Goal: Information Seeking & Learning: Learn about a topic

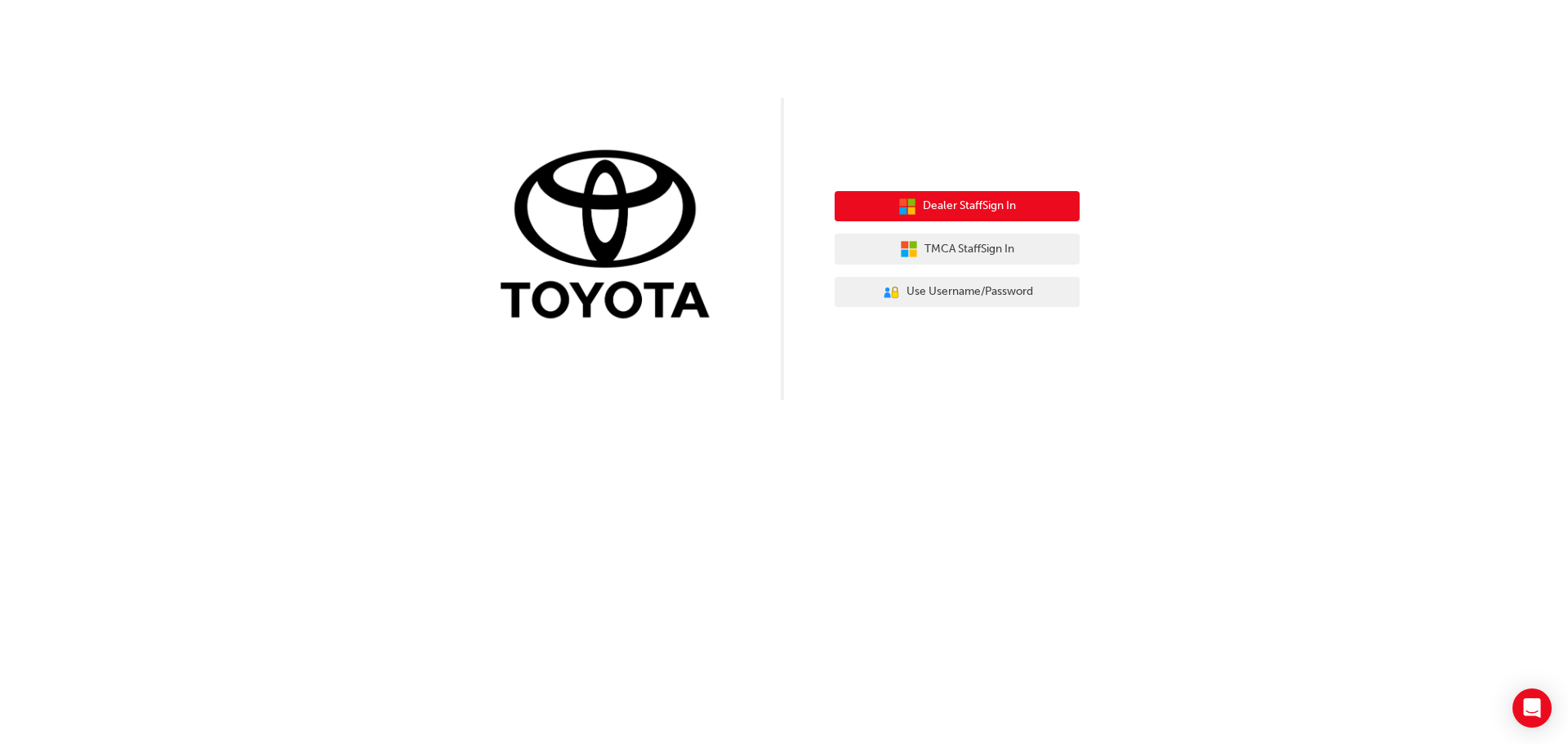
click at [976, 208] on span "Dealer Staff Sign In" at bounding box center [969, 206] width 93 height 18
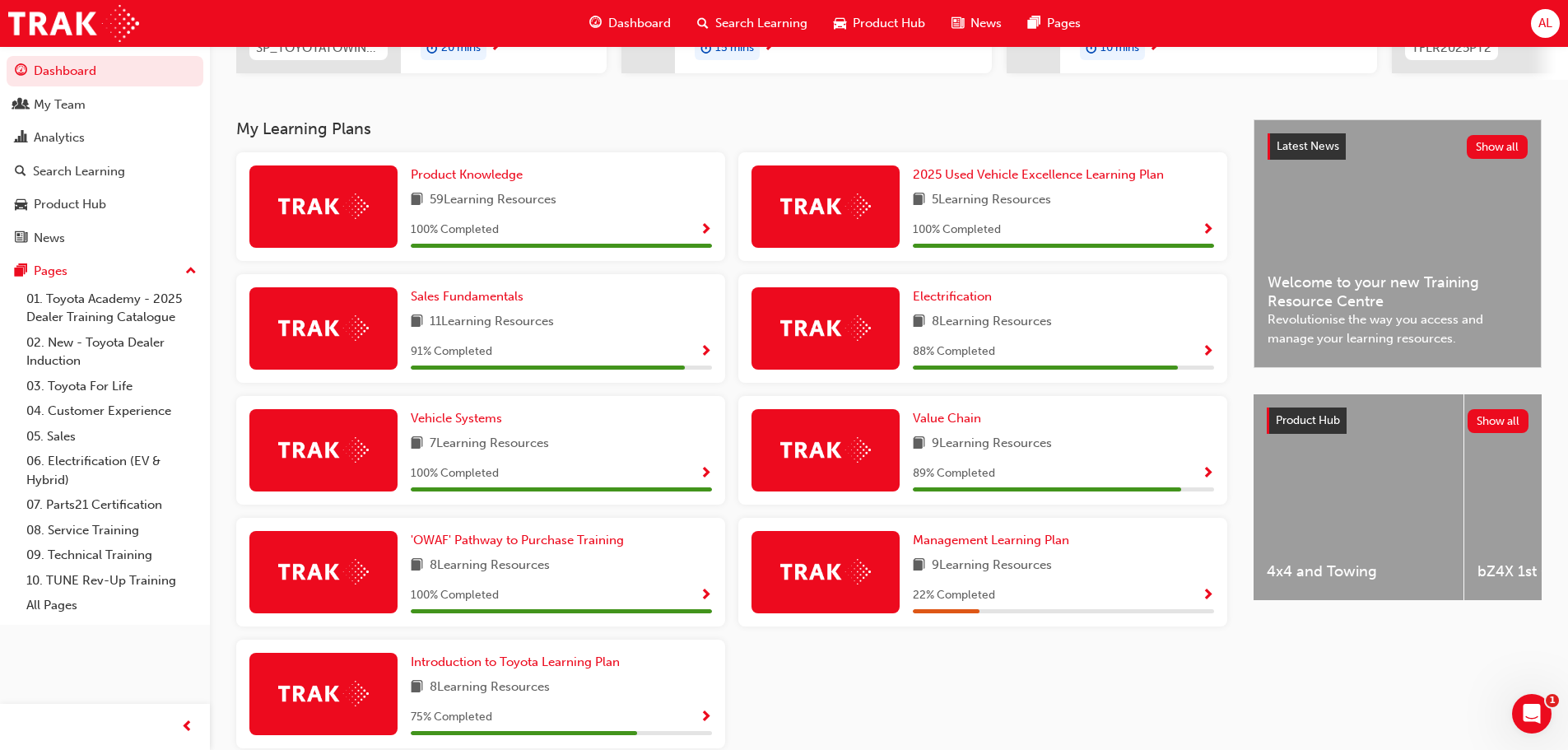
scroll to position [329, 0]
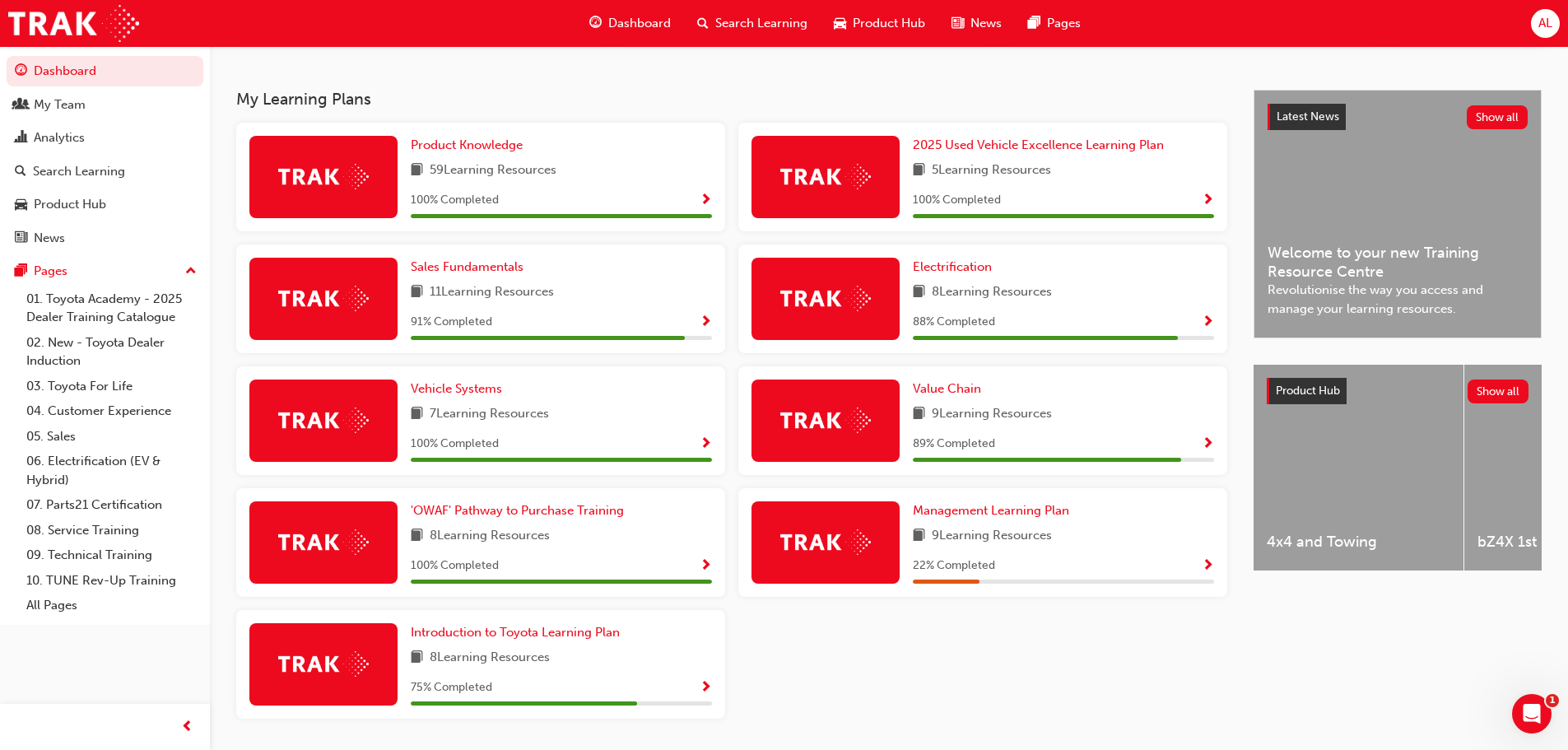
click at [838, 421] on img at bounding box center [825, 421] width 91 height 25
click at [1128, 295] on div "8 Learning Resources" at bounding box center [1064, 293] width 301 height 20
click at [946, 273] on span "Electrification" at bounding box center [952, 267] width 79 height 15
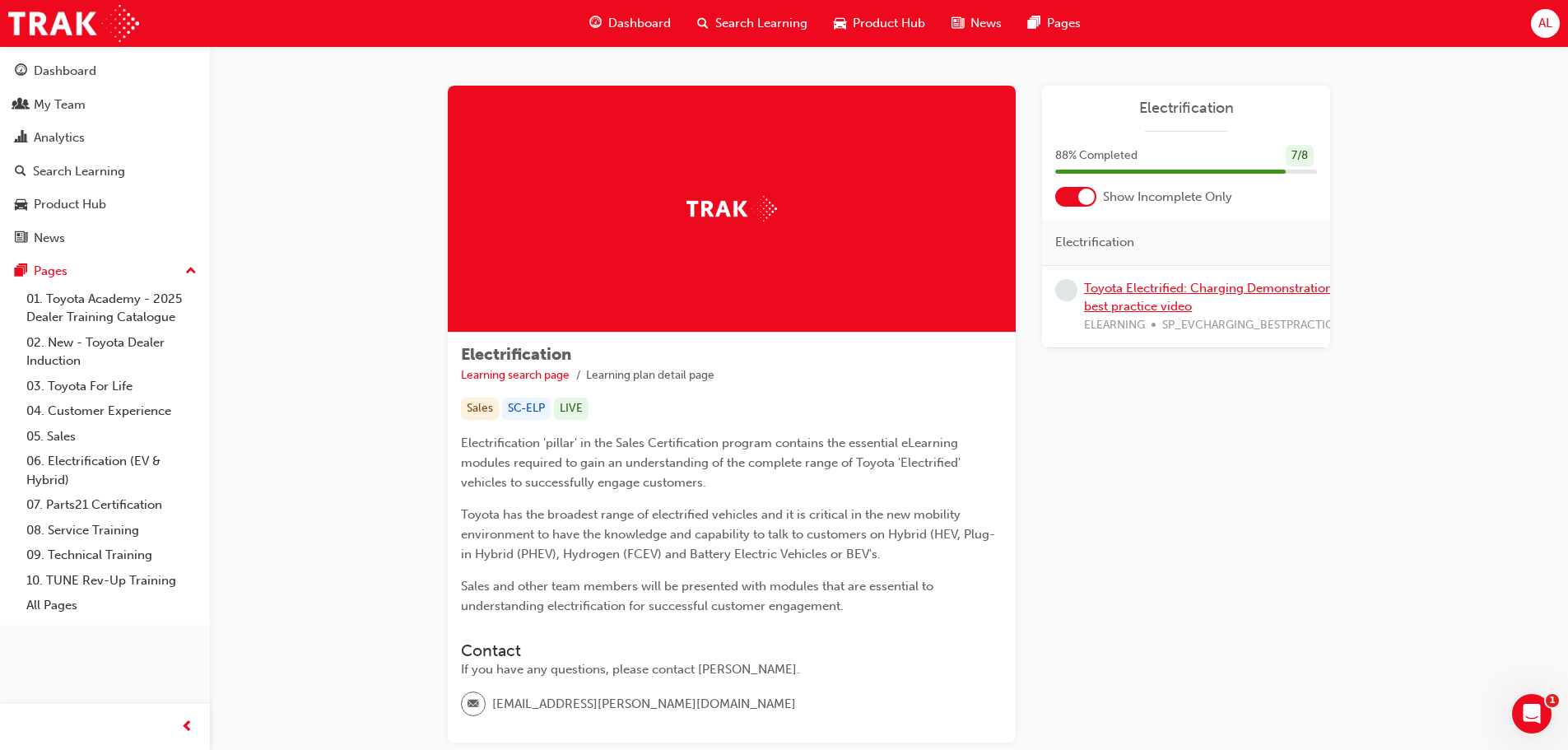
click at [1116, 295] on link "Toyota Electrified: Charging Demonstration best practice video" at bounding box center [1208, 298] width 249 height 34
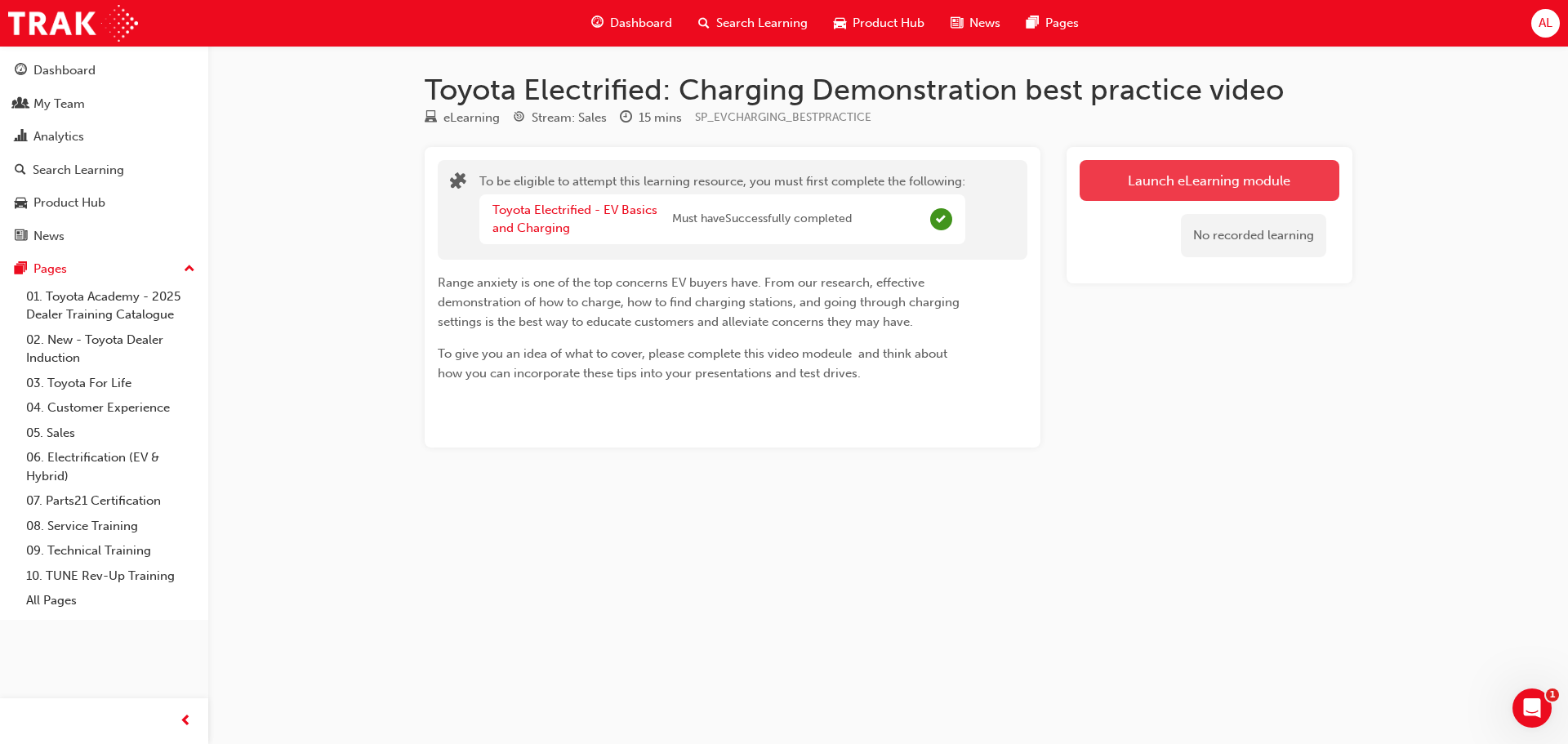
click at [1171, 179] on link "Launch eLearning module" at bounding box center [1209, 181] width 259 height 41
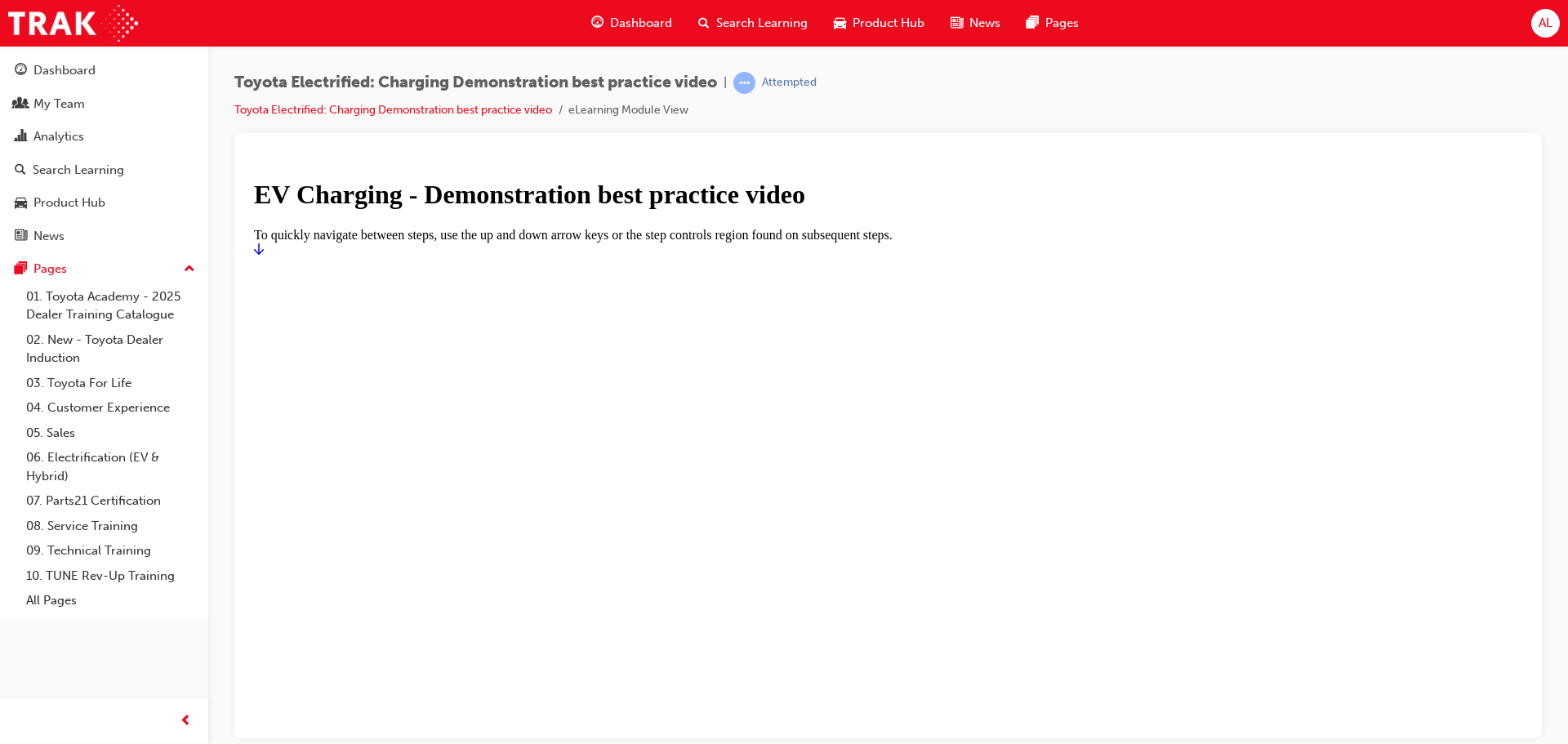
click at [797, 257] on div at bounding box center [888, 257] width 1268 height 0
click at [408, 106] on link "Toyota Electrified: Charging Demonstration best practice video" at bounding box center [393, 110] width 317 height 14
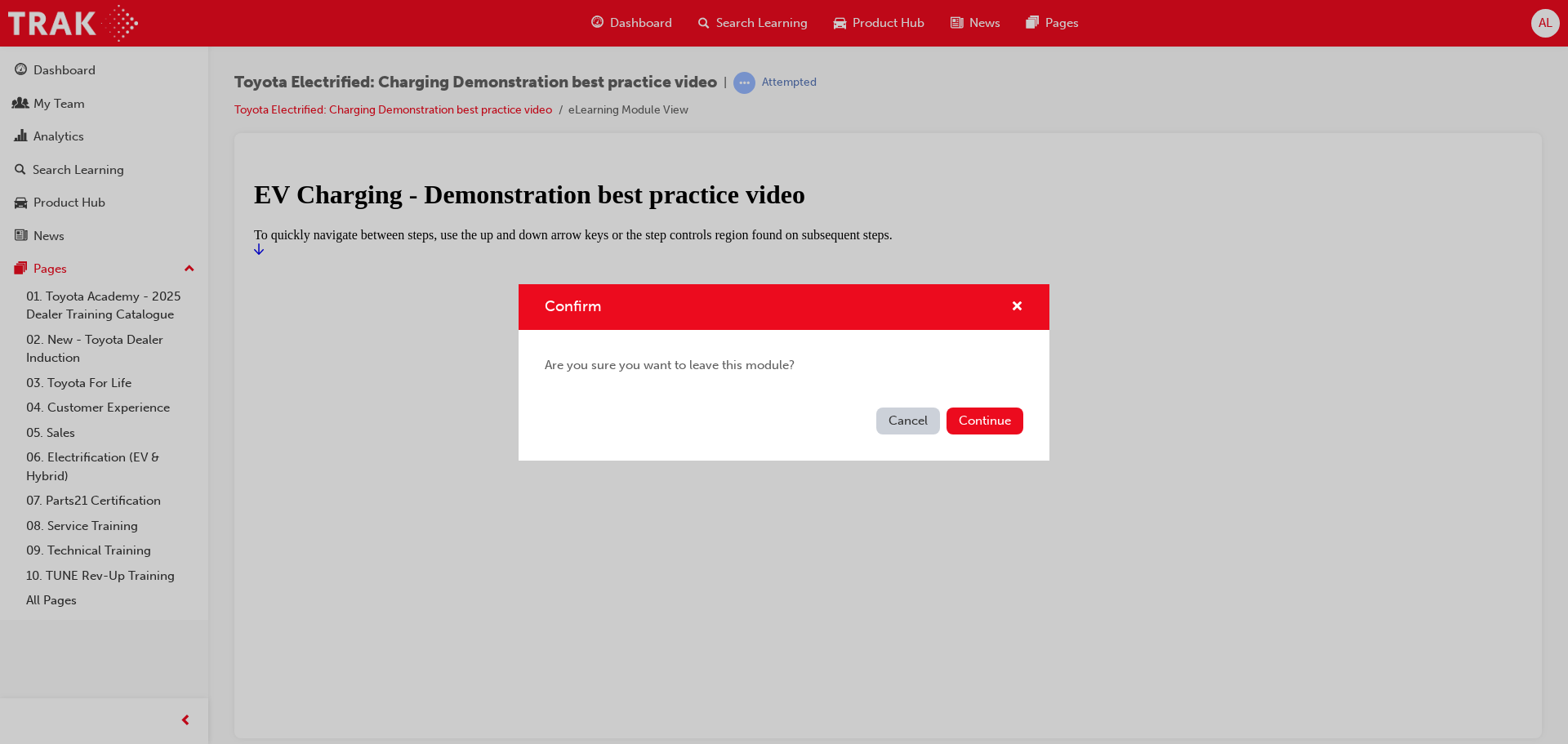
click at [898, 422] on button "Cancel" at bounding box center [908, 421] width 64 height 27
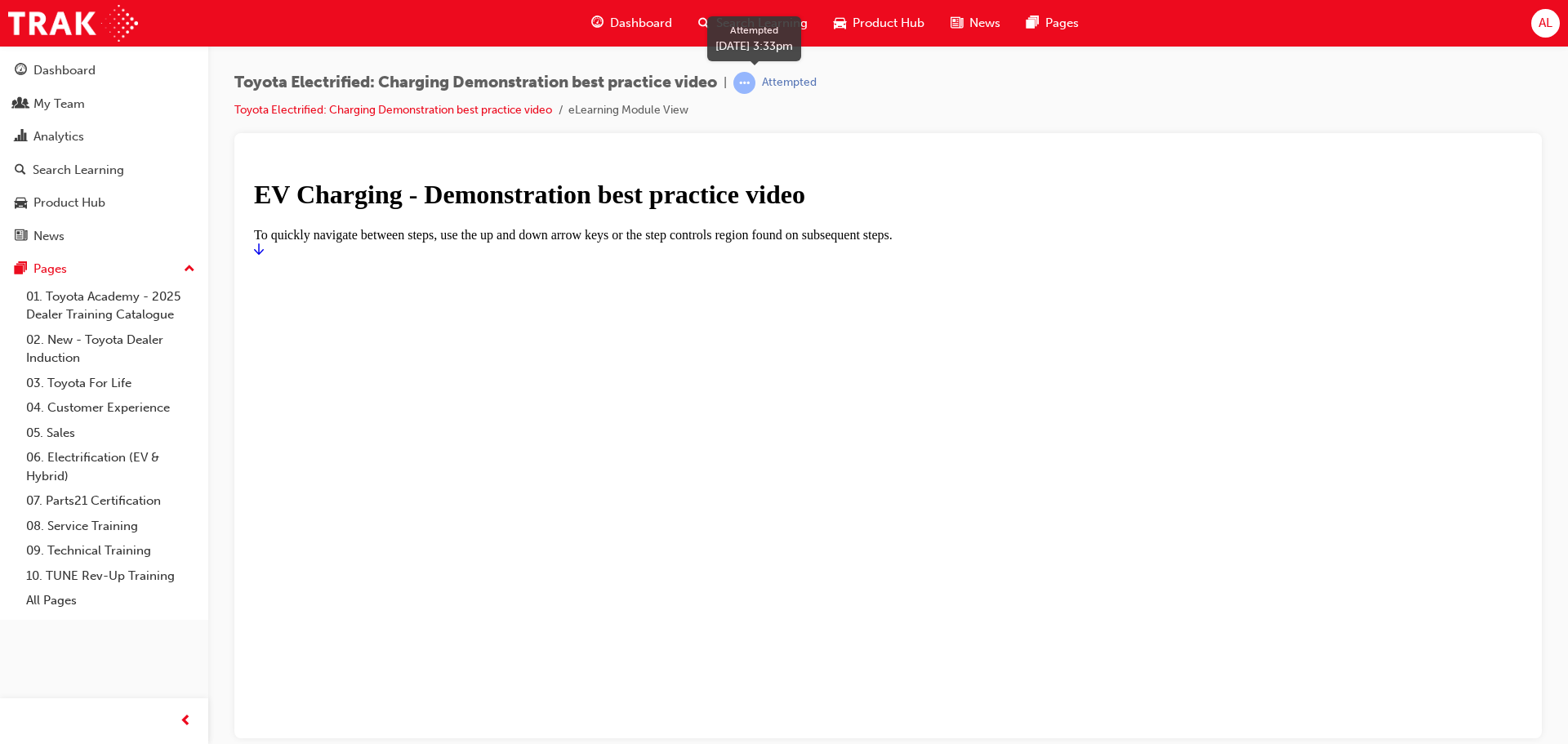
click at [751, 86] on span "learningRecordVerb_ATTEMPT-icon" at bounding box center [745, 83] width 22 height 22
click at [810, 257] on div at bounding box center [888, 257] width 1268 height 0
click at [264, 254] on icon "Start" at bounding box center [259, 249] width 10 height 12
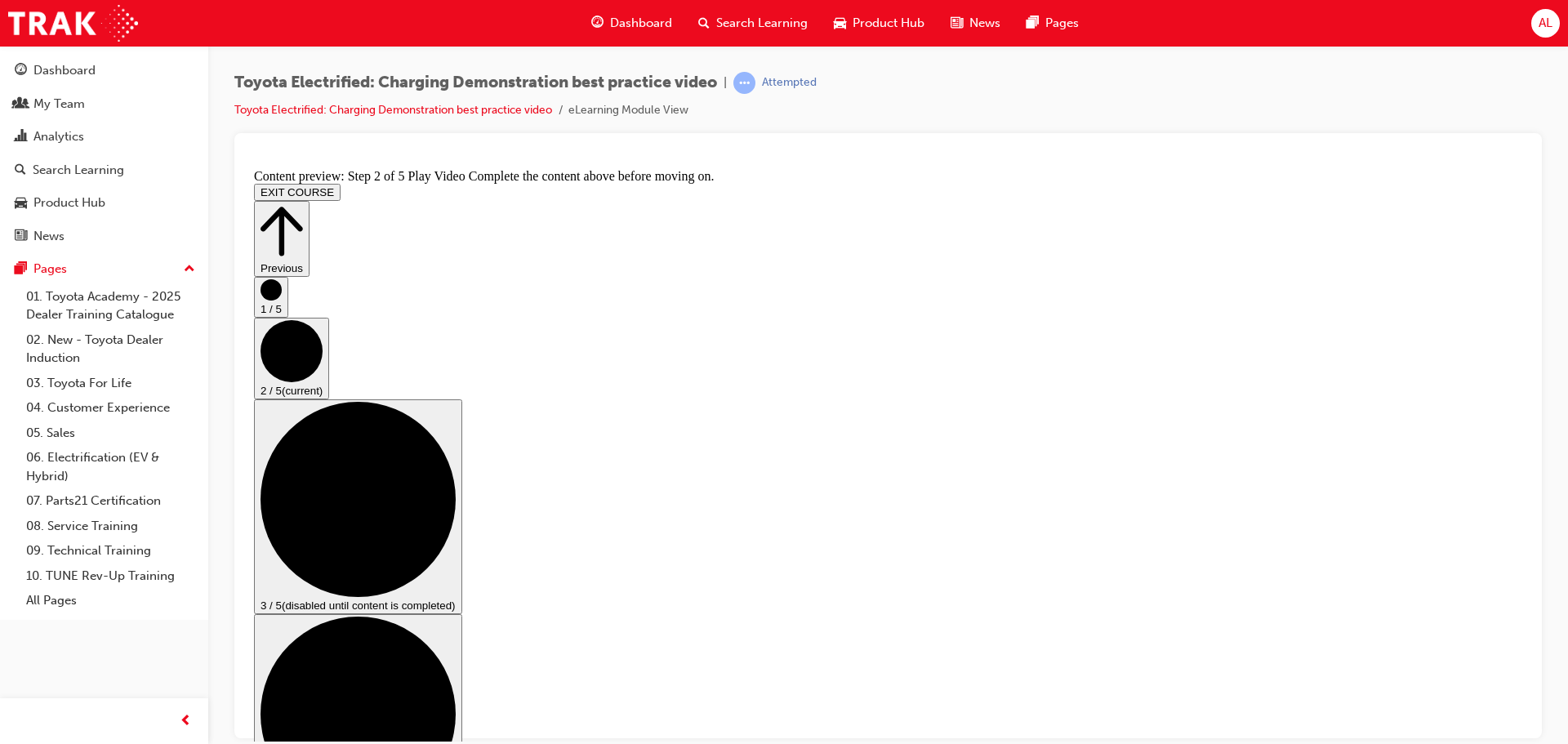
drag, startPoint x: 507, startPoint y: 658, endPoint x: 787, endPoint y: 656, distance: 280.0
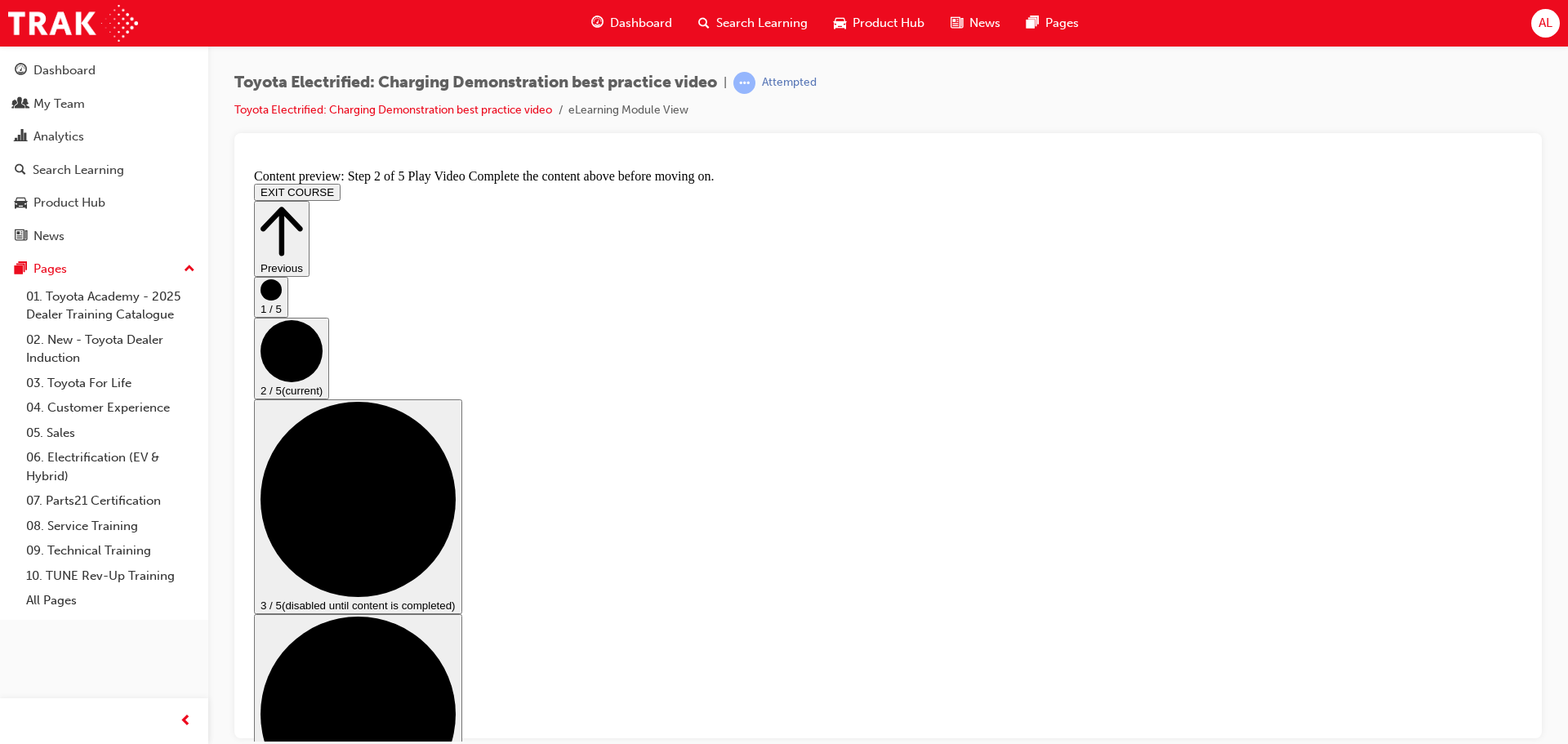
scroll to position [88, 0]
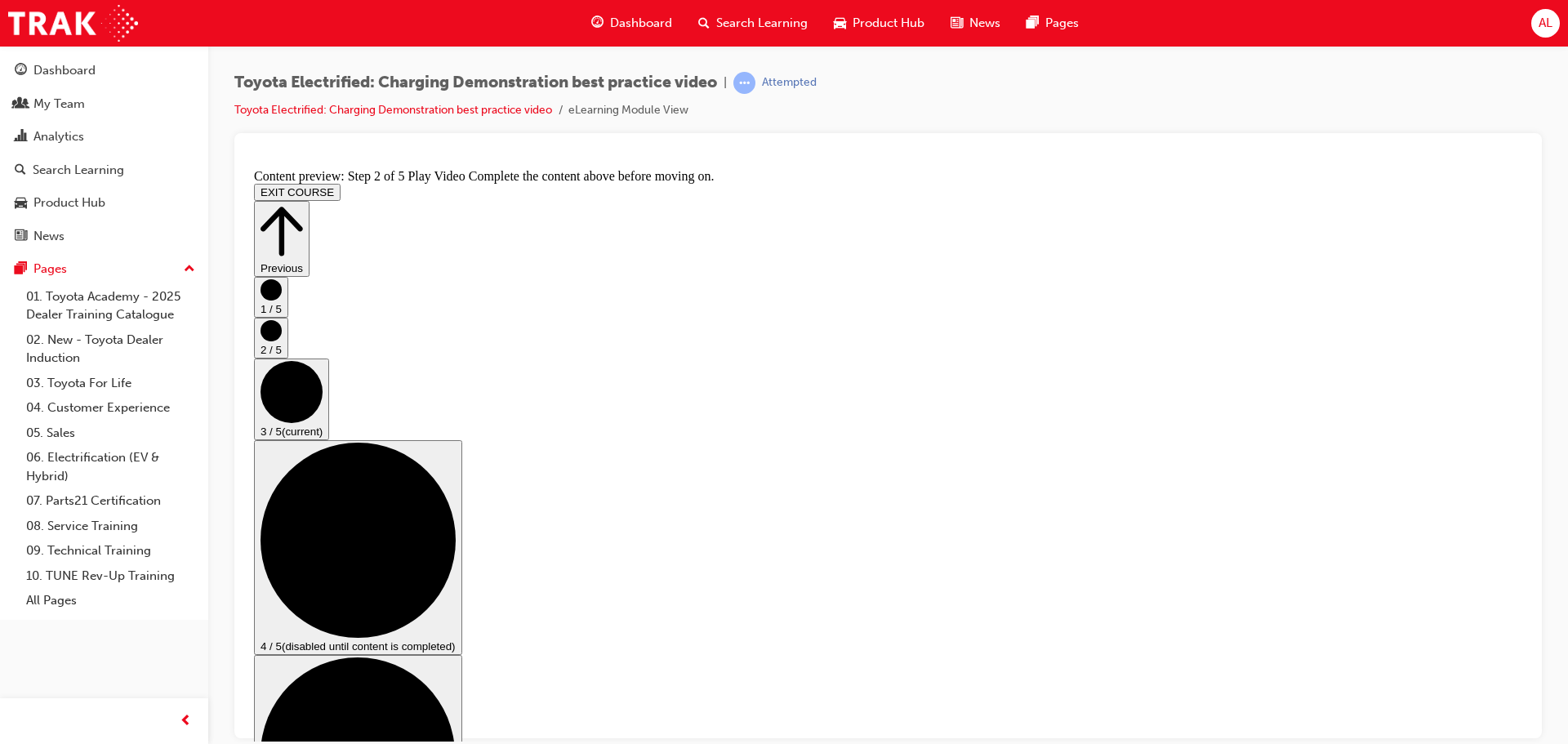
scroll to position [164, 0]
checkbox input "true"
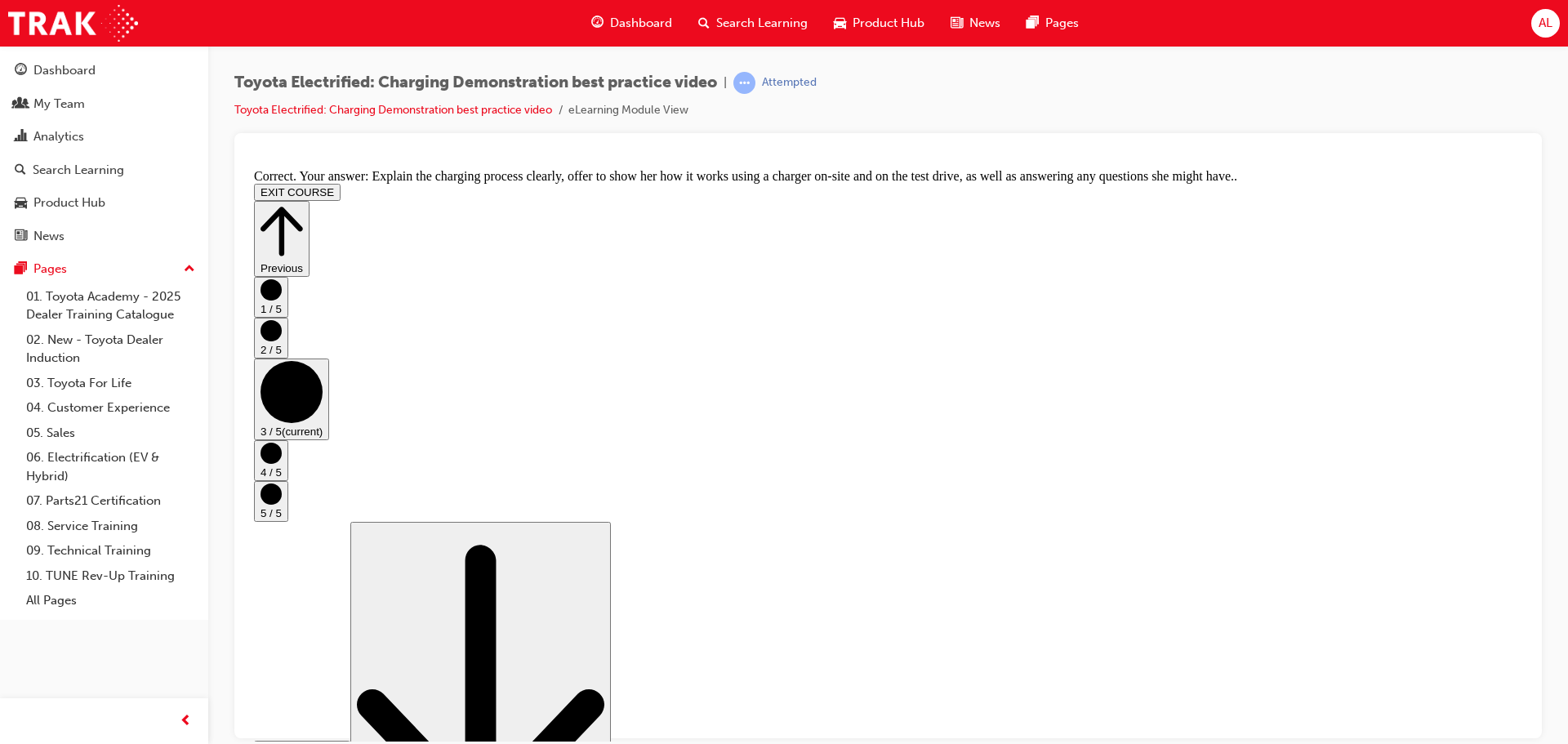
scroll to position [309, 0]
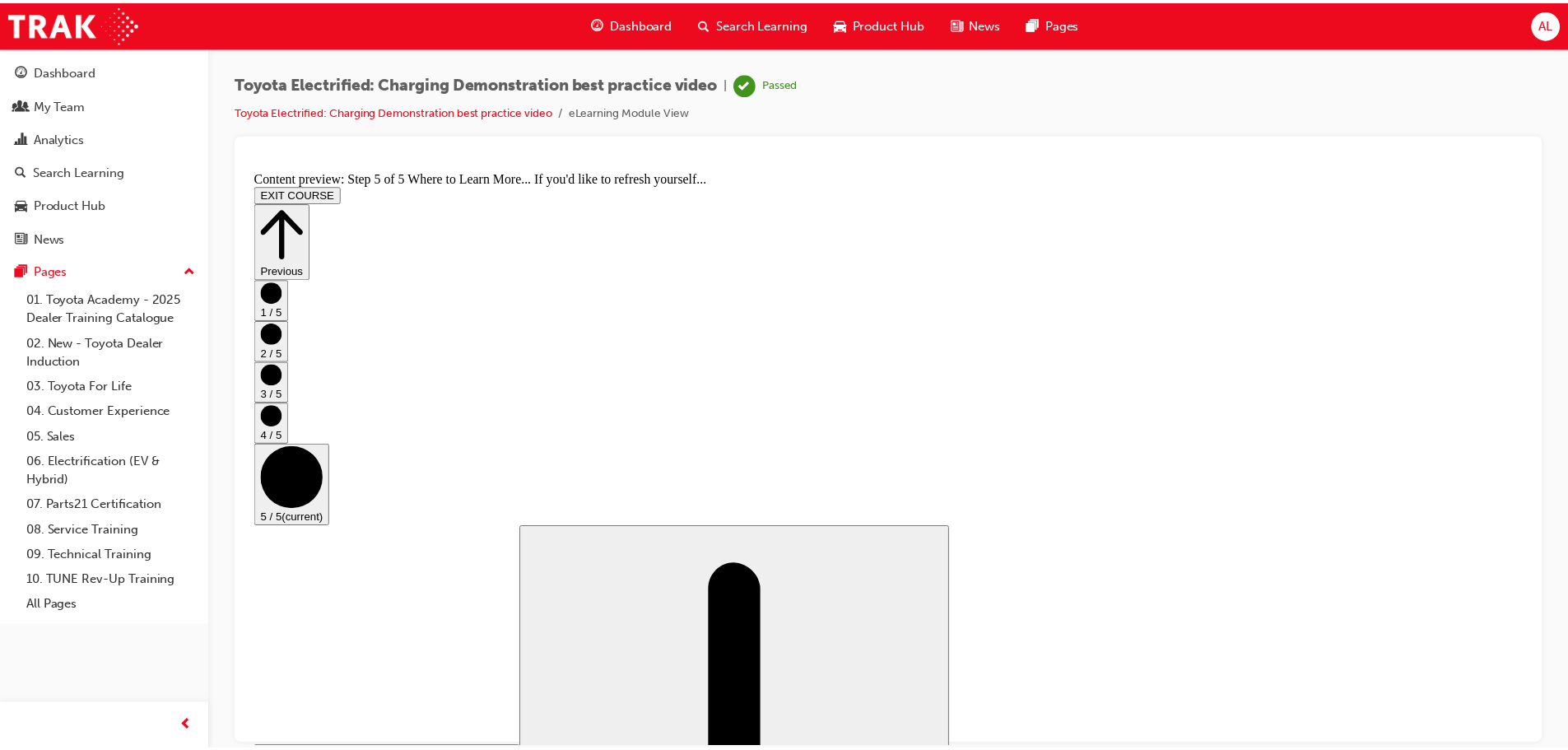
scroll to position [174, 0]
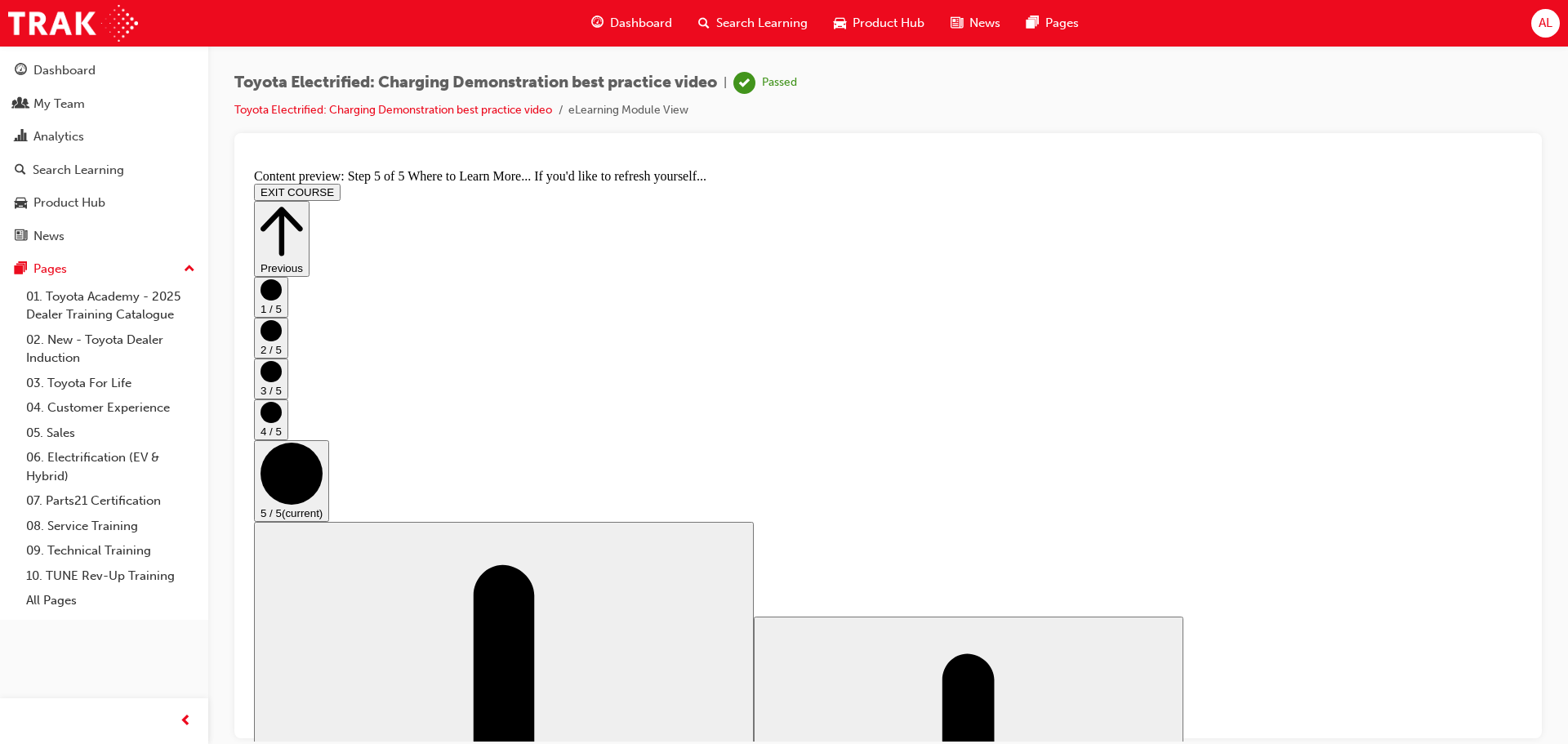
click at [624, 25] on span "Dashboard" at bounding box center [641, 24] width 62 height 18
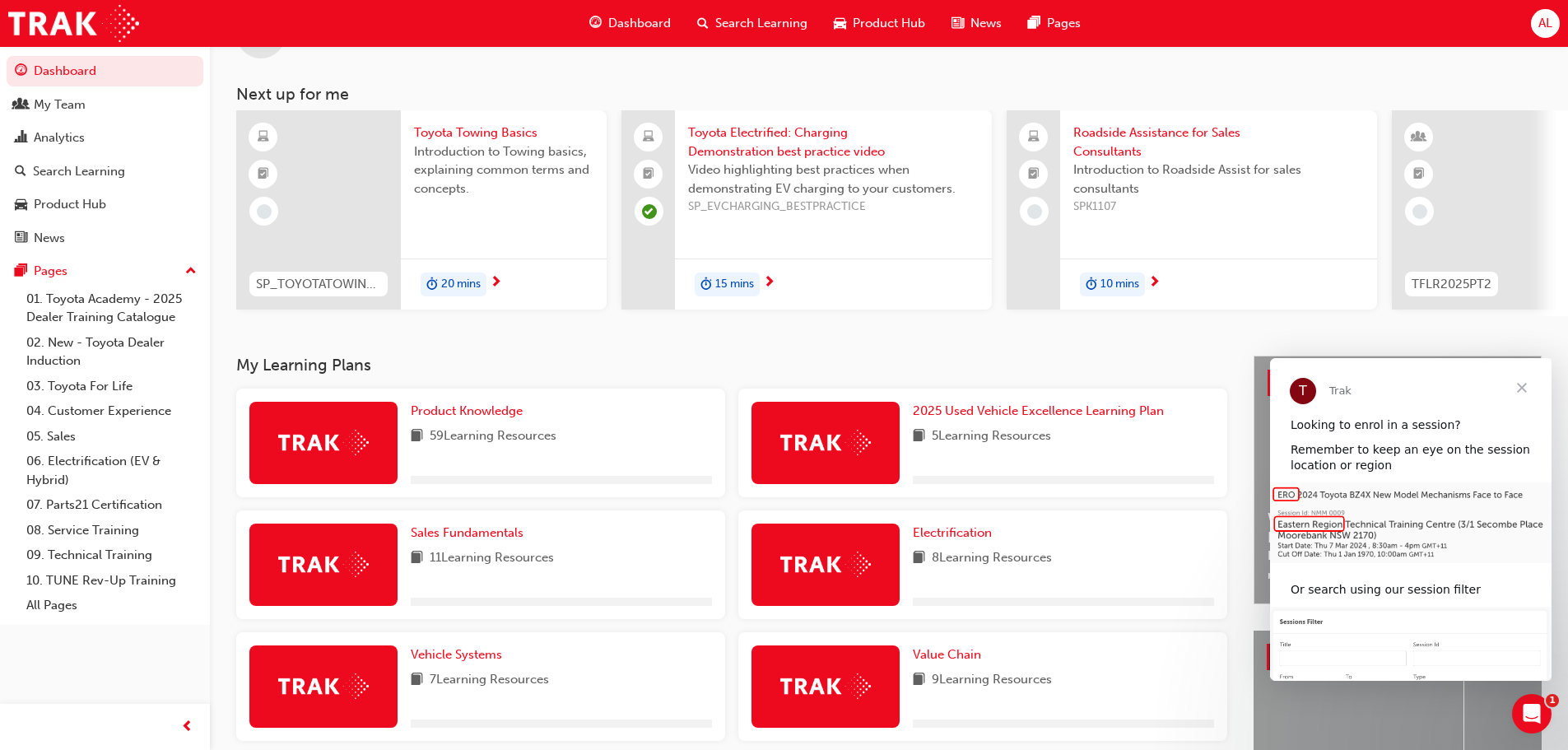
scroll to position [329, 0]
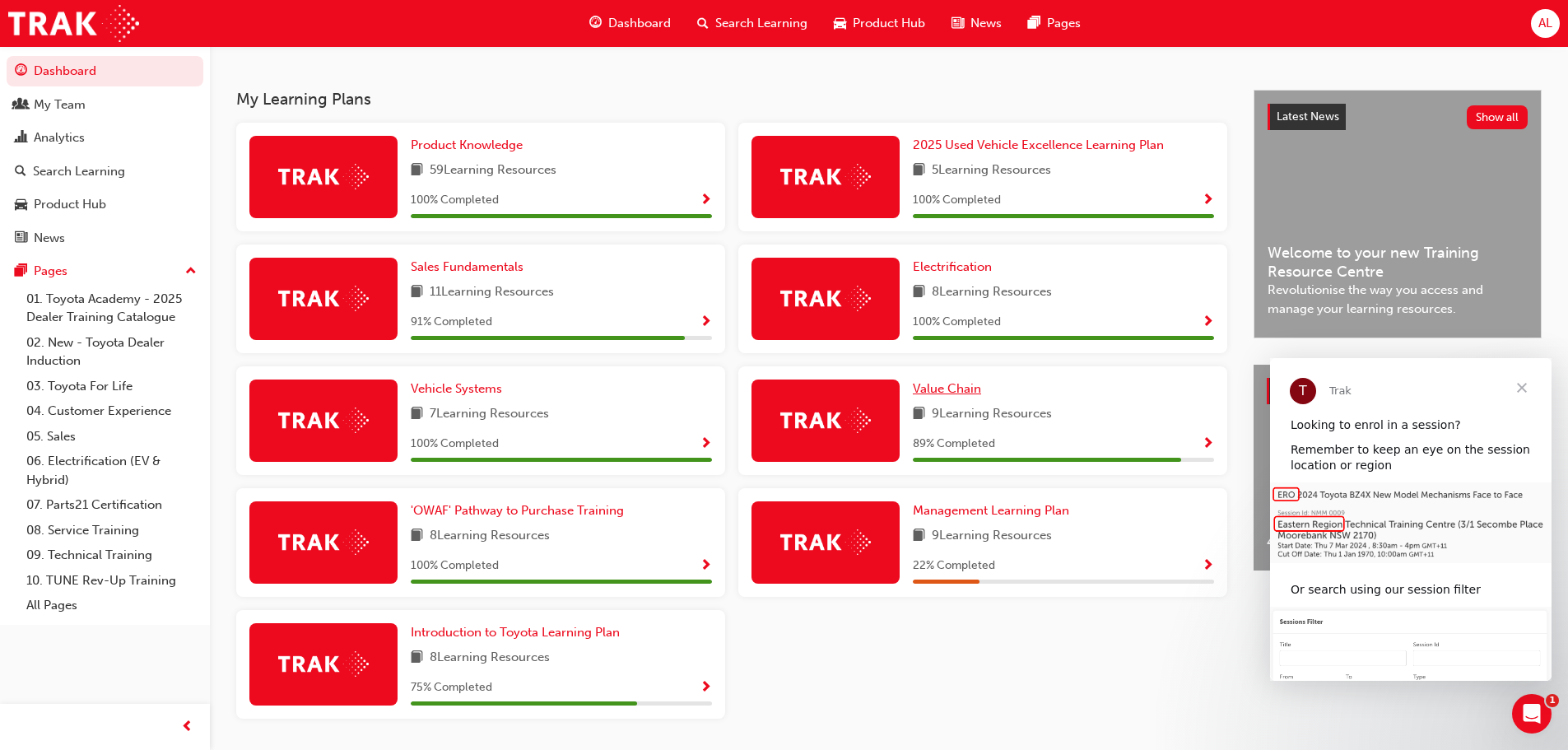
click at [947, 394] on span "Value Chain" at bounding box center [947, 389] width 69 height 15
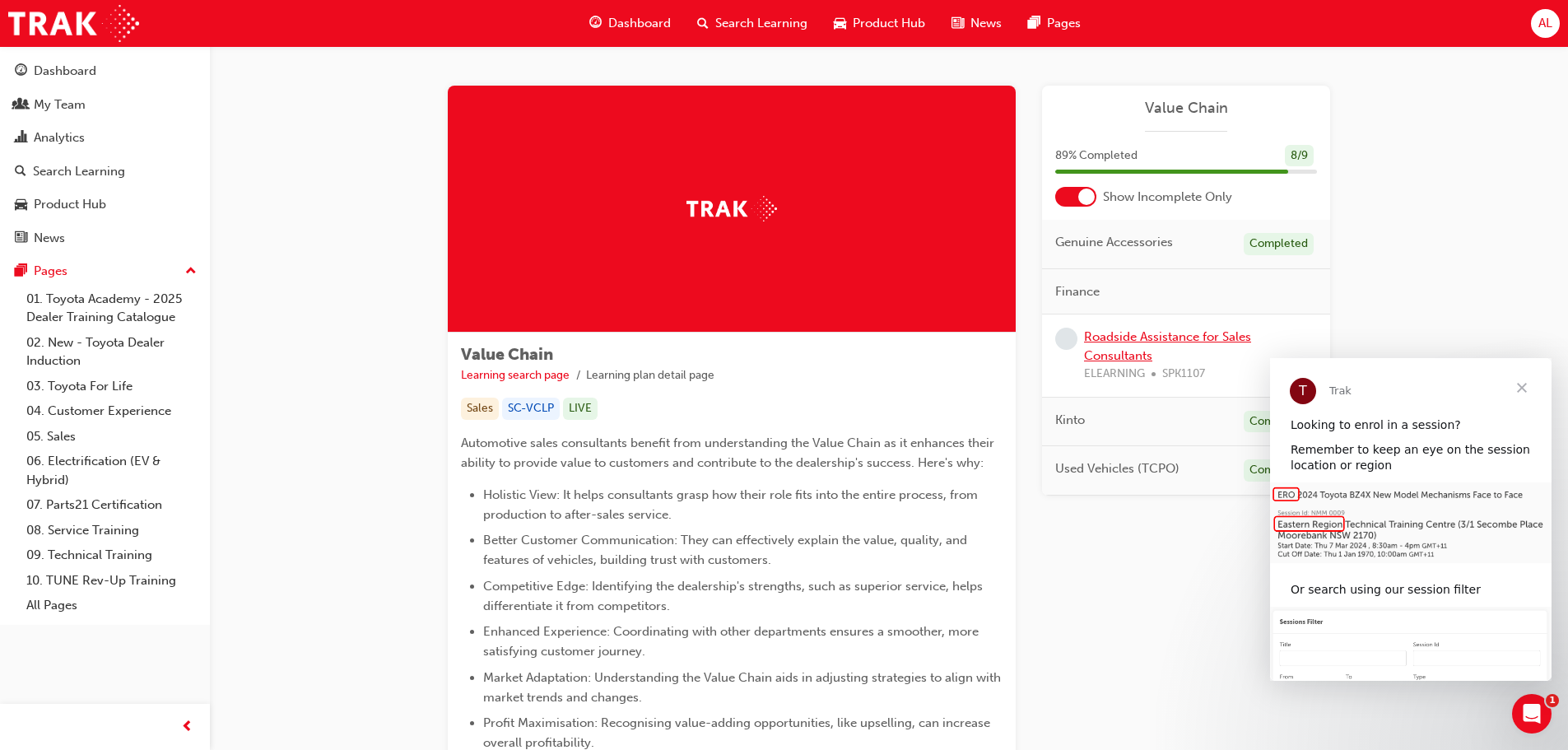
click at [1140, 340] on link "Roadside Assistance for Sales Consultants" at bounding box center [1168, 346] width 168 height 34
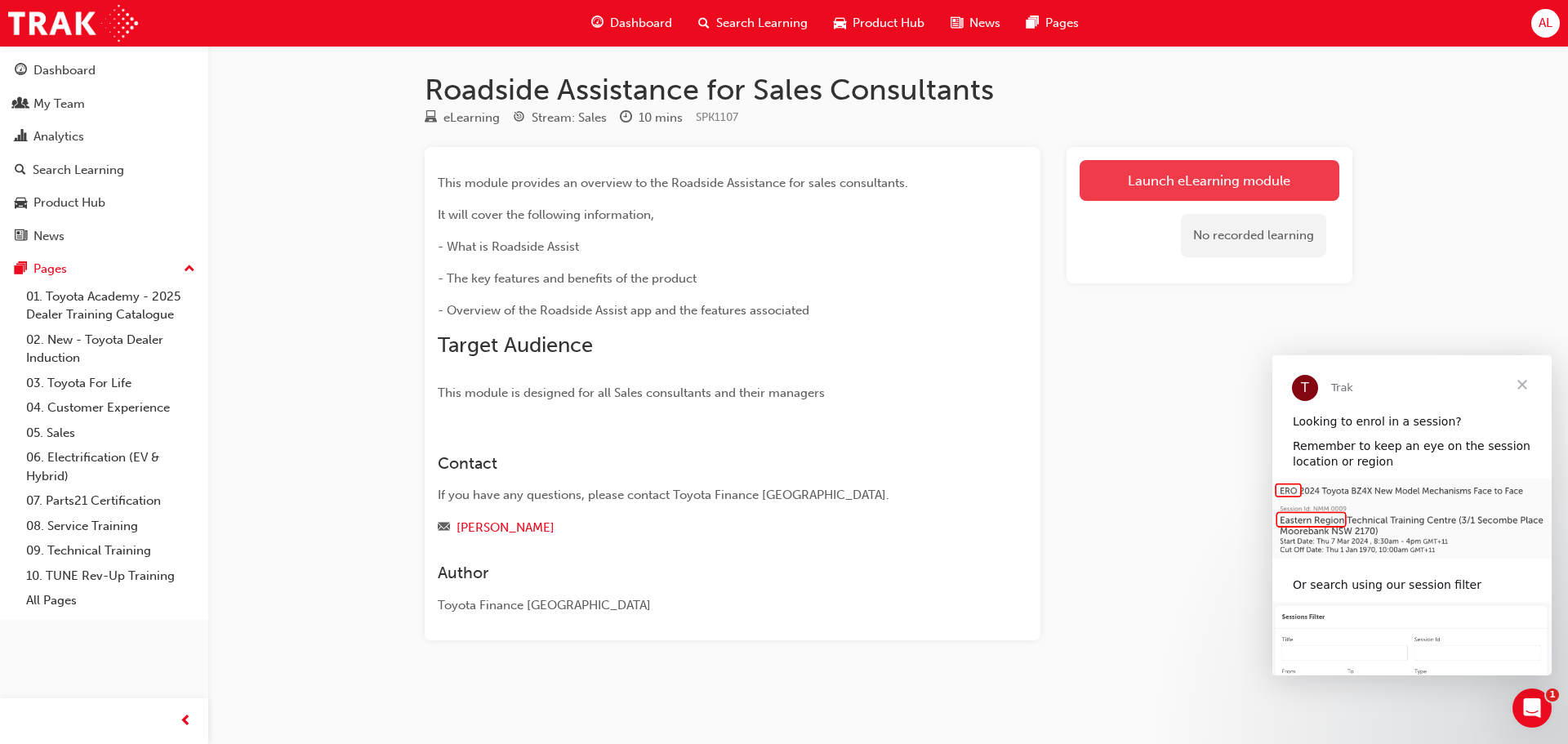
click at [1179, 178] on link "Launch eLearning module" at bounding box center [1209, 181] width 259 height 41
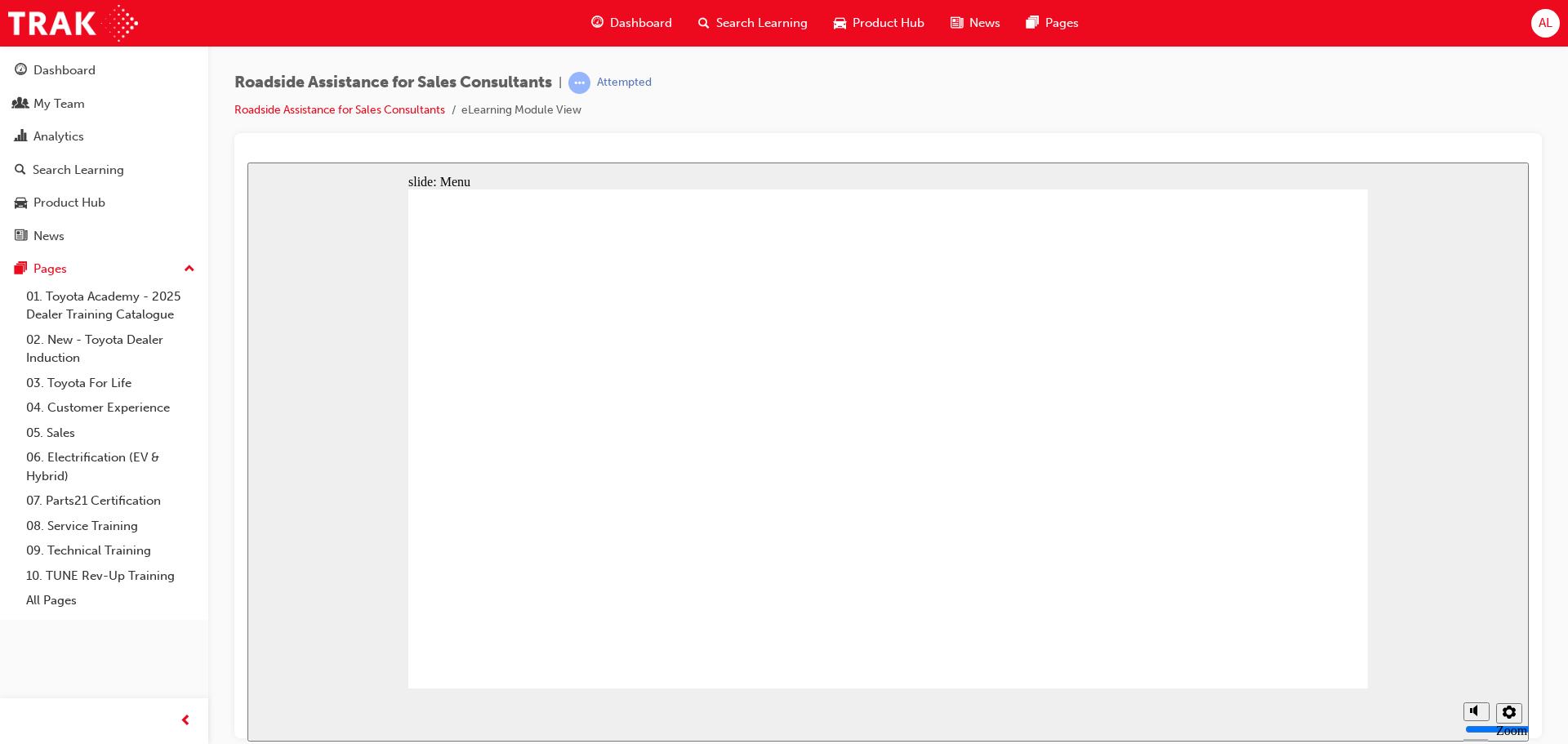
type input "34400"
drag, startPoint x: 1477, startPoint y: 650, endPoint x: 1472, endPoint y: 637, distance: 13.9
type input "10"
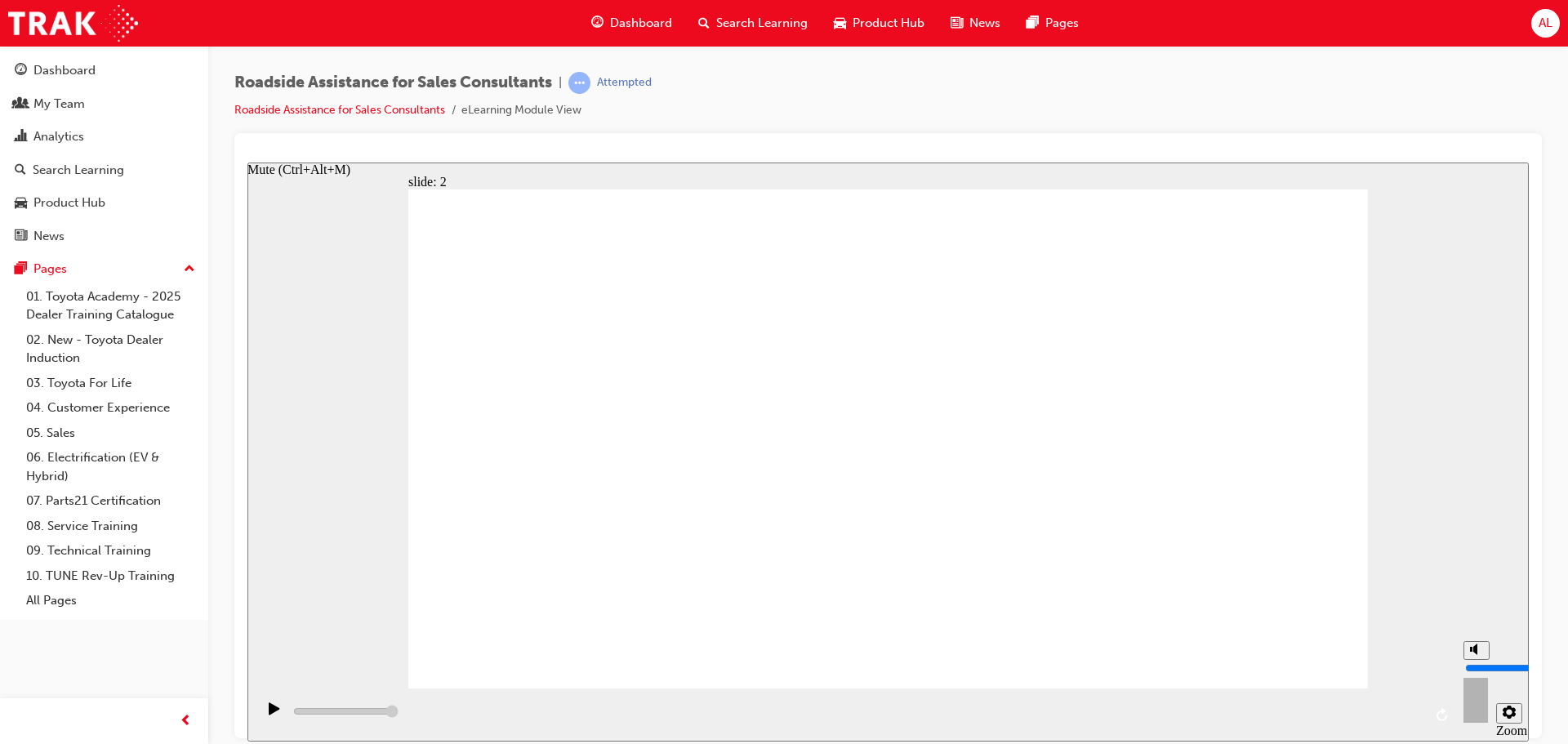
click at [1472, 661] on input "volume" at bounding box center [1518, 668] width 106 height 13
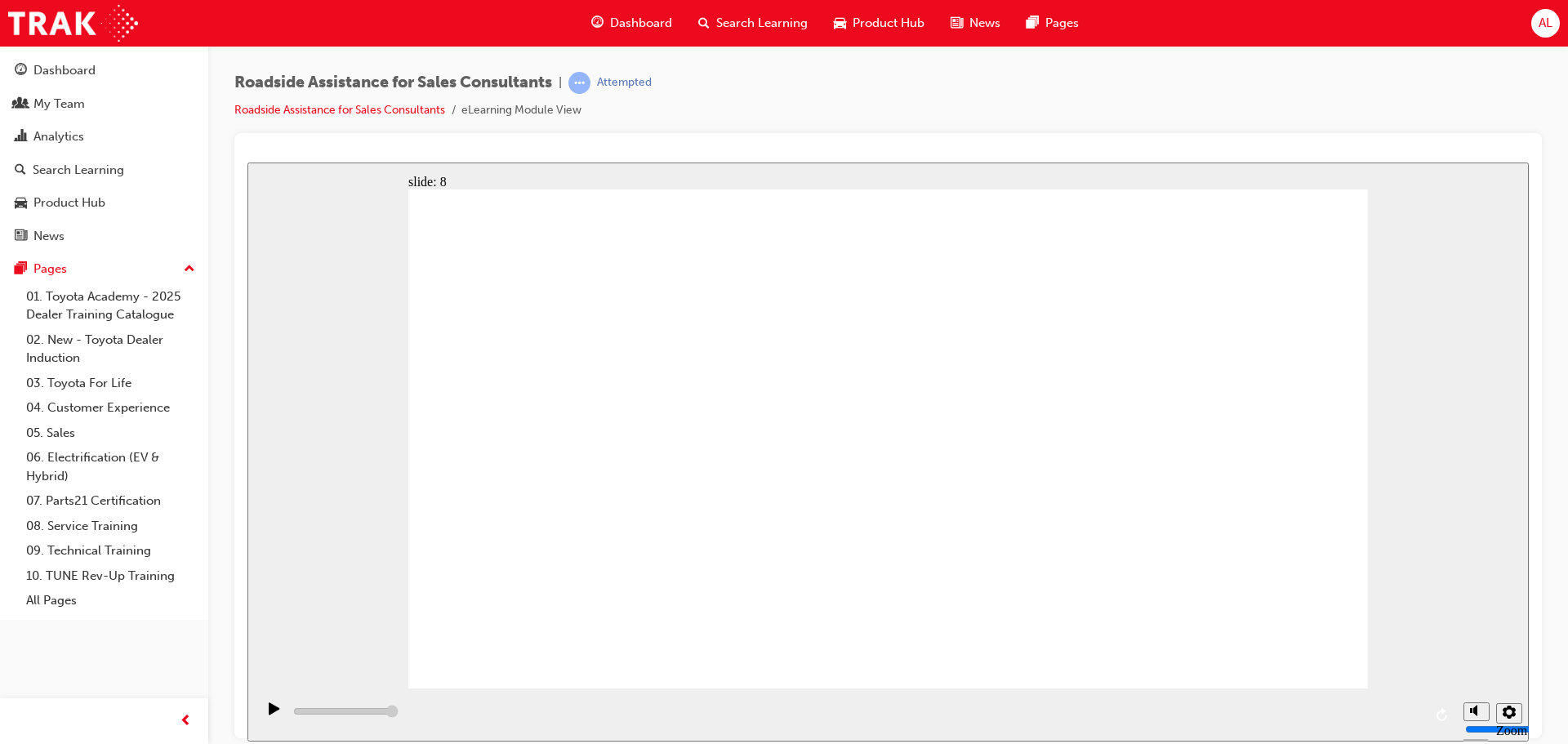
click at [1480, 346] on div "slide: 9 Next page Page 9 of 9 Previous page Open Menu Help Save and Exit Toyot…" at bounding box center [888, 452] width 1282 height 579
type input "23000"
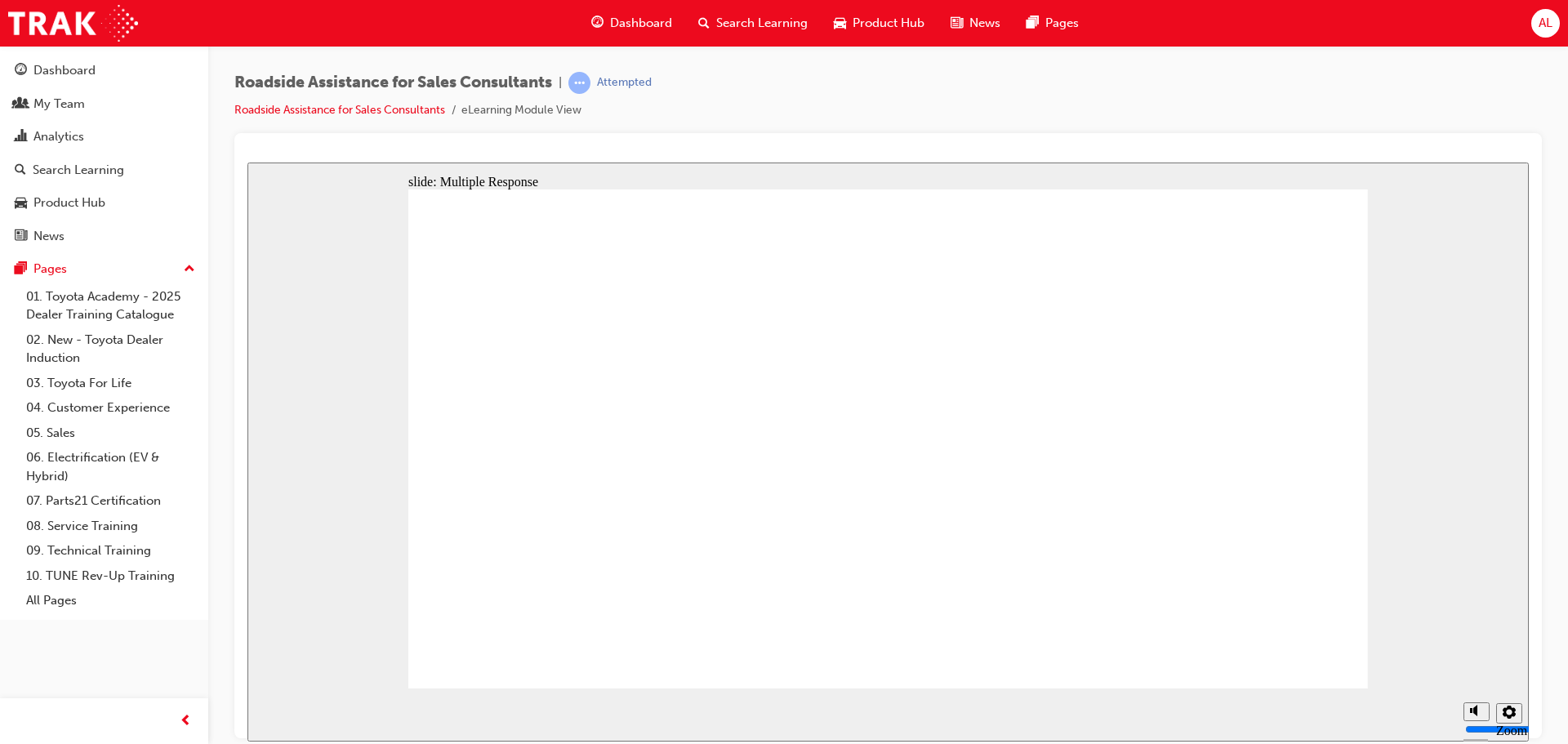
checkbox input "true"
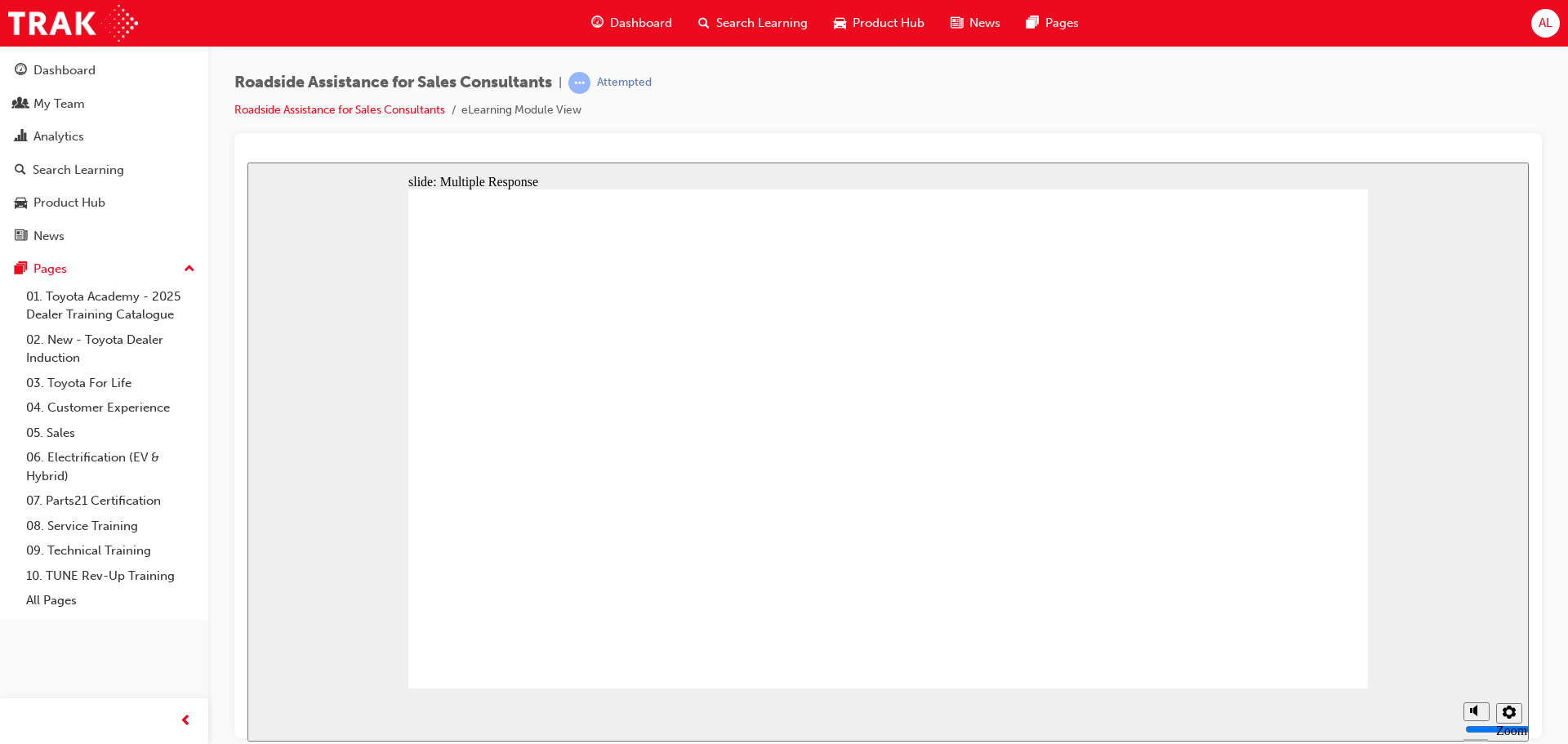
checkbox input "true"
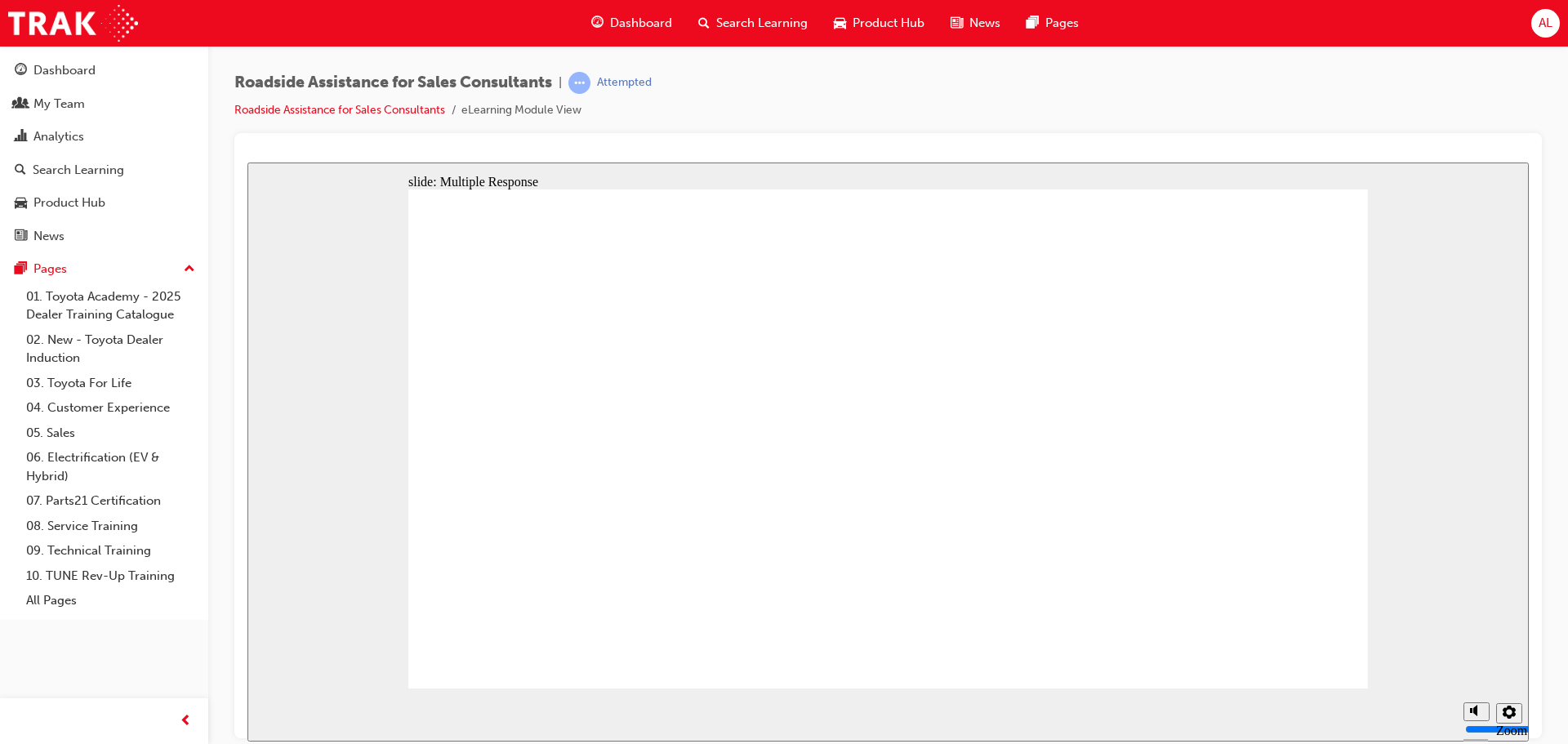
checkbox input "true"
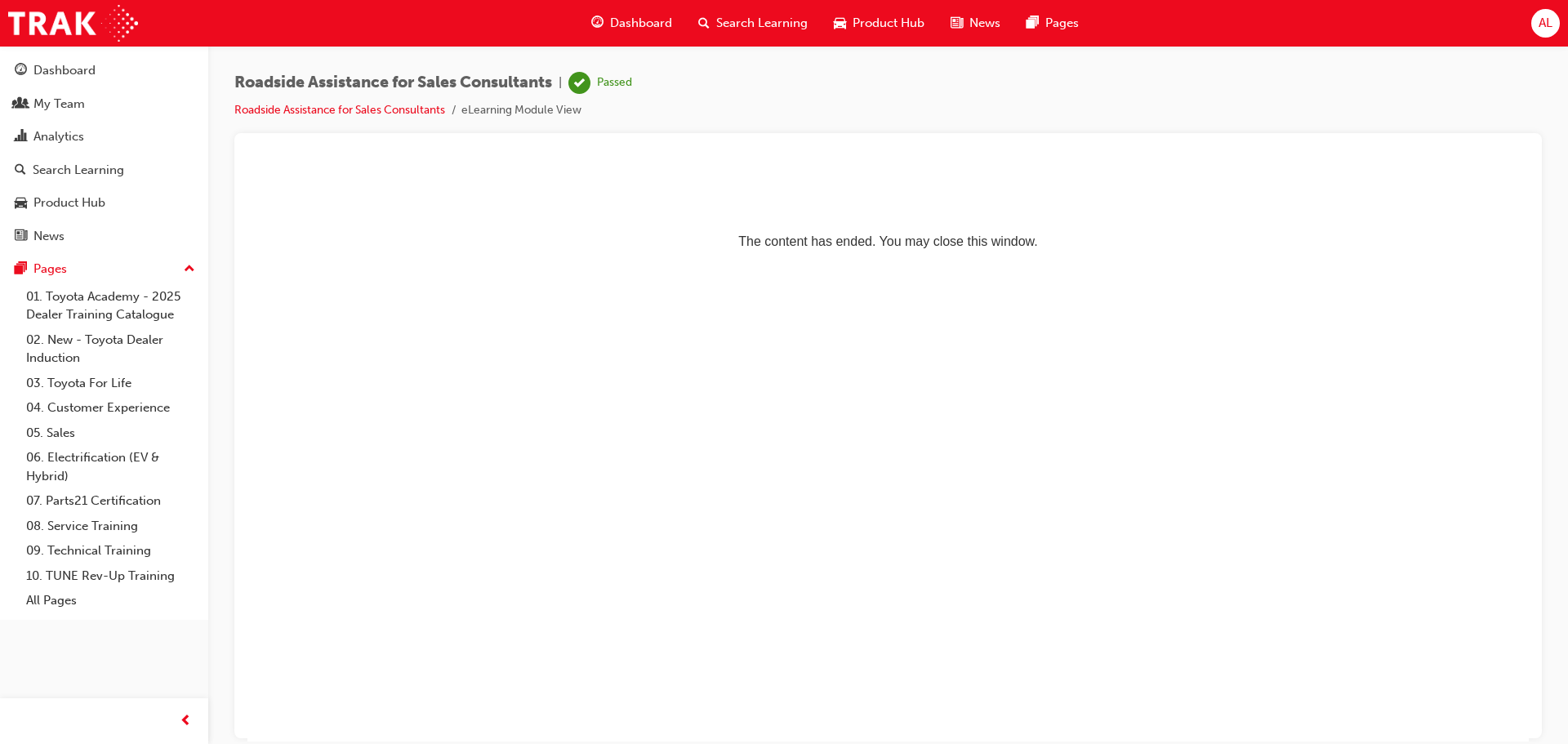
click at [635, 21] on span "Dashboard" at bounding box center [641, 24] width 62 height 18
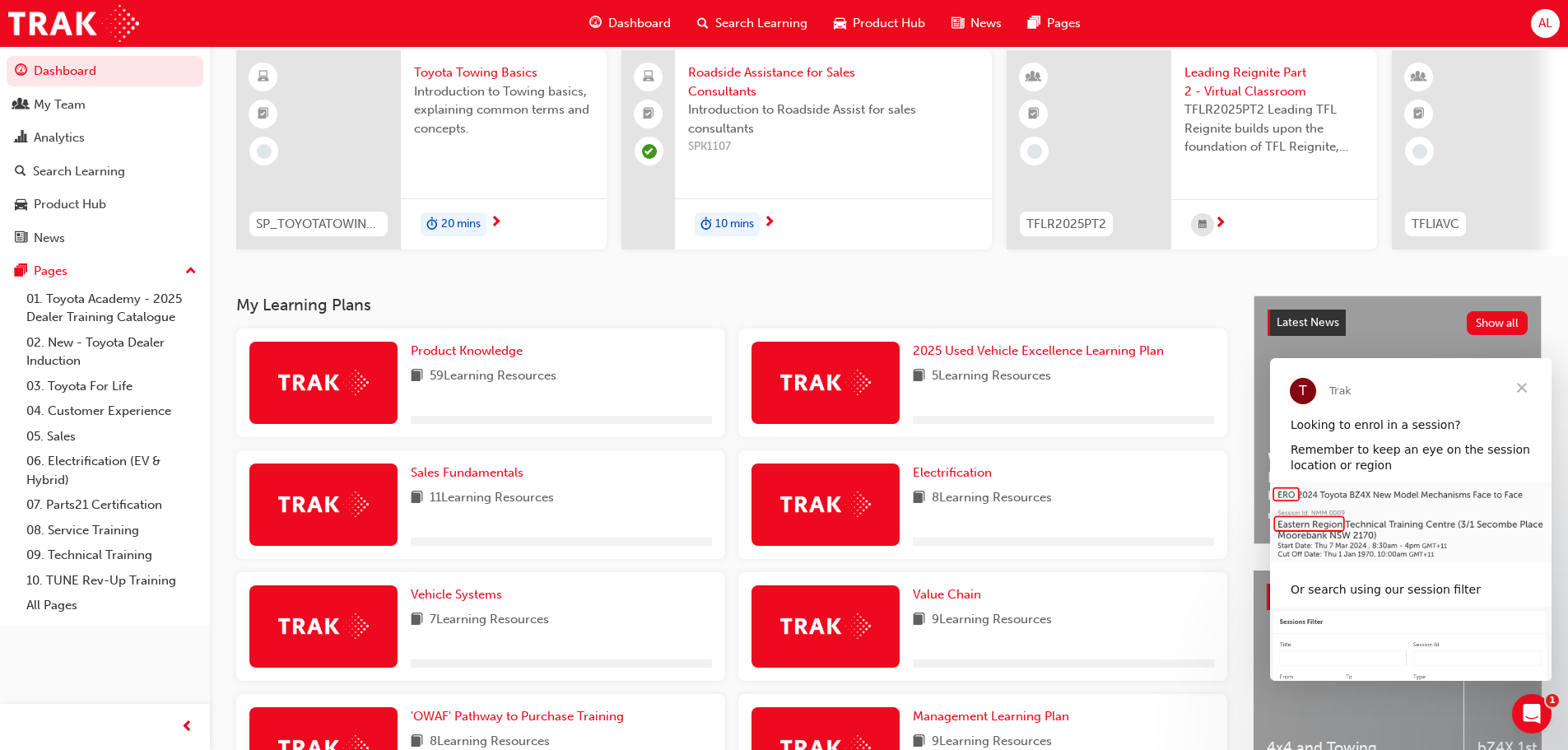
scroll to position [329, 0]
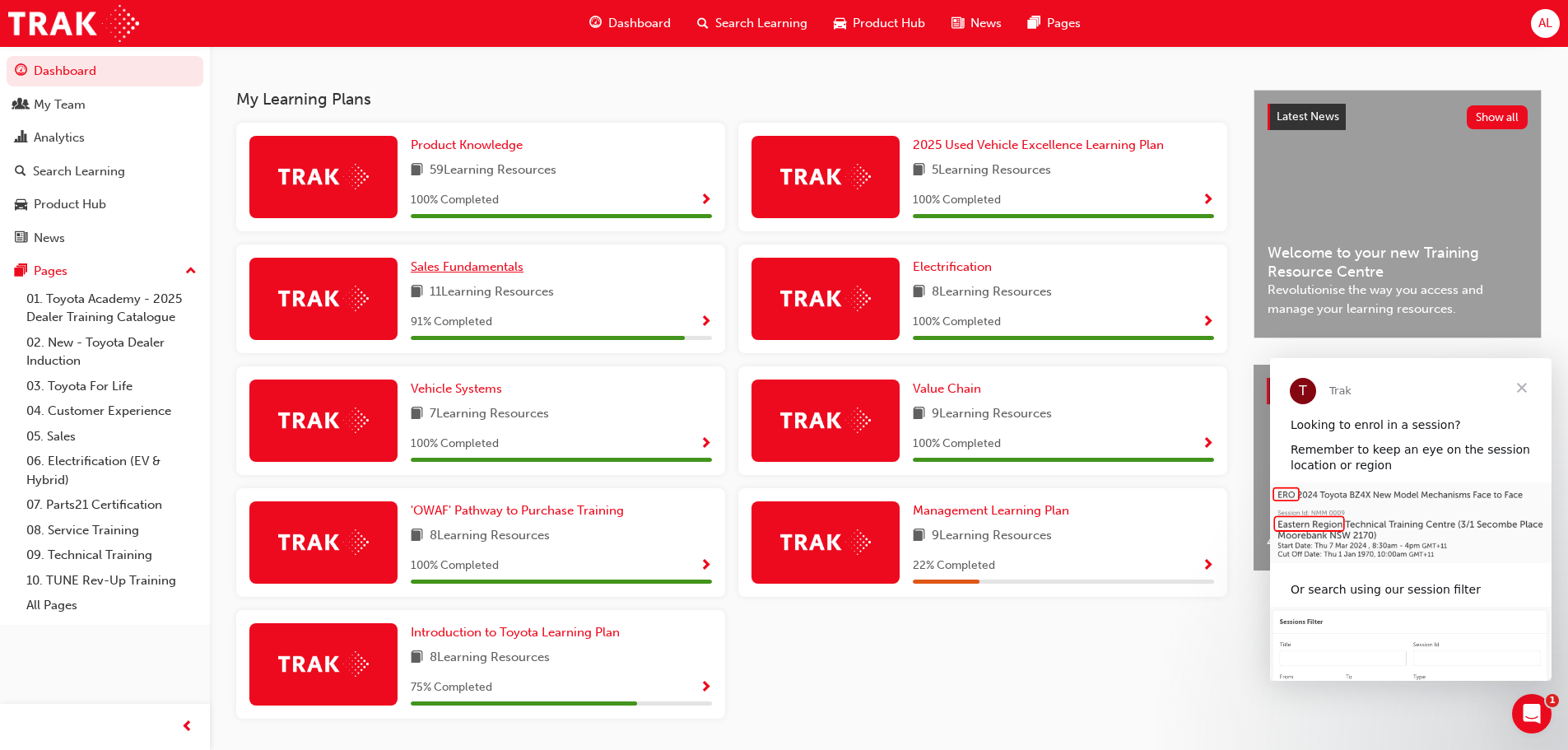
click at [449, 273] on span "Sales Fundamentals" at bounding box center [466, 267] width 113 height 15
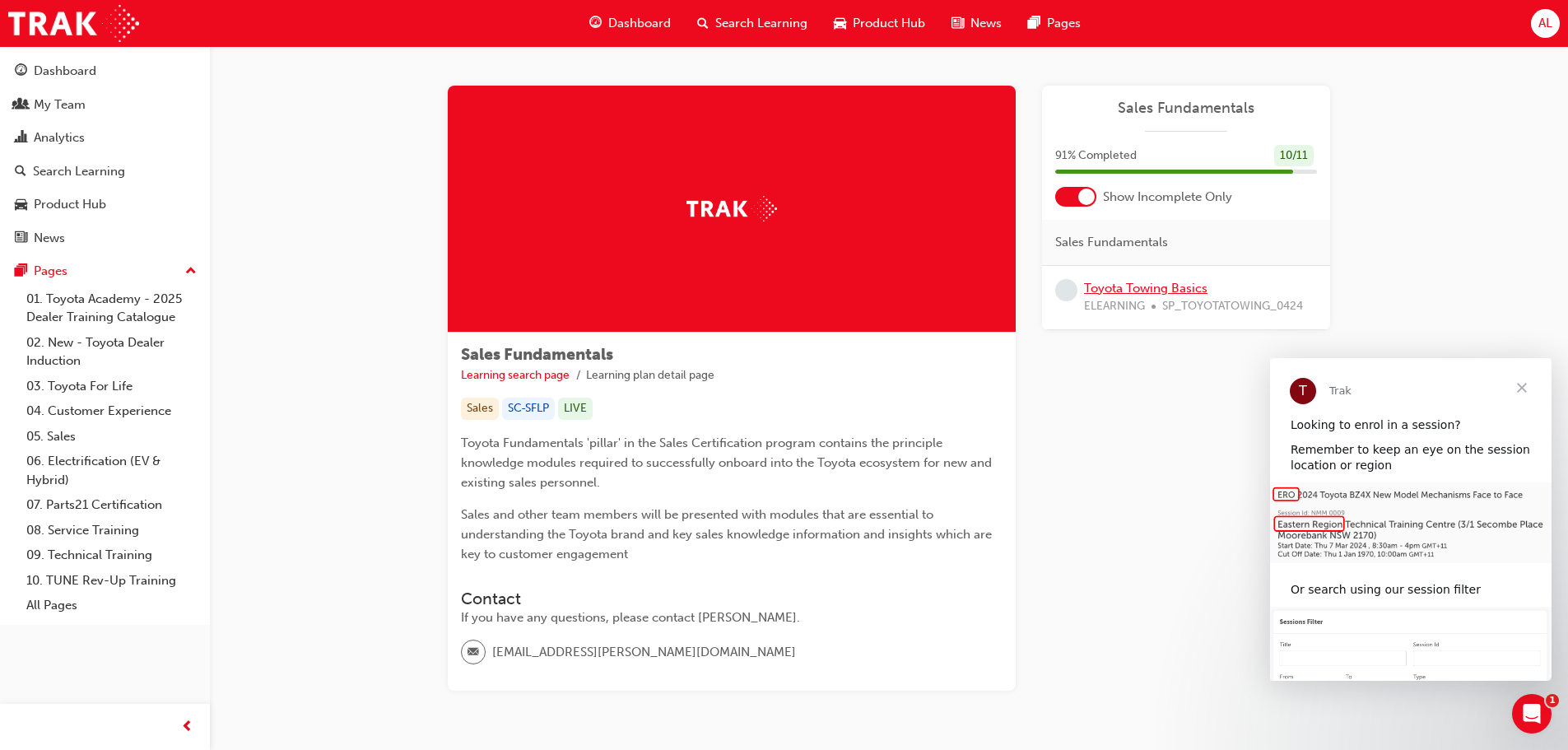
click at [1155, 290] on link "Toyota Towing Basics" at bounding box center [1146, 289] width 124 height 15
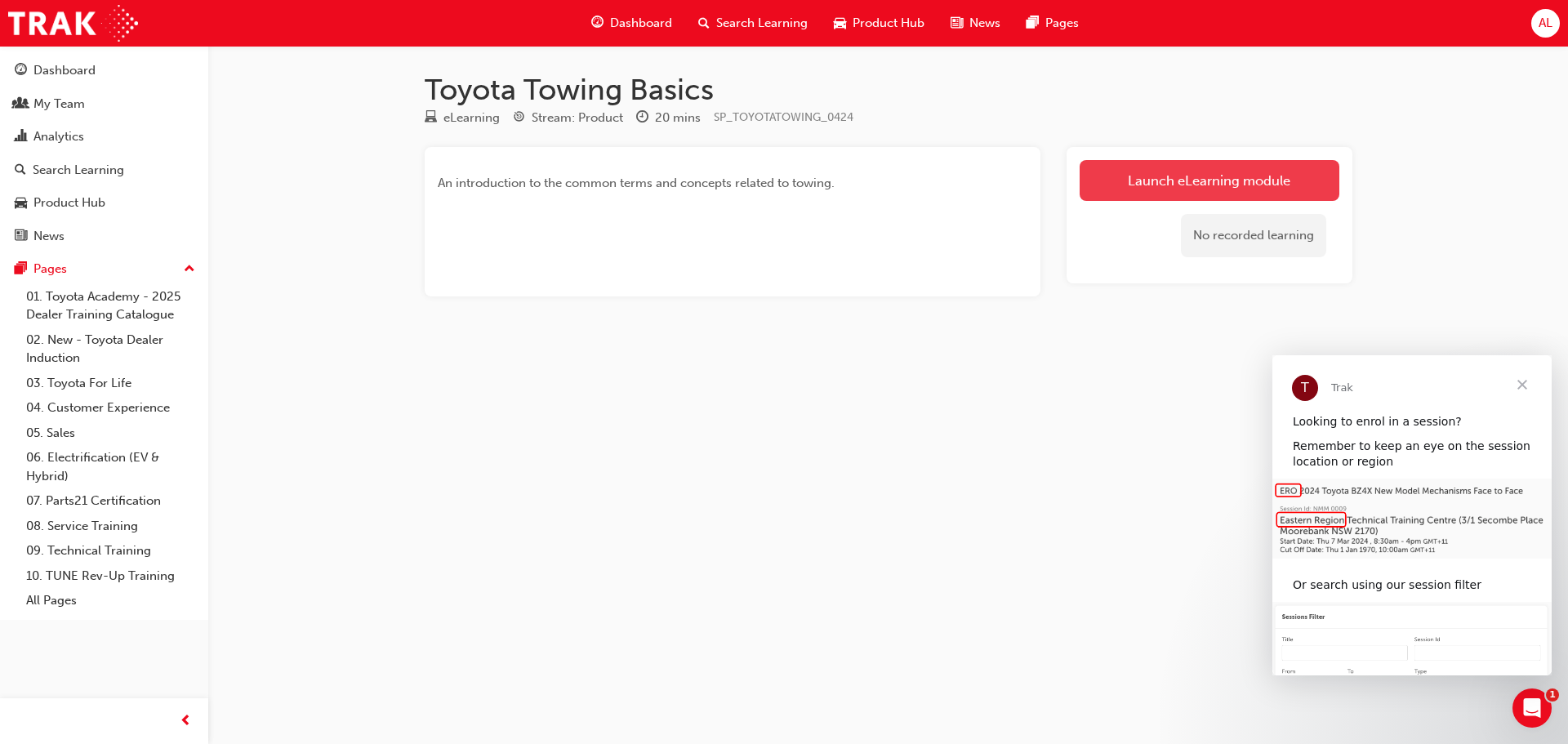
click at [1231, 183] on link "Launch eLearning module" at bounding box center [1209, 181] width 259 height 41
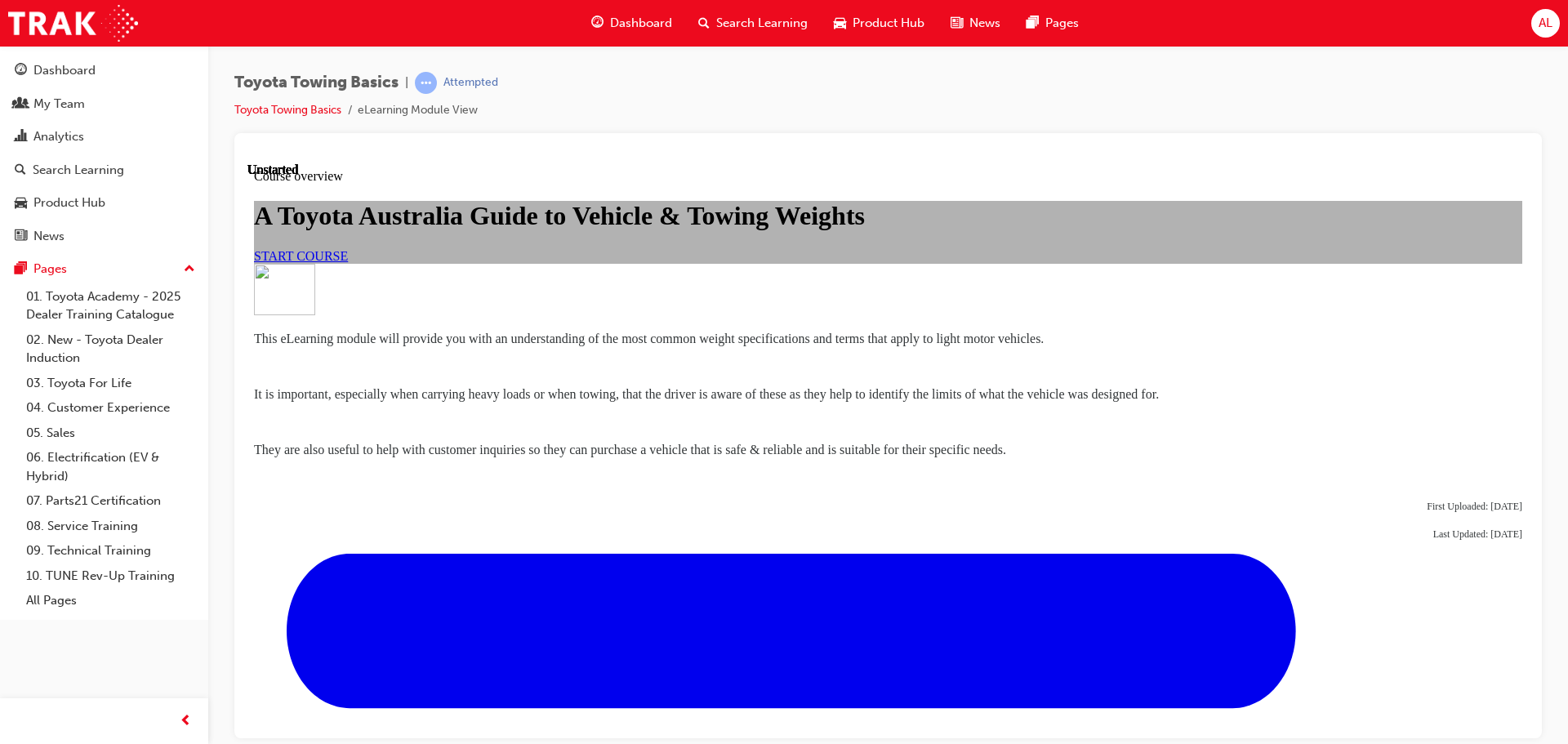
click at [348, 262] on span "START COURSE" at bounding box center [301, 255] width 94 height 14
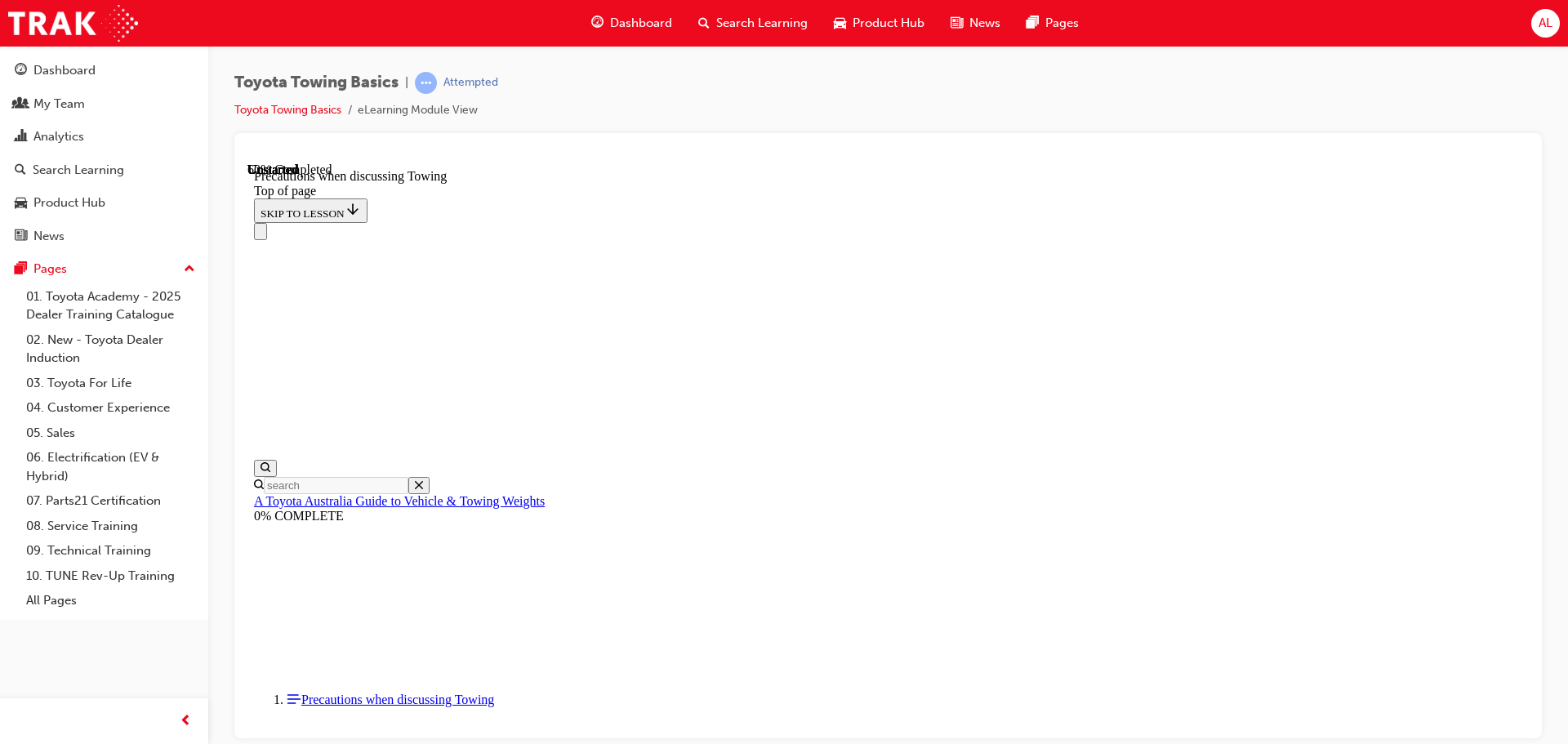
scroll to position [1031, 0]
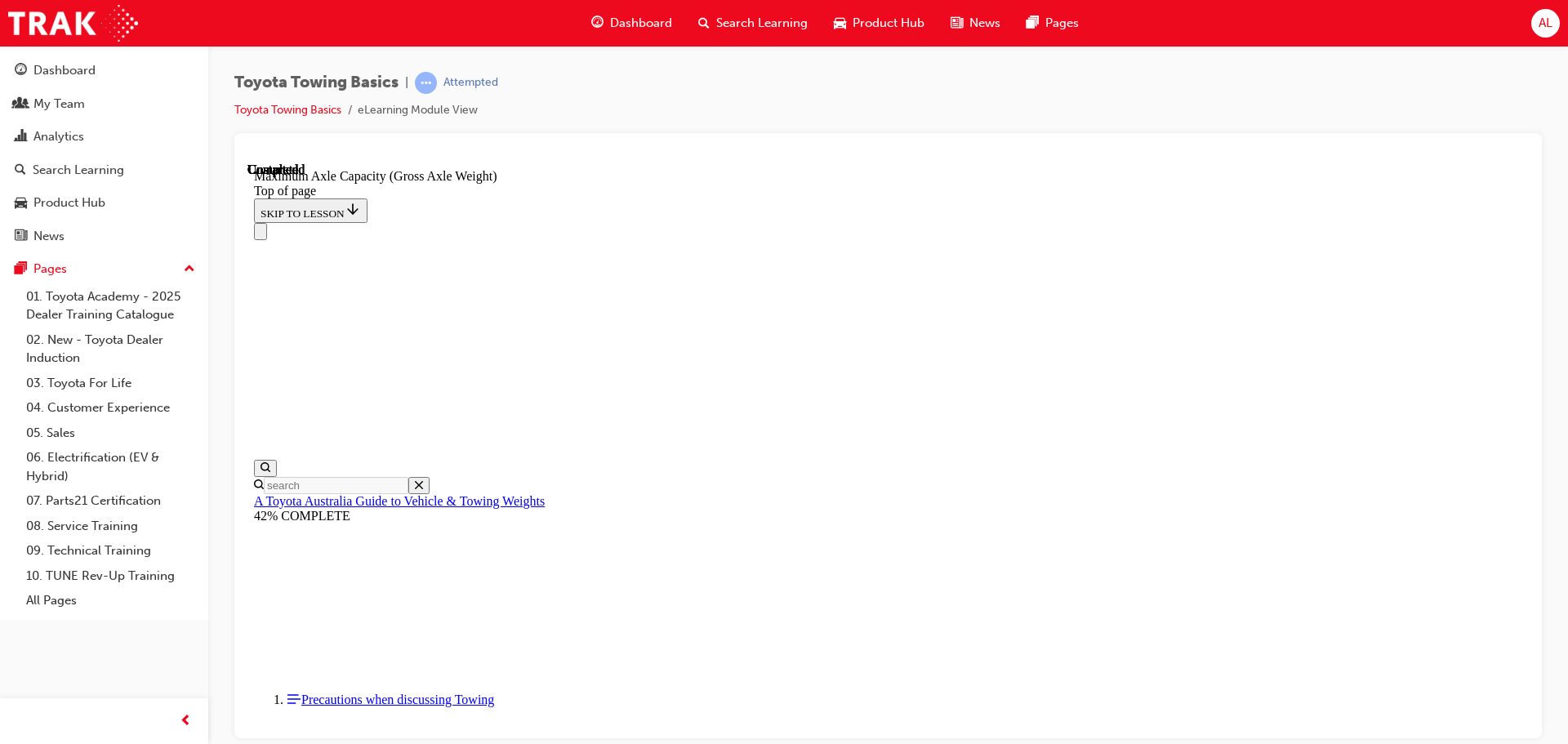
scroll to position [1427, 0]
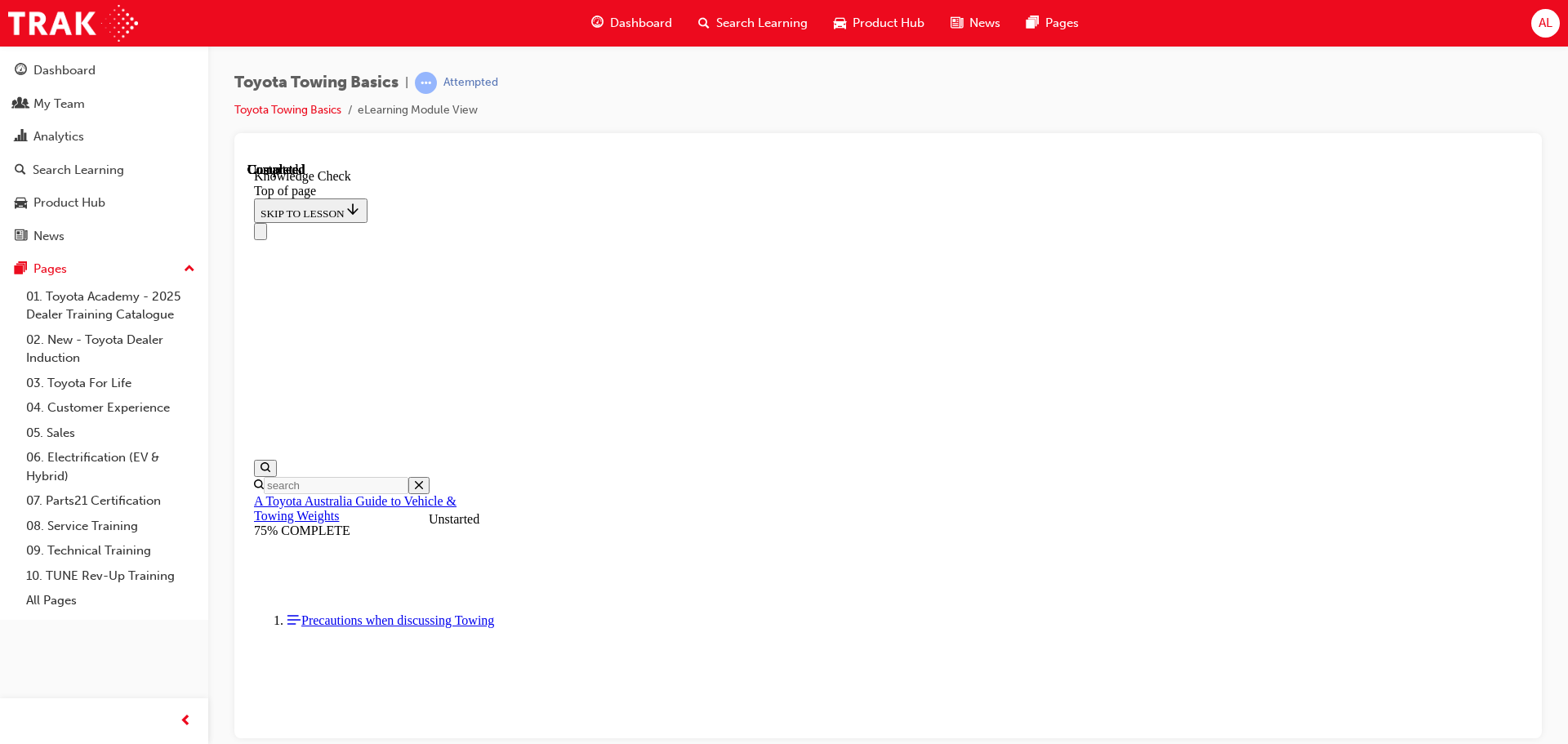
scroll to position [227, 0]
drag, startPoint x: 996, startPoint y: 17527, endPoint x: 959, endPoint y: 17471, distance: 67.1
drag, startPoint x: 959, startPoint y: 17430, endPoint x: 759, endPoint y: 17408, distance: 201.2
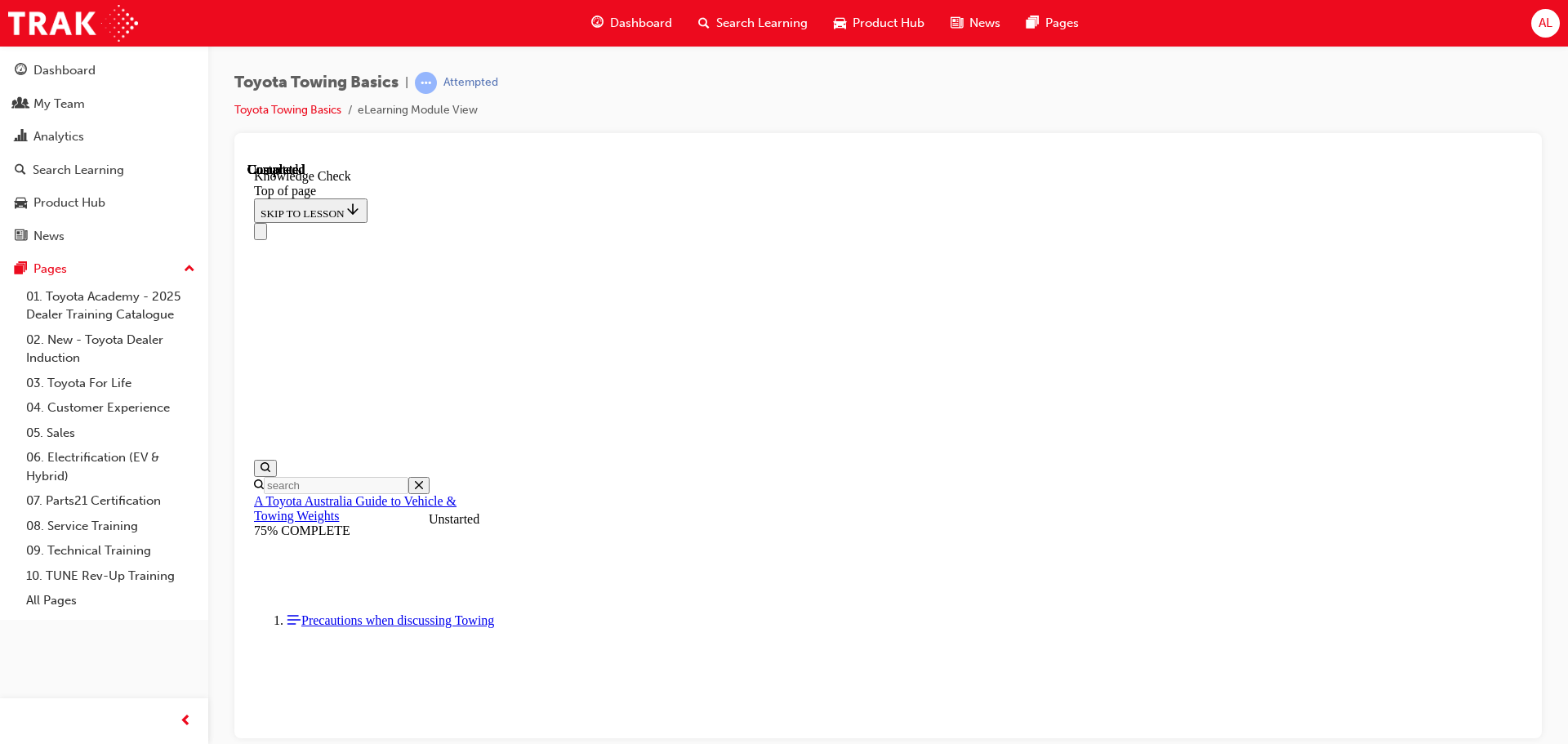
drag, startPoint x: 756, startPoint y: 17396, endPoint x: 647, endPoint y: 17450, distance: 121.6
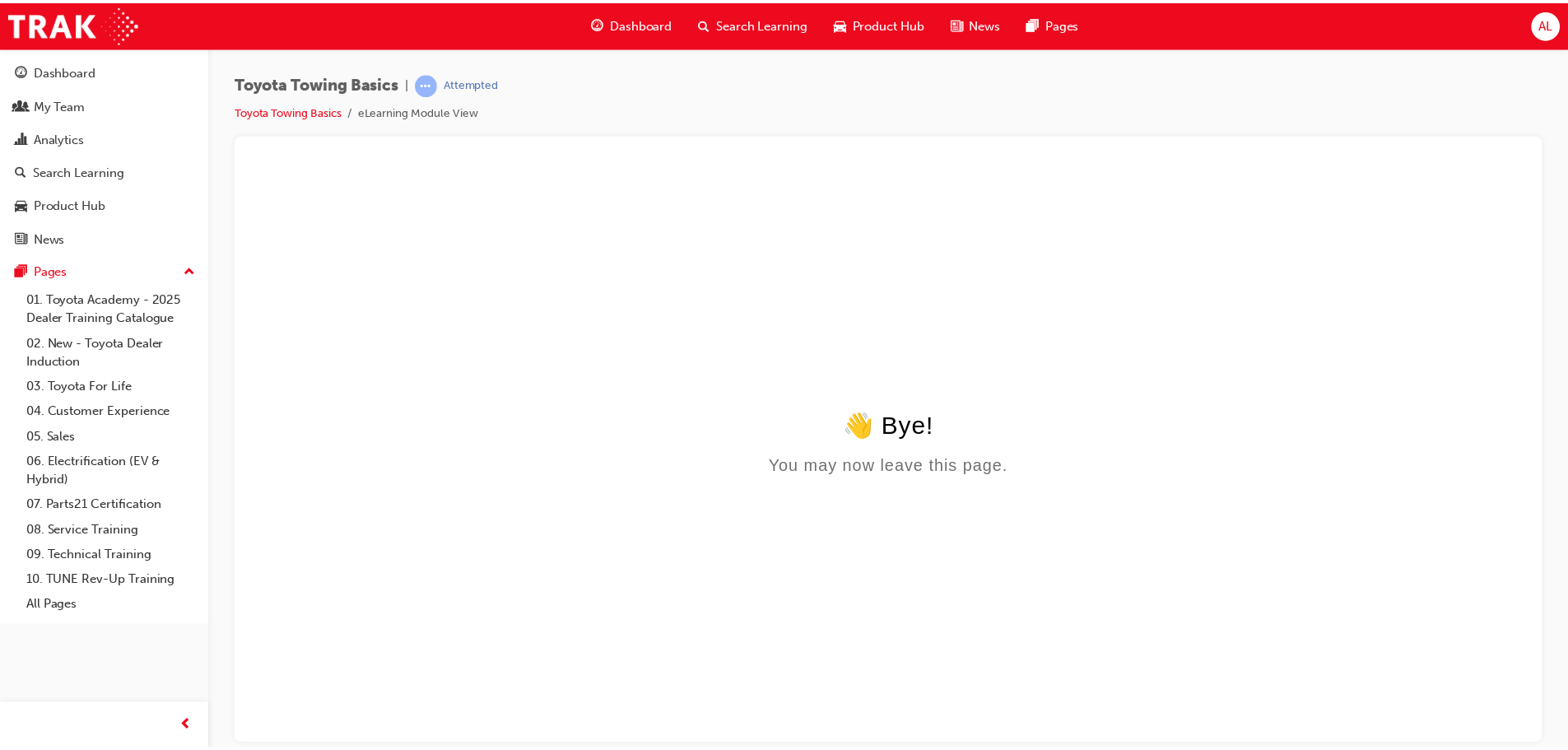
scroll to position [0, 0]
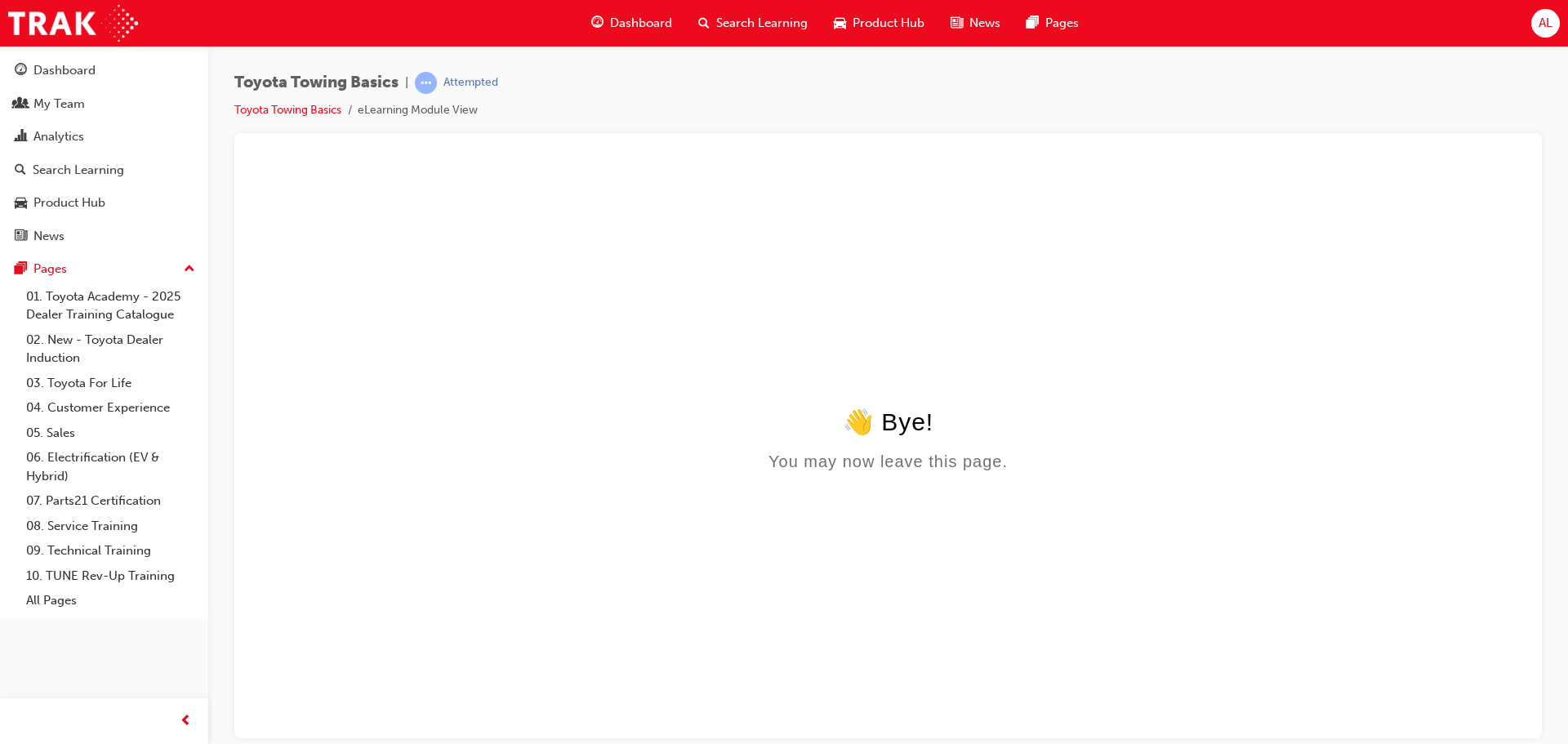
click at [643, 21] on span "Dashboard" at bounding box center [641, 24] width 62 height 18
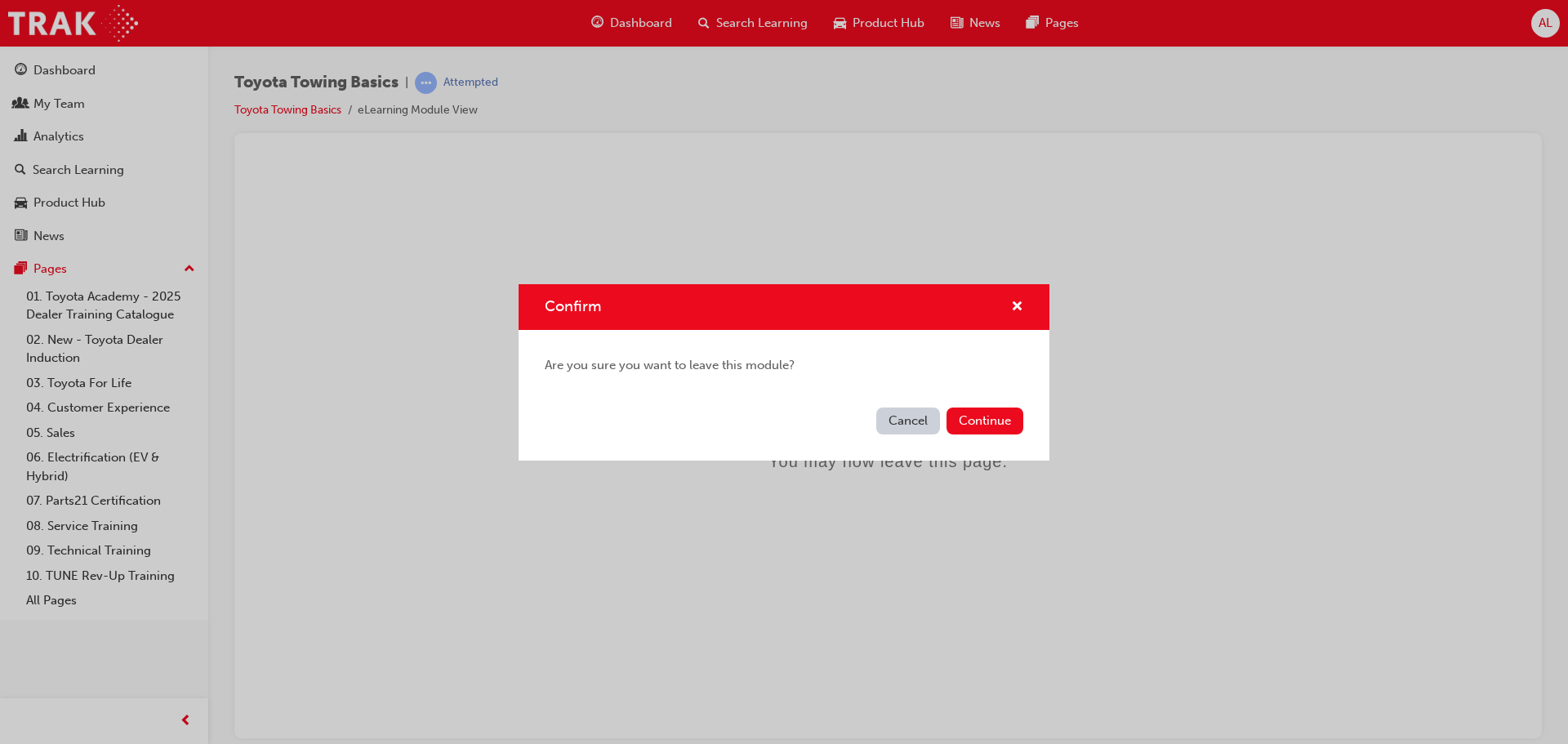
click at [908, 417] on button "Cancel" at bounding box center [908, 421] width 64 height 27
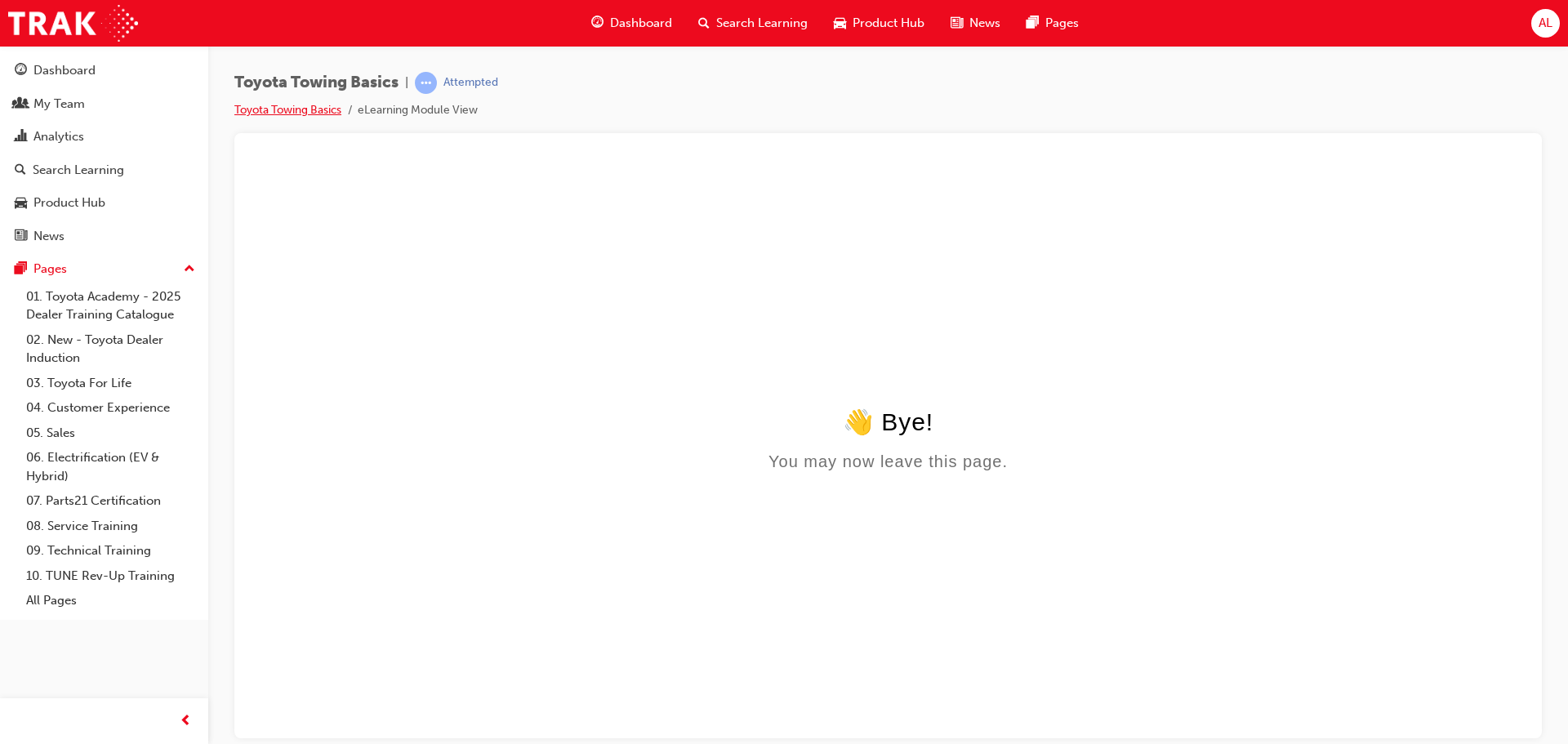
click at [306, 110] on link "Toyota Towing Basics" at bounding box center [287, 110] width 107 height 14
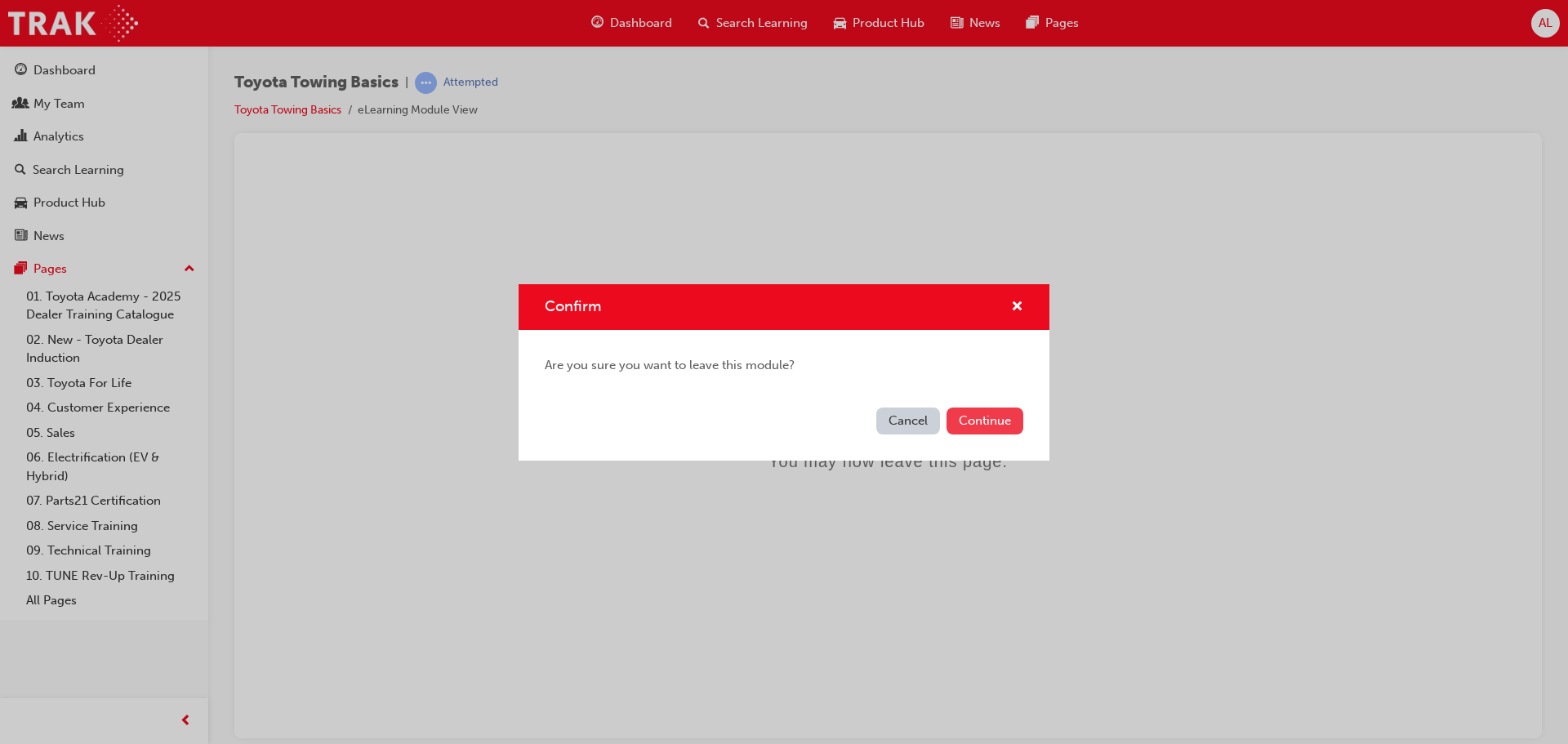
click at [985, 420] on button "Continue" at bounding box center [985, 421] width 76 height 27
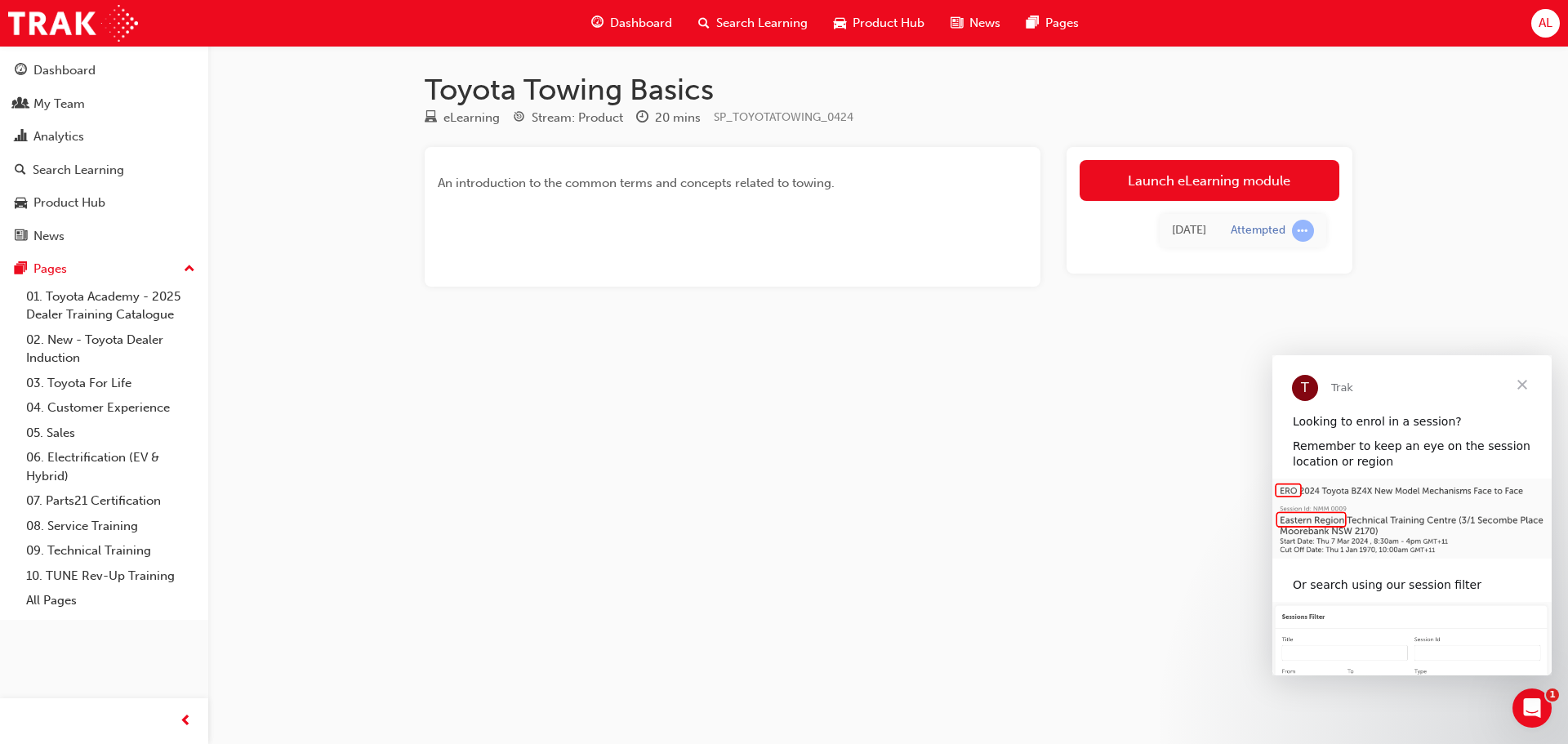
click at [630, 18] on span "Dashboard" at bounding box center [641, 24] width 62 height 18
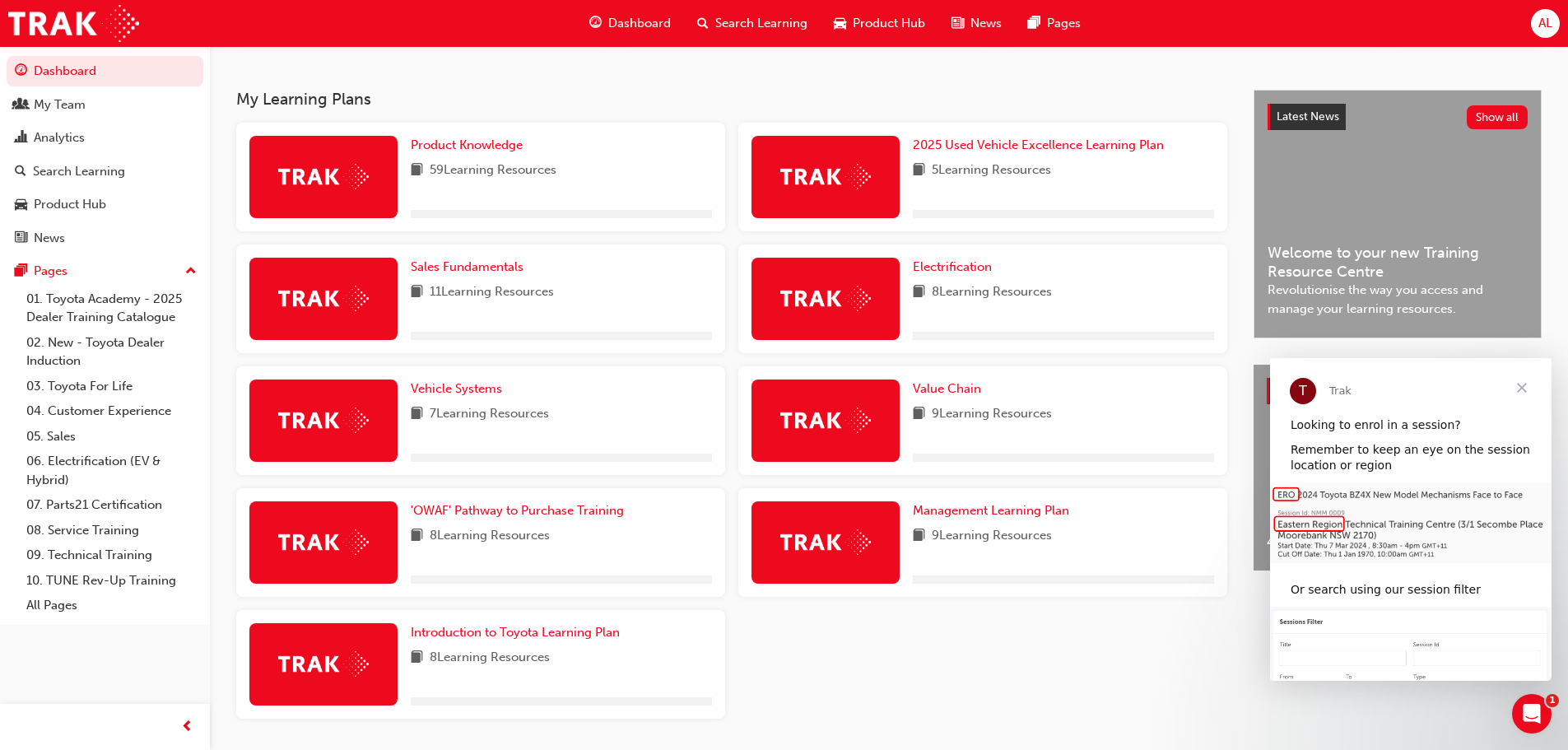
scroll to position [247, 0]
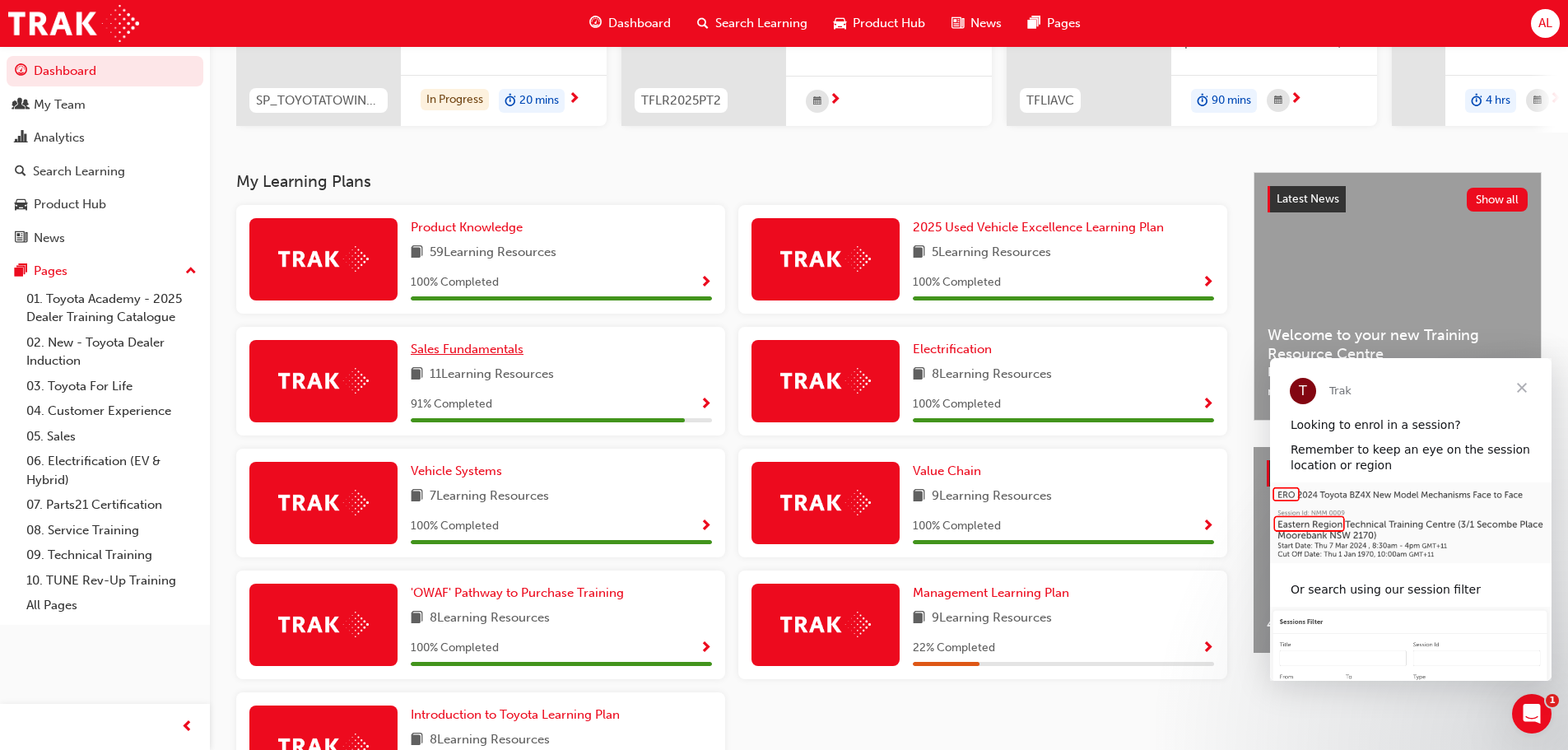
click at [460, 355] on span "Sales Fundamentals" at bounding box center [466, 350] width 113 height 15
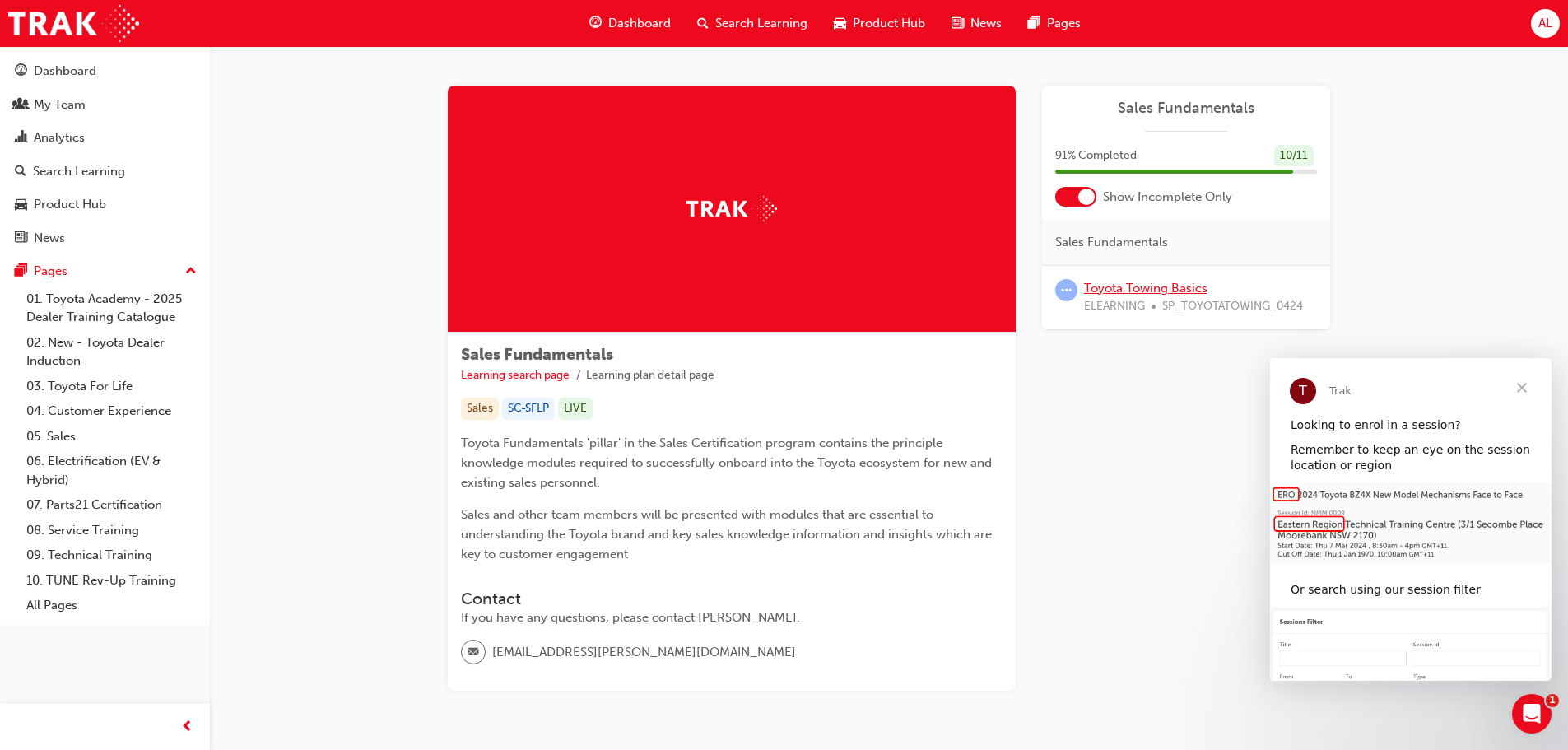
click at [1132, 287] on link "Toyota Towing Basics" at bounding box center [1146, 289] width 124 height 15
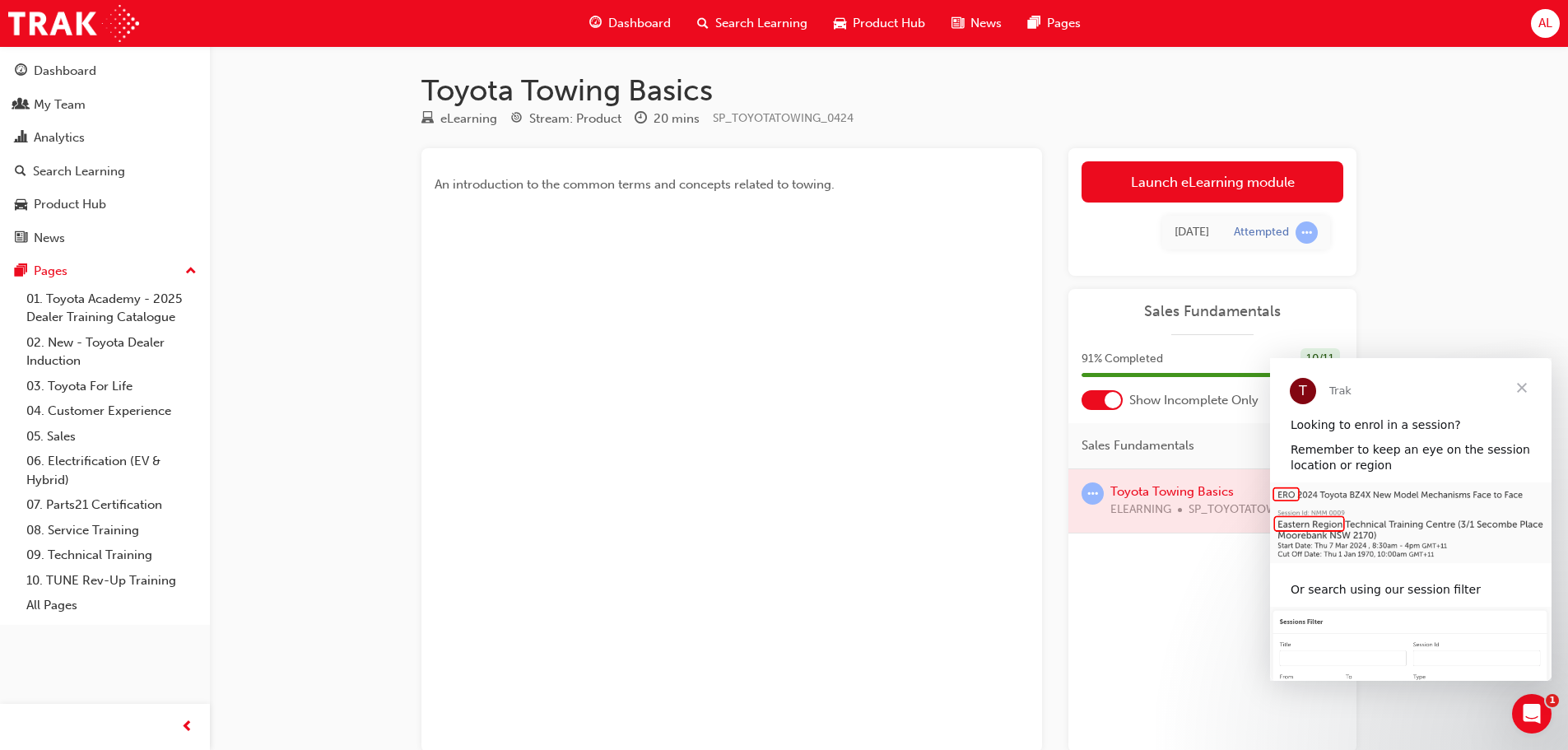
click at [1211, 188] on link "Launch eLearning module" at bounding box center [1212, 182] width 261 height 41
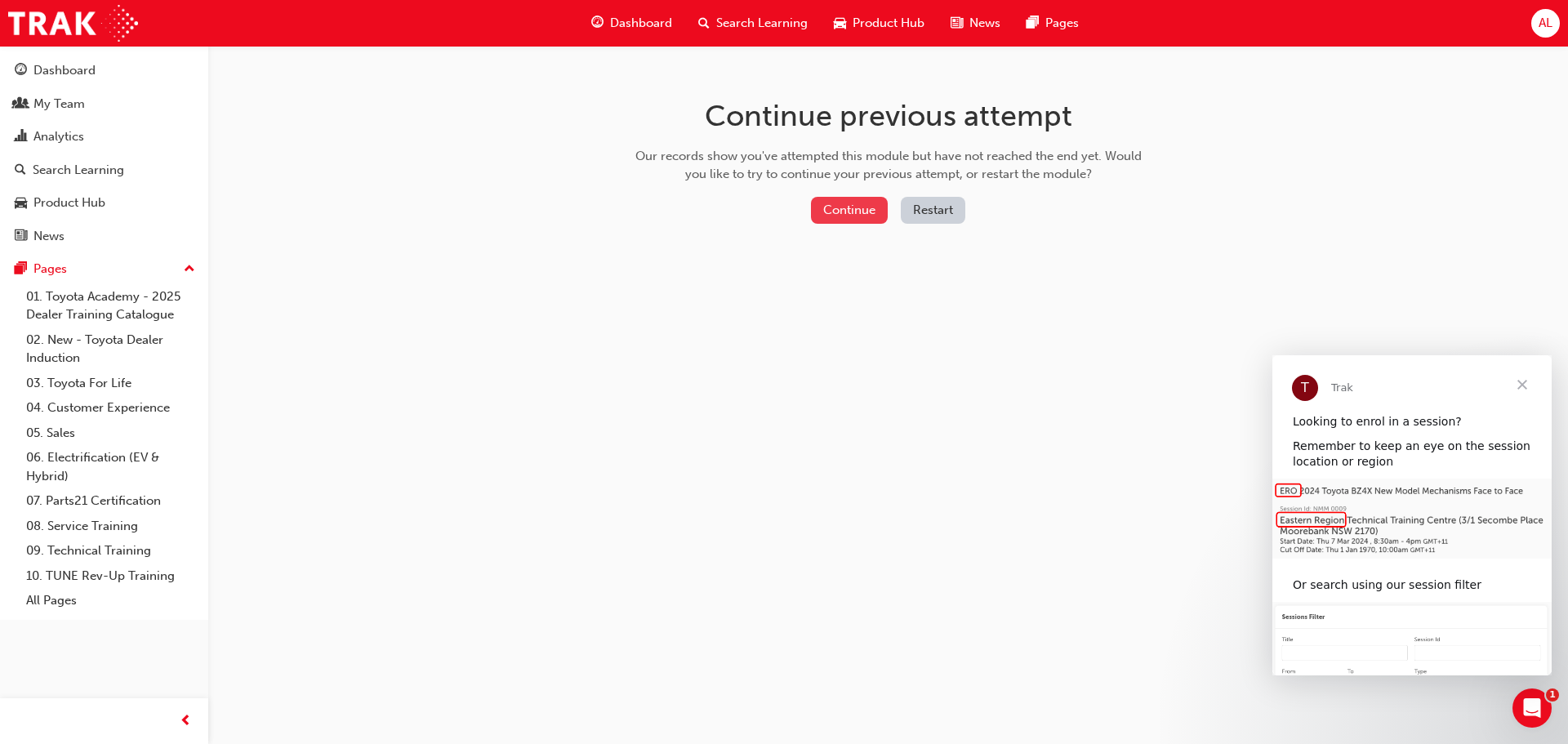
click at [849, 206] on button "Continue" at bounding box center [849, 210] width 76 height 27
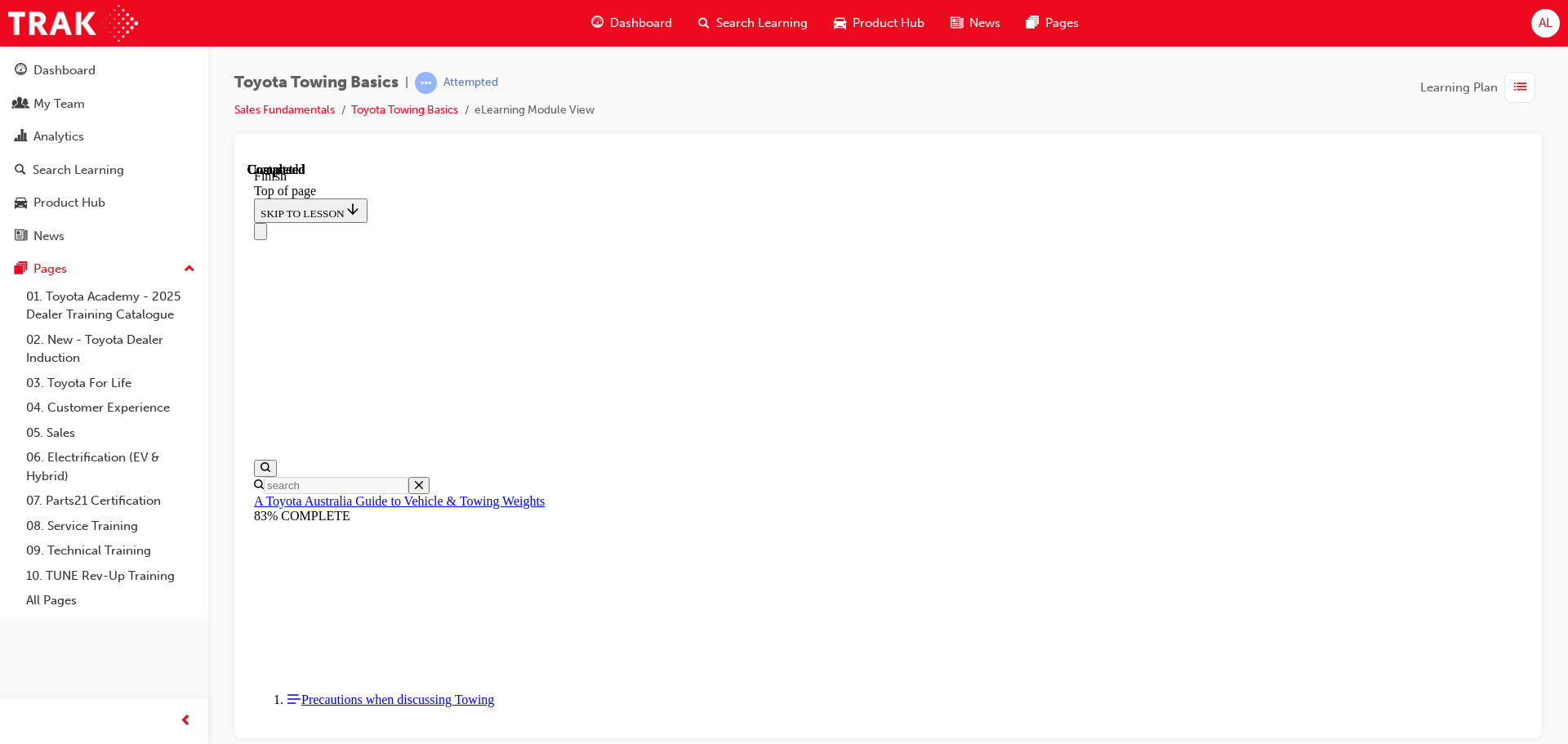
scroll to position [133, 0]
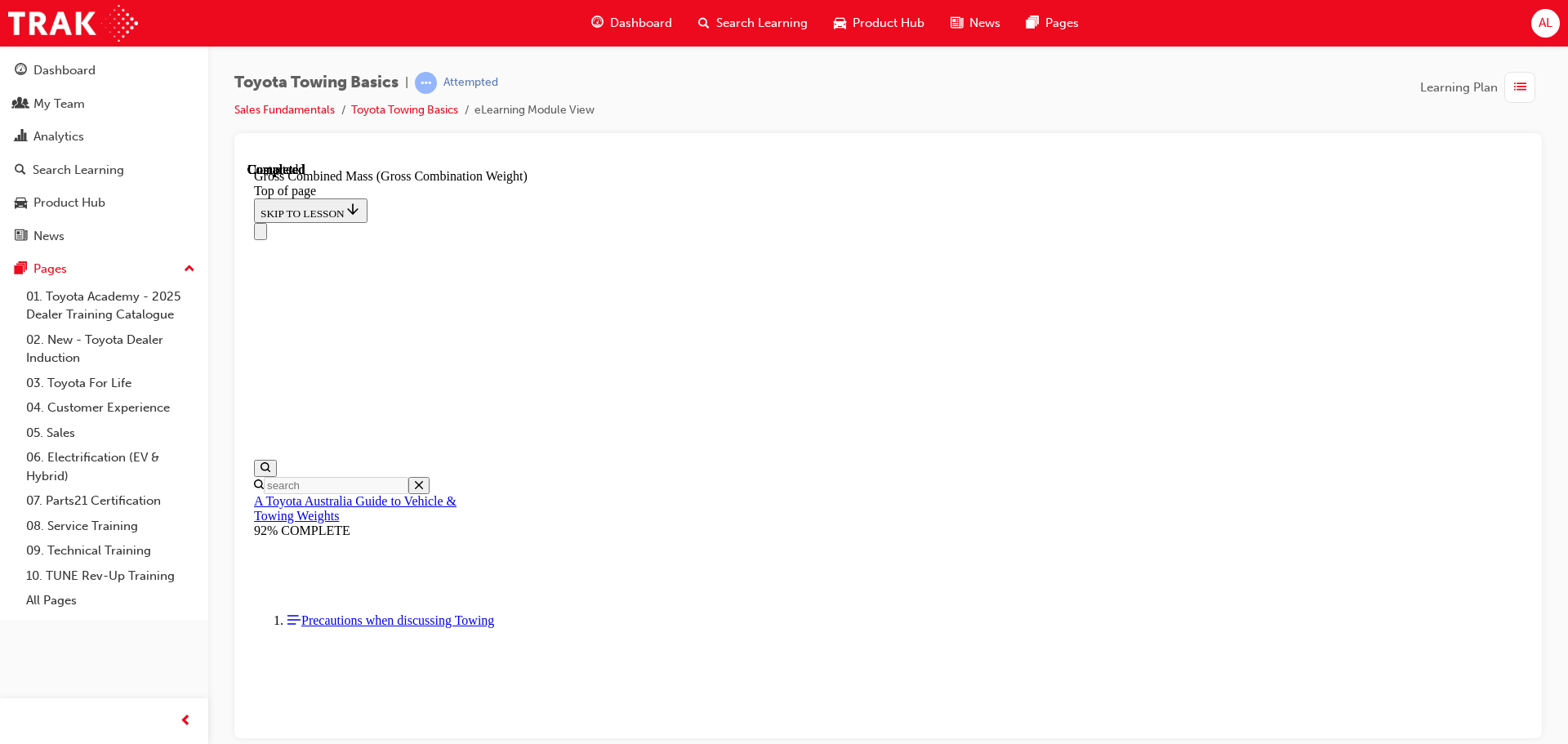
scroll to position [281, 0]
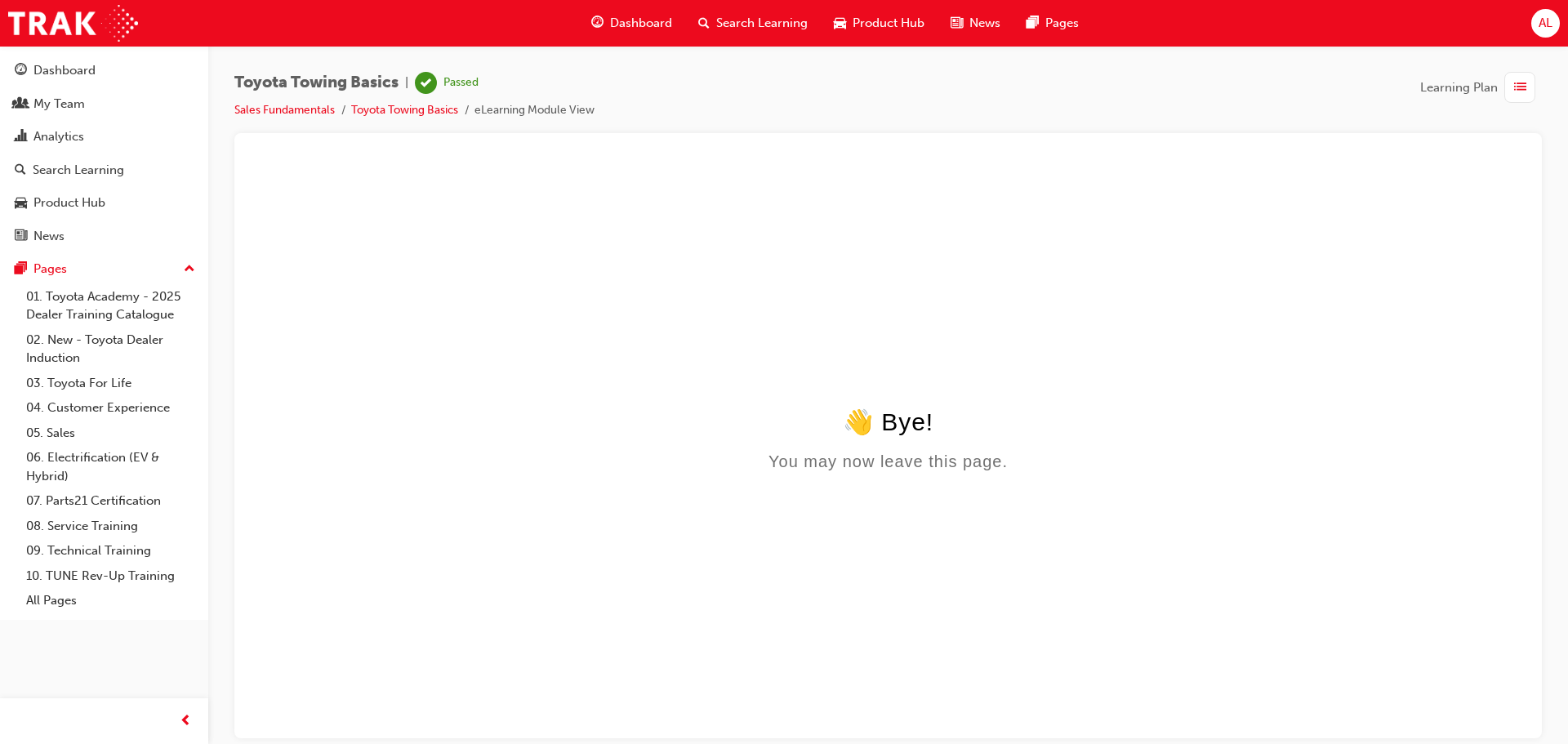
click at [626, 24] on span "Dashboard" at bounding box center [641, 24] width 62 height 18
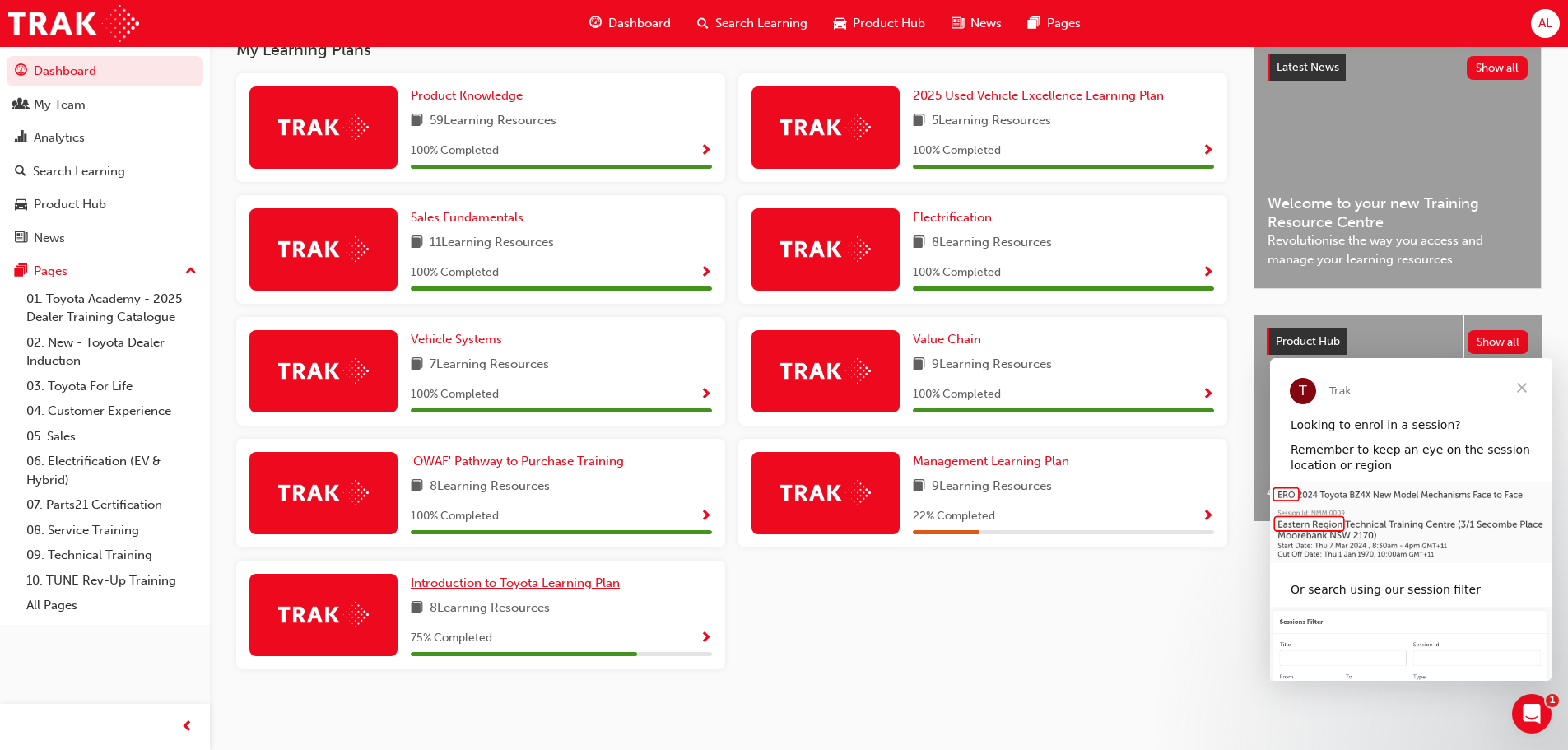
click at [468, 586] on span "Introduction to Toyota Learning Plan" at bounding box center [514, 583] width 209 height 15
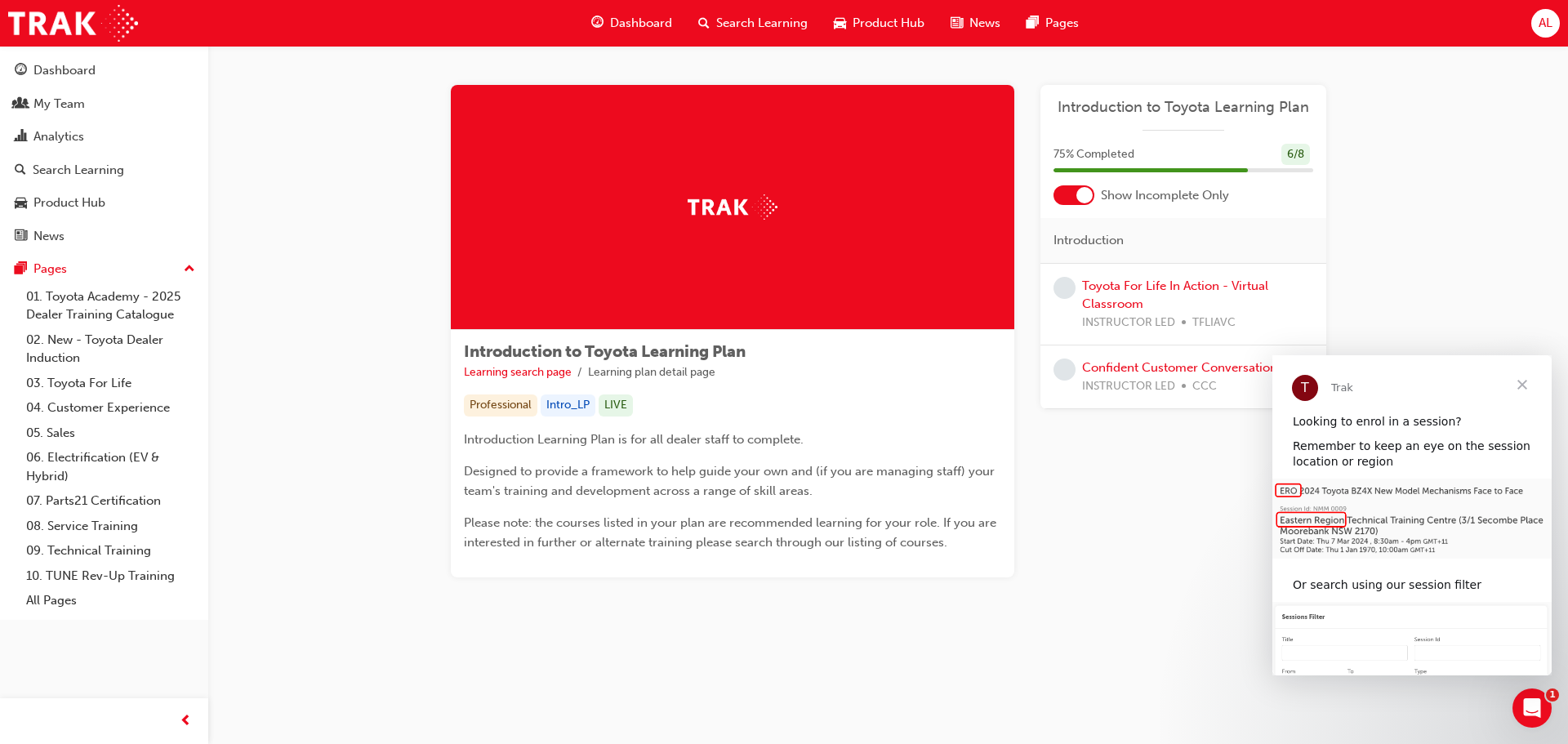
click at [641, 23] on span "Dashboard" at bounding box center [641, 24] width 62 height 18
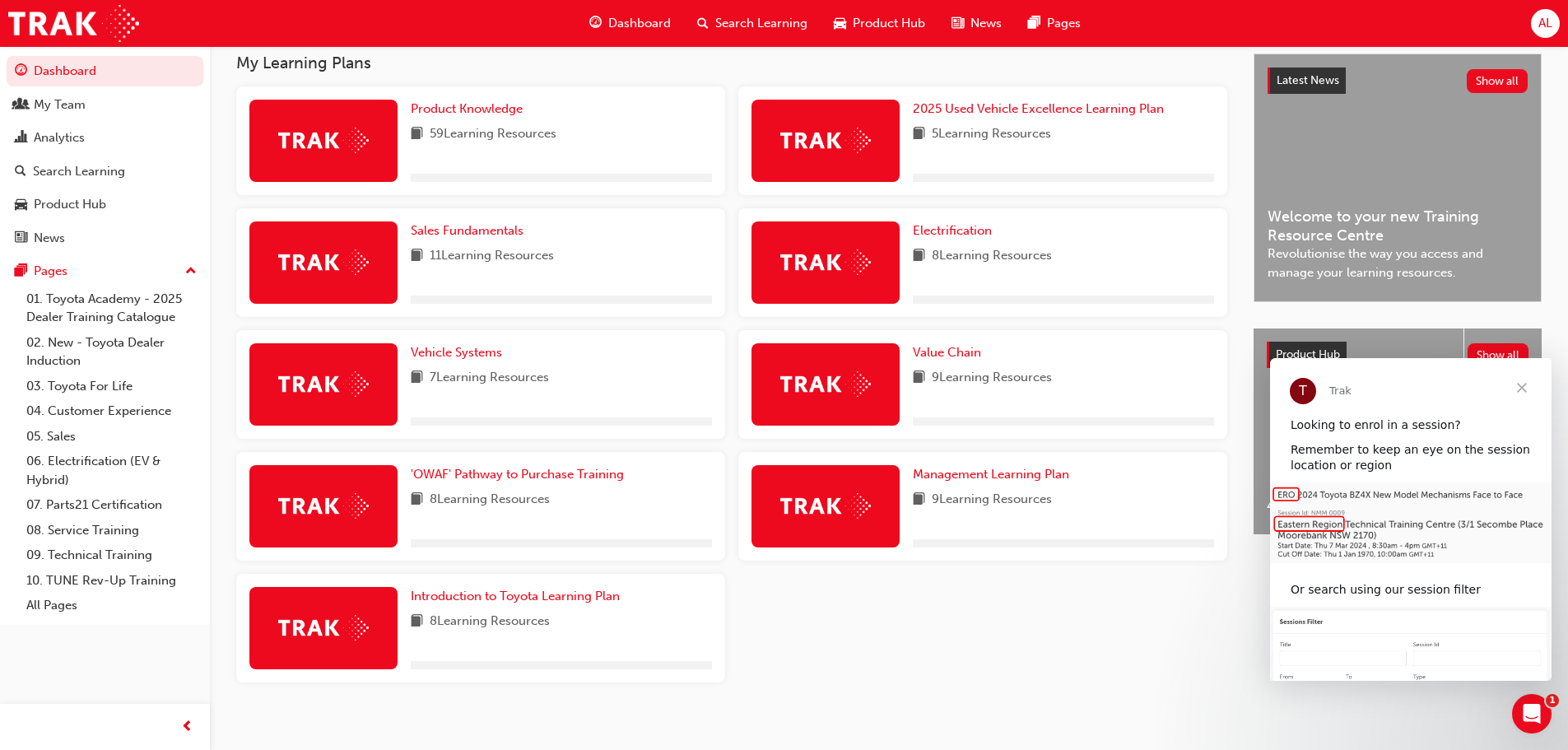
scroll to position [385, 0]
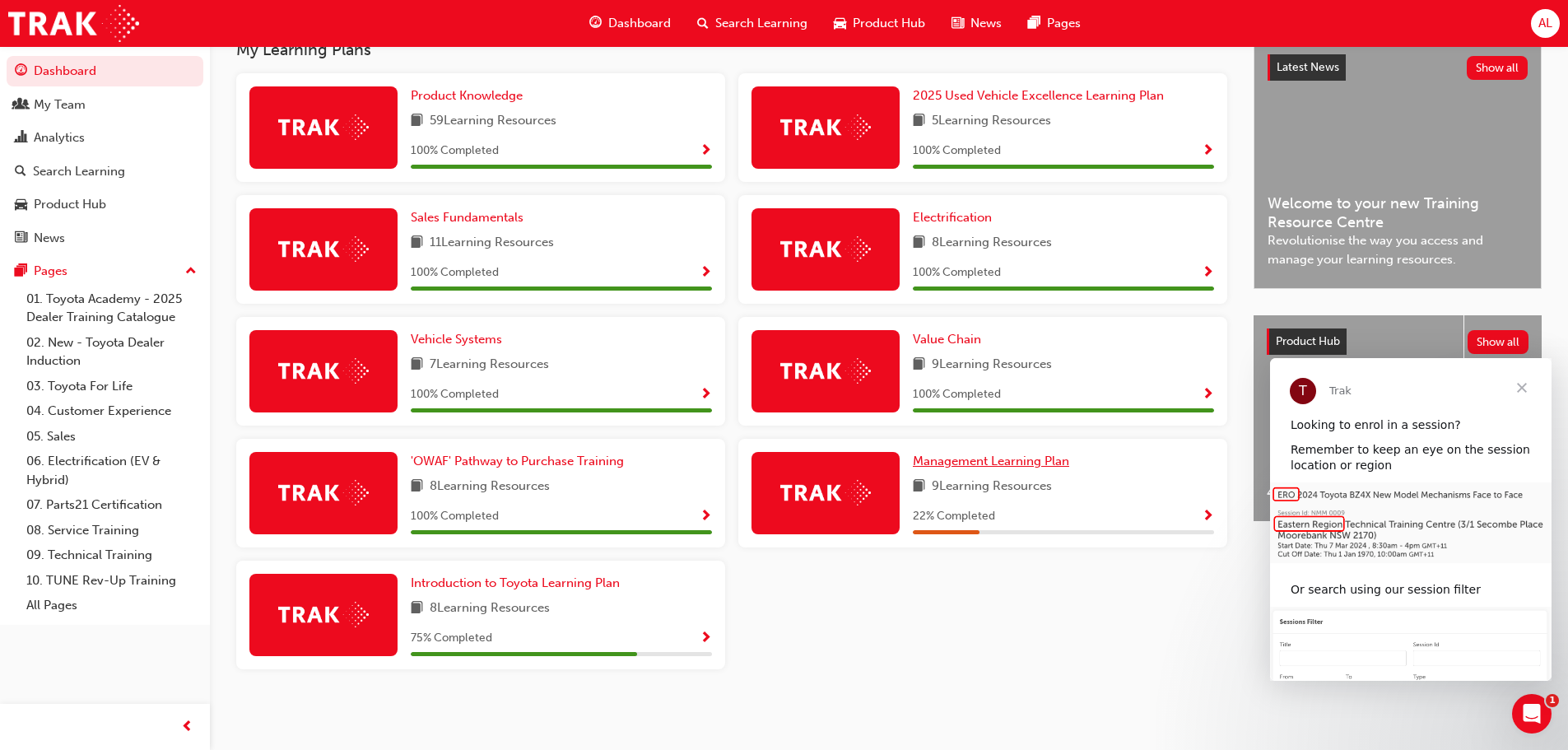
click at [980, 459] on span "Management Learning Plan" at bounding box center [991, 461] width 157 height 15
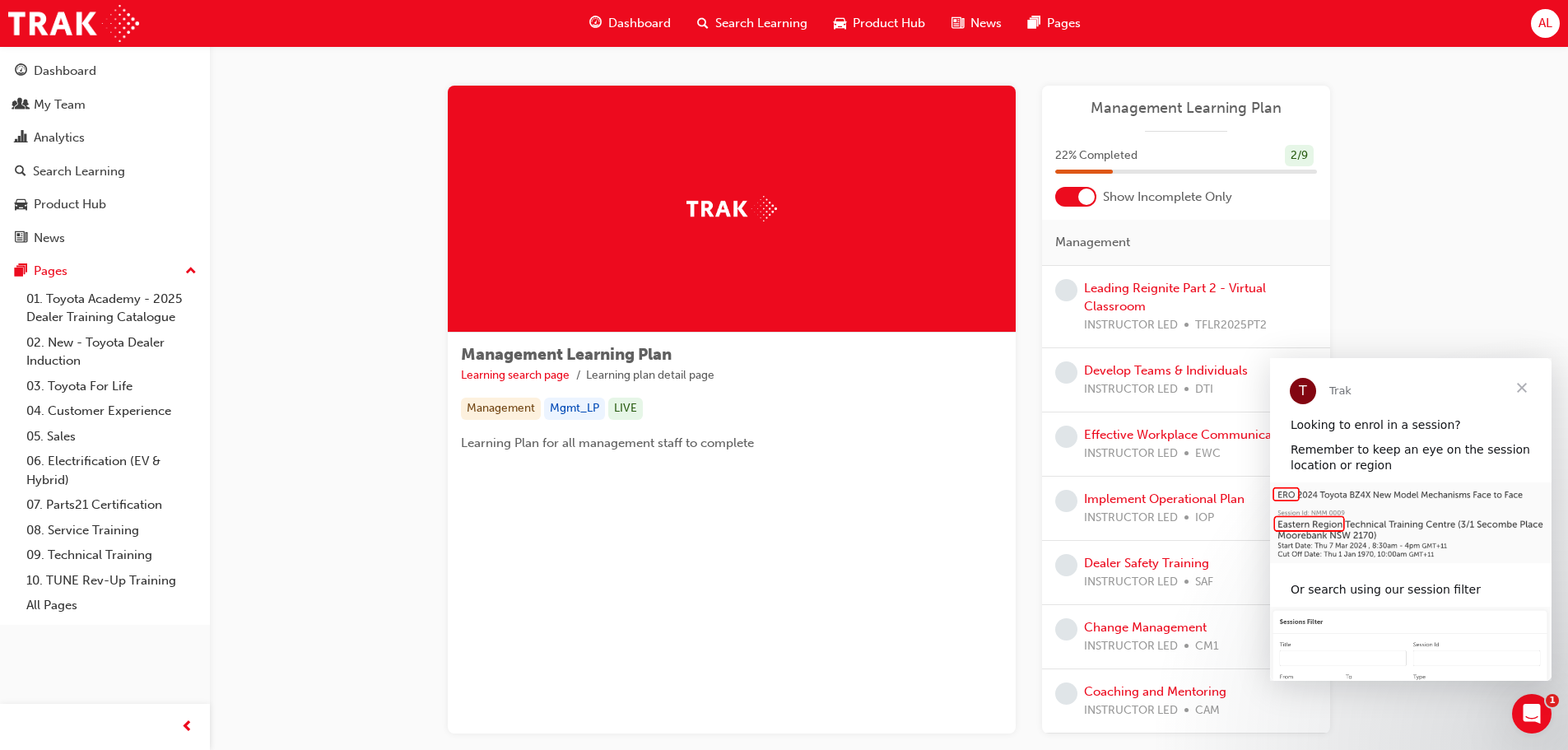
click at [1526, 386] on span "Close" at bounding box center [1522, 388] width 59 height 59
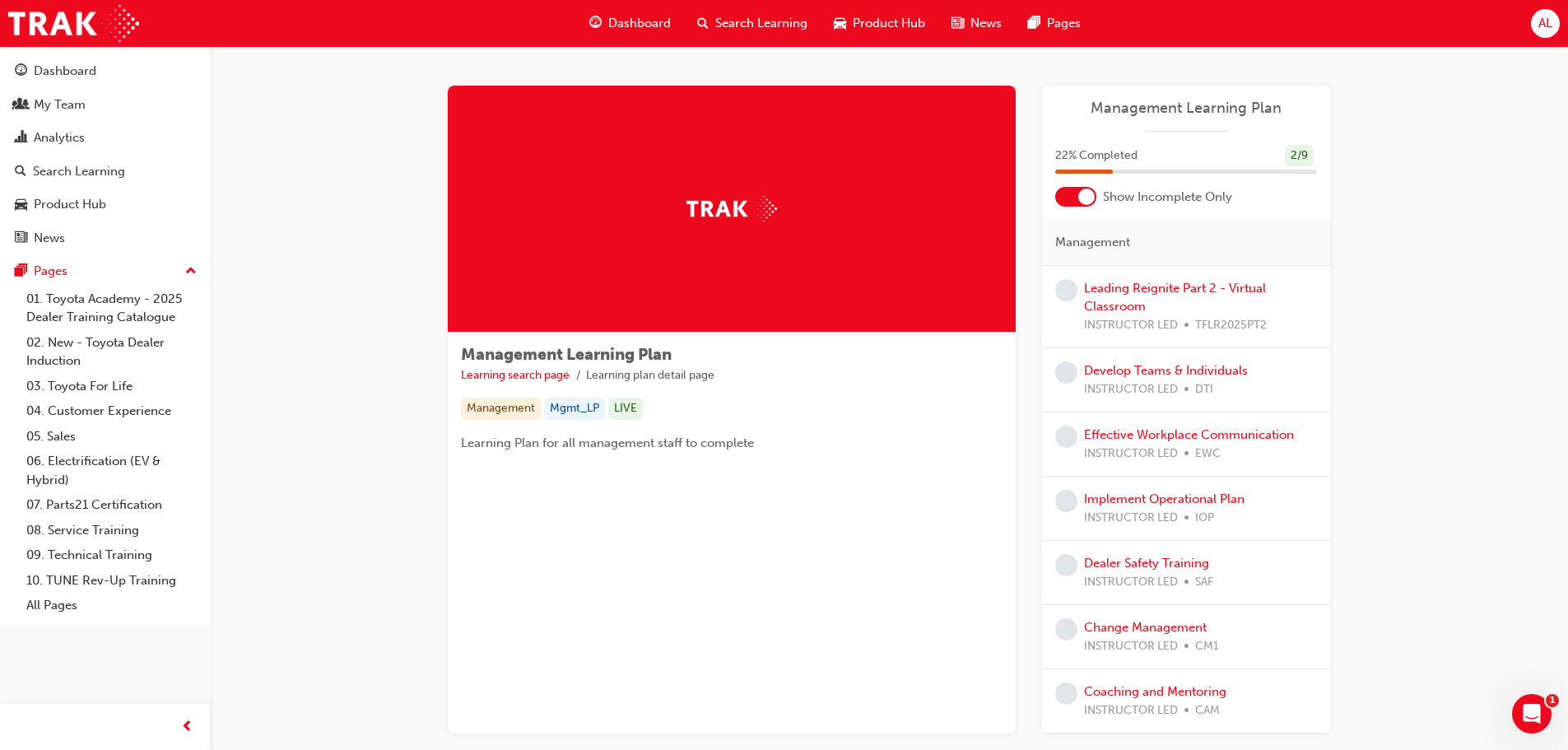
click at [634, 16] on span "Dashboard" at bounding box center [640, 24] width 63 height 19
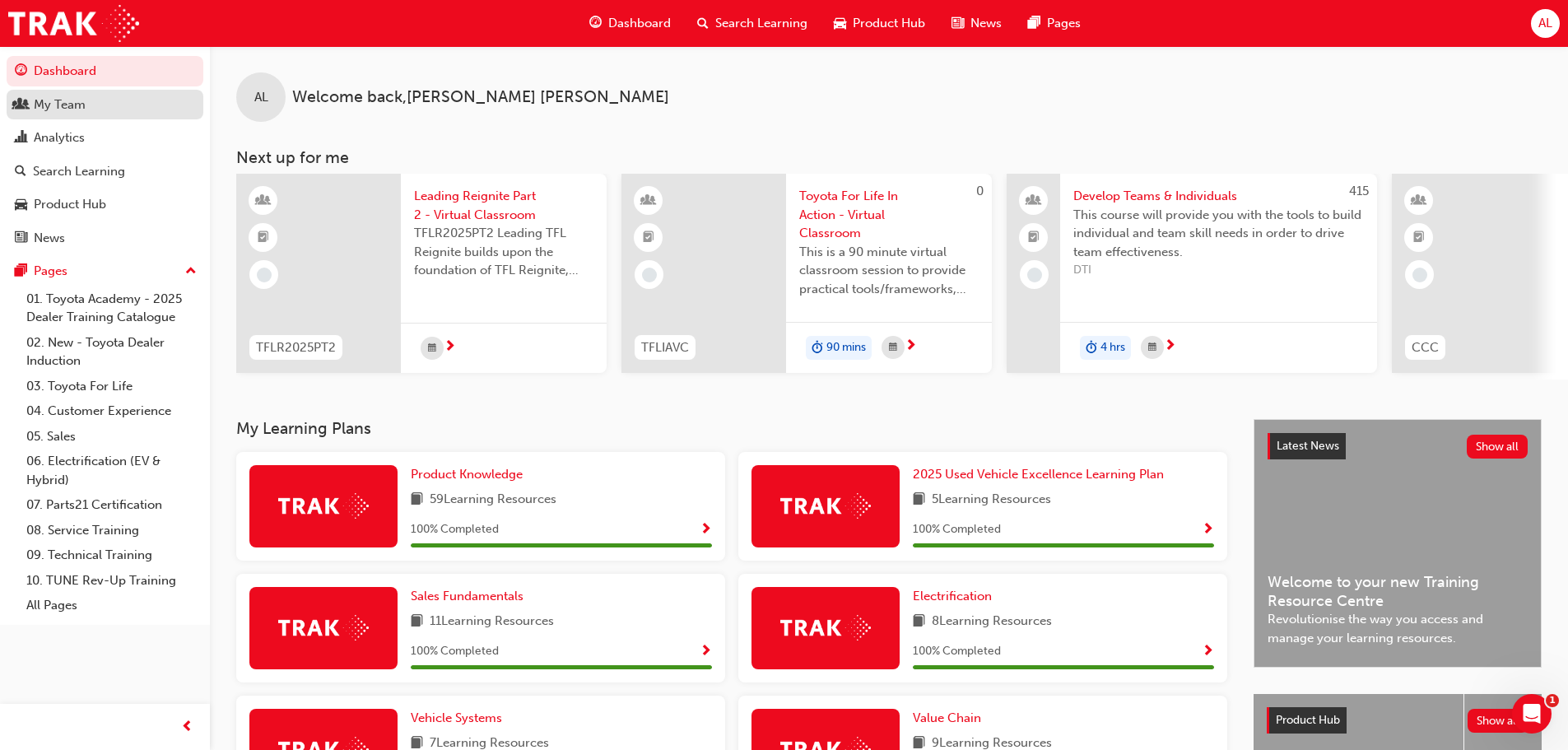
click at [55, 101] on div "My Team" at bounding box center [59, 105] width 52 height 19
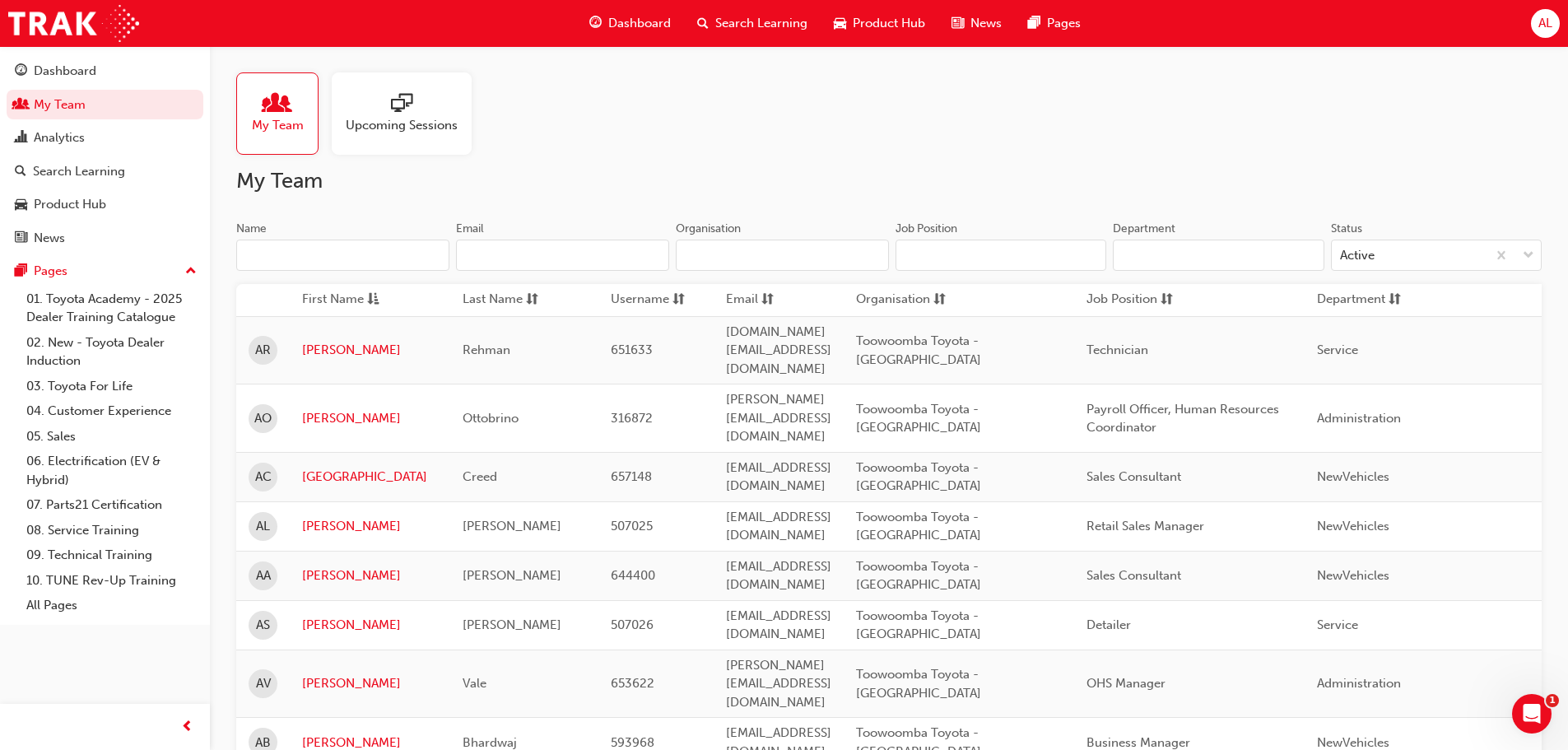
click at [282, 251] on input "Name" at bounding box center [343, 255] width 213 height 31
click at [316, 468] on link "[GEOGRAPHIC_DATA]" at bounding box center [370, 477] width 136 height 19
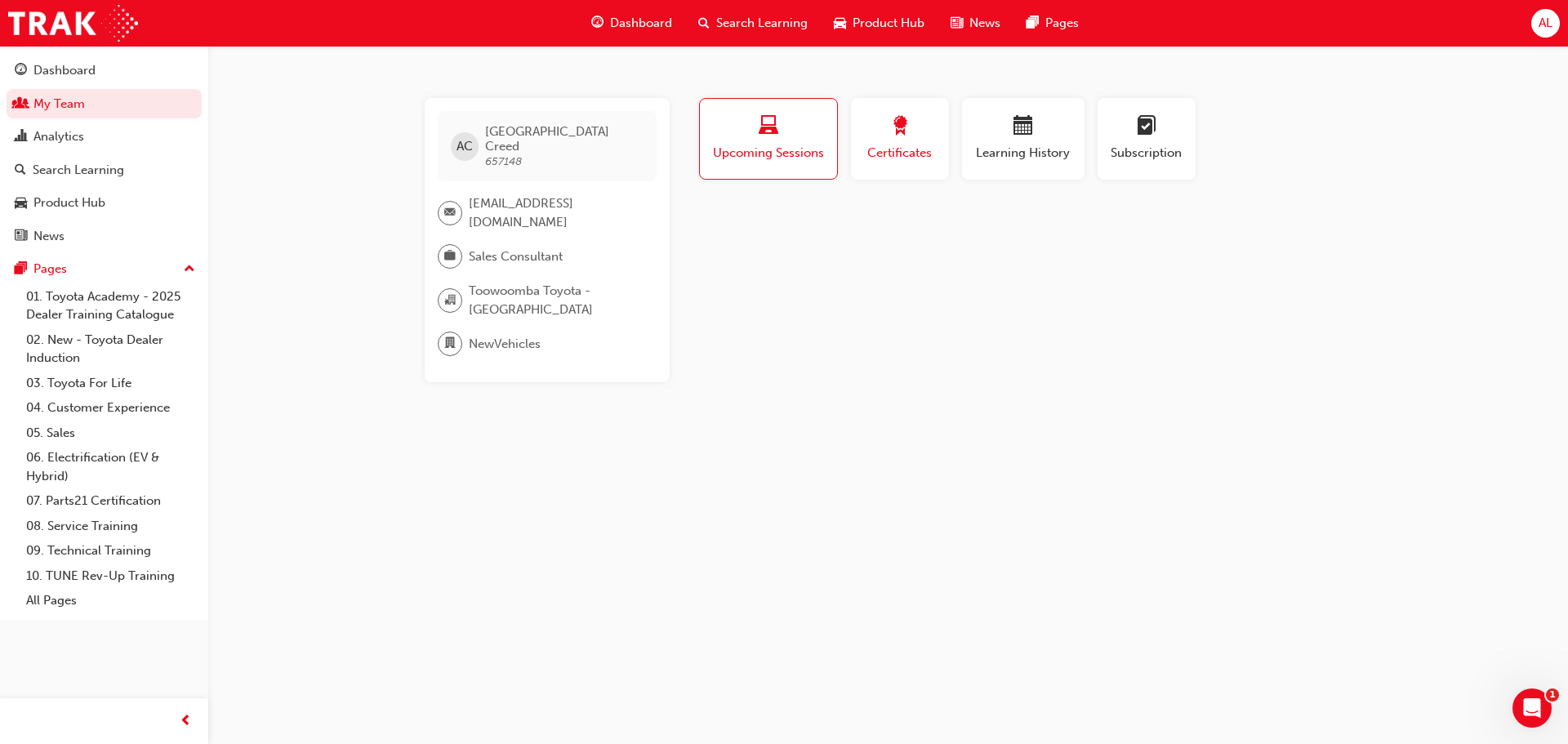
click at [891, 129] on span "award-icon" at bounding box center [900, 127] width 19 height 22
click at [1030, 138] on span "calendar-icon" at bounding box center [1022, 127] width 19 height 22
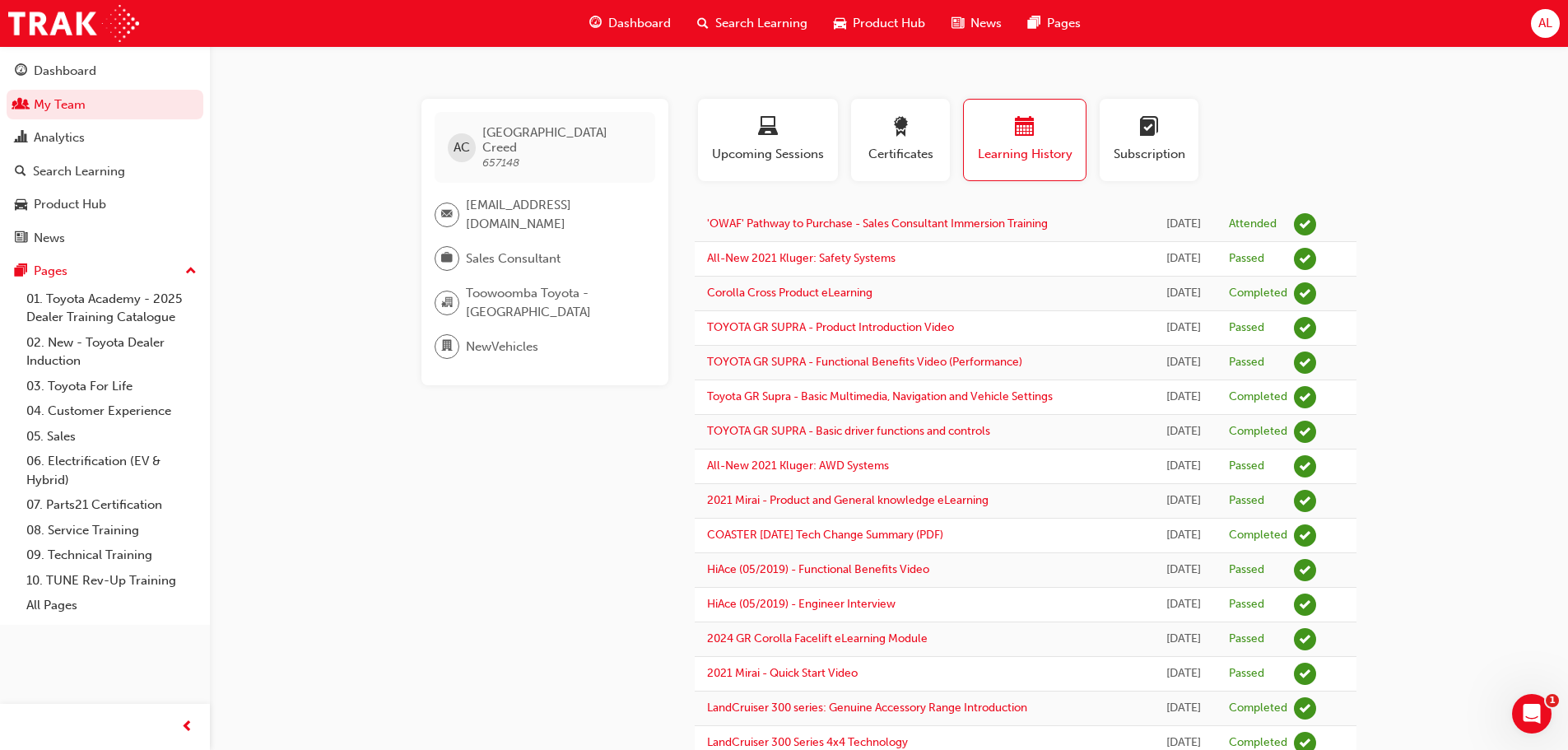
click at [547, 250] on span "Sales Consultant" at bounding box center [514, 259] width 95 height 19
click at [453, 247] on div at bounding box center [447, 258] width 25 height 25
click at [784, 21] on span "Search Learning" at bounding box center [761, 24] width 92 height 19
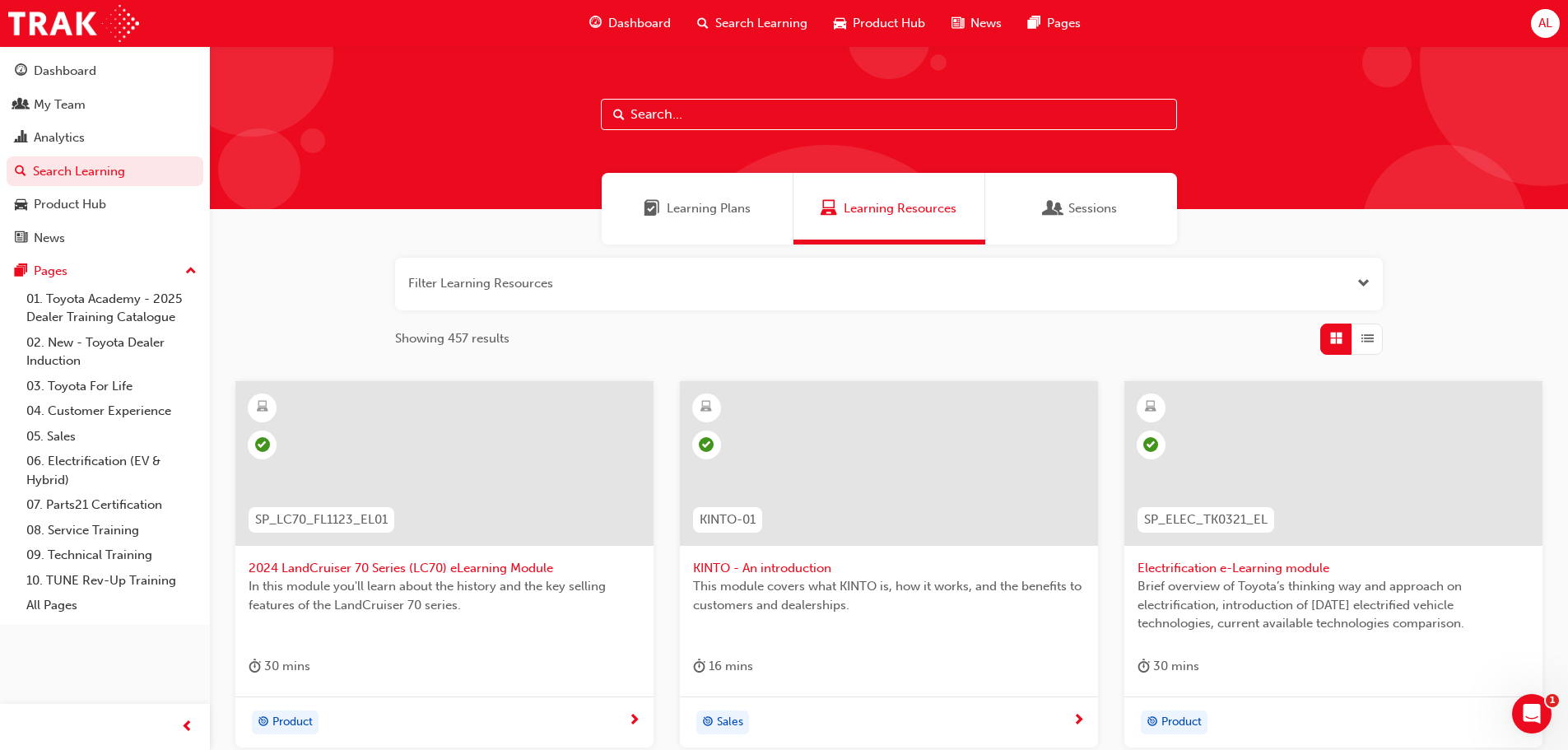
click at [715, 209] on span "Learning Plans" at bounding box center [708, 208] width 84 height 19
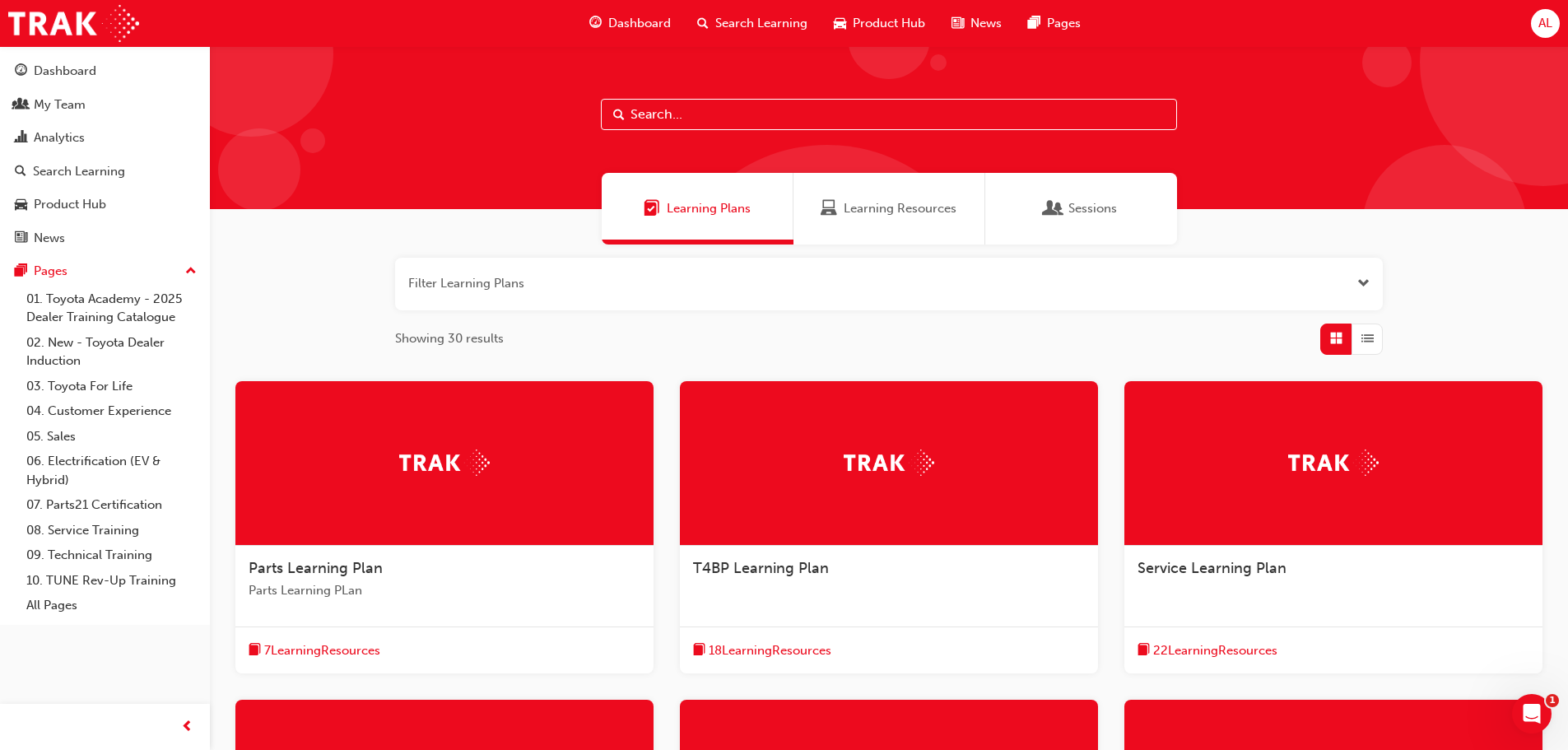
click at [632, 22] on span "Dashboard" at bounding box center [640, 24] width 63 height 19
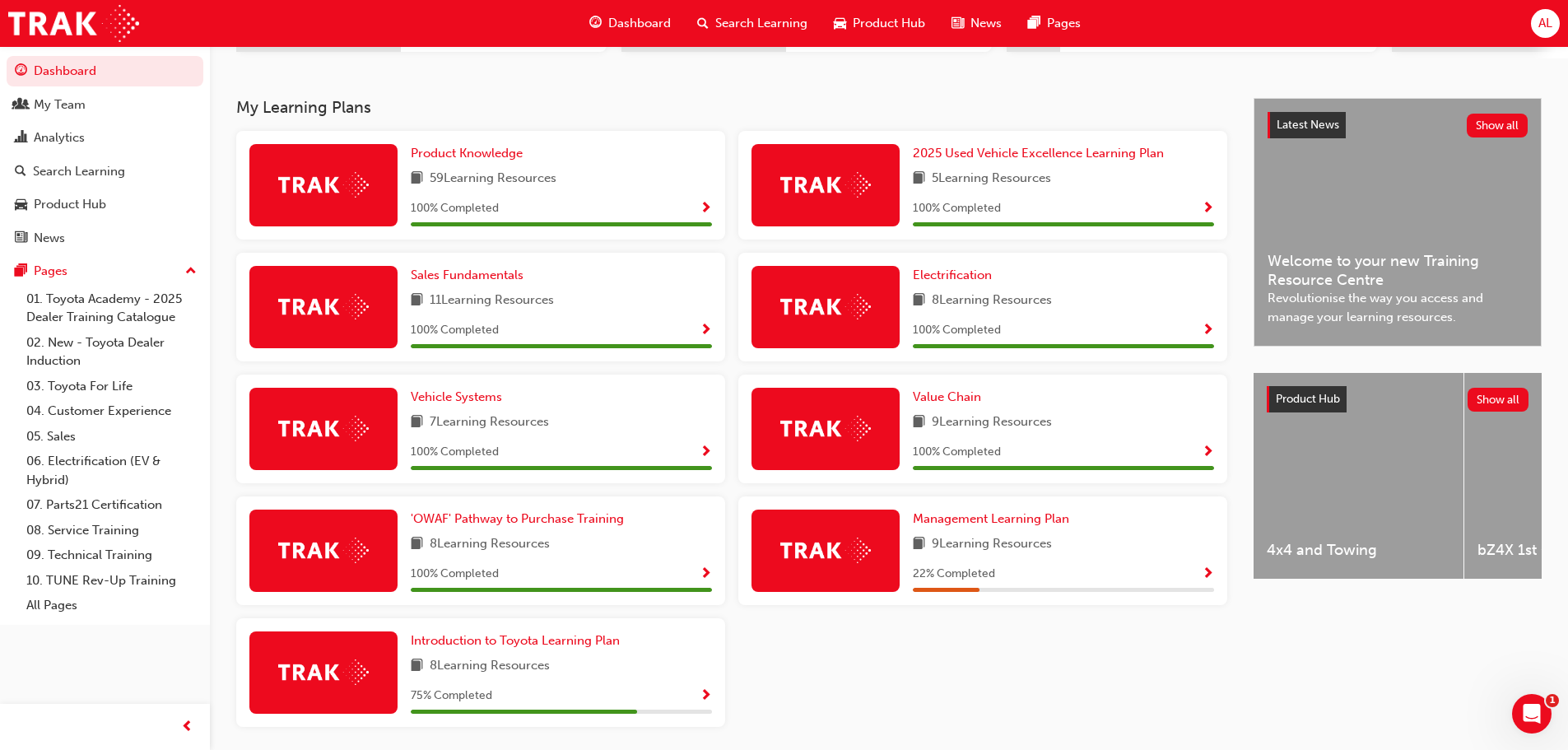
scroll to position [385, 0]
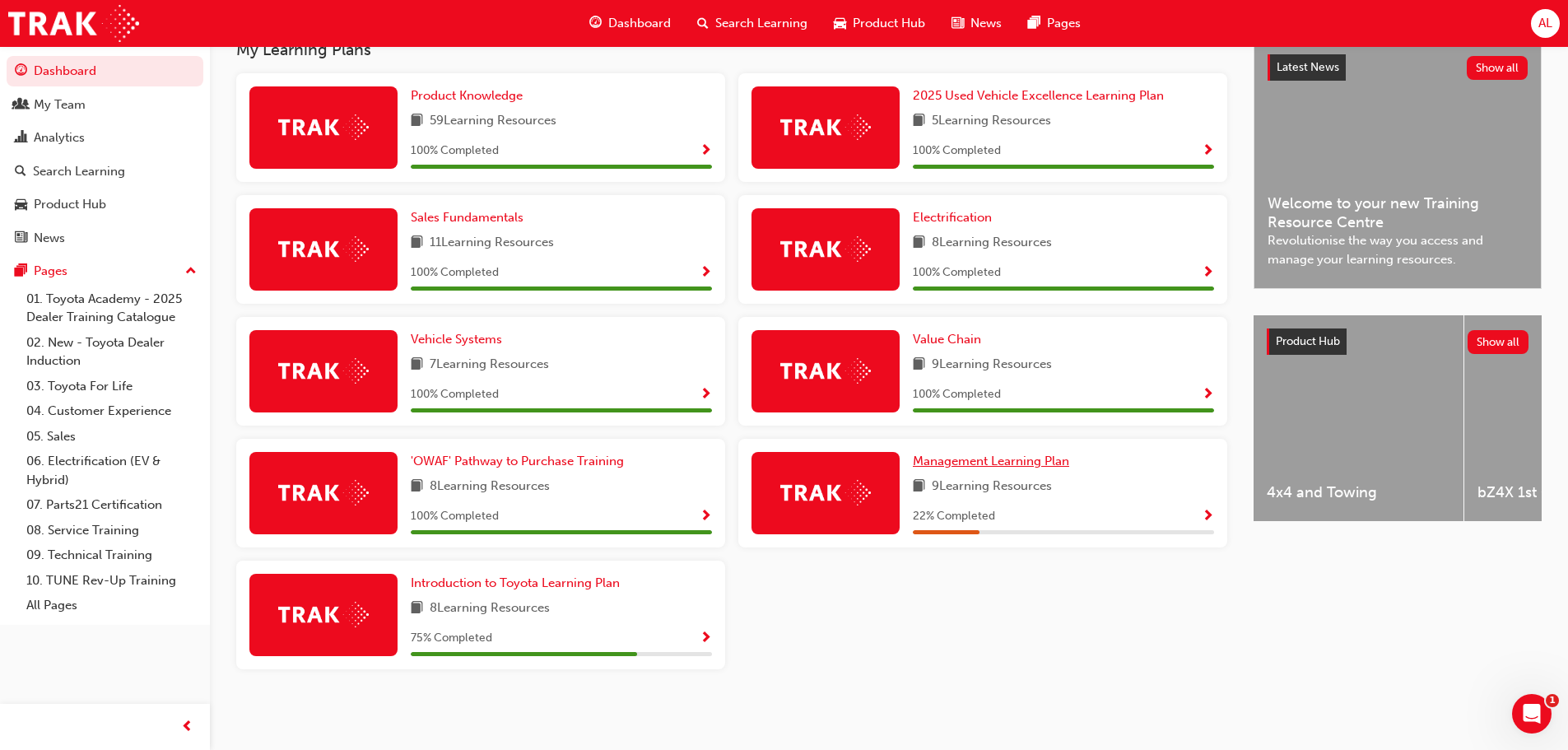
click at [1019, 463] on span "Management Learning Plan" at bounding box center [991, 461] width 157 height 15
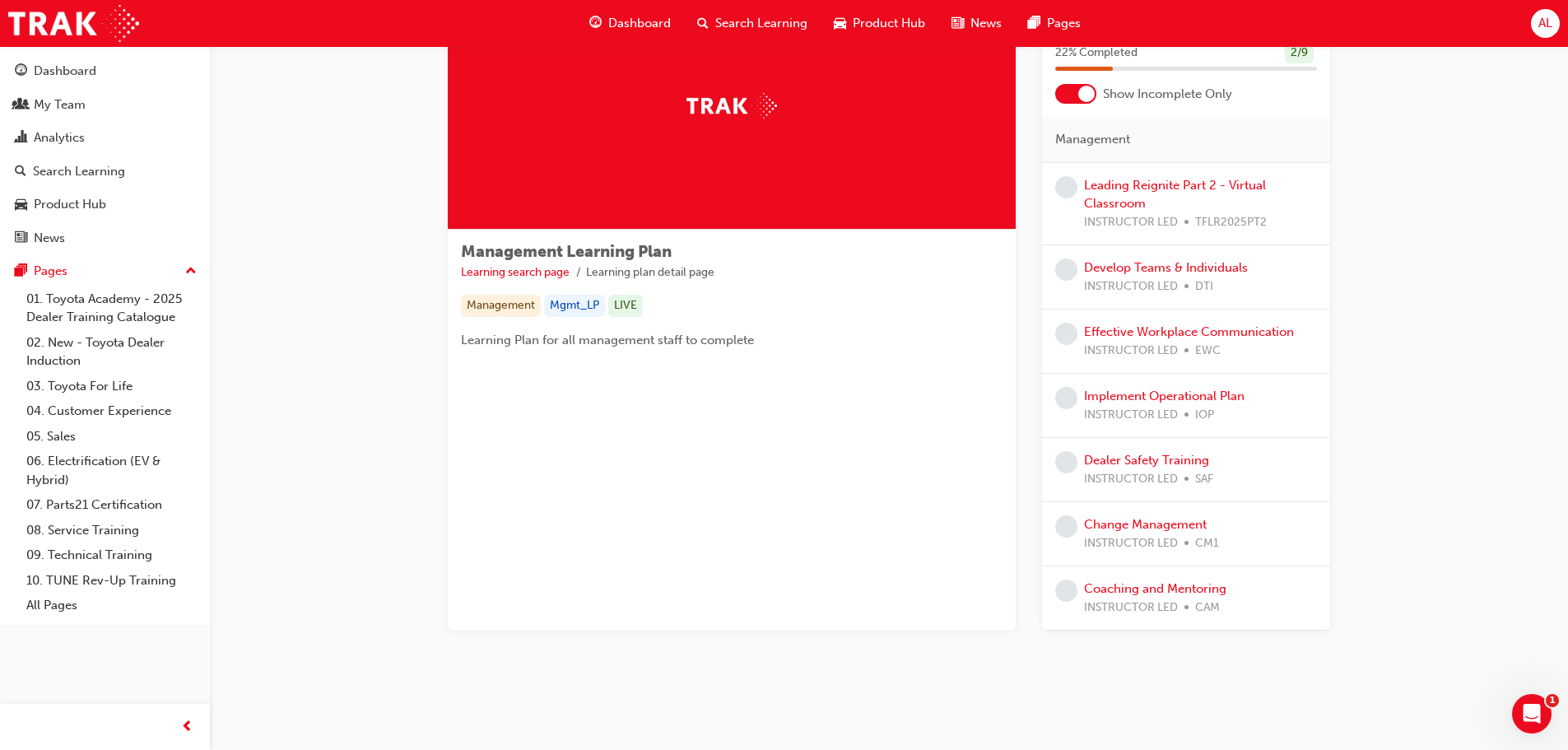
scroll to position [104, 0]
click at [1147, 188] on link "Leading Reignite Part 2 - Virtual Classroom" at bounding box center [1175, 194] width 182 height 34
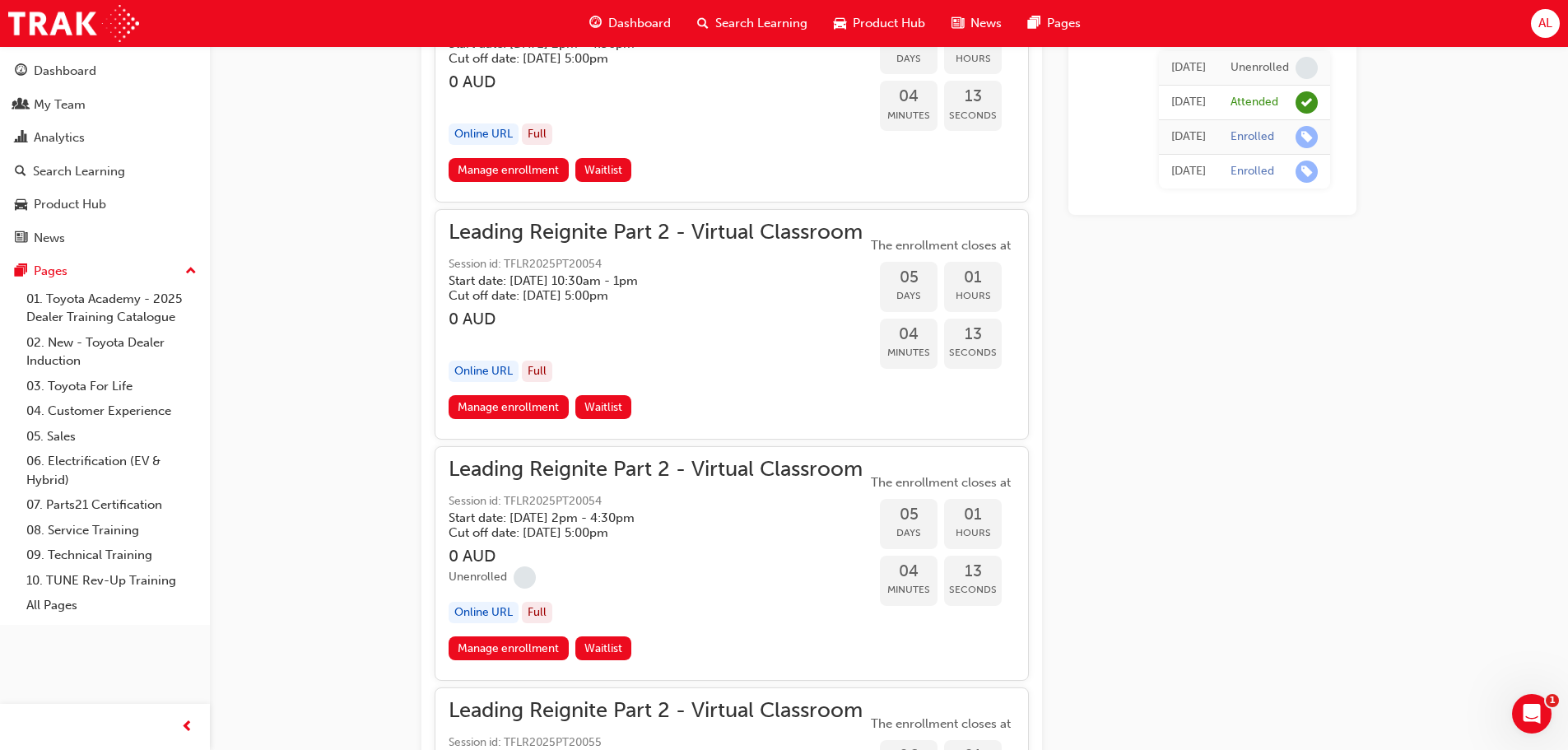
scroll to position [1629, 0]
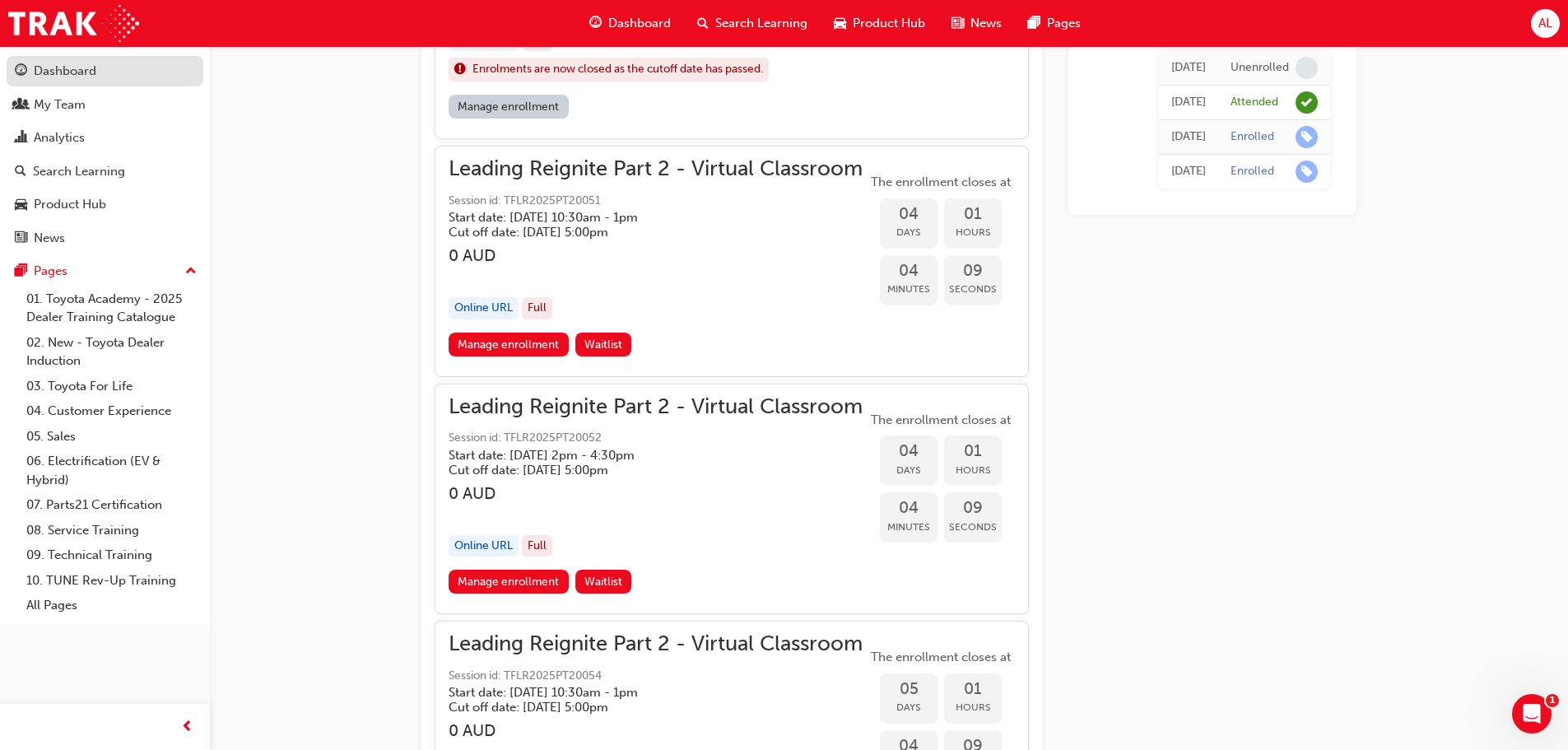
click at [58, 73] on div "Dashboard" at bounding box center [65, 71] width 63 height 19
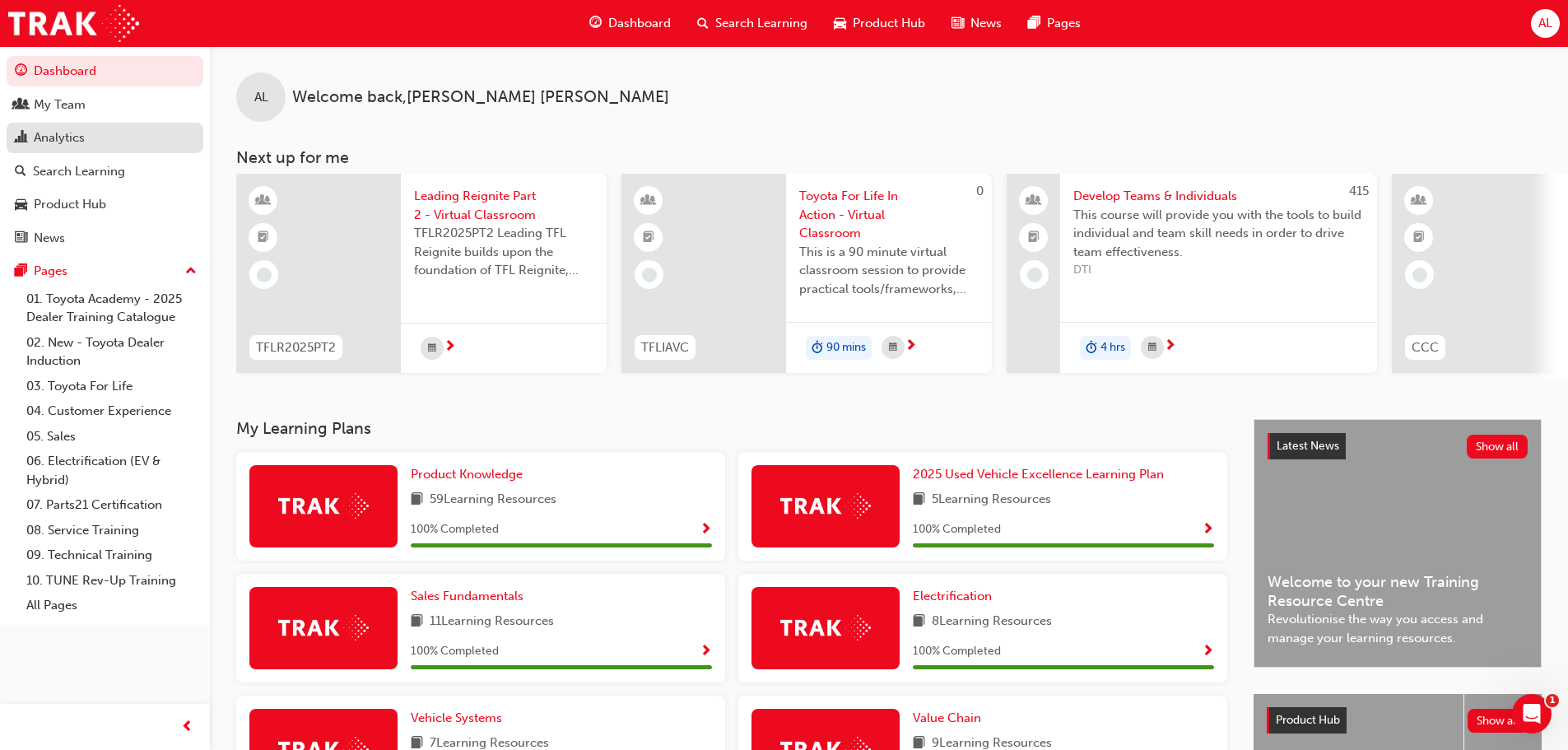
click at [46, 141] on div "Analytics" at bounding box center [59, 138] width 51 height 19
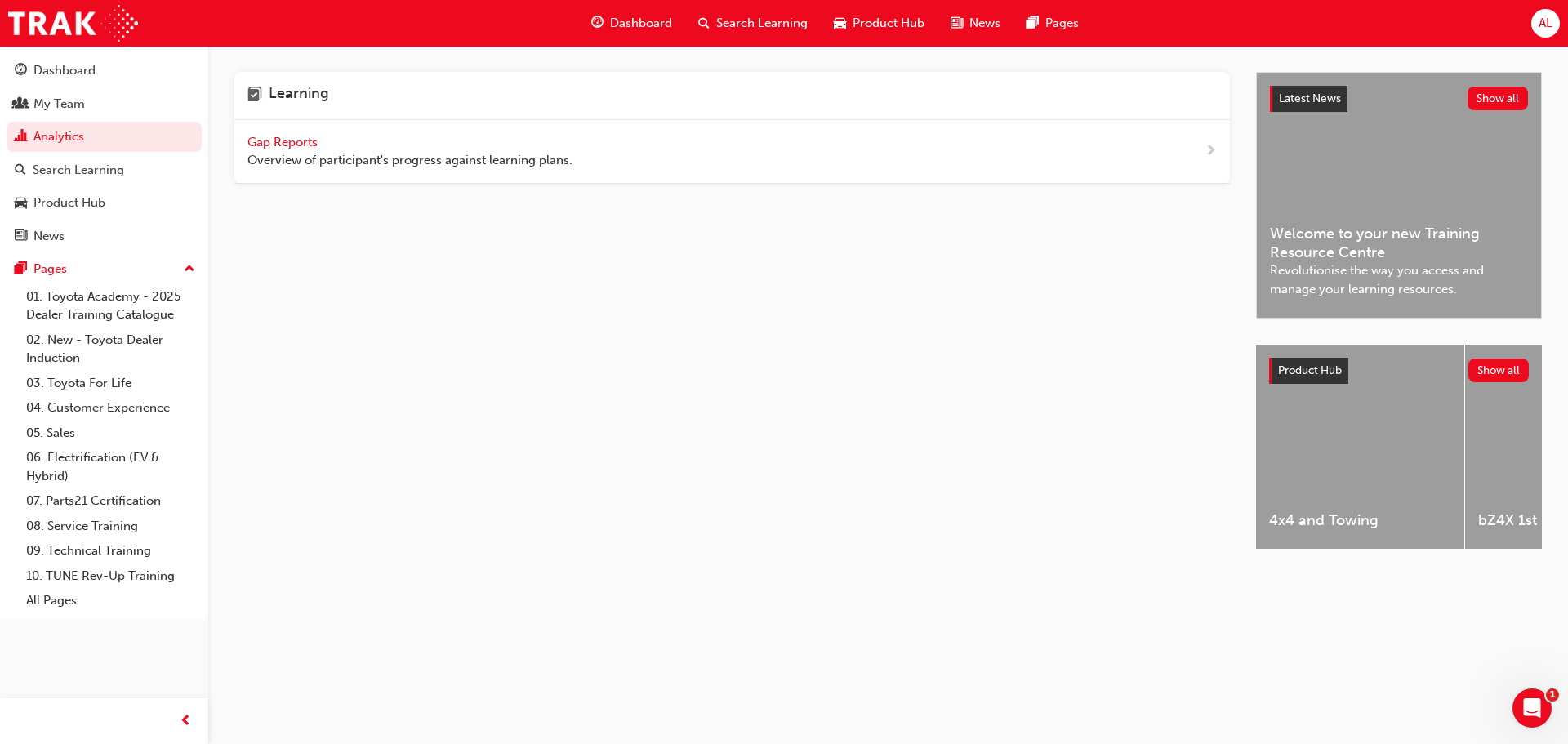
click at [270, 145] on span "Gap Reports" at bounding box center [285, 143] width 74 height 15
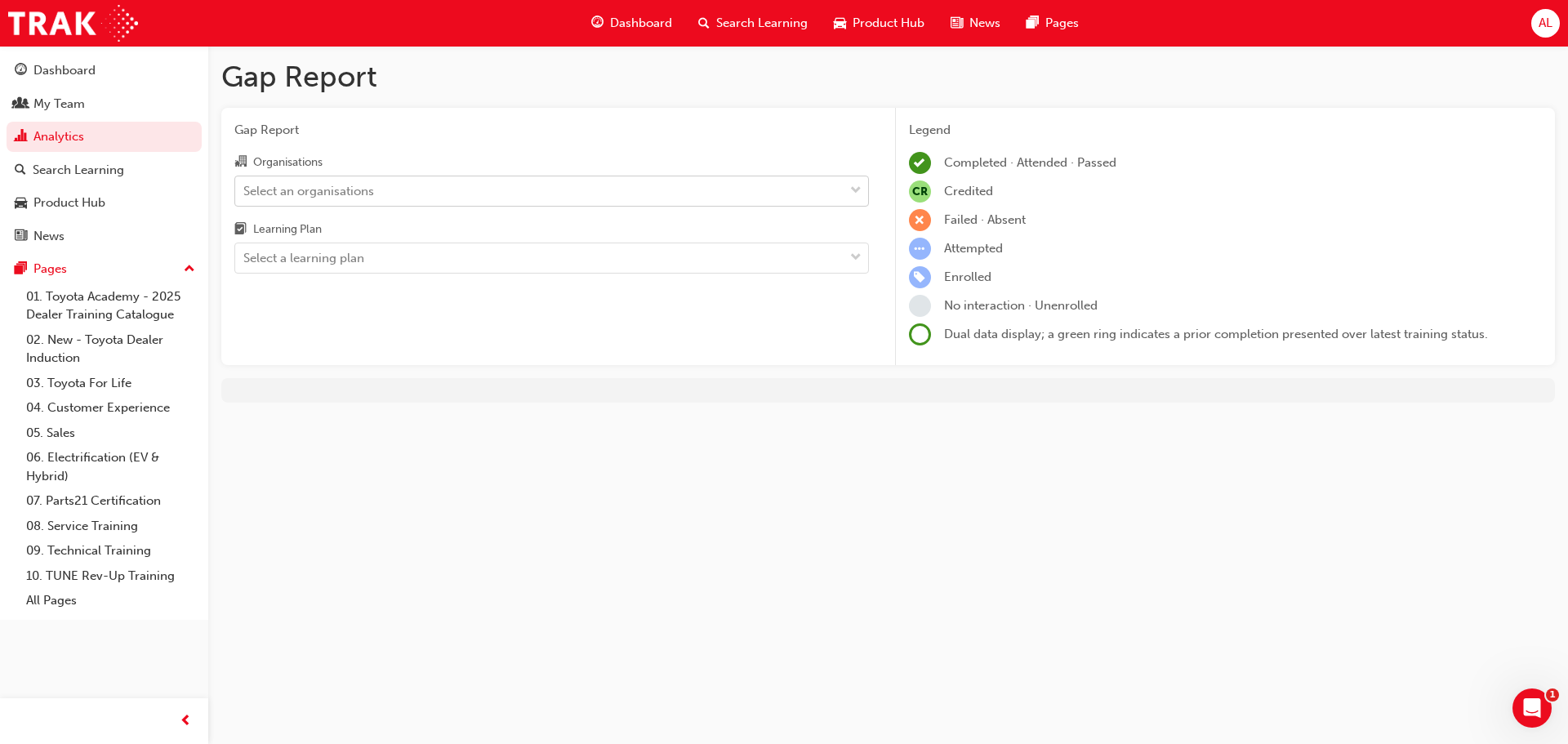
click at [334, 196] on div "Select an organisations" at bounding box center [309, 191] width 131 height 18
click at [245, 196] on input "Organisations Select an organisations" at bounding box center [244, 190] width 2 height 14
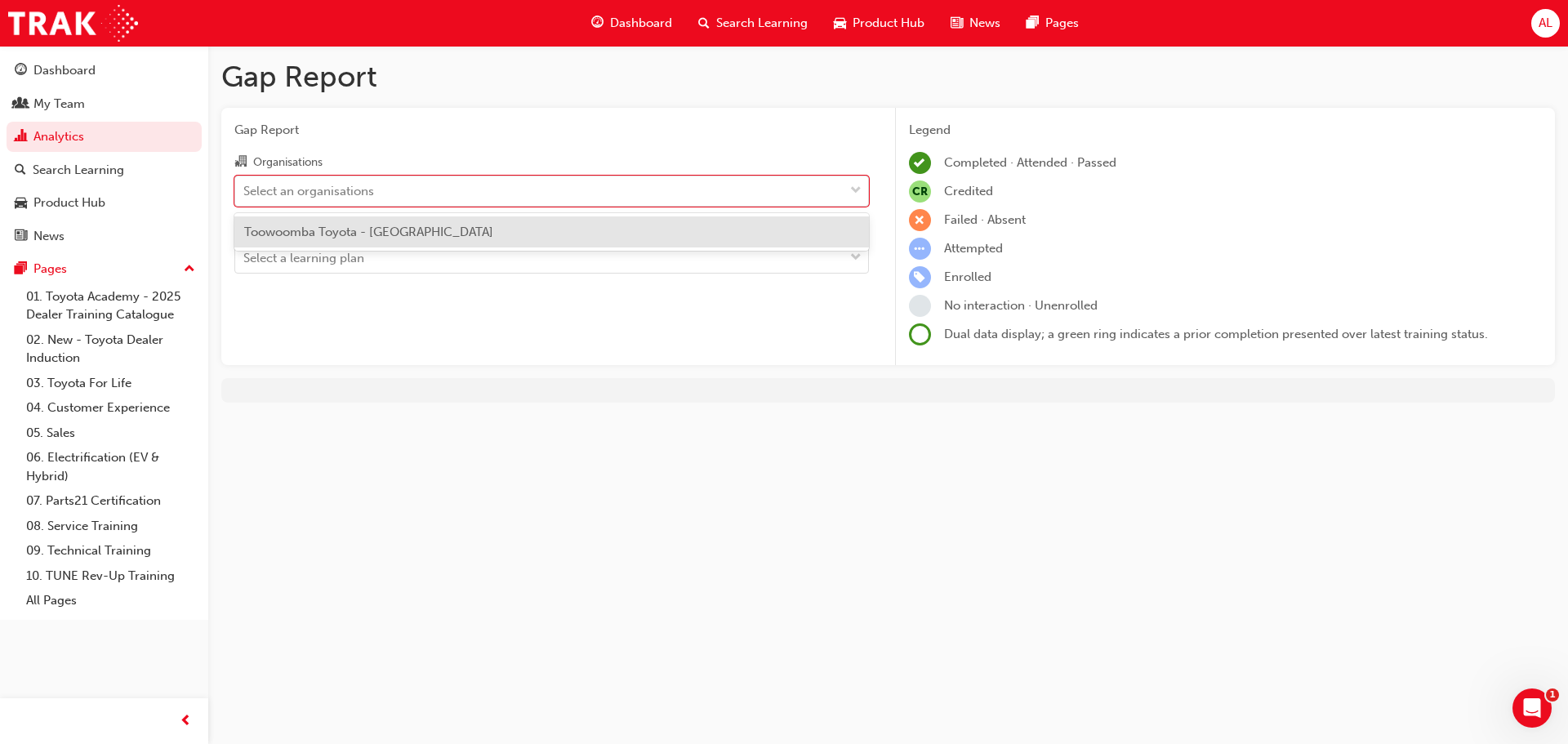
click at [389, 227] on span "Toowoomba Toyota - [GEOGRAPHIC_DATA]" at bounding box center [368, 233] width 249 height 15
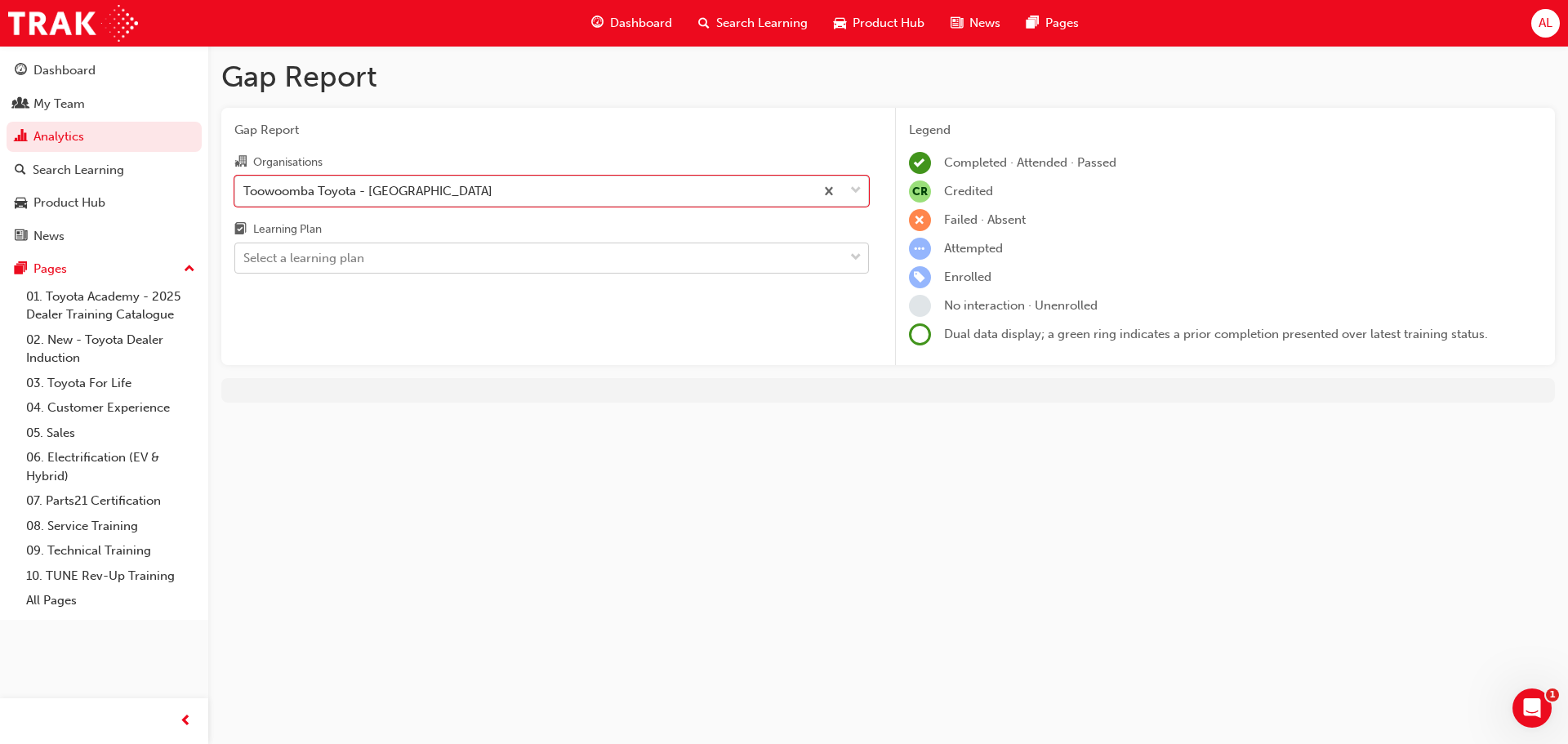
click at [384, 253] on div "Select a learning plan" at bounding box center [539, 259] width 609 height 29
click at [245, 253] on input "Learning Plan Select a learning plan" at bounding box center [244, 258] width 2 height 14
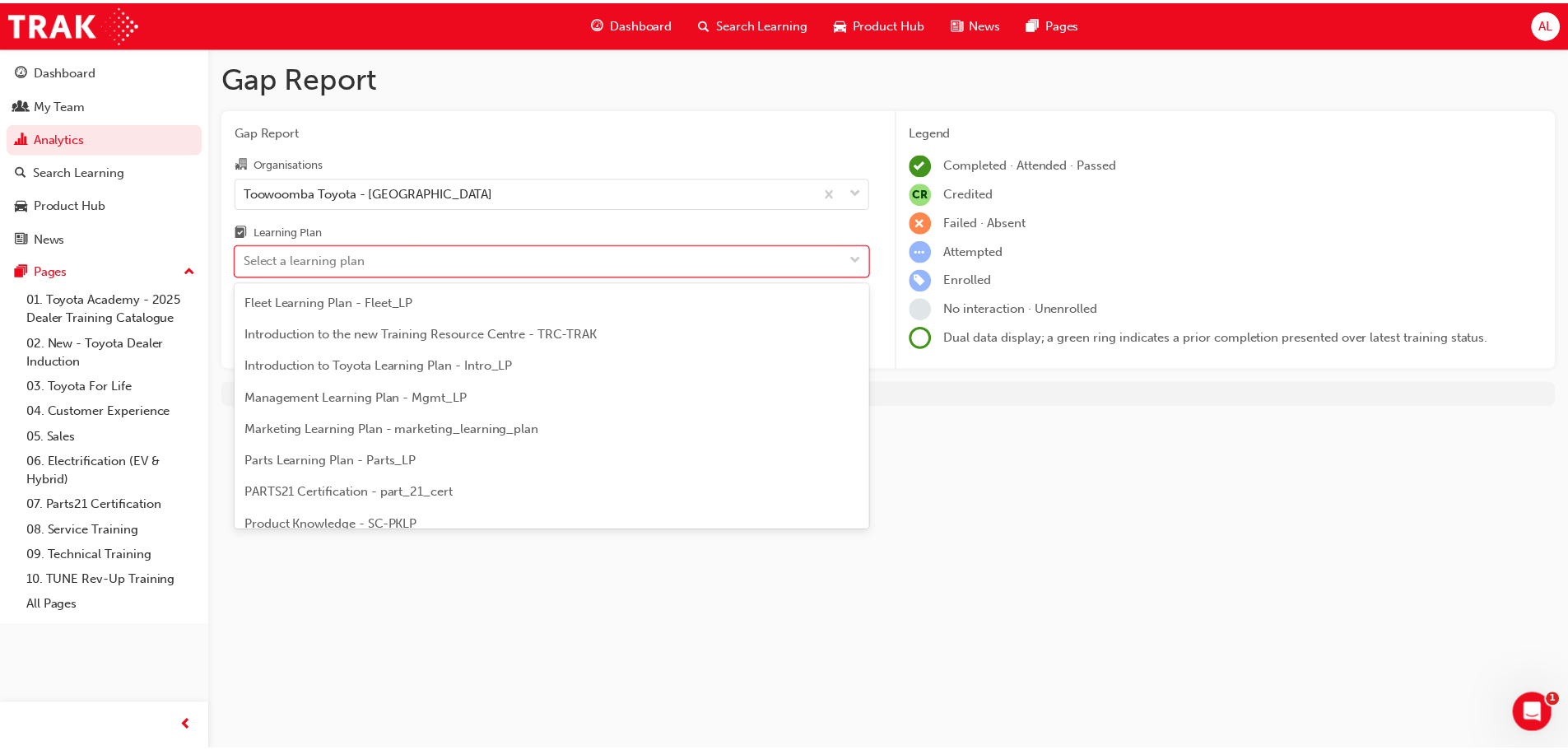
scroll to position [329, 0]
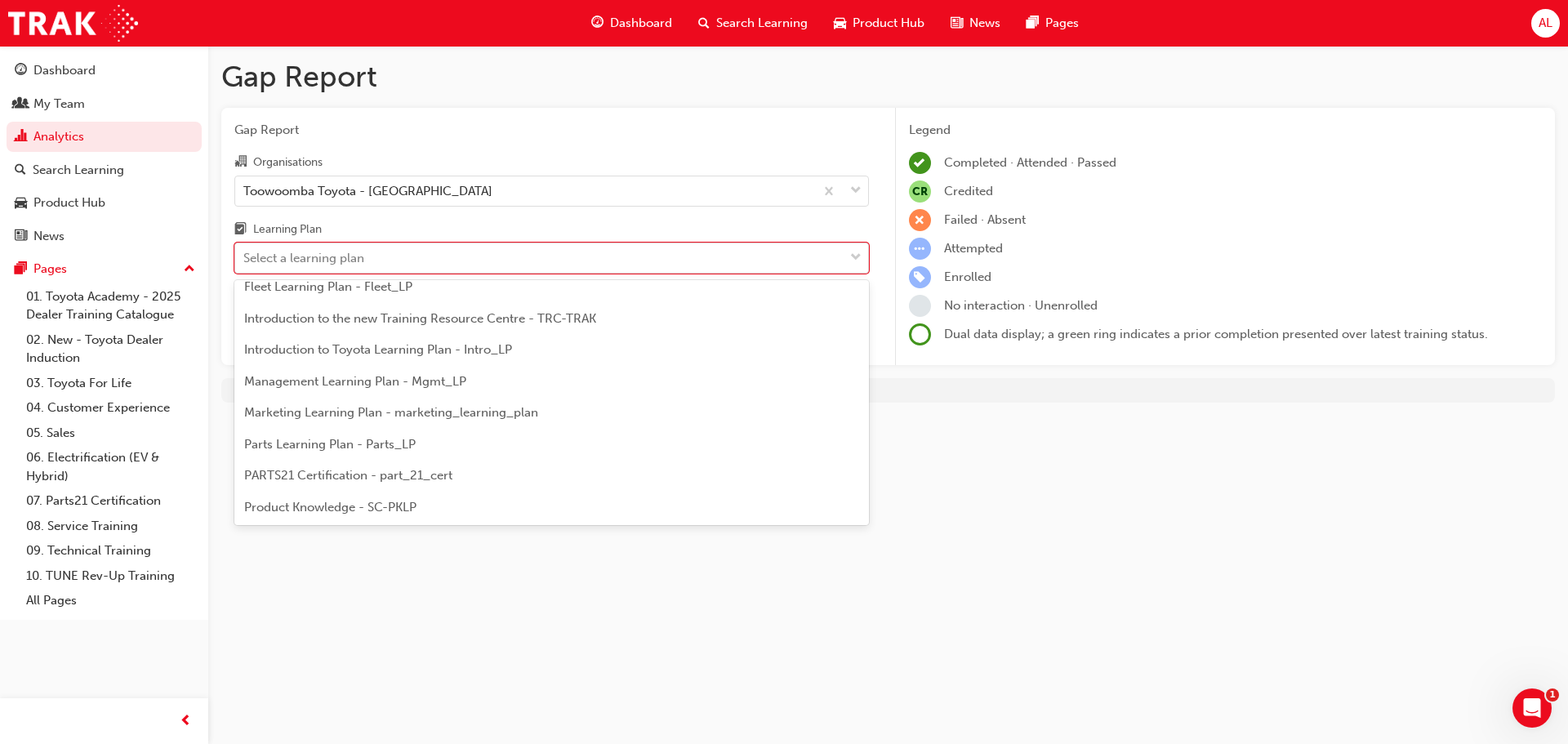
click at [402, 506] on span "Product Knowledge - SC-PKLP" at bounding box center [330, 507] width 172 height 15
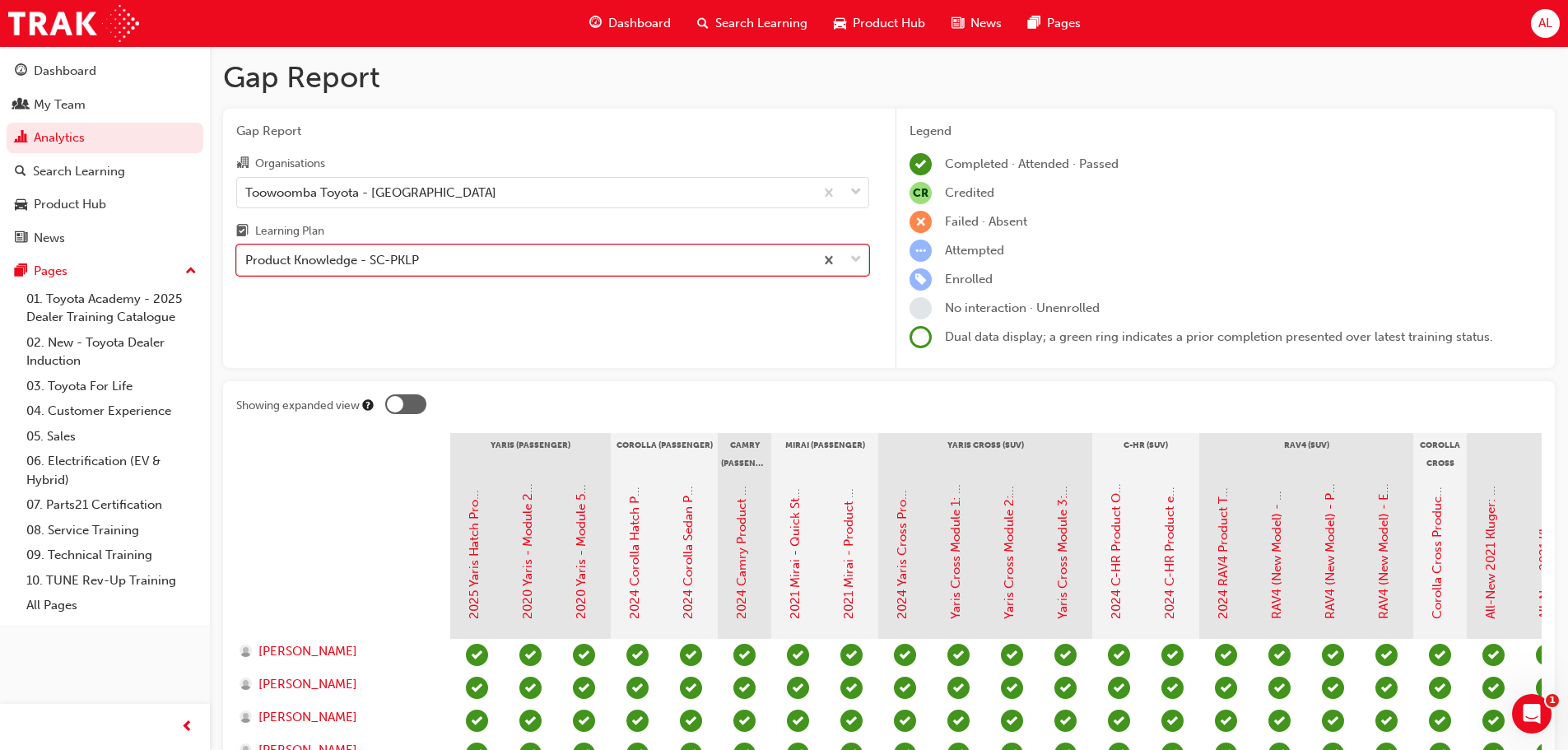
click at [454, 260] on div "Product Knowledge - SC-PKLP" at bounding box center [525, 261] width 577 height 29
click at [247, 260] on input "Learning Plan option Product Knowledge - SC-PKLP, selected. 0 results available…" at bounding box center [246, 260] width 2 height 14
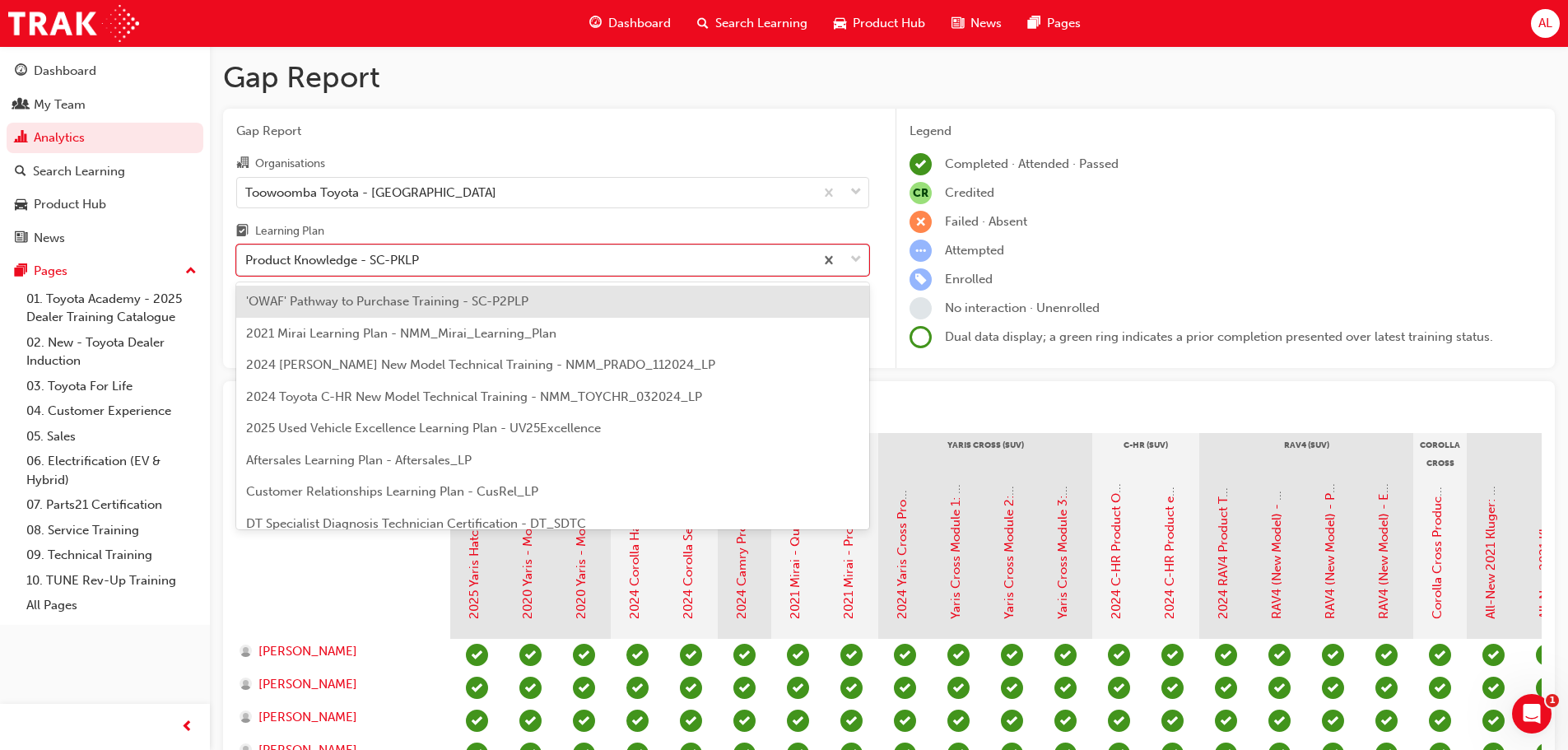
click at [455, 308] on span "'OWAF' Pathway to Purchase Training - SC-P2PLP" at bounding box center [388, 301] width 283 height 15
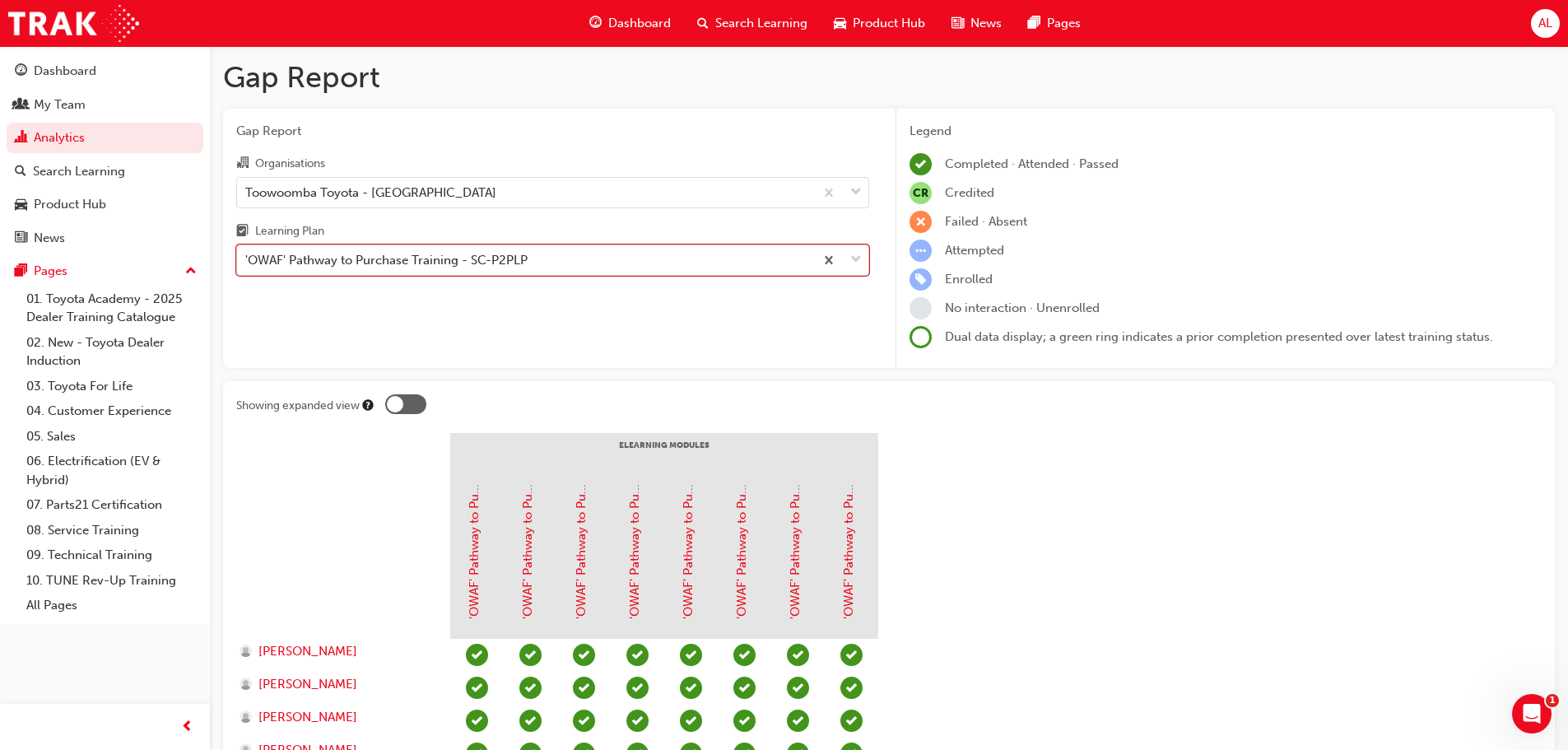
click at [565, 251] on div "'OWAF' Pathway to Purchase Training - SC-P2PLP" at bounding box center [525, 261] width 577 height 29
click at [247, 253] on input "Learning Plan option 'OWAF' Pathway to Purchase Training - SC-P2PLP, selected. …" at bounding box center [246, 260] width 2 height 14
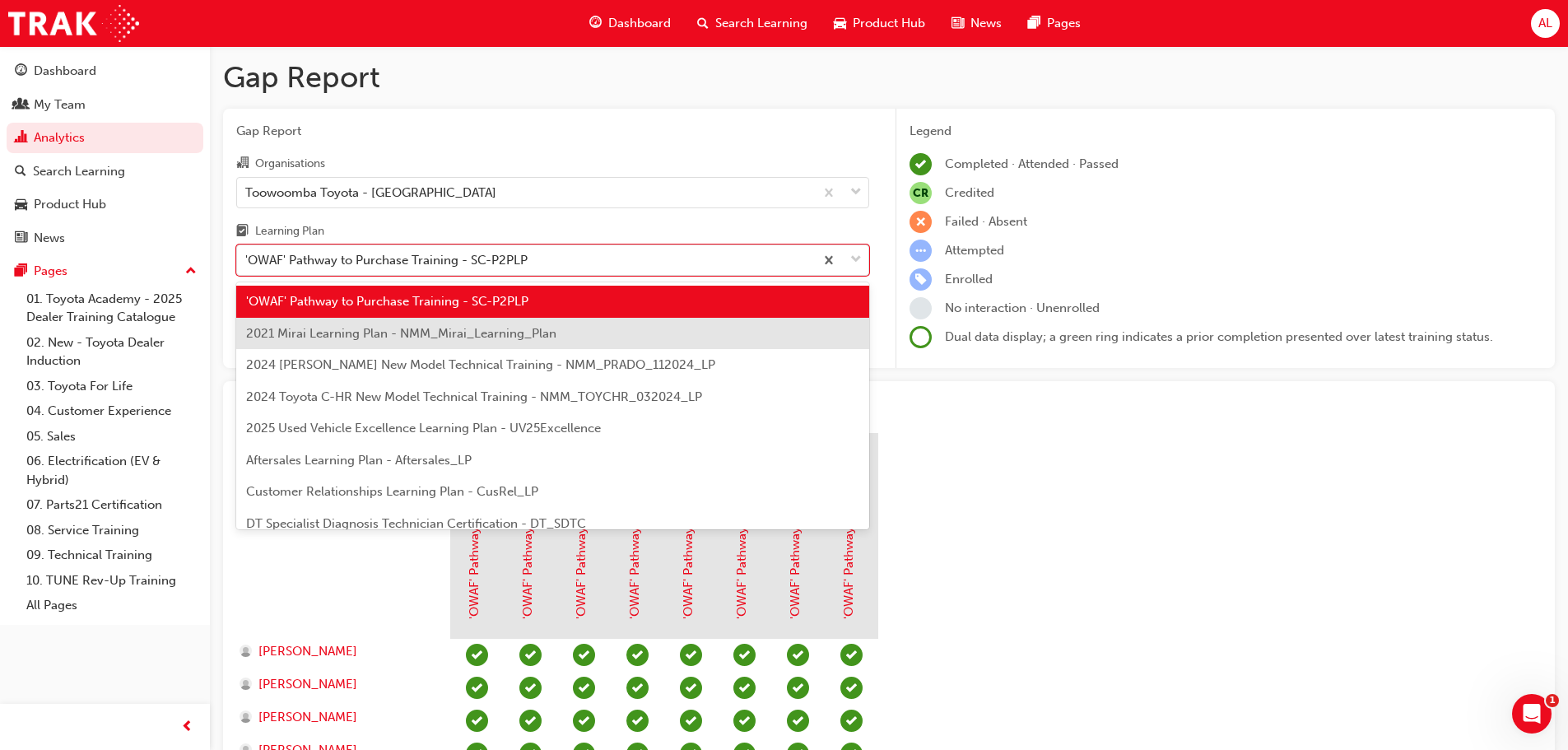
click at [476, 337] on span "2021 Mirai Learning Plan - NMM_Mirai_Learning_Plan" at bounding box center [401, 334] width 311 height 15
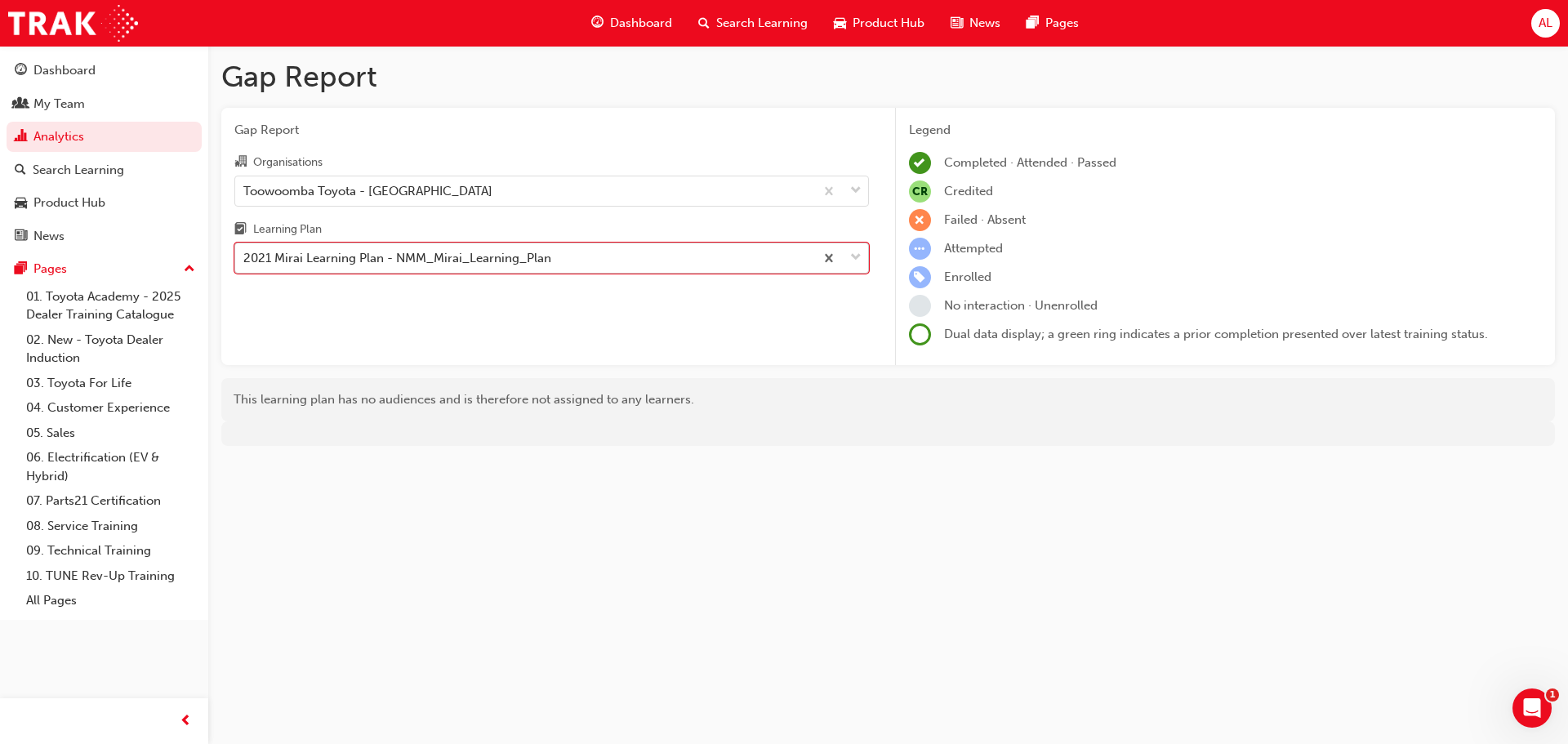
click at [592, 260] on div "2021 Mirai Learning Plan - NMM_Mirai_Learning_Plan" at bounding box center [525, 259] width 579 height 29
click at [245, 260] on input "Learning Plan option 2021 Mirai Learning Plan - NMM_Mirai_Learning_Plan, select…" at bounding box center [244, 258] width 2 height 14
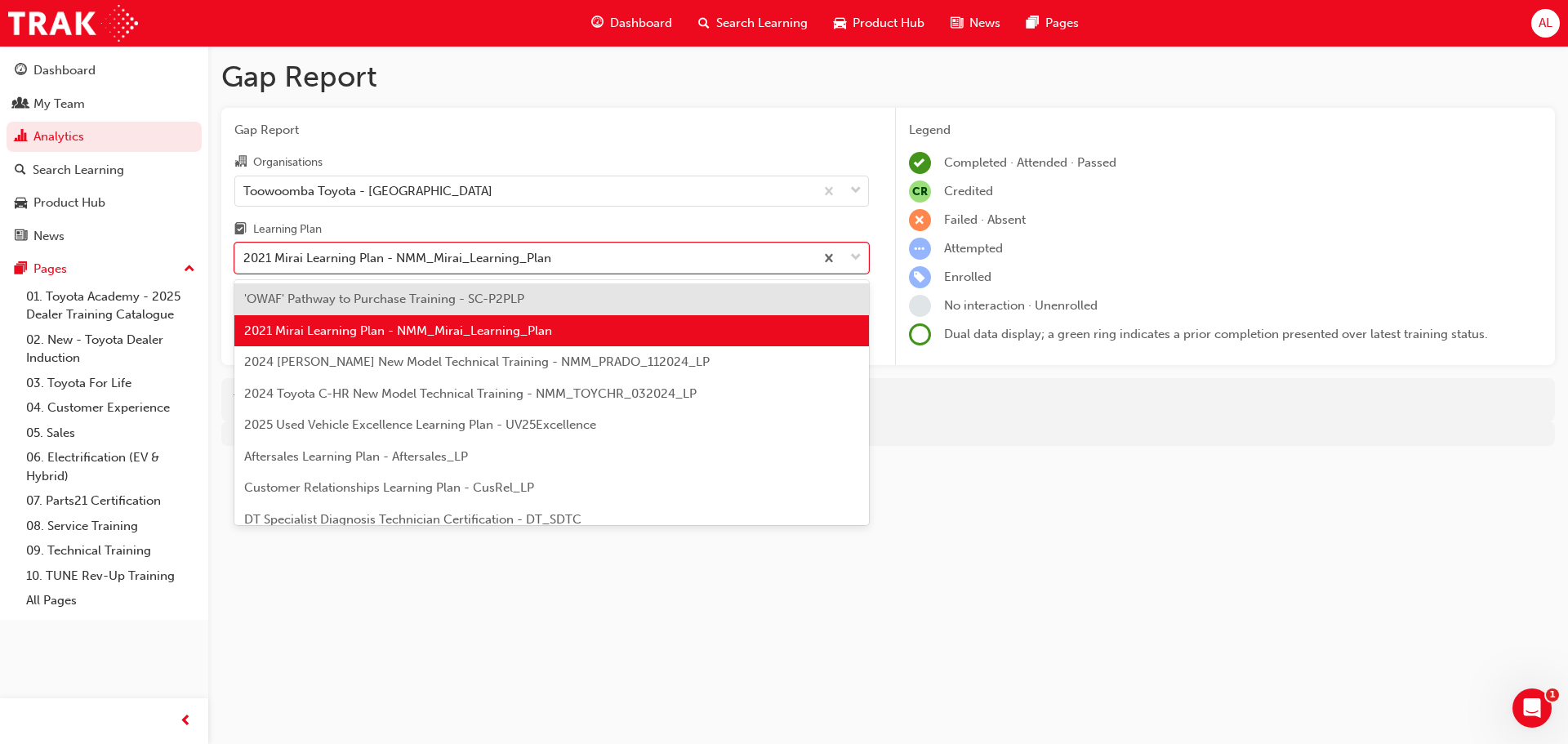
click at [526, 355] on span "2024 [PERSON_NAME] New Model Technical Training - NMM_PRADO_112024_LP" at bounding box center [477, 362] width 466 height 15
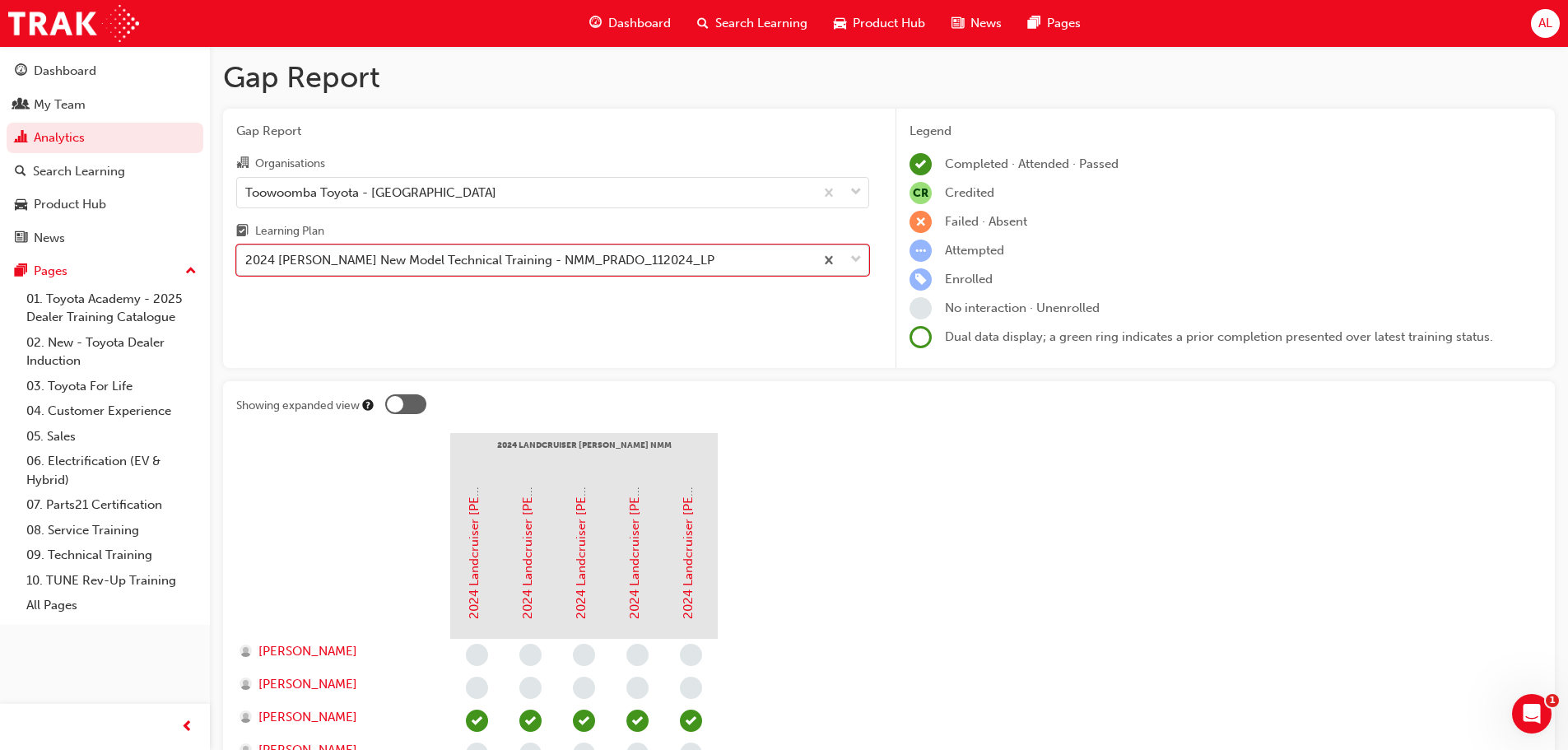
click at [399, 262] on div "2024 [PERSON_NAME] New Model Technical Training - NMM_PRADO_112024_LP" at bounding box center [480, 261] width 470 height 19
click at [247, 262] on input "Learning Plan option 2024 [PERSON_NAME] New Model Technical Training - NMM_PRAD…" at bounding box center [246, 260] width 2 height 14
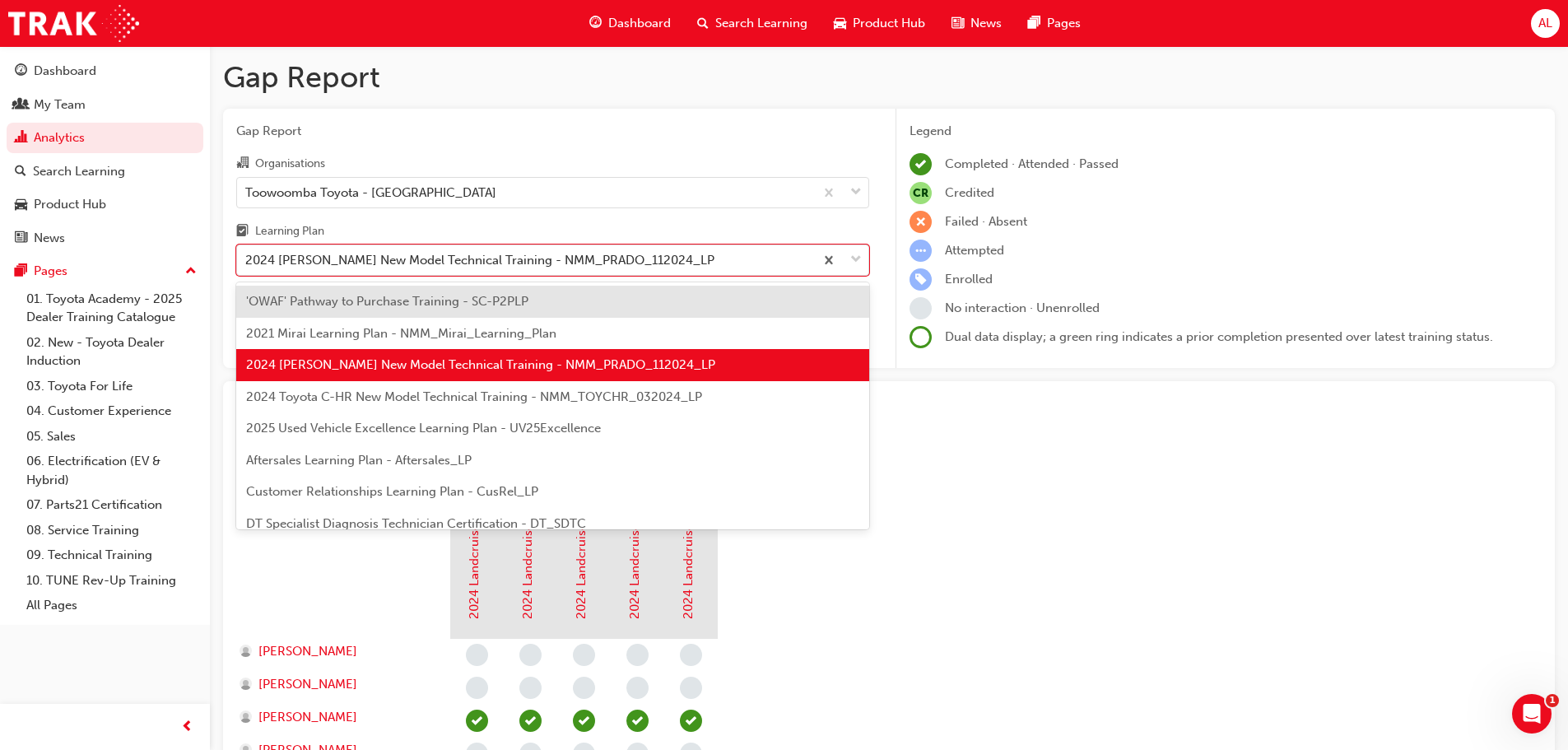
click at [424, 400] on span "2024 Toyota C-HR New Model Technical Training - NMM_TOYCHR_032024_LP" at bounding box center [474, 397] width 456 height 15
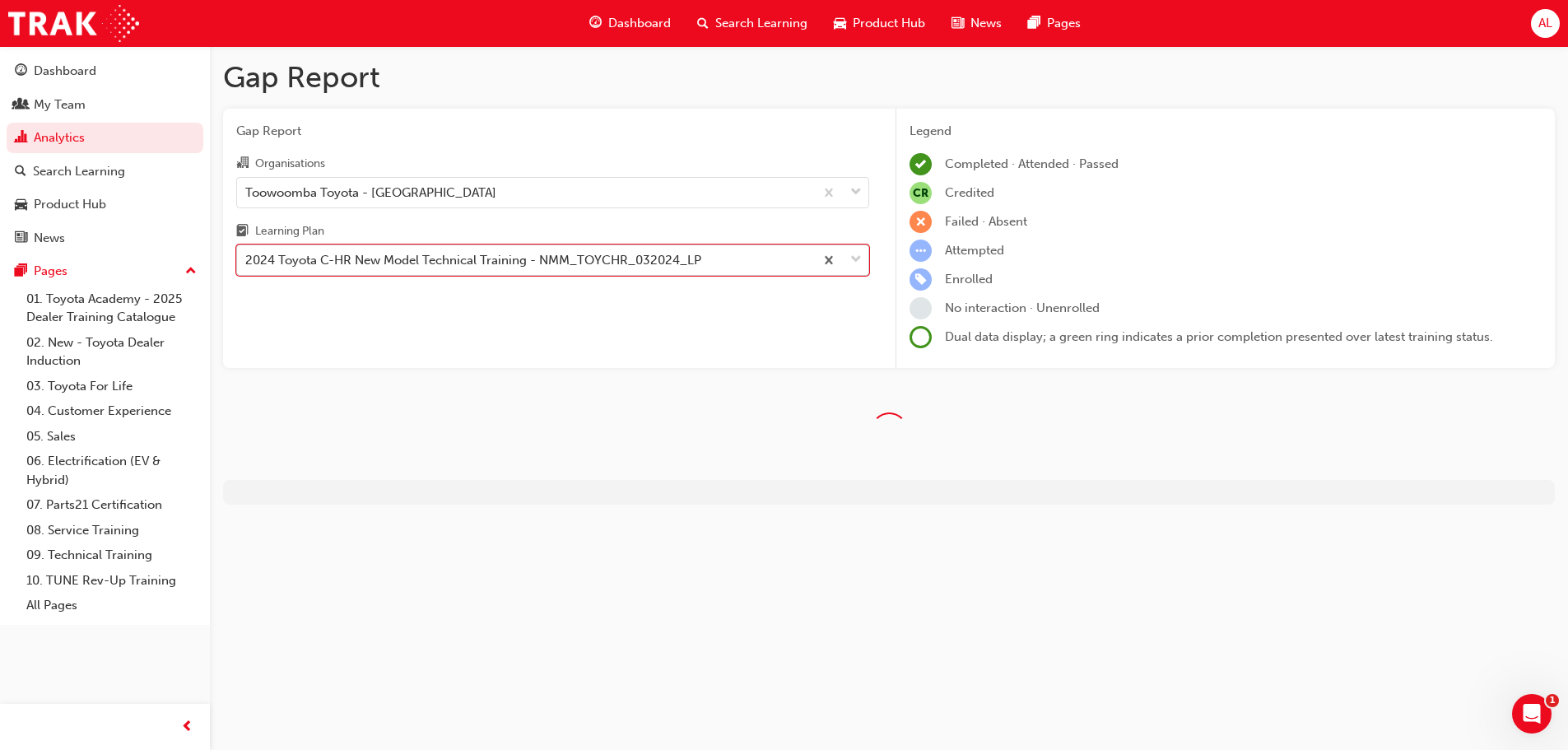
click at [525, 263] on div "2024 Toyota C-HR New Model Technical Training - NMM_TOYCHR_032024_LP" at bounding box center [473, 261] width 456 height 19
click at [247, 263] on input "Learning Plan option 2024 Toyota C-HR New Model Technical Training - NMM_TOYCHR…" at bounding box center [246, 260] width 2 height 14
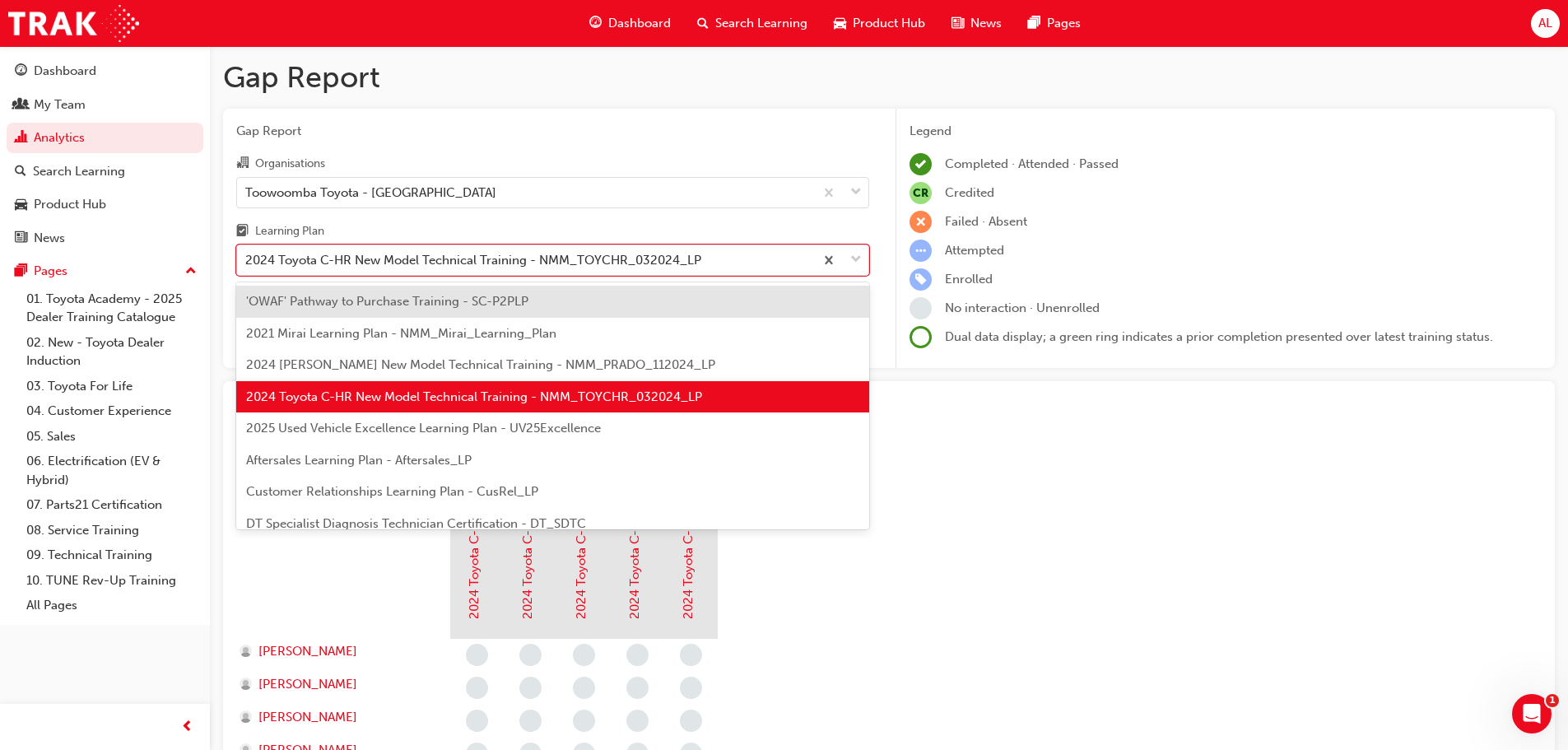
click at [449, 429] on span "2025 Used Vehicle Excellence Learning Plan - UV25Excellence" at bounding box center [423, 428] width 355 height 15
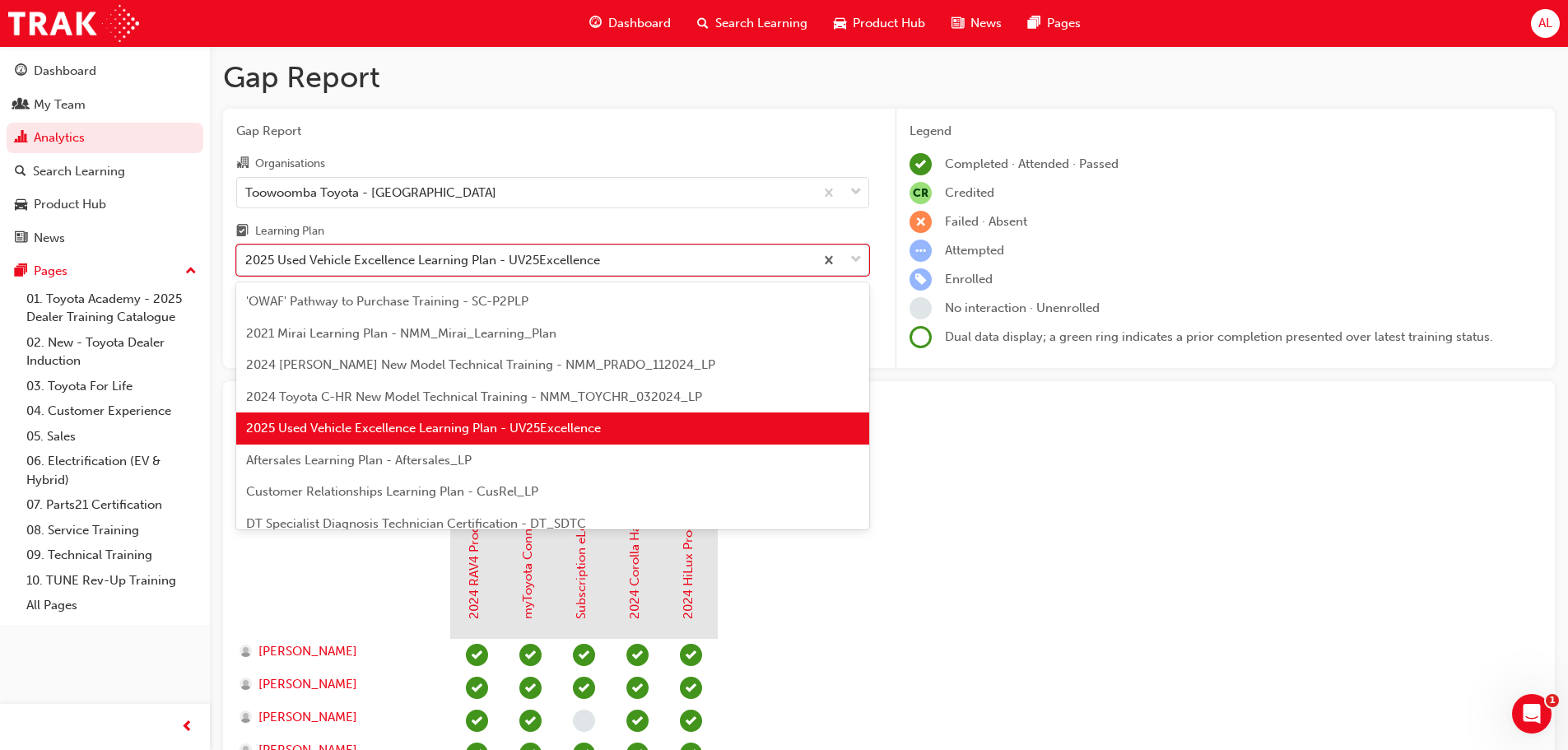
click at [456, 267] on div "2025 Used Vehicle Excellence Learning Plan - UV25Excellence" at bounding box center [422, 261] width 355 height 19
click at [247, 267] on input "Learning Plan option 2025 Used Vehicle Excellence Learning Plan - UV25Excellenc…" at bounding box center [246, 260] width 2 height 14
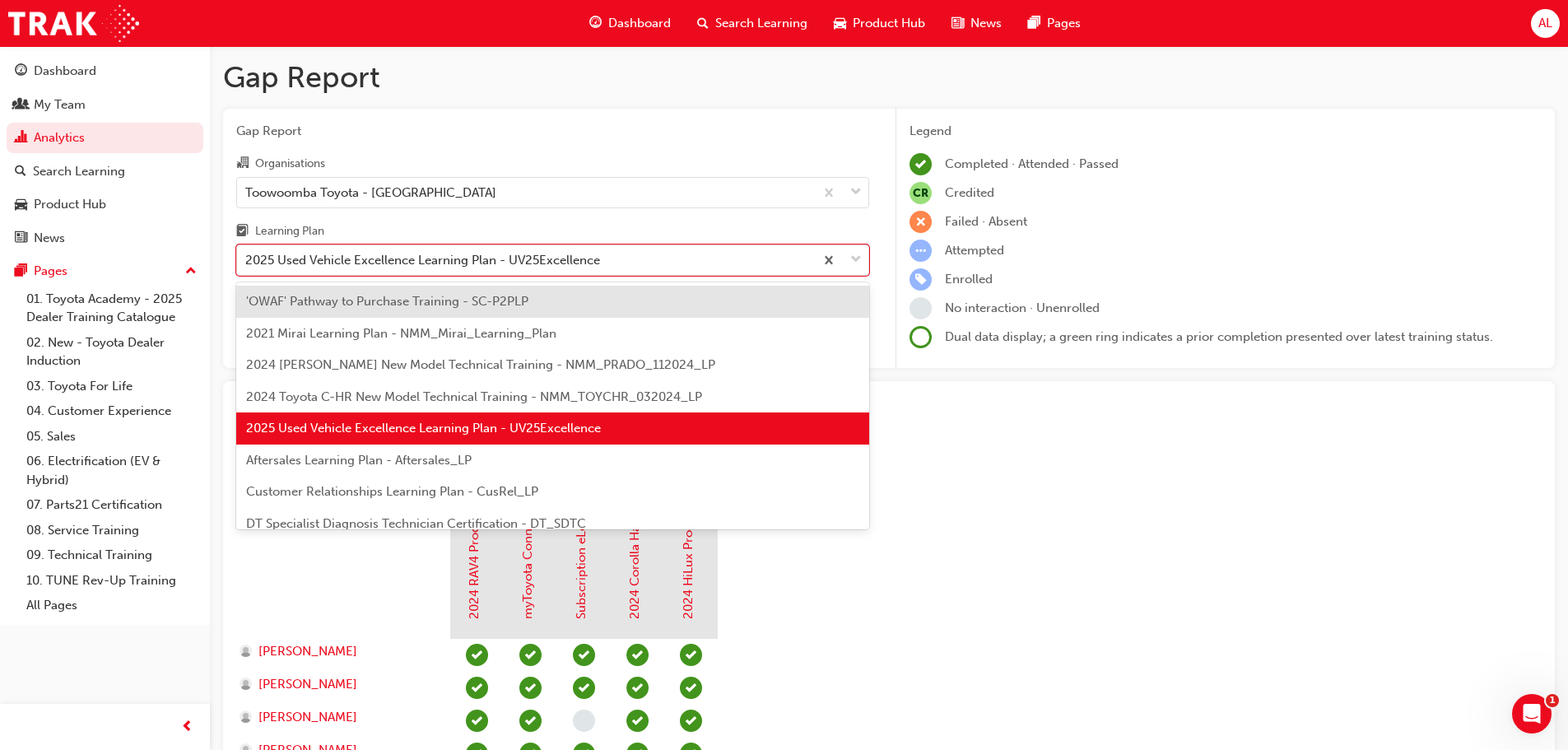
click at [443, 457] on span "Aftersales Learning Plan - Aftersales_LP" at bounding box center [359, 460] width 226 height 15
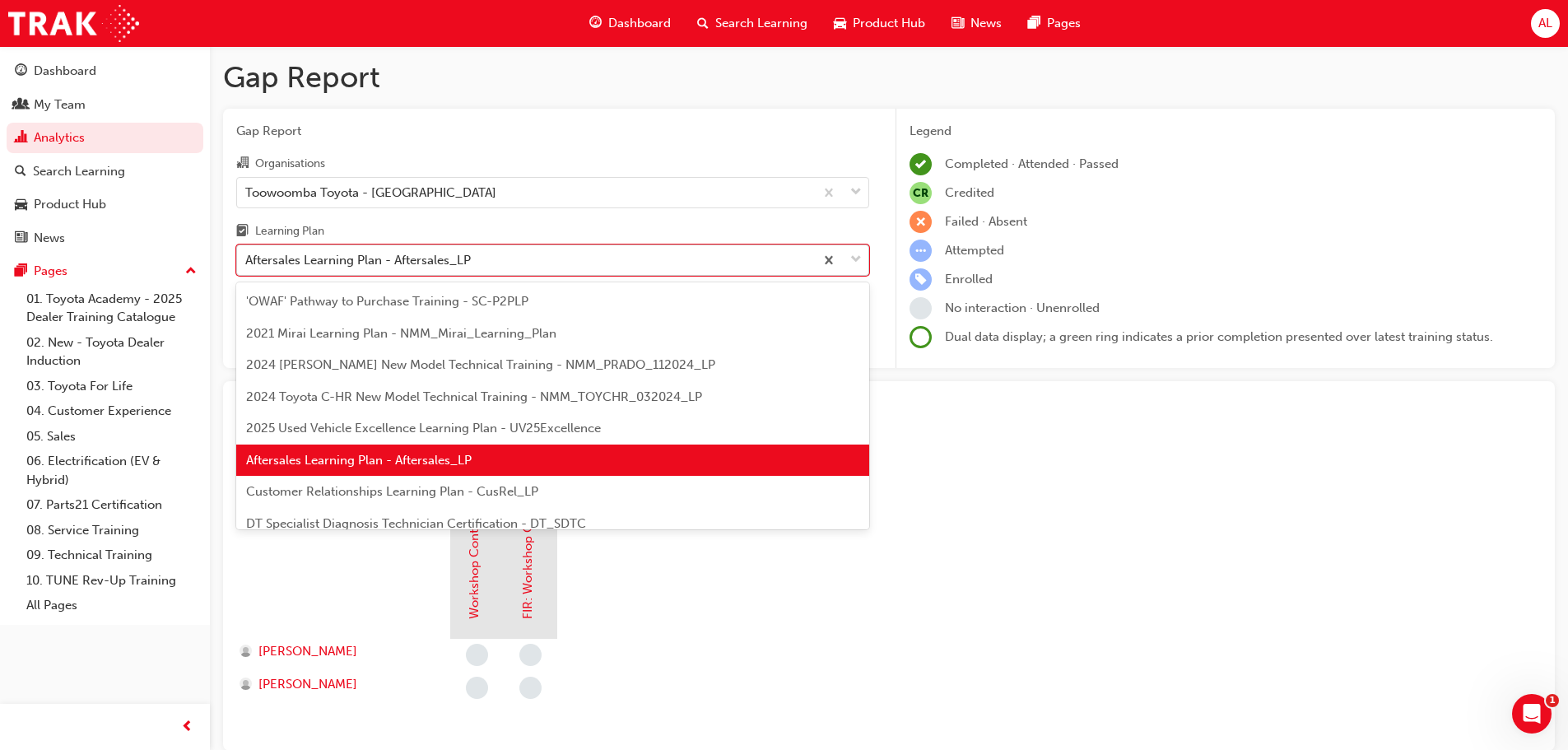
click at [597, 263] on div "Aftersales Learning Plan - Aftersales_LP" at bounding box center [525, 261] width 577 height 29
click at [247, 263] on input "Learning Plan option Aftersales Learning Plan - Aftersales_LP, selected. option…" at bounding box center [246, 260] width 2 height 14
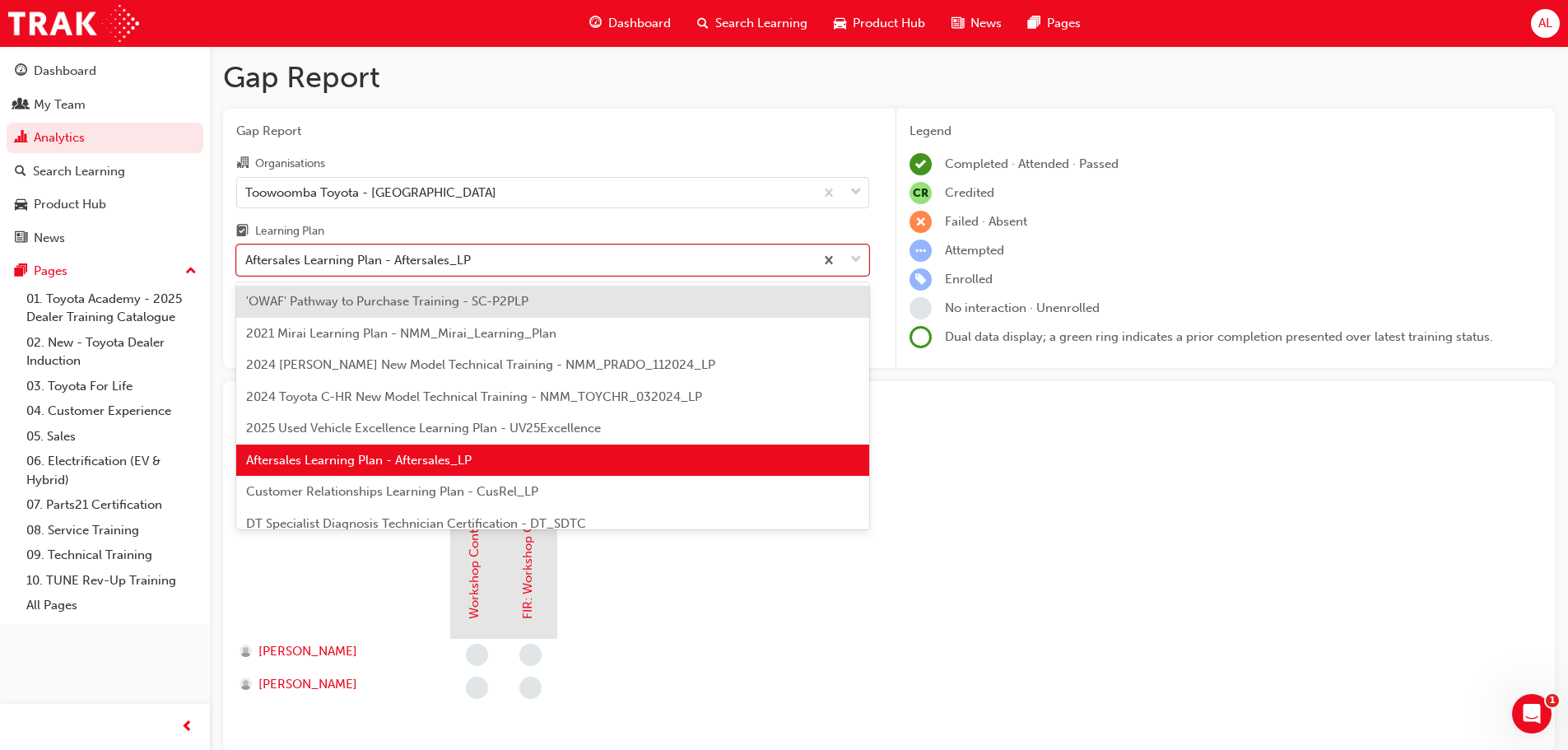
click at [494, 493] on span "Customer Relationships Learning Plan - CusRel_LP" at bounding box center [392, 492] width 292 height 15
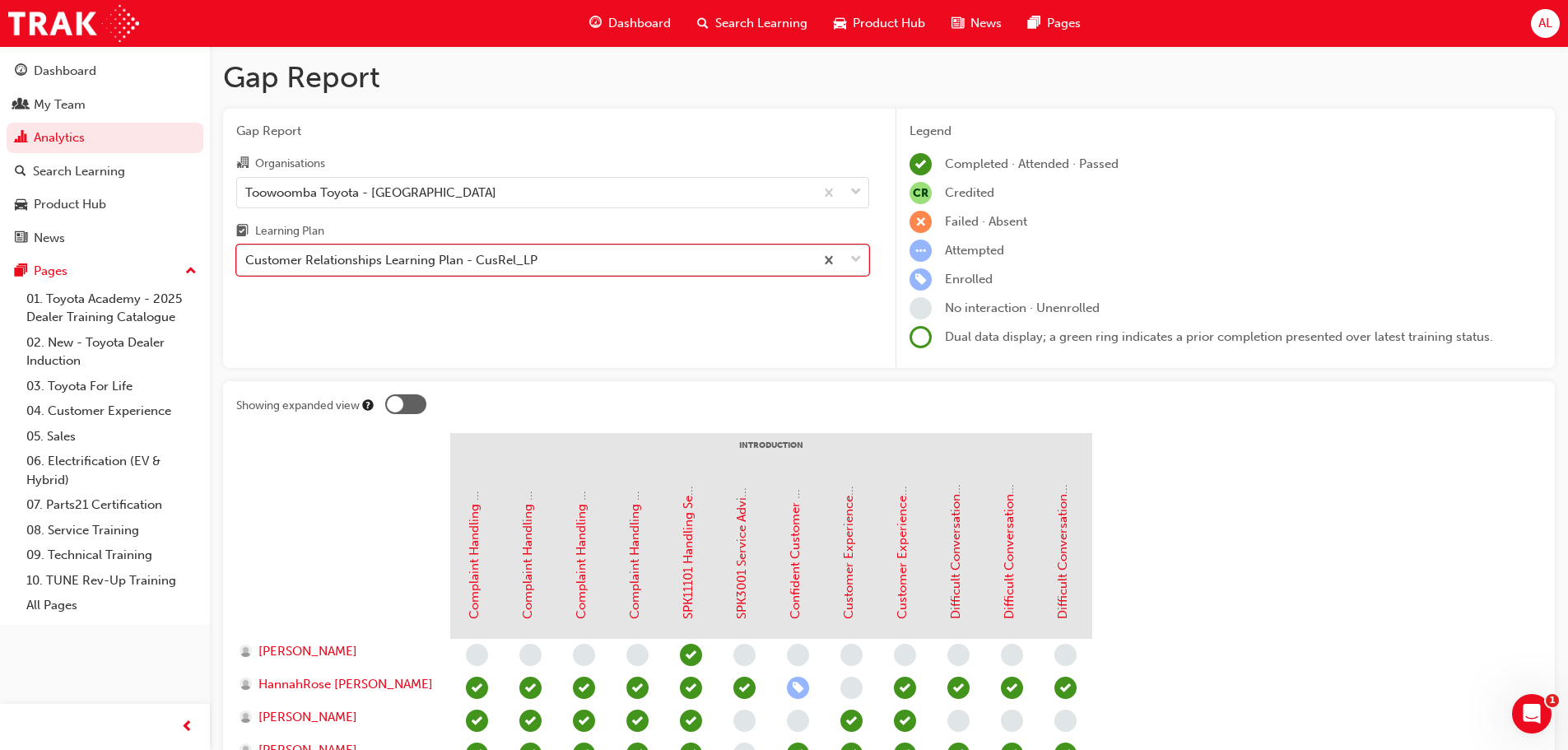
click at [472, 261] on div "Customer Relationships Learning Plan - CusRel_LP" at bounding box center [391, 261] width 292 height 19
click at [247, 261] on input "Learning Plan option Customer Relationships Learning Plan - CusRel_LP, selected…" at bounding box center [246, 260] width 2 height 14
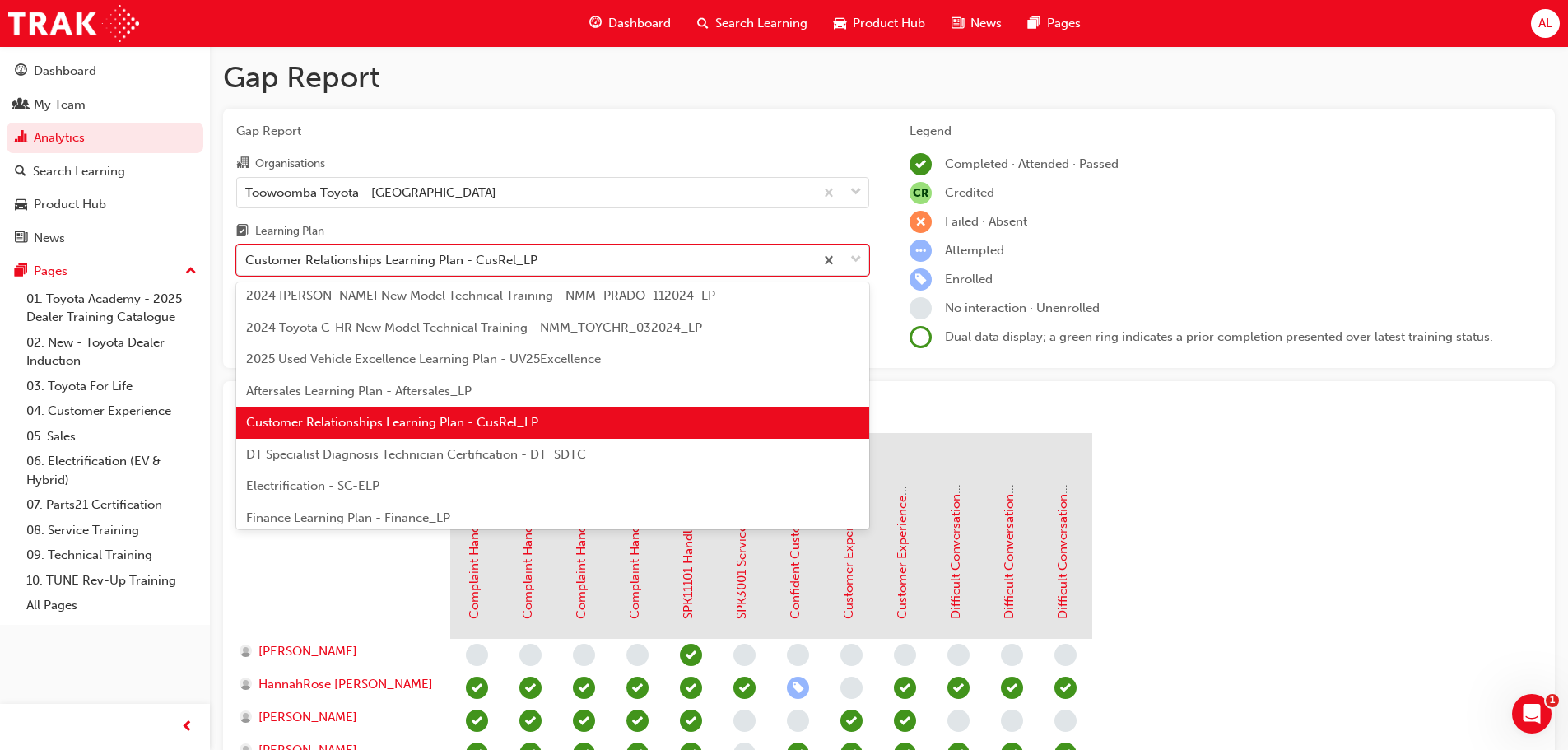
scroll to position [165, 0]
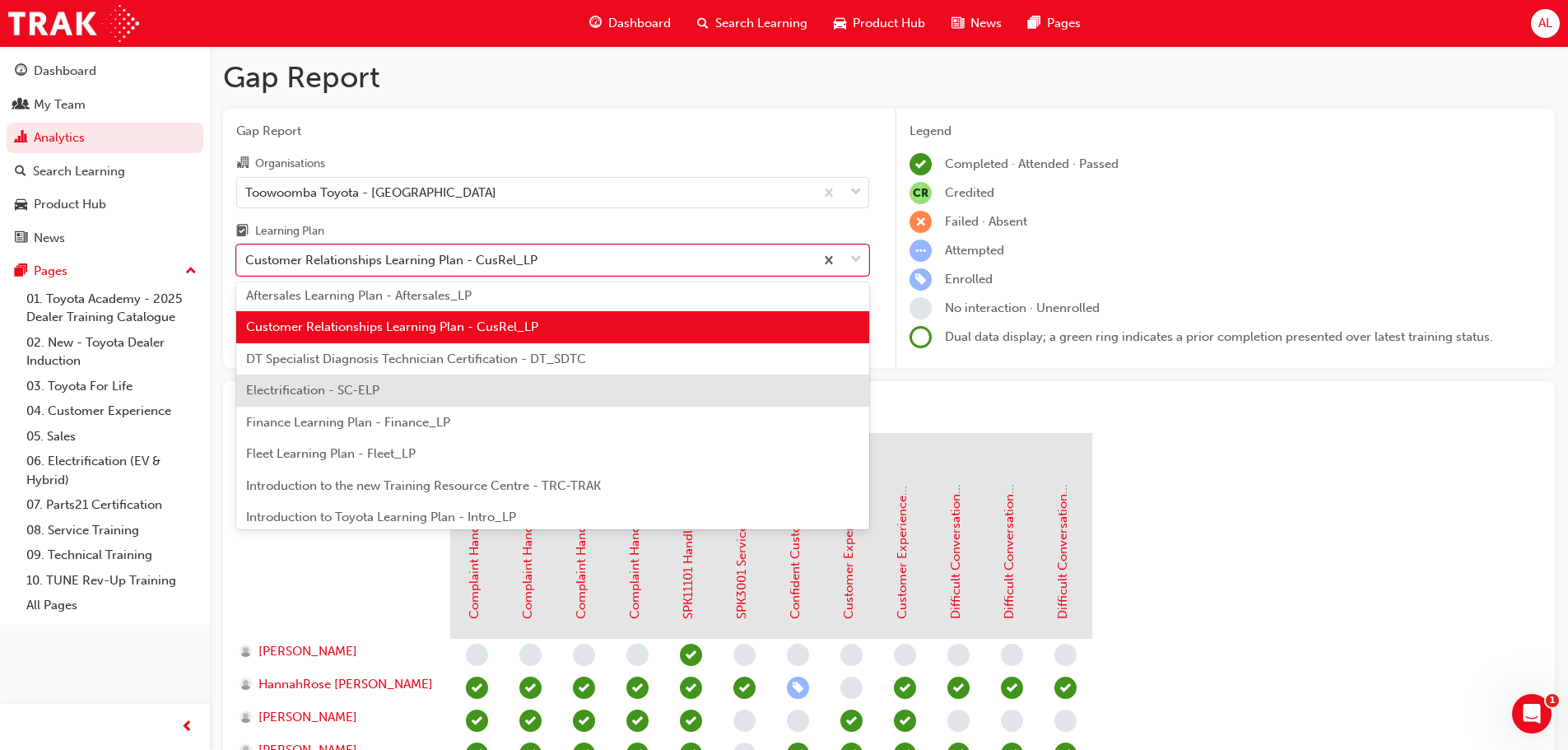
click at [344, 388] on span "Electrification - SC-ELP" at bounding box center [313, 390] width 134 height 15
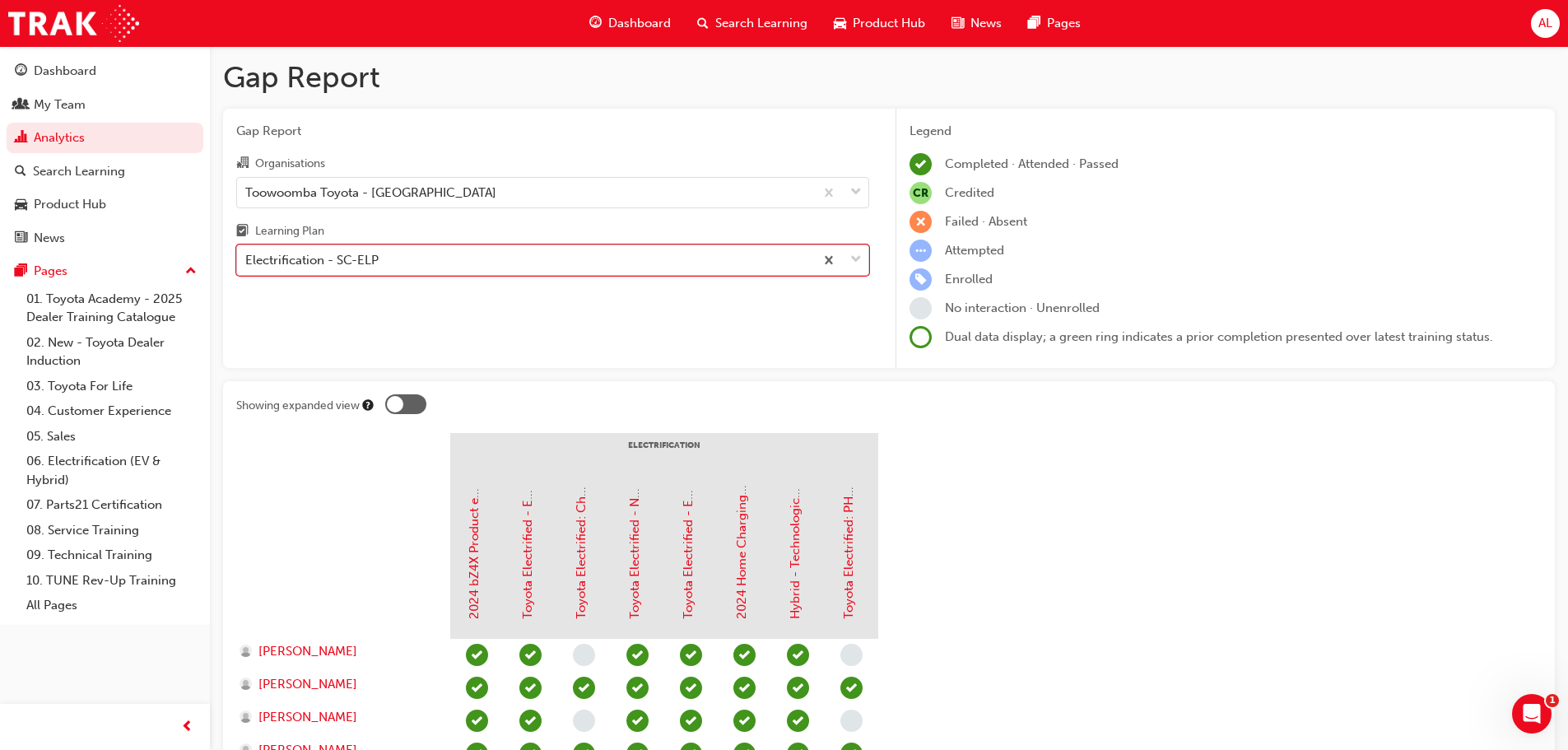
click at [450, 259] on div "Electrification - SC-ELP" at bounding box center [525, 261] width 577 height 29
click at [247, 259] on input "Learning Plan option Electrification - SC-ELP, selected. 0 results available. S…" at bounding box center [246, 260] width 2 height 14
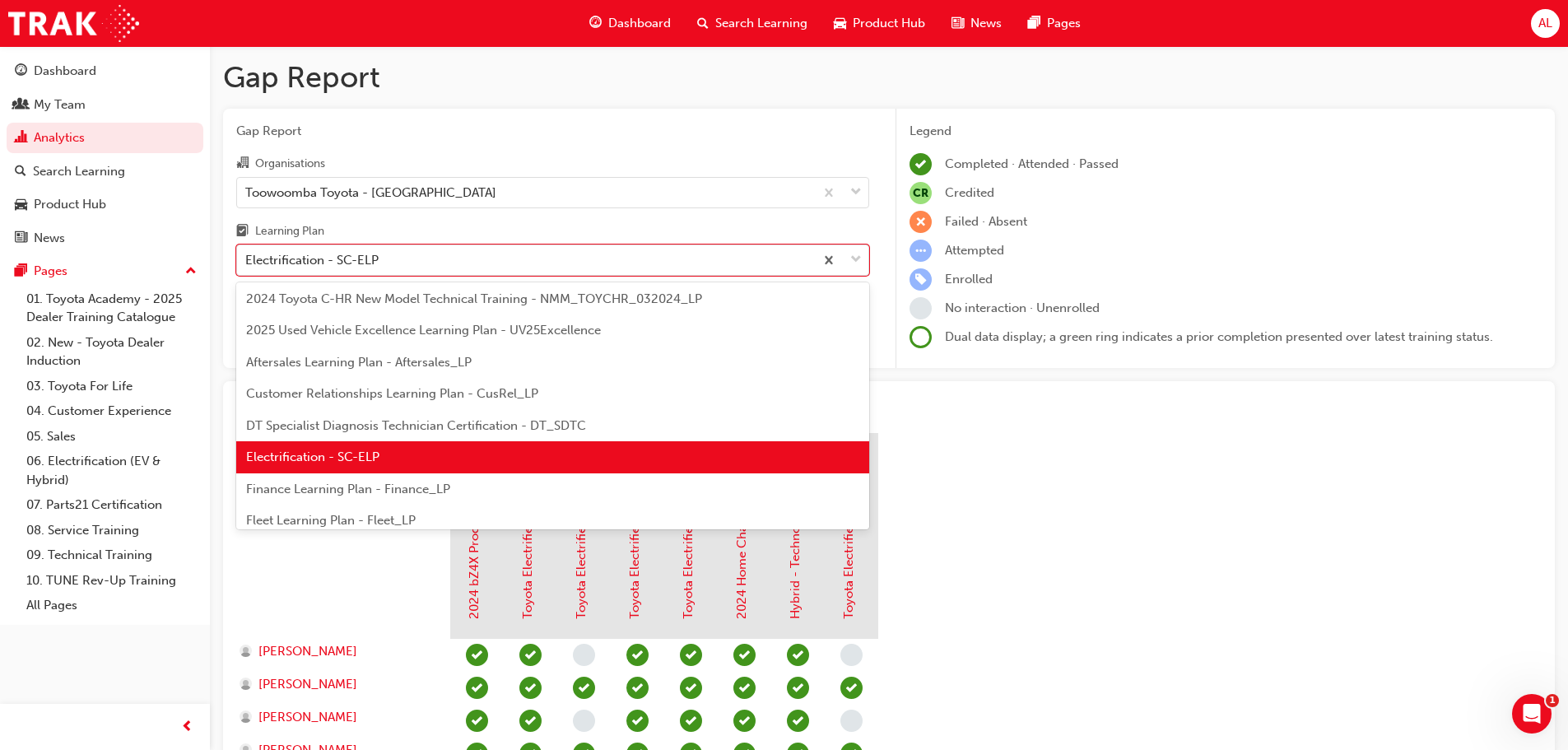
scroll to position [135, 0]
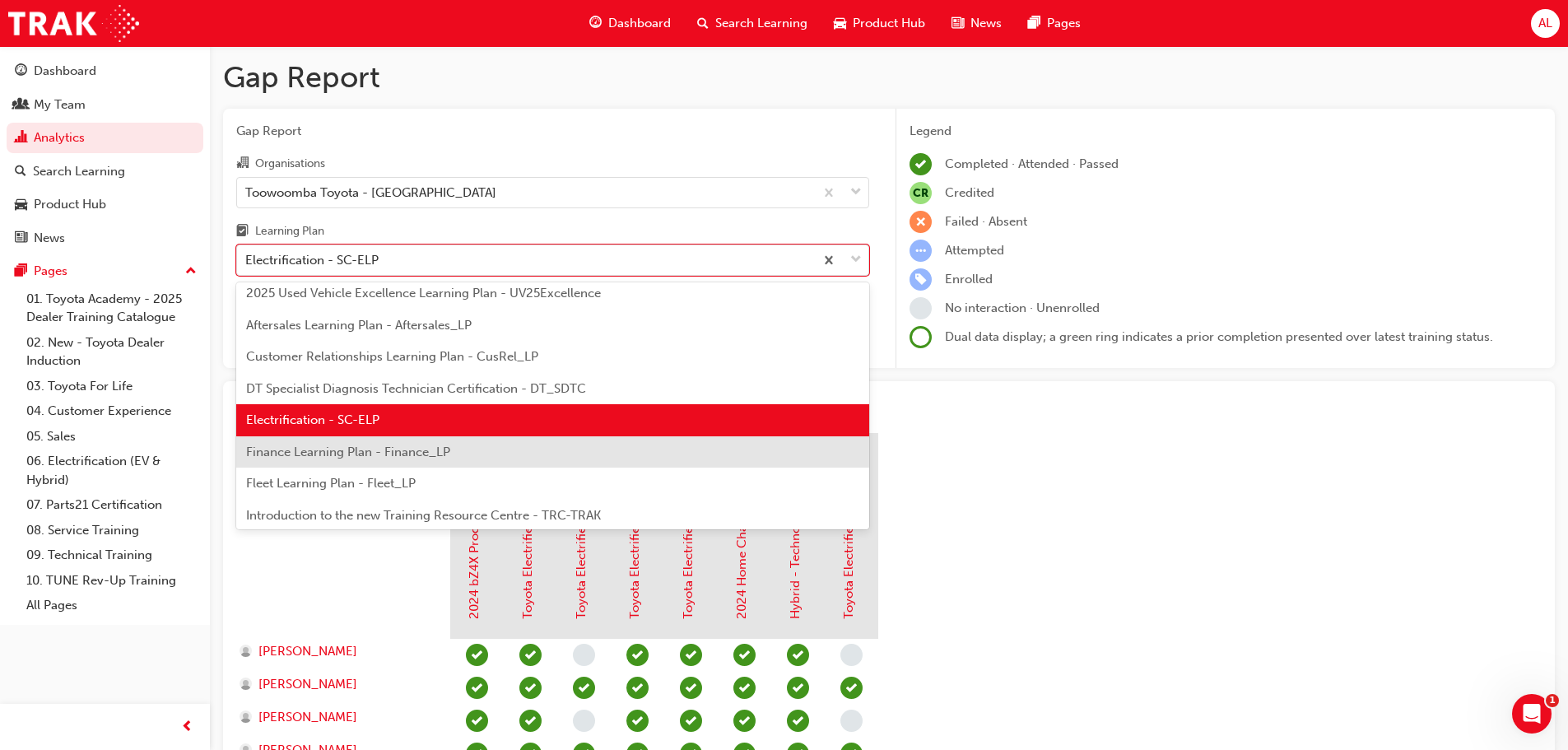
click at [424, 457] on span "Finance Learning Plan - Finance_LP" at bounding box center [348, 452] width 204 height 15
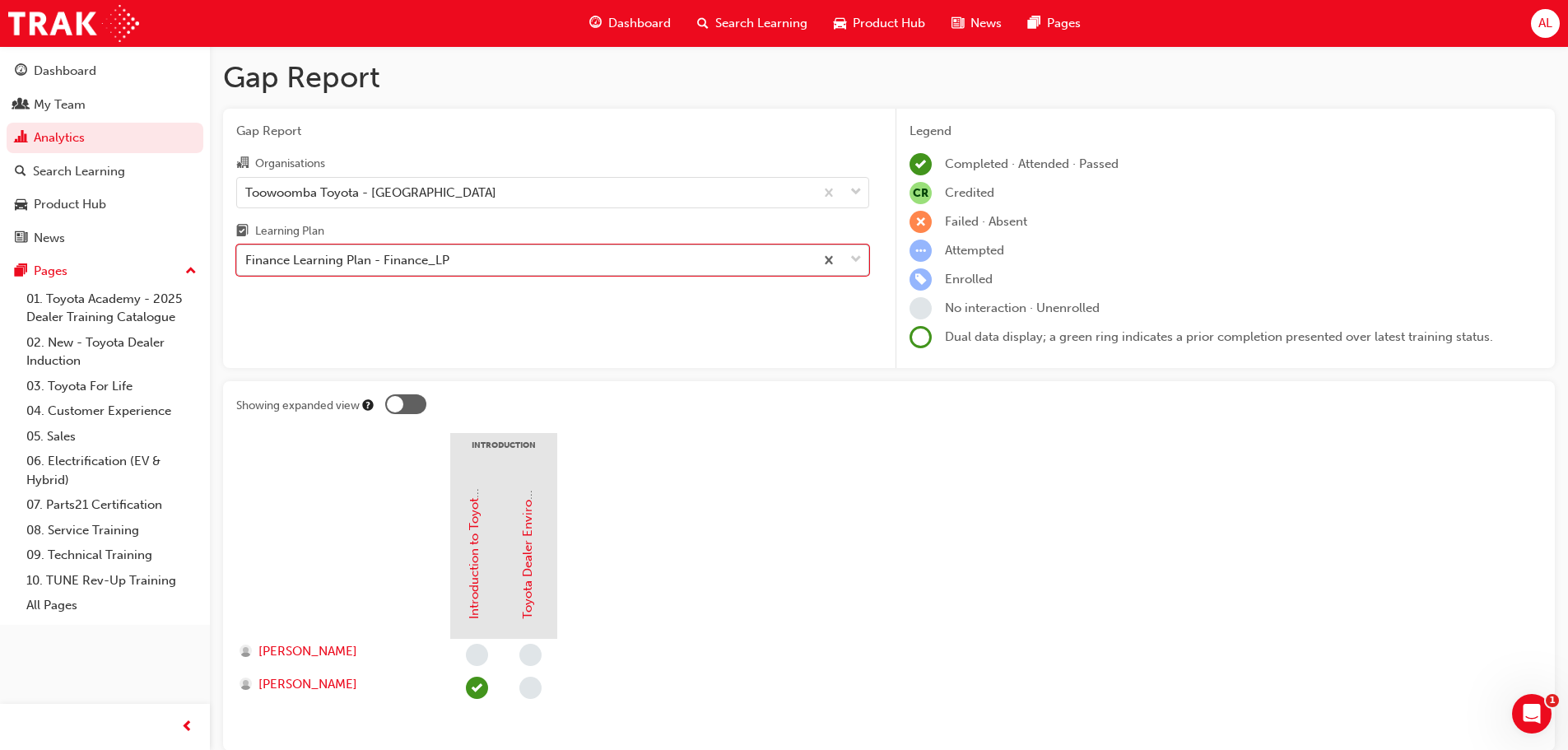
click at [518, 256] on div "Finance Learning Plan - Finance_LP" at bounding box center [525, 261] width 577 height 29
click at [247, 256] on input "Learning Plan option Finance Learning Plan - Finance_LP, selected. 0 results av…" at bounding box center [246, 260] width 2 height 14
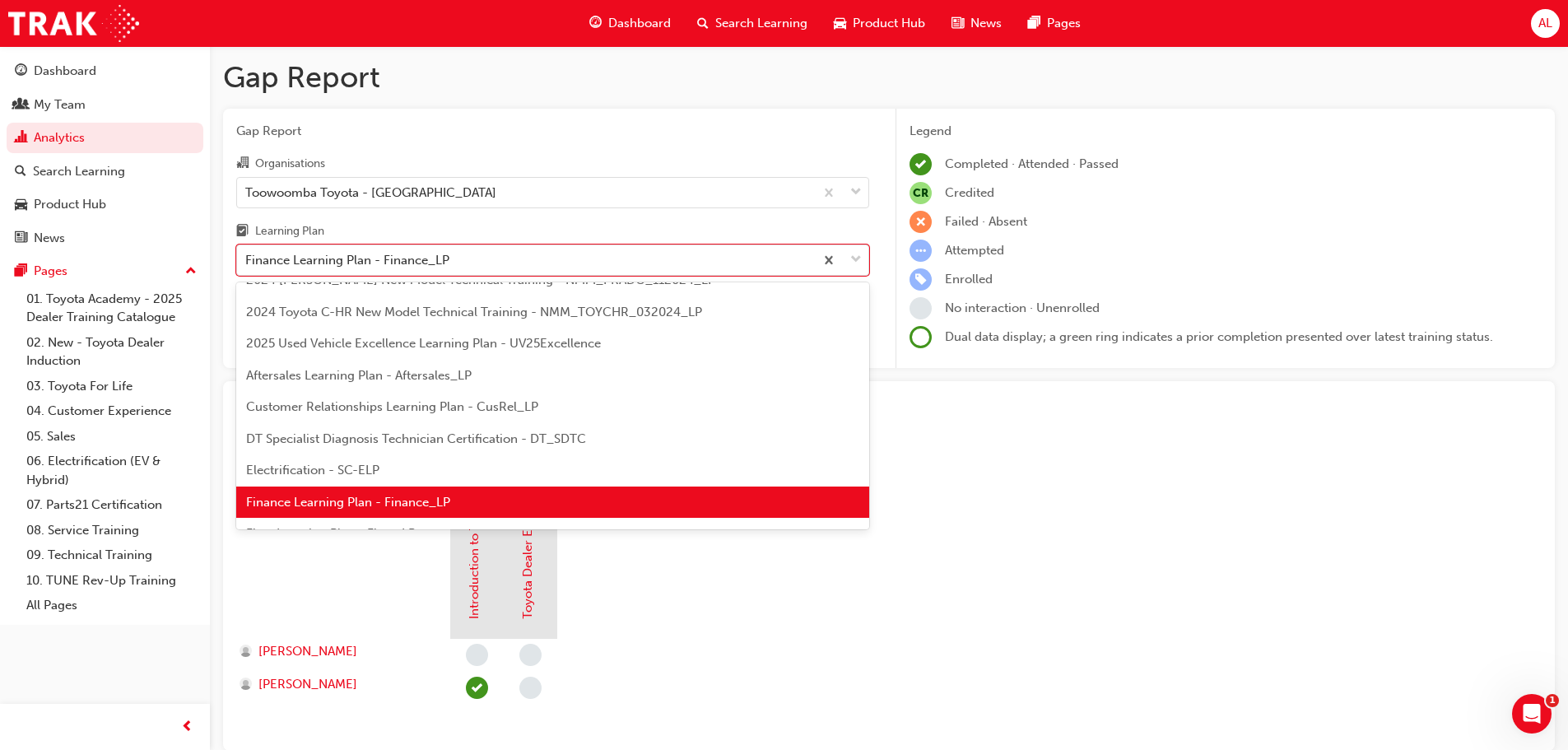
scroll to position [168, 0]
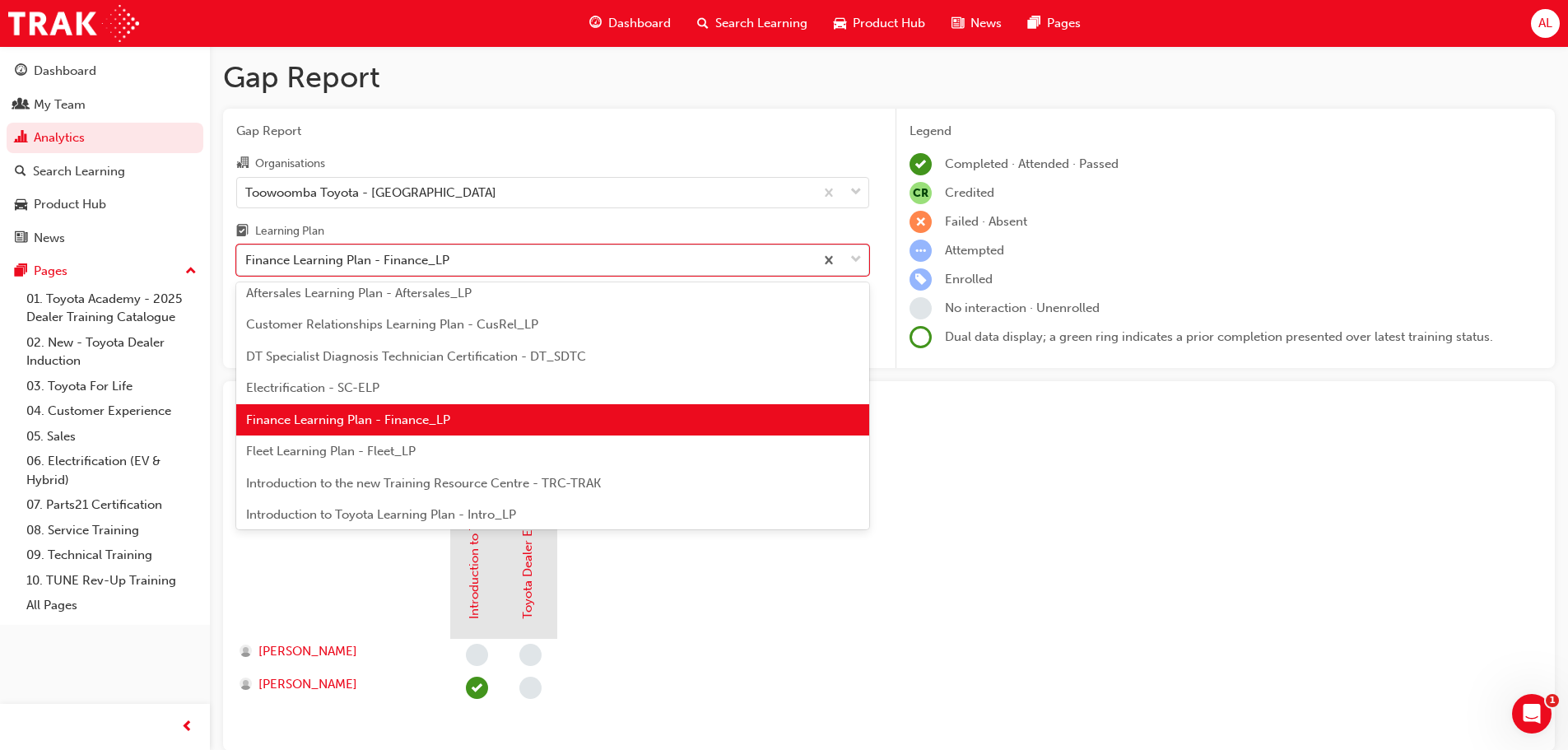
click at [431, 455] on div "Fleet Learning Plan - Fleet_LP" at bounding box center [553, 452] width 633 height 32
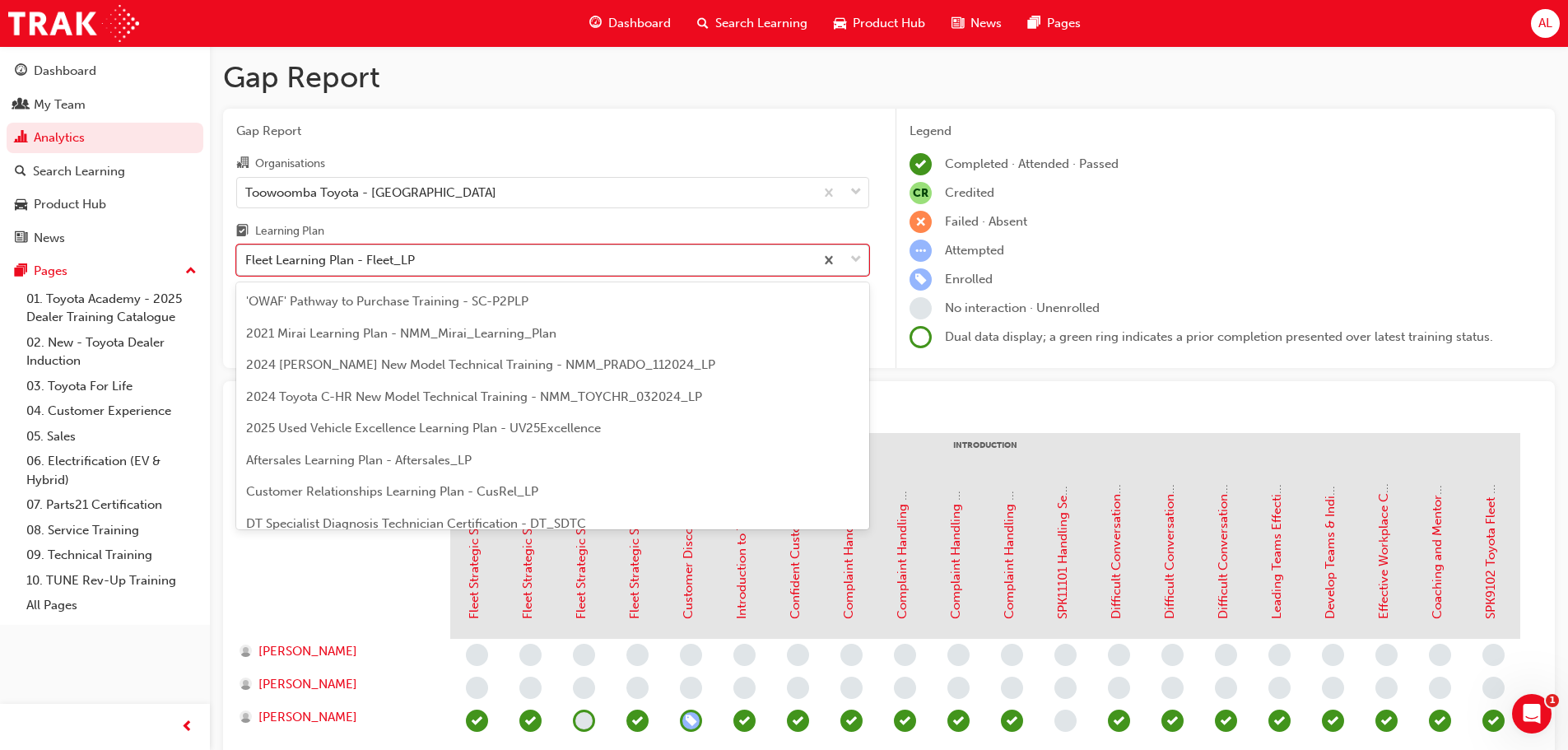
click at [491, 256] on div "Fleet Learning Plan - Fleet_LP" at bounding box center [525, 261] width 577 height 29
click at [247, 256] on input "Learning Plan option Fleet Learning Plan - Fleet_LP, selected. option Fleet Lea…" at bounding box center [246, 260] width 2 height 14
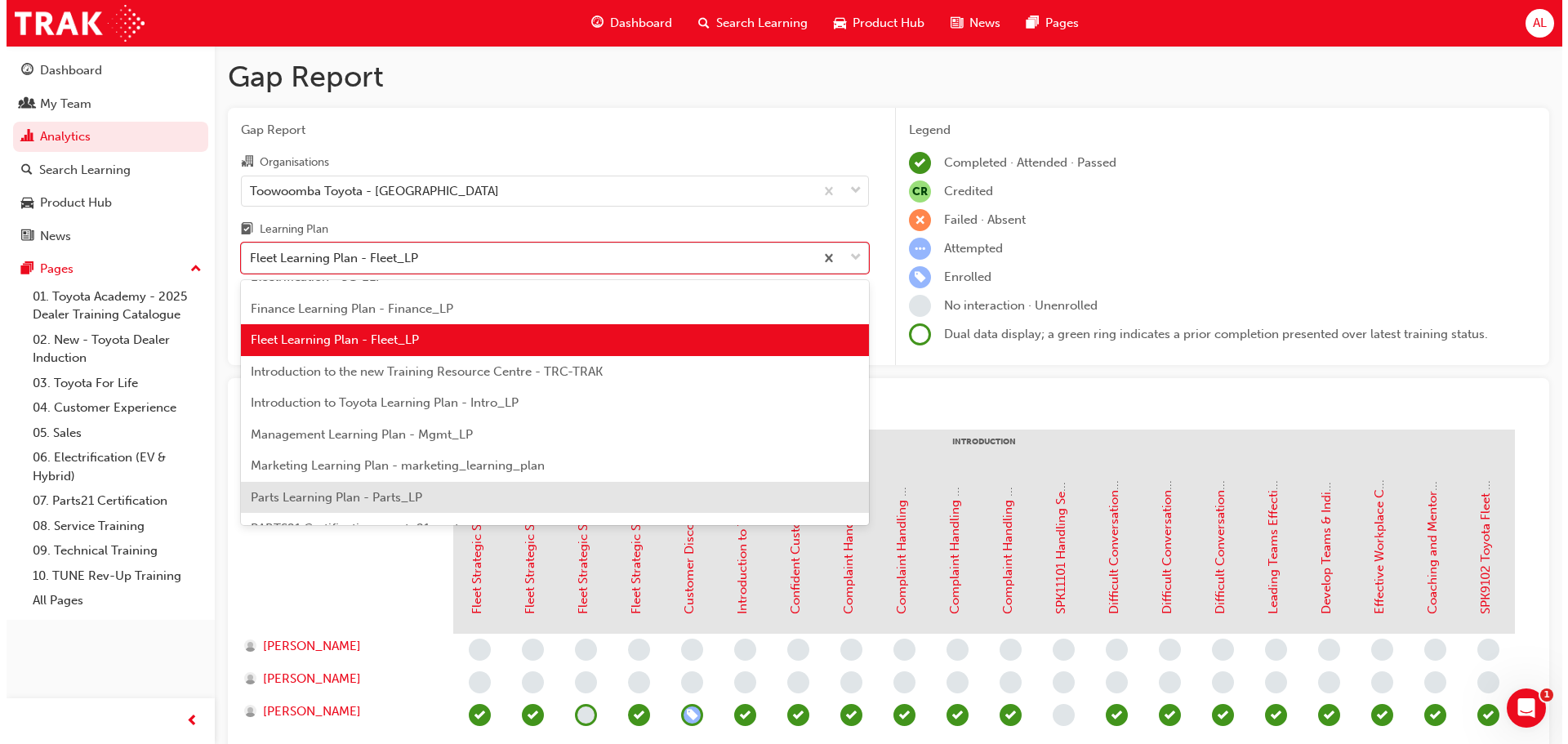
scroll to position [279, 0]
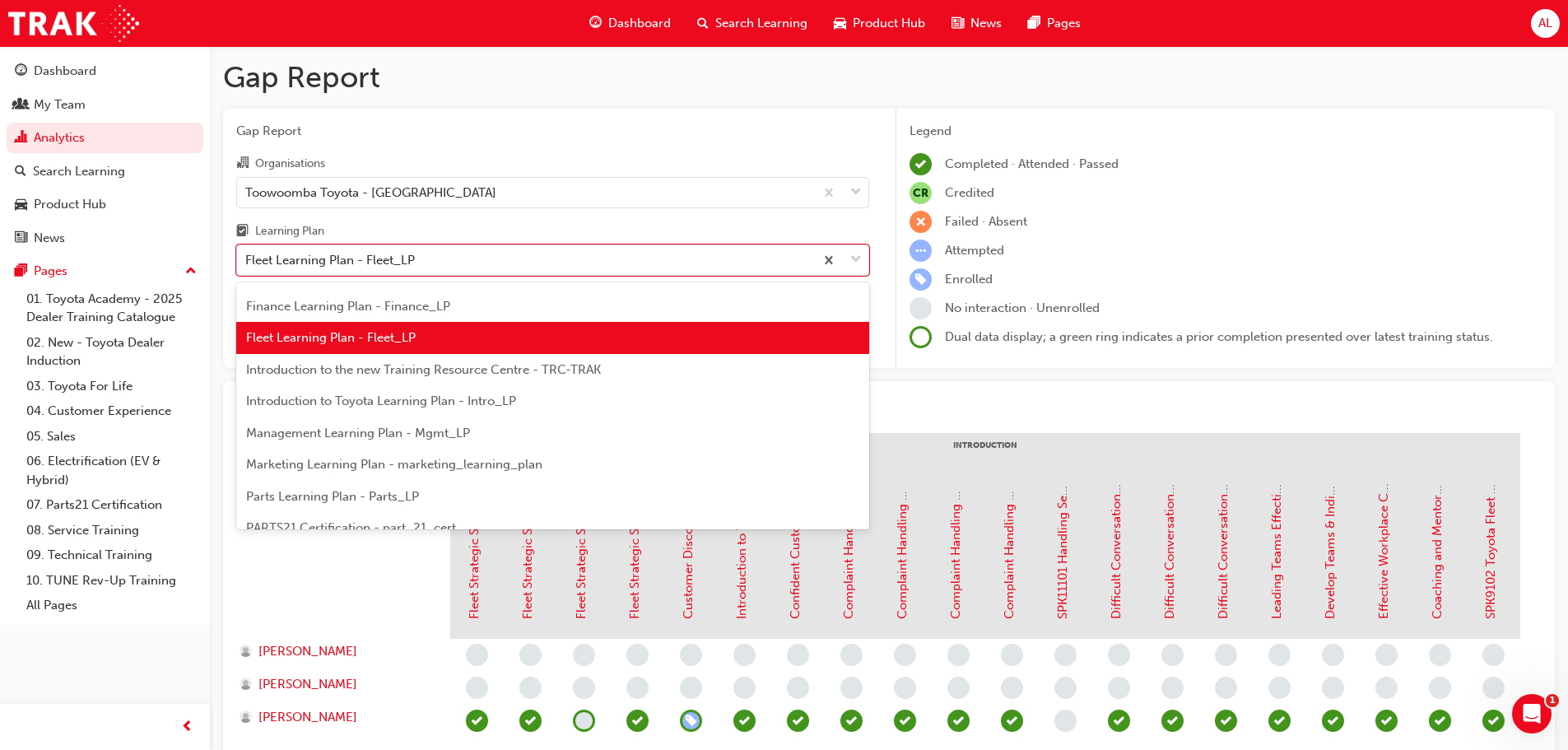
click at [397, 373] on span "Introduction to the new Training Resource Centre - TRC-TRAK" at bounding box center [423, 370] width 355 height 15
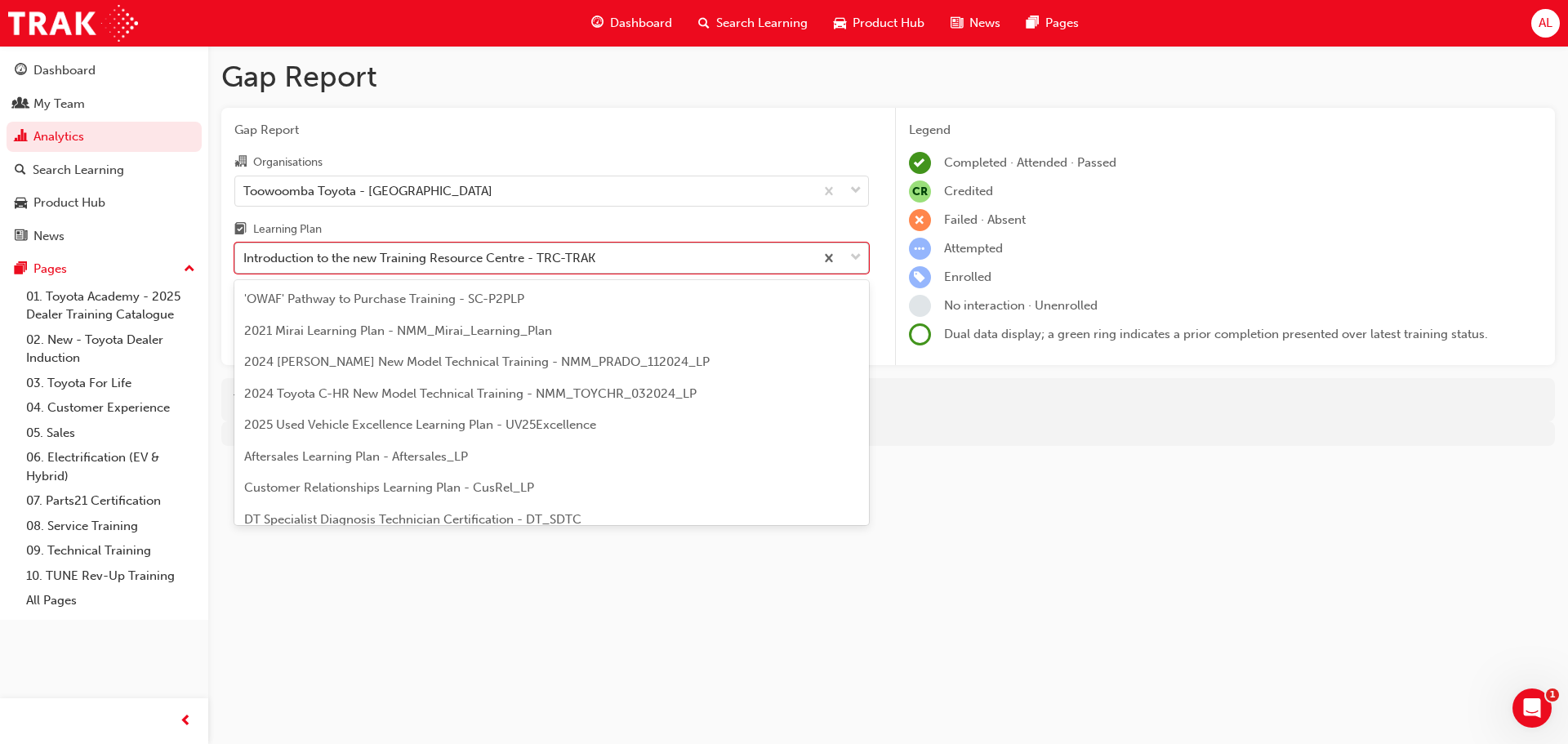
click at [598, 259] on div "Introduction to the new Training Resource Centre - TRC-TRAK" at bounding box center [525, 259] width 579 height 29
click at [245, 259] on input "Learning Plan option Introduction to the new Training Resource Centre - TRC-TRA…" at bounding box center [244, 258] width 2 height 14
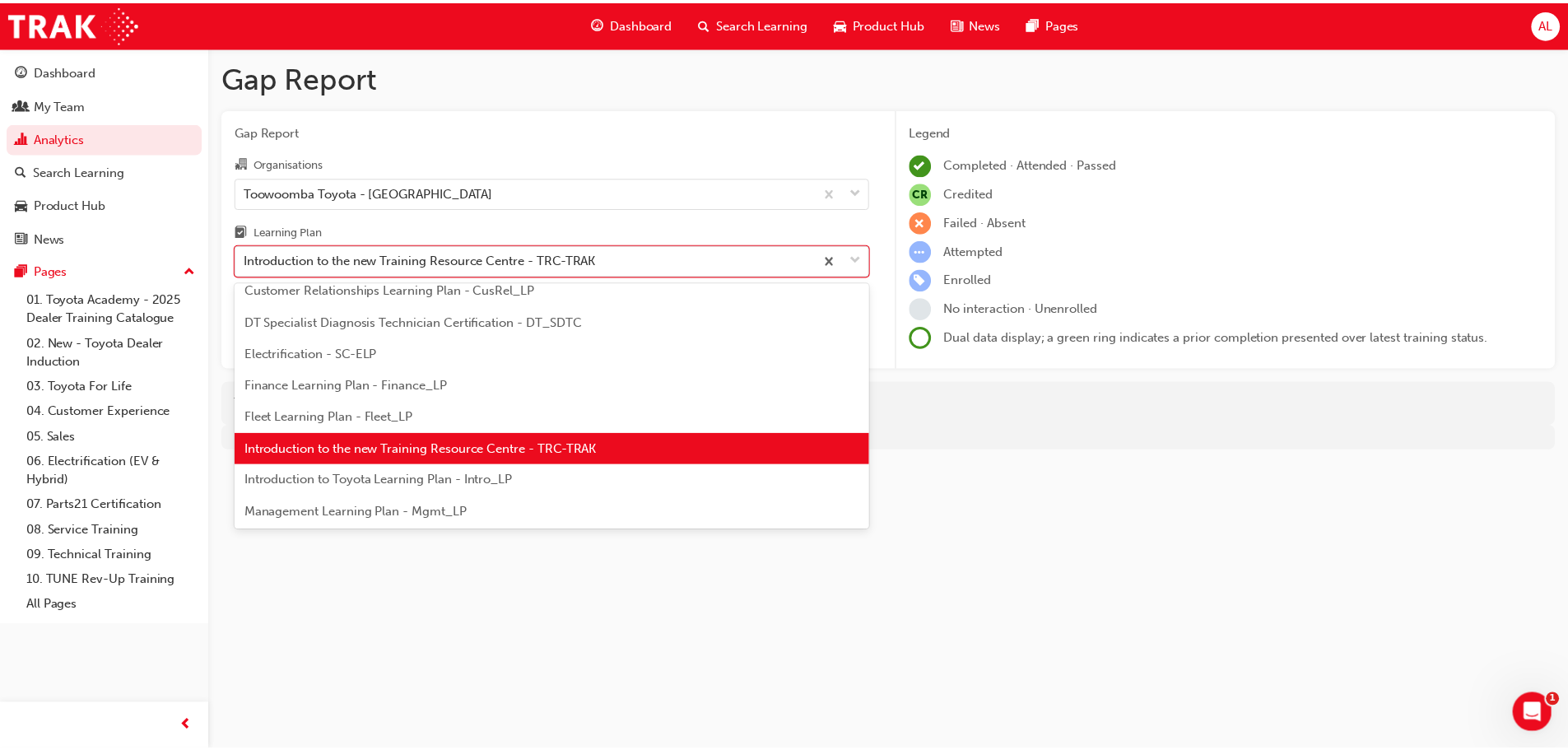
scroll to position [230, 0]
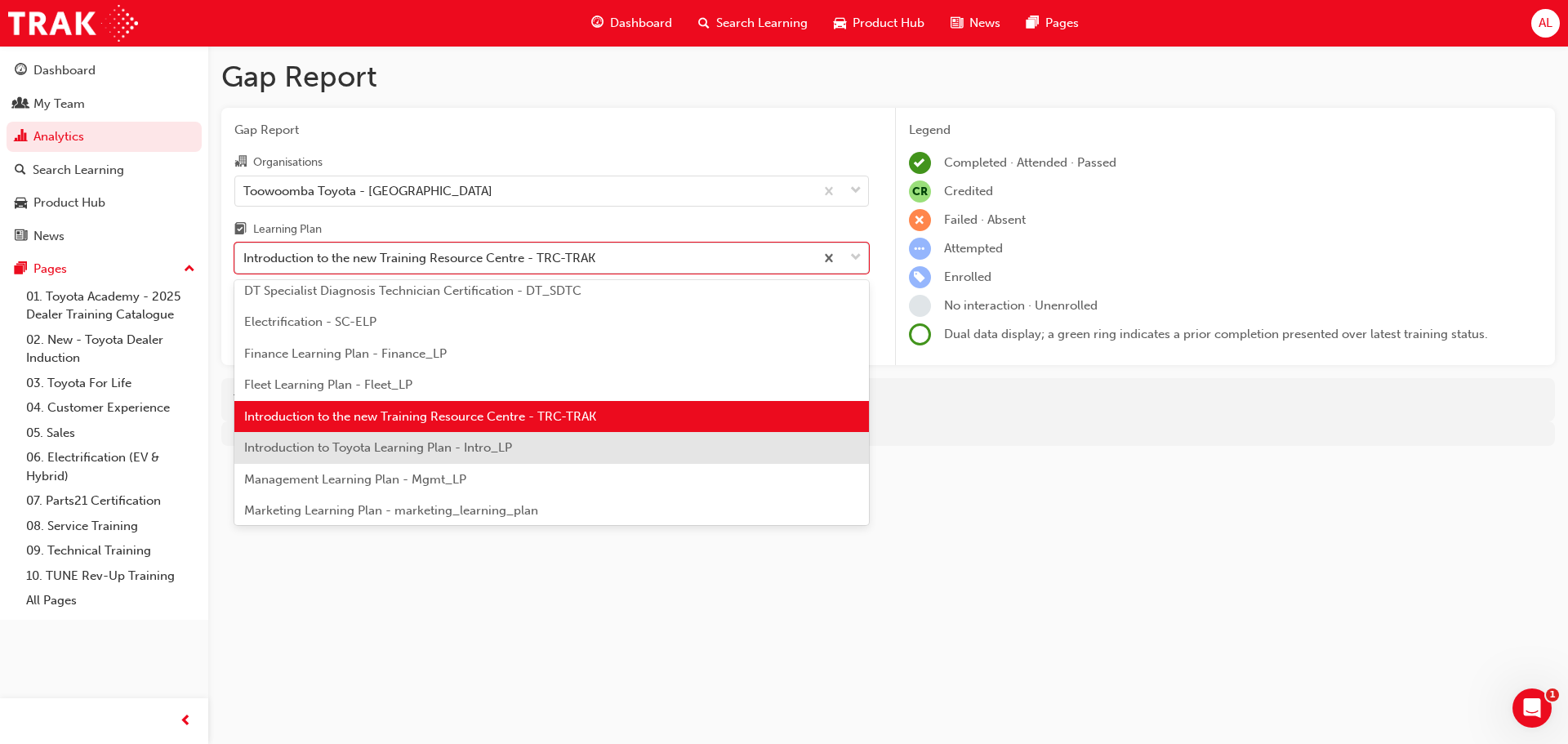
click at [403, 440] on span "Introduction to Toyota Learning Plan - Intro_LP" at bounding box center [378, 448] width 268 height 15
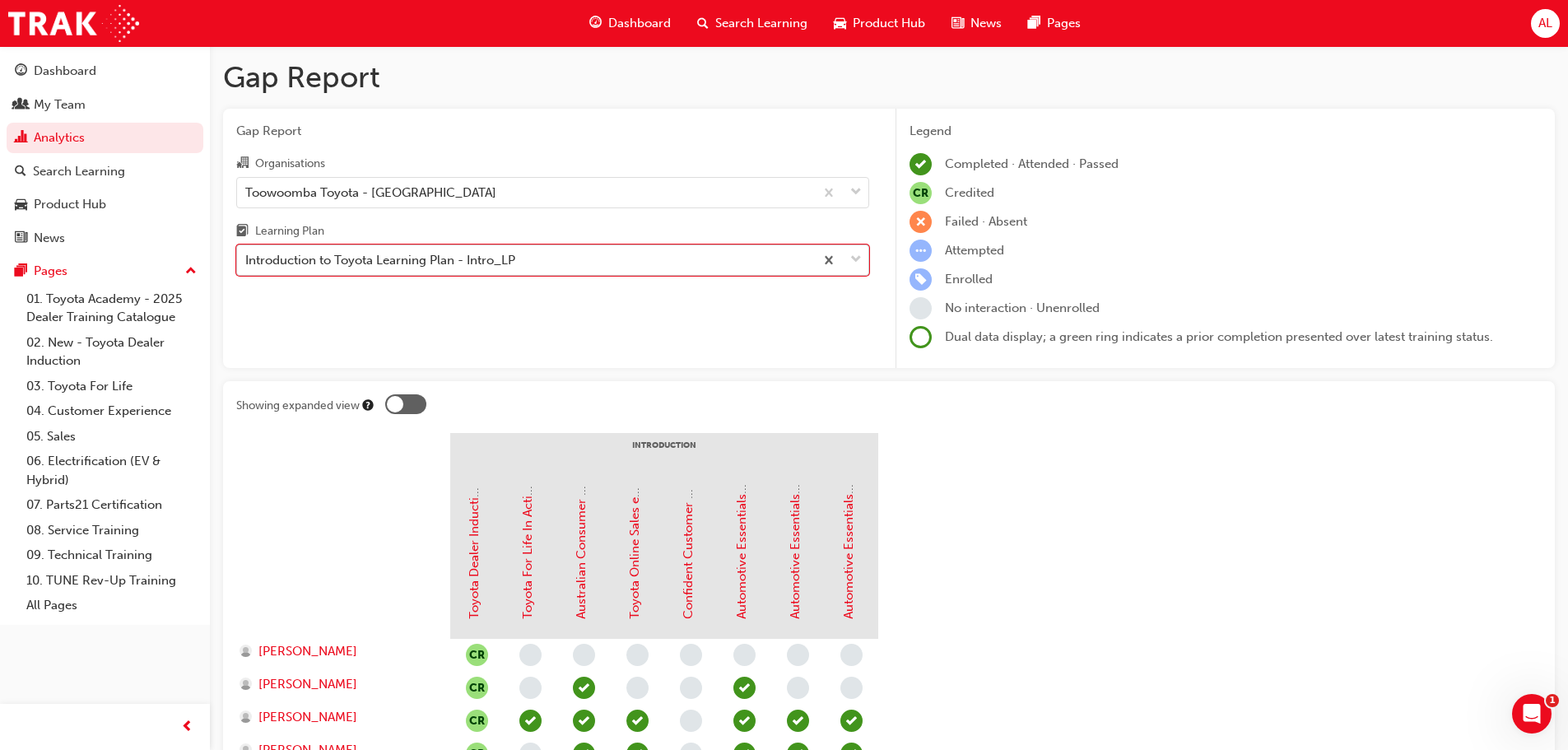
click at [421, 259] on div "Introduction to Toyota Learning Plan - Intro_LP" at bounding box center [380, 261] width 270 height 19
click at [247, 259] on input "Learning Plan option Introduction to Toyota Learning Plan - Intro_LP, selected.…" at bounding box center [246, 260] width 2 height 14
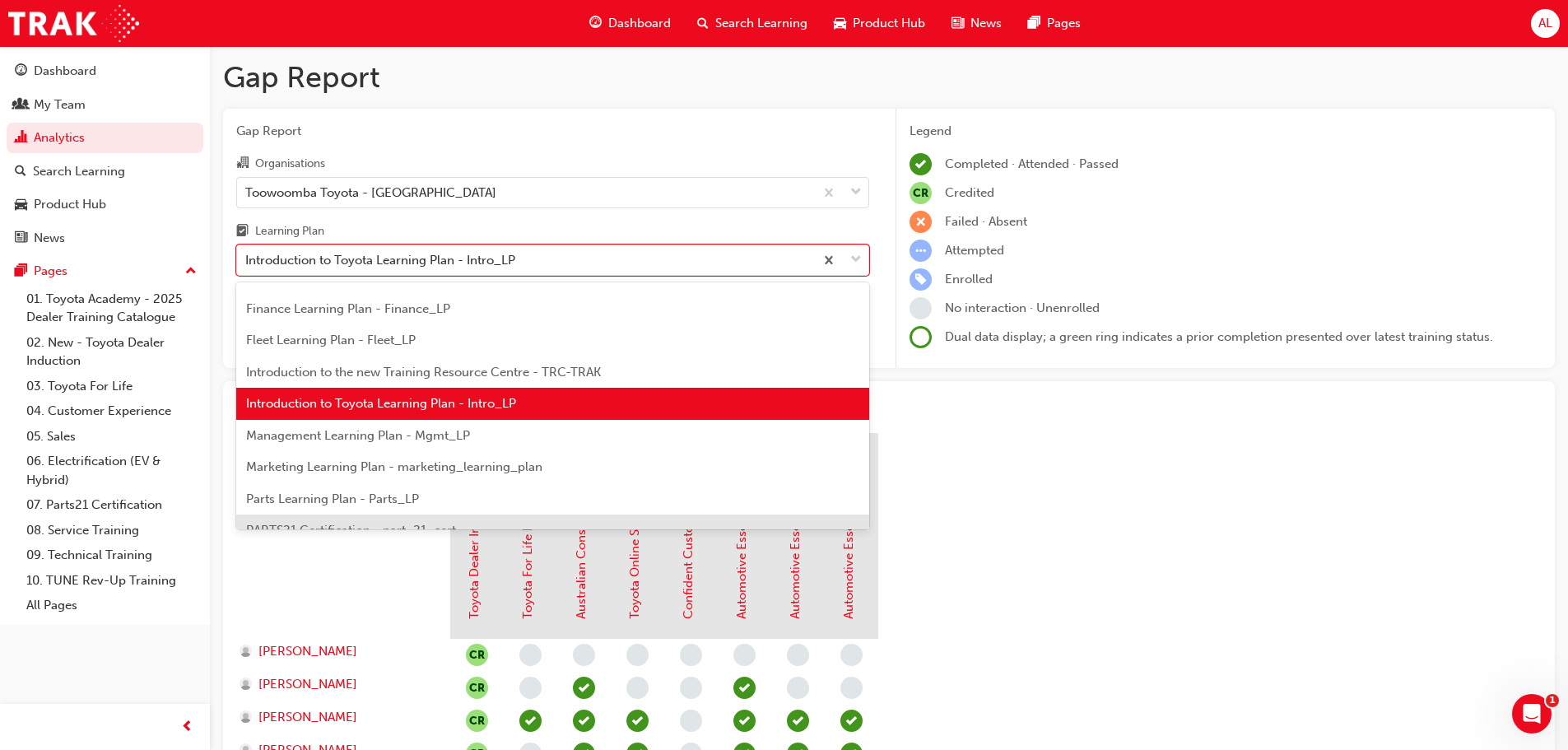
scroll to position [345, 0]
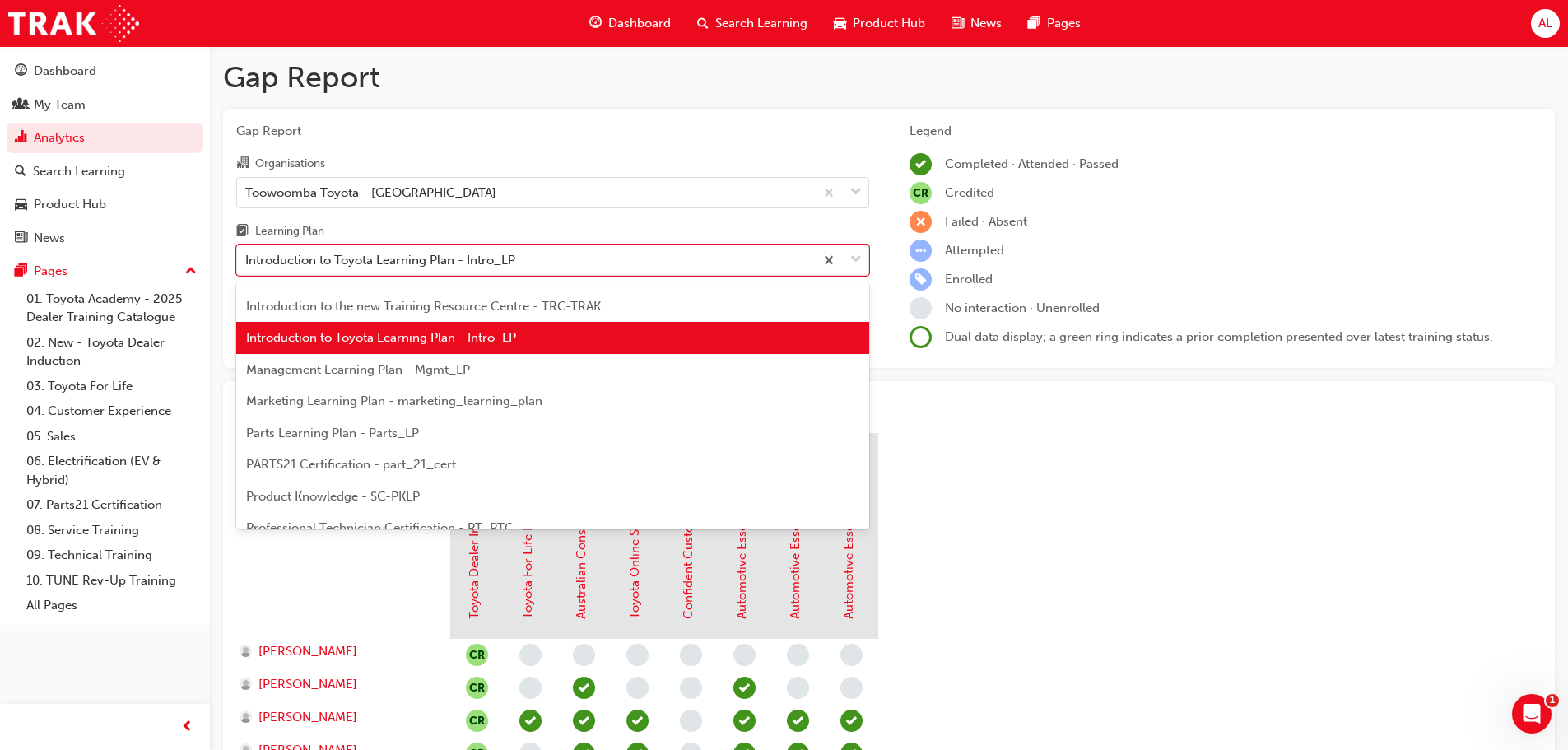
click at [427, 378] on div "Management Learning Plan - Mgmt_LP" at bounding box center [553, 370] width 633 height 32
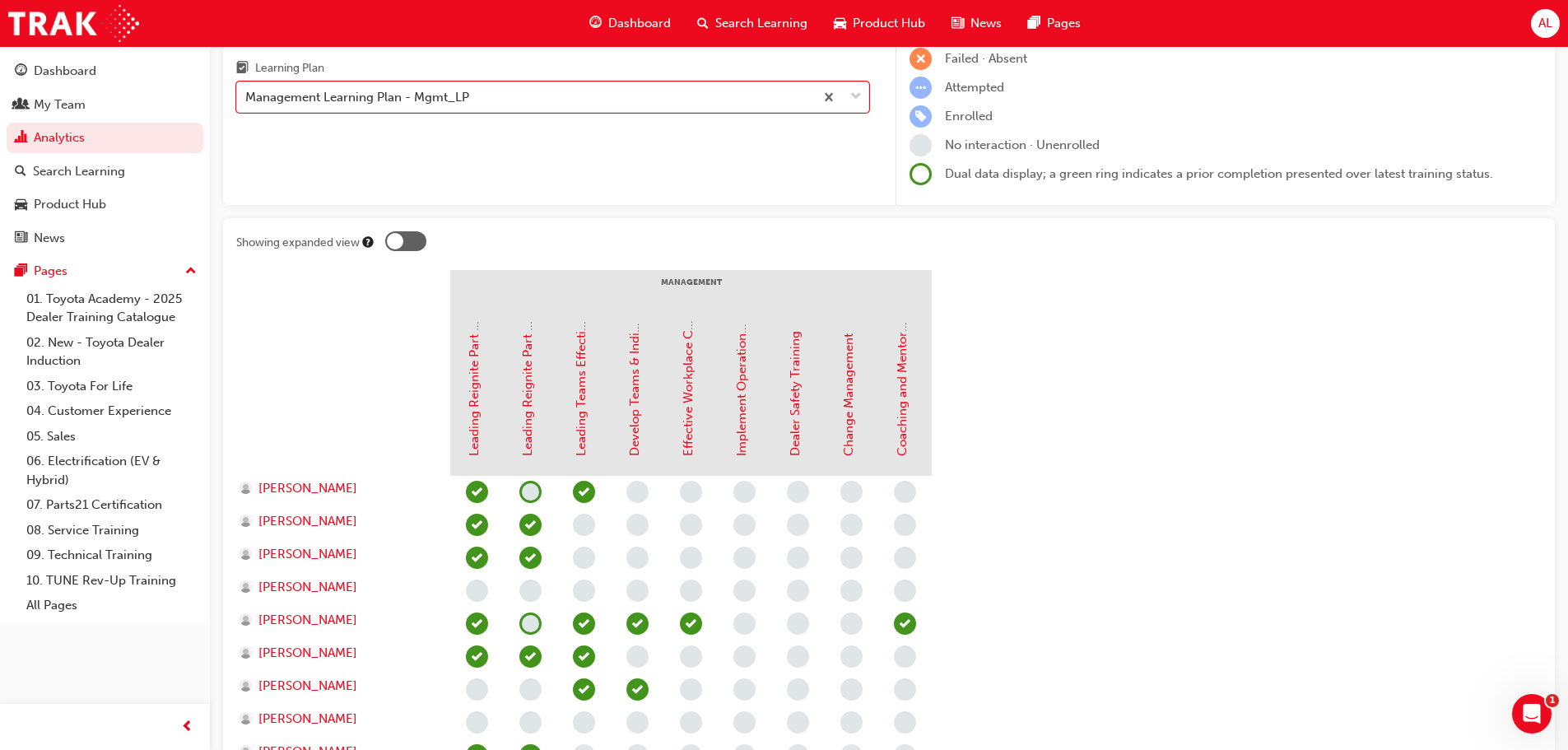
scroll to position [165, 0]
click at [424, 97] on div "Management Learning Plan - Mgmt_LP" at bounding box center [357, 96] width 224 height 19
click at [247, 97] on input "Learning Plan option Management Learning Plan - Mgmt_LP, selected. 0 results av…" at bounding box center [246, 95] width 2 height 14
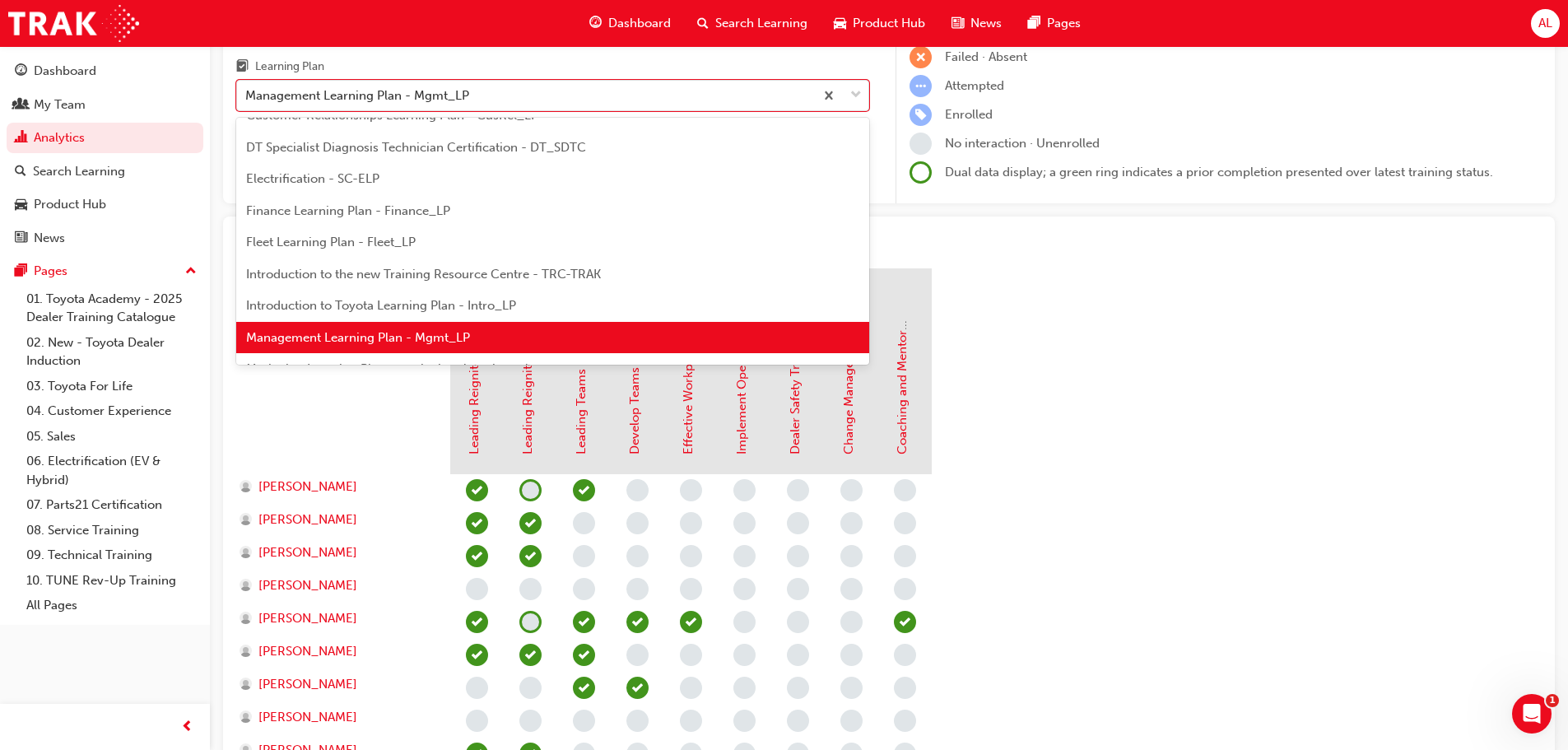
scroll to position [294, 0]
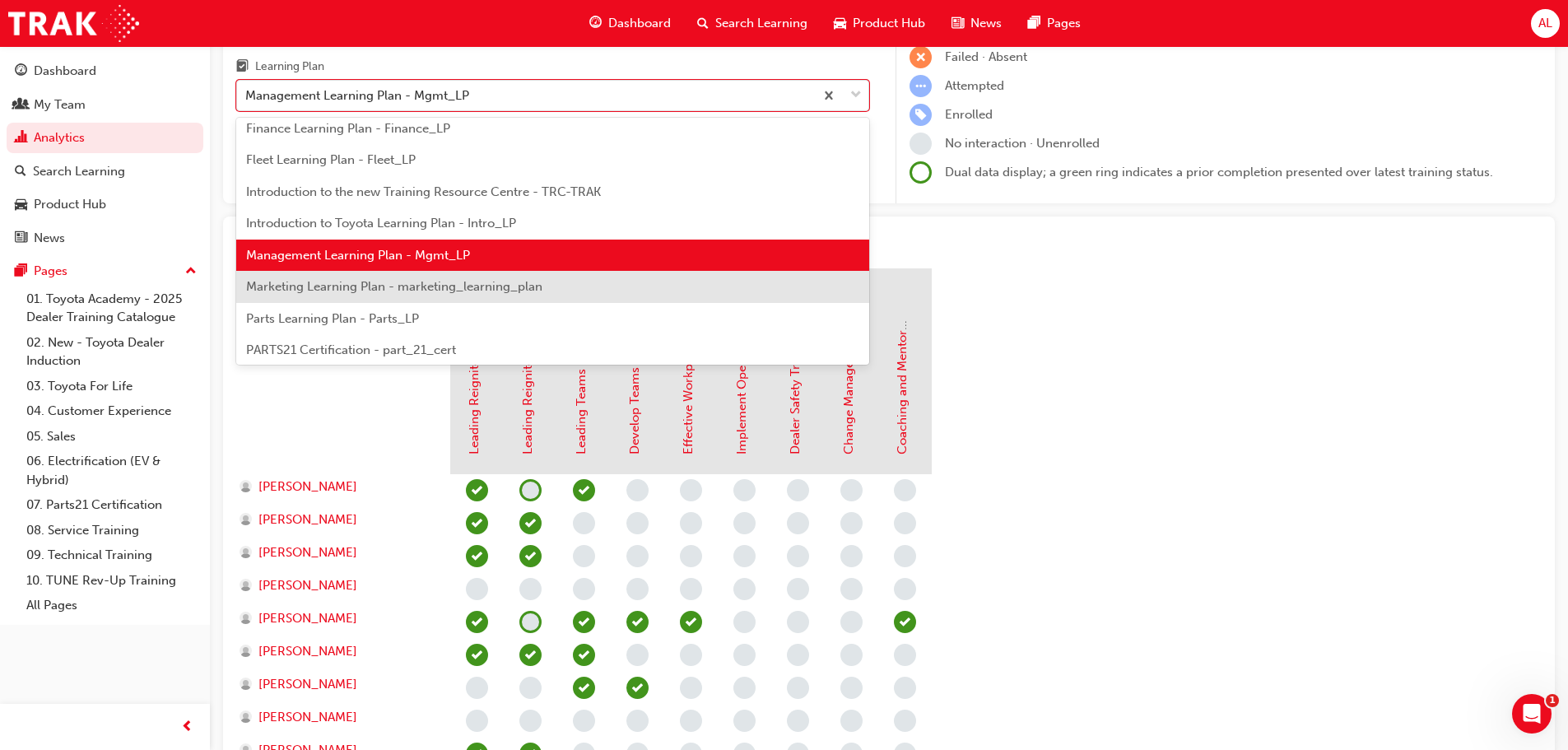
click at [434, 287] on span "Marketing Learning Plan - marketing_learning_plan" at bounding box center [394, 287] width 296 height 15
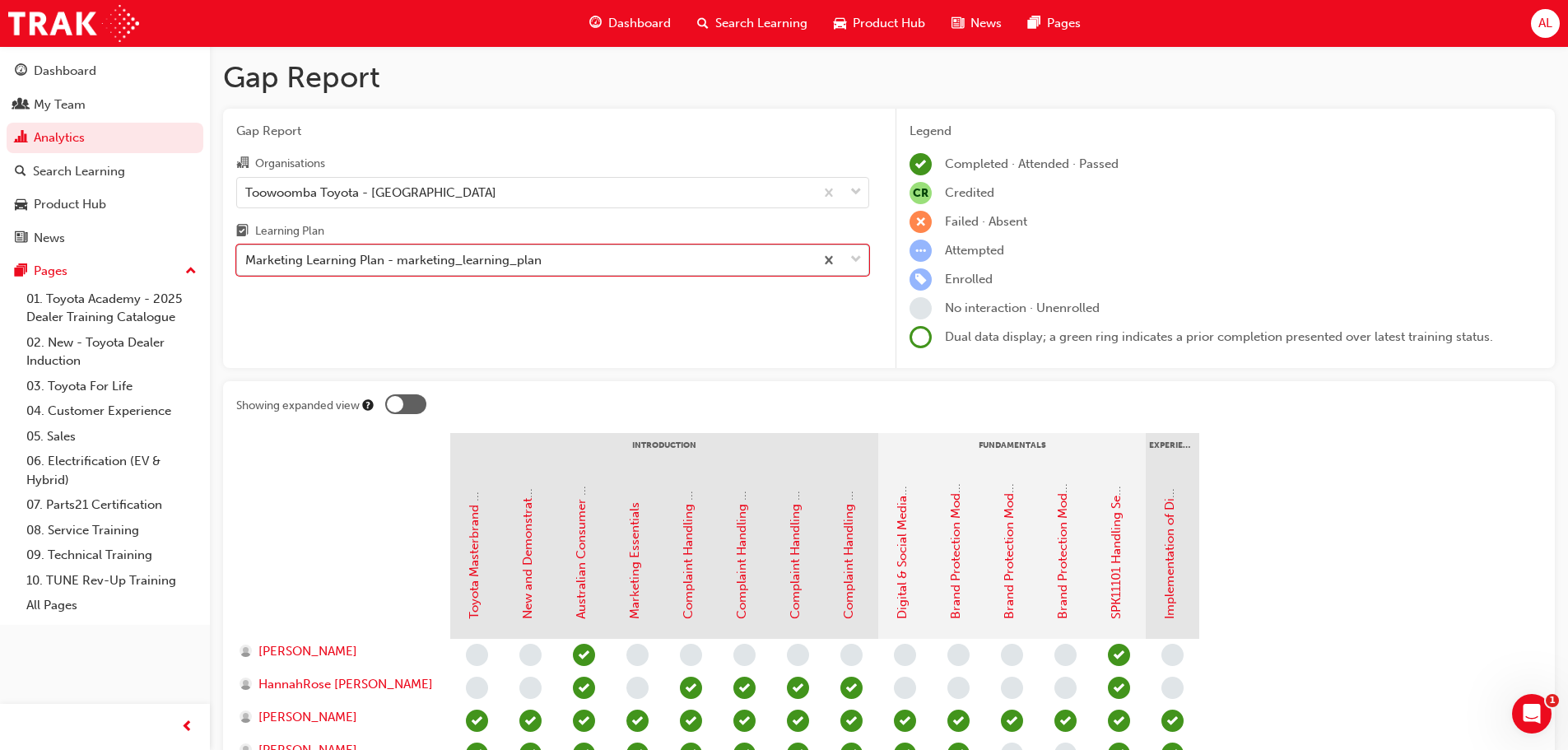
click at [435, 259] on div "Marketing Learning Plan - marketing_learning_plan" at bounding box center [393, 261] width 296 height 19
click at [247, 259] on input "Learning Plan option Marketing Learning Plan - marketing_learning_plan, selecte…" at bounding box center [246, 260] width 2 height 14
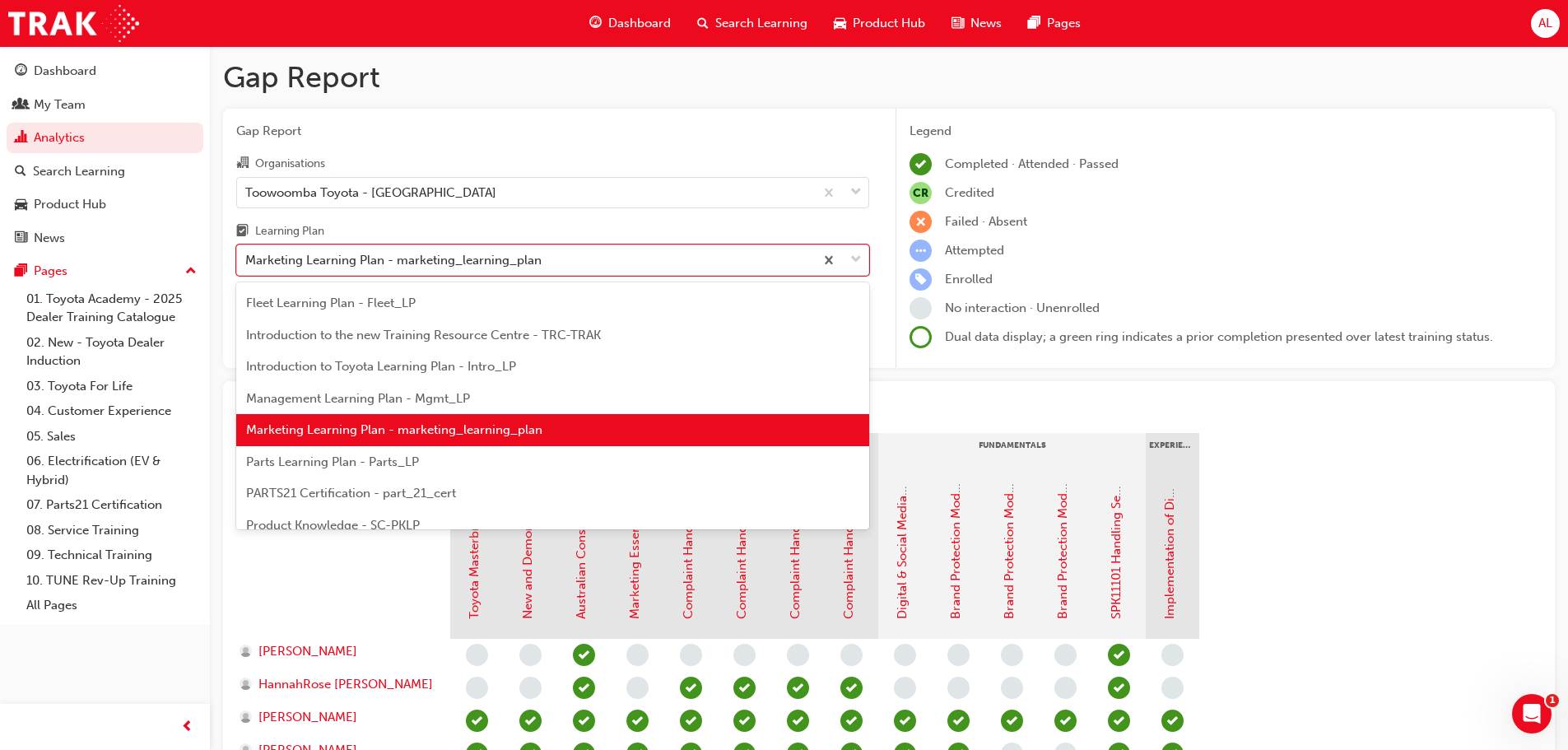
scroll to position [408, 0]
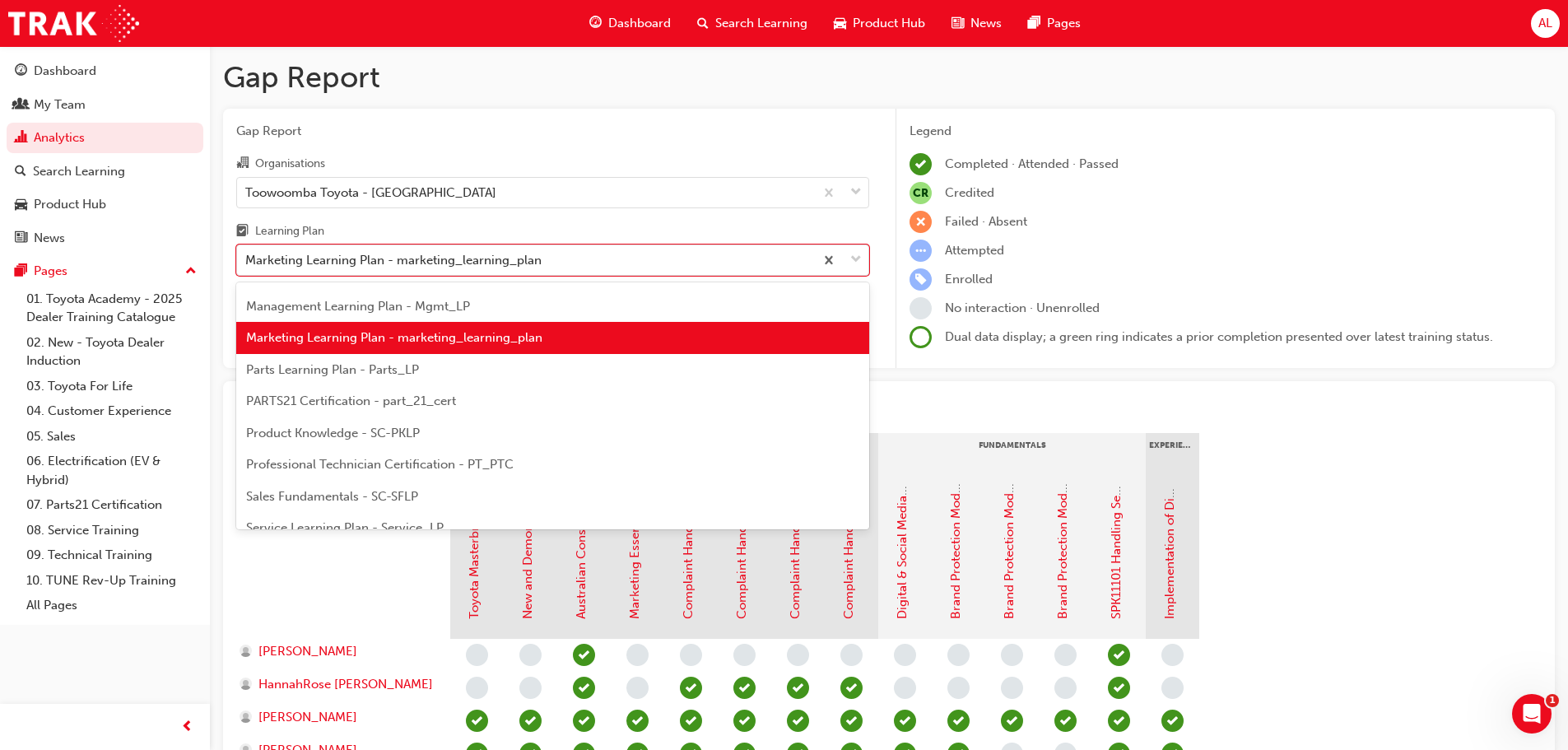
click at [376, 380] on div "Parts Learning Plan - Parts_LP" at bounding box center [553, 370] width 633 height 32
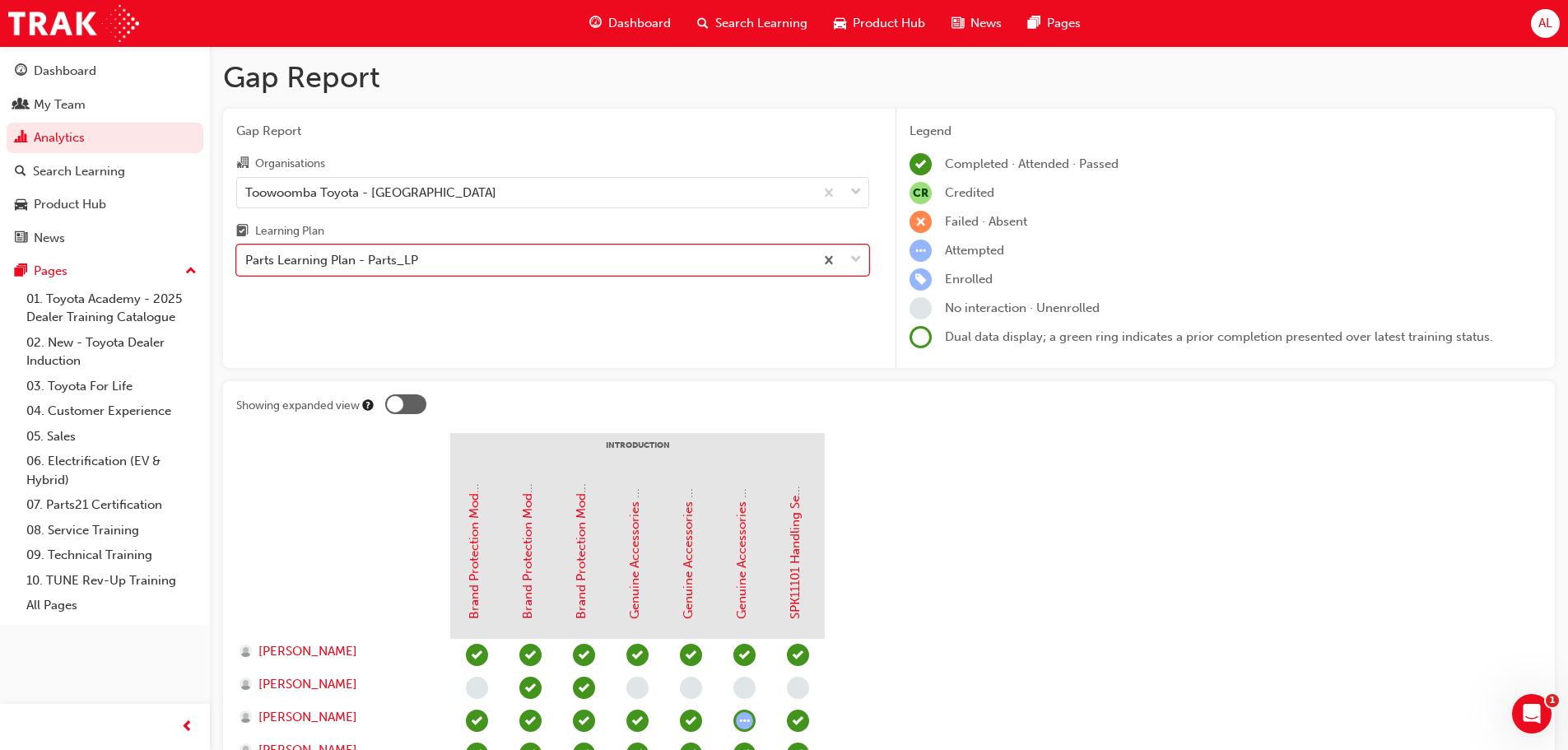
click at [426, 258] on div "Parts Learning Plan - Parts_LP" at bounding box center [525, 261] width 577 height 29
click at [247, 258] on input "Learning Plan option Parts Learning Plan - Parts_LP, selected. 0 results availa…" at bounding box center [246, 260] width 2 height 14
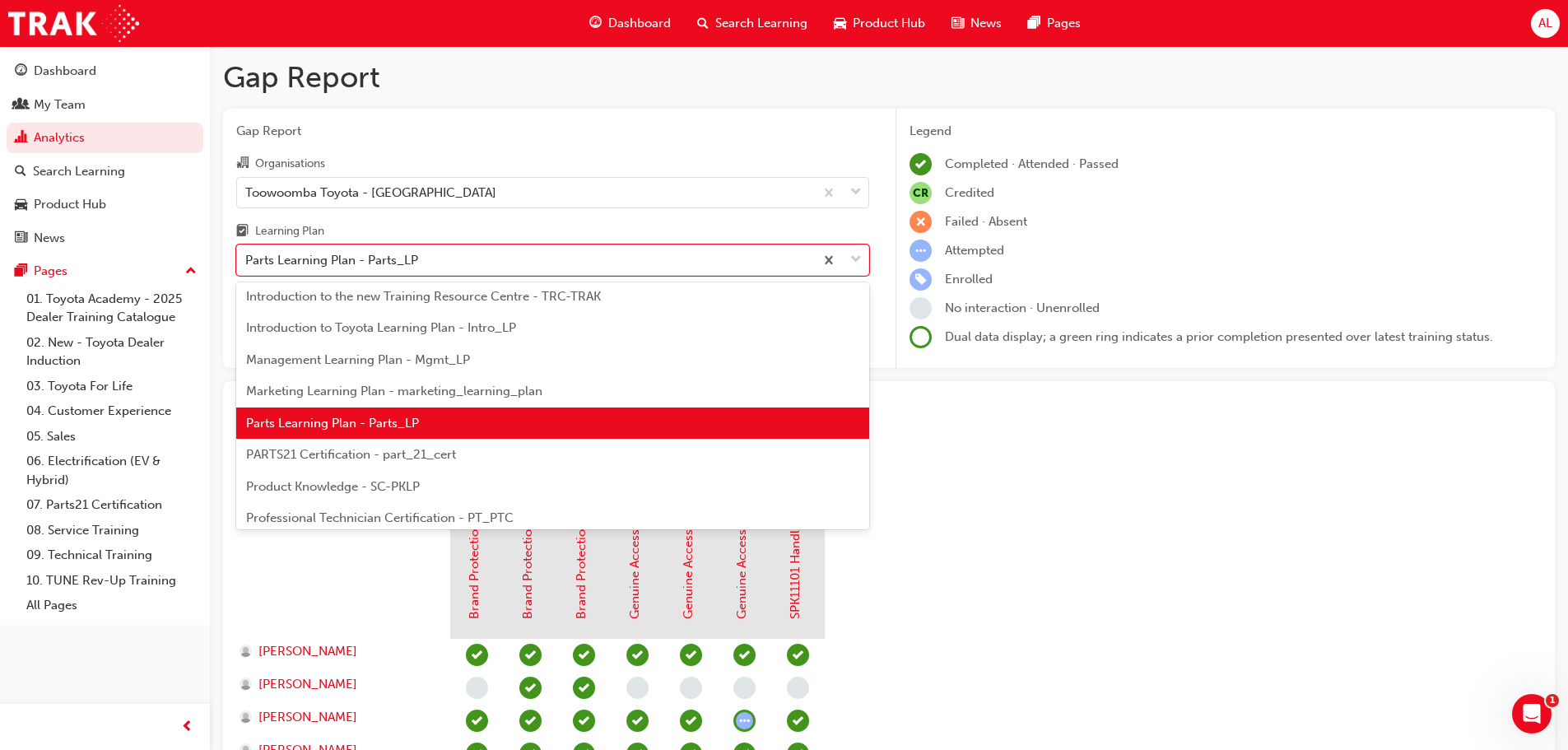
scroll to position [440, 0]
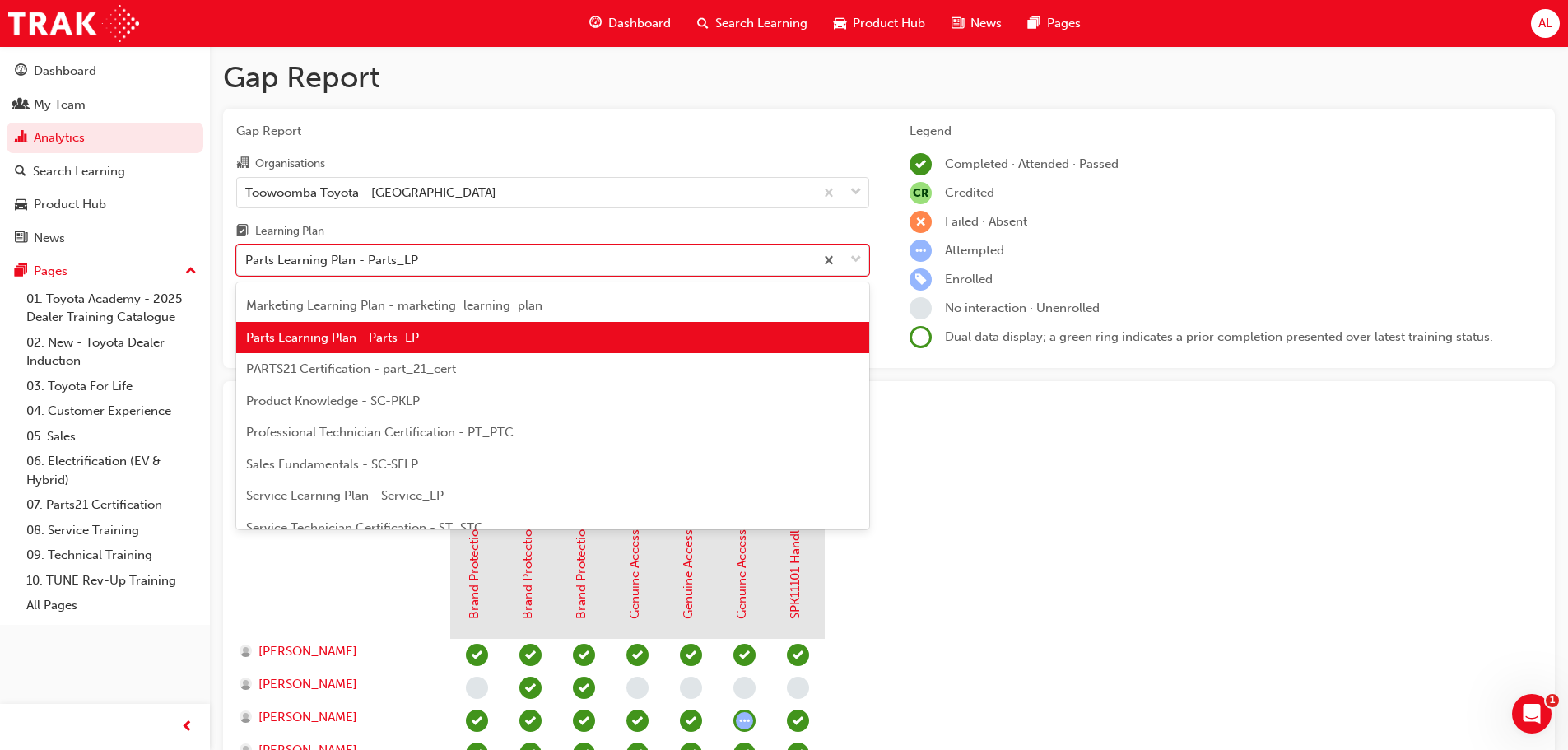
click at [368, 405] on span "Product Knowledge - SC-PKLP" at bounding box center [333, 401] width 173 height 15
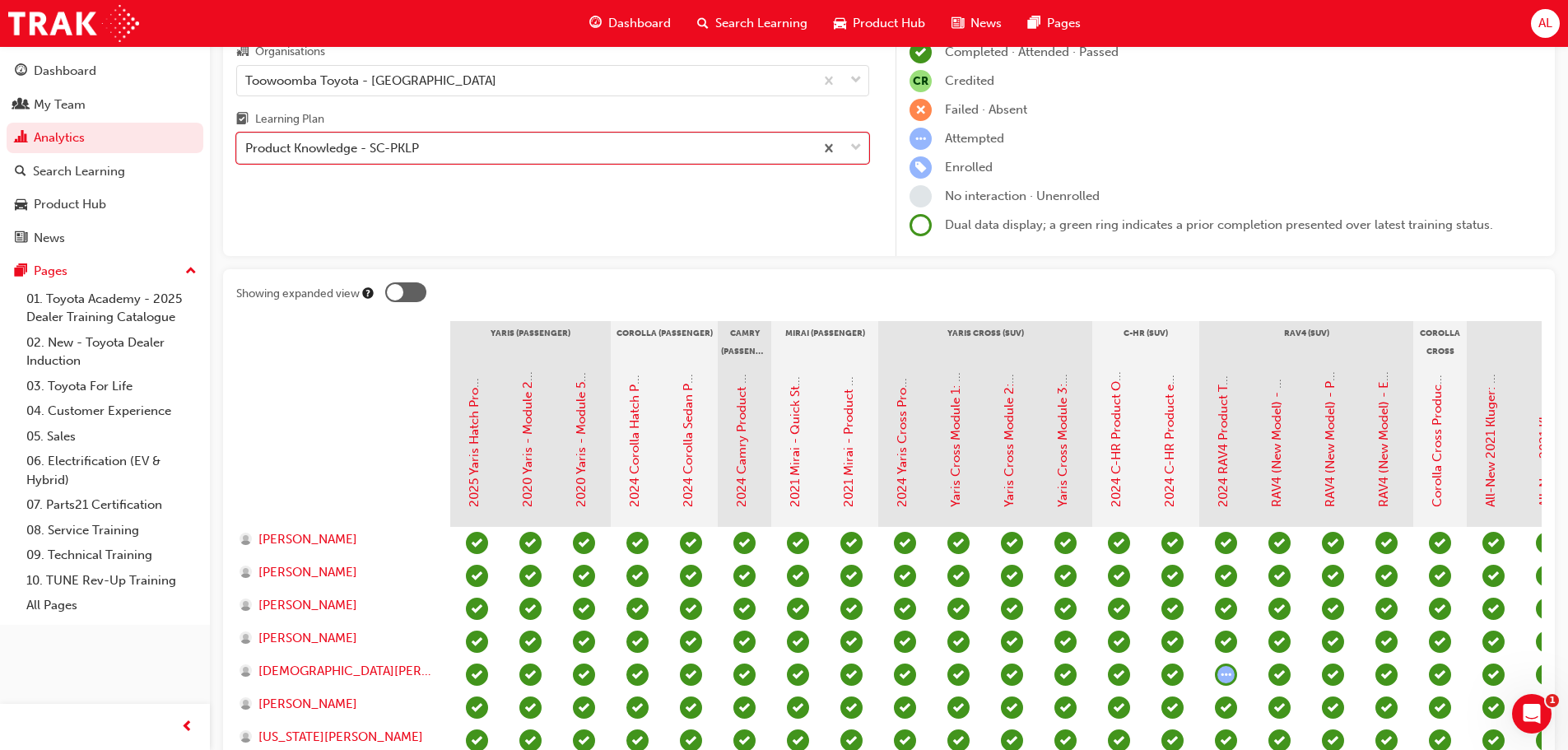
scroll to position [82, 0]
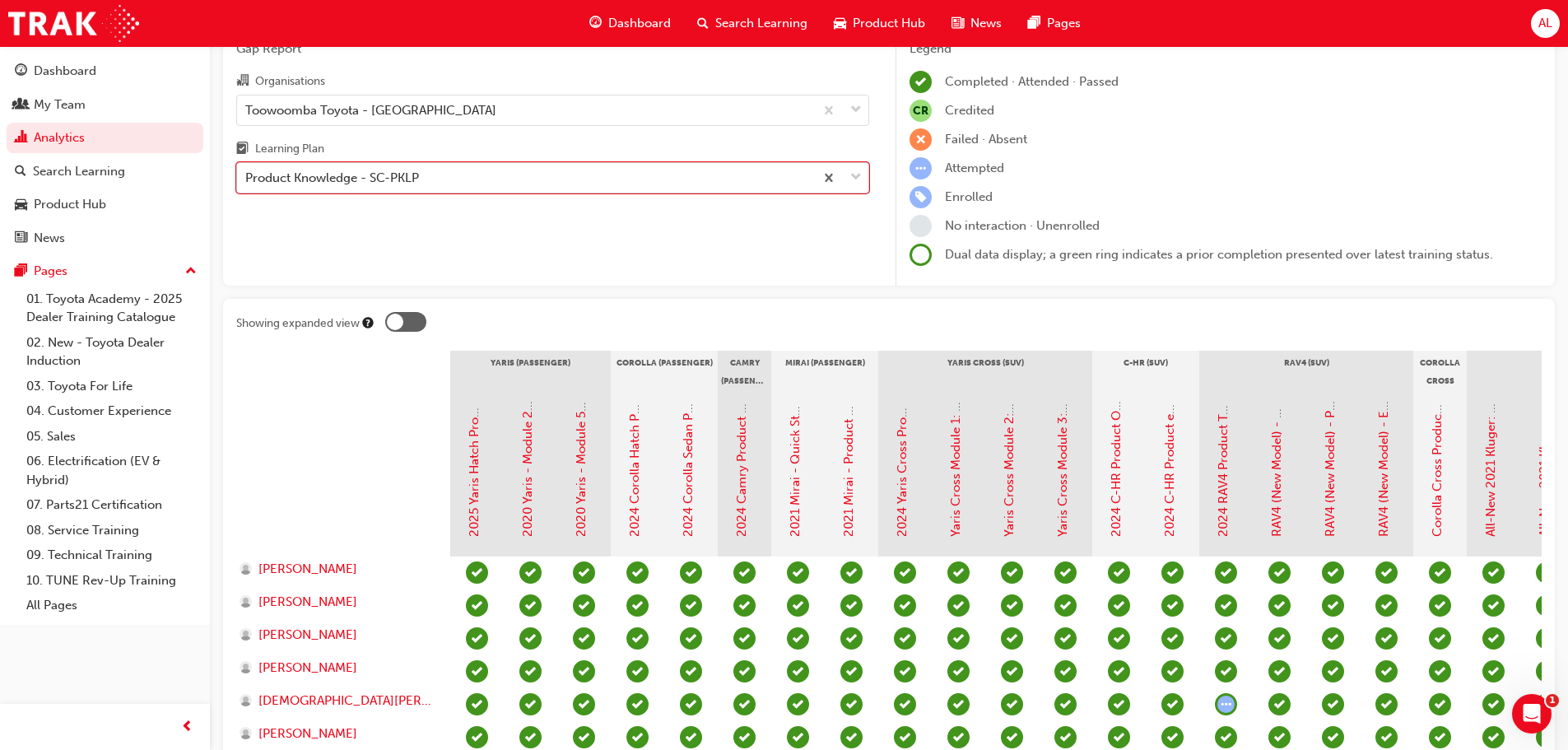
click at [435, 180] on div "Product Knowledge - SC-PKLP" at bounding box center [525, 179] width 577 height 29
click at [247, 180] on input "Learning Plan option Product Knowledge - SC-PKLP, selected. 0 results available…" at bounding box center [246, 177] width 2 height 14
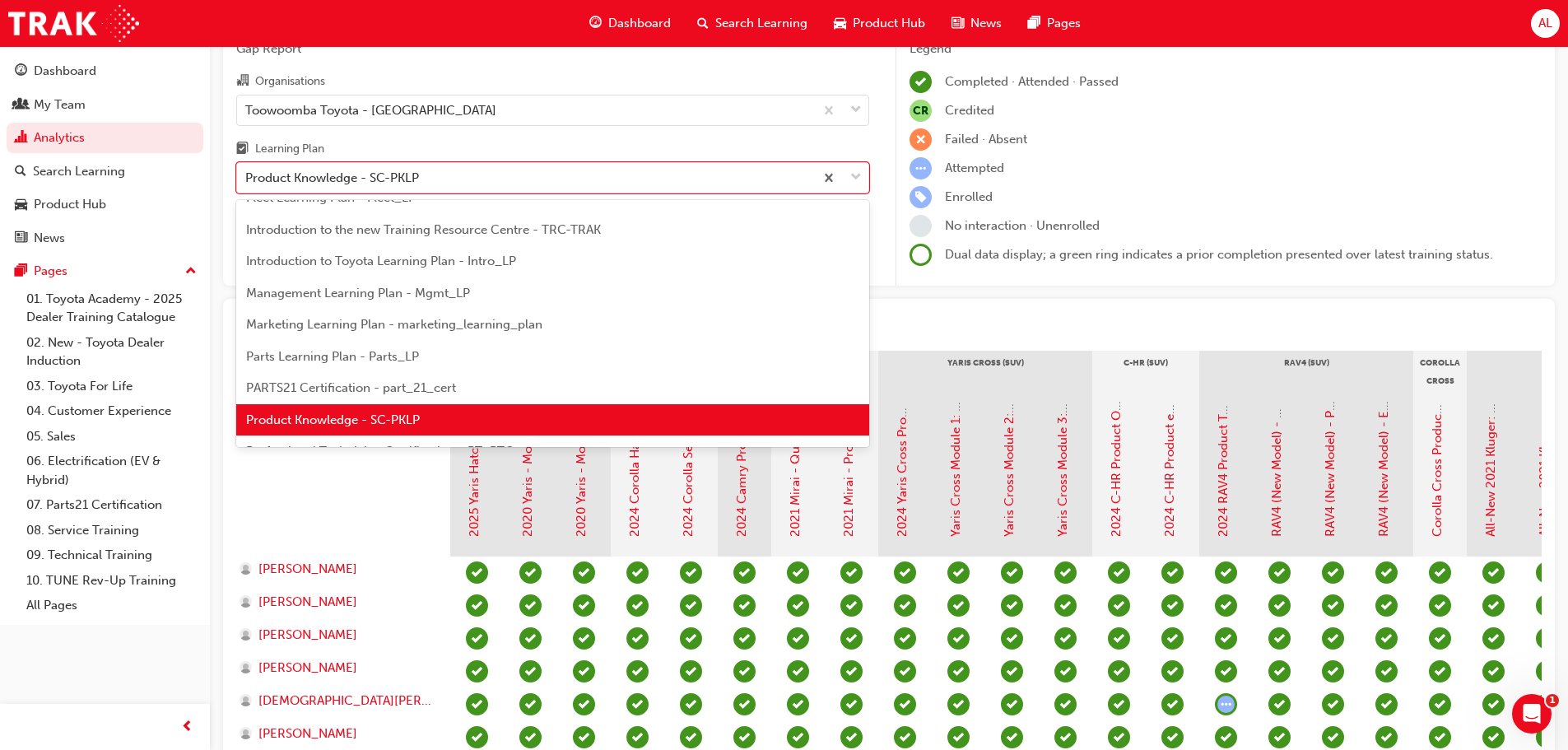
scroll to position [421, 0]
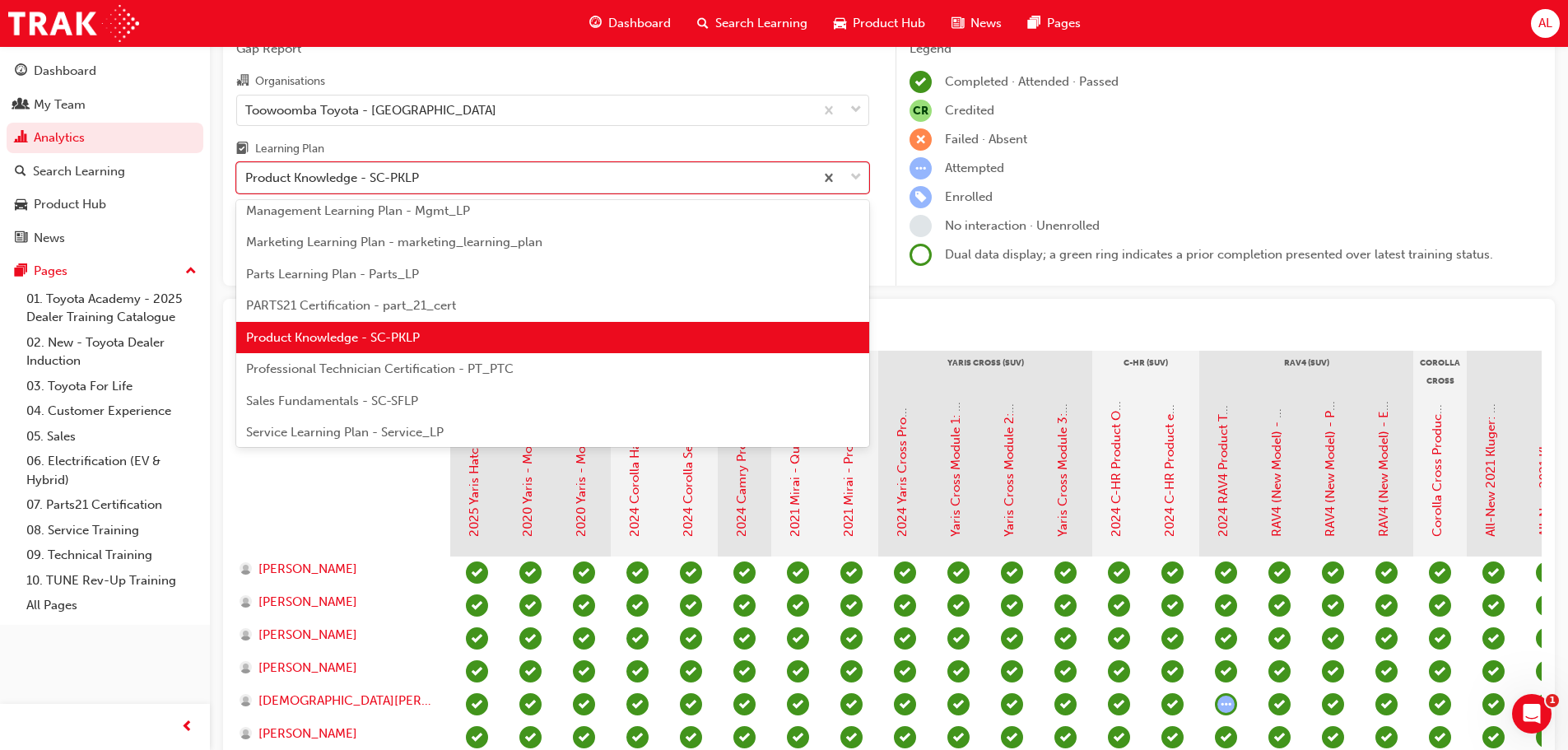
click at [421, 364] on span "Professional Technician Certification - PT_PTC" at bounding box center [380, 369] width 267 height 15
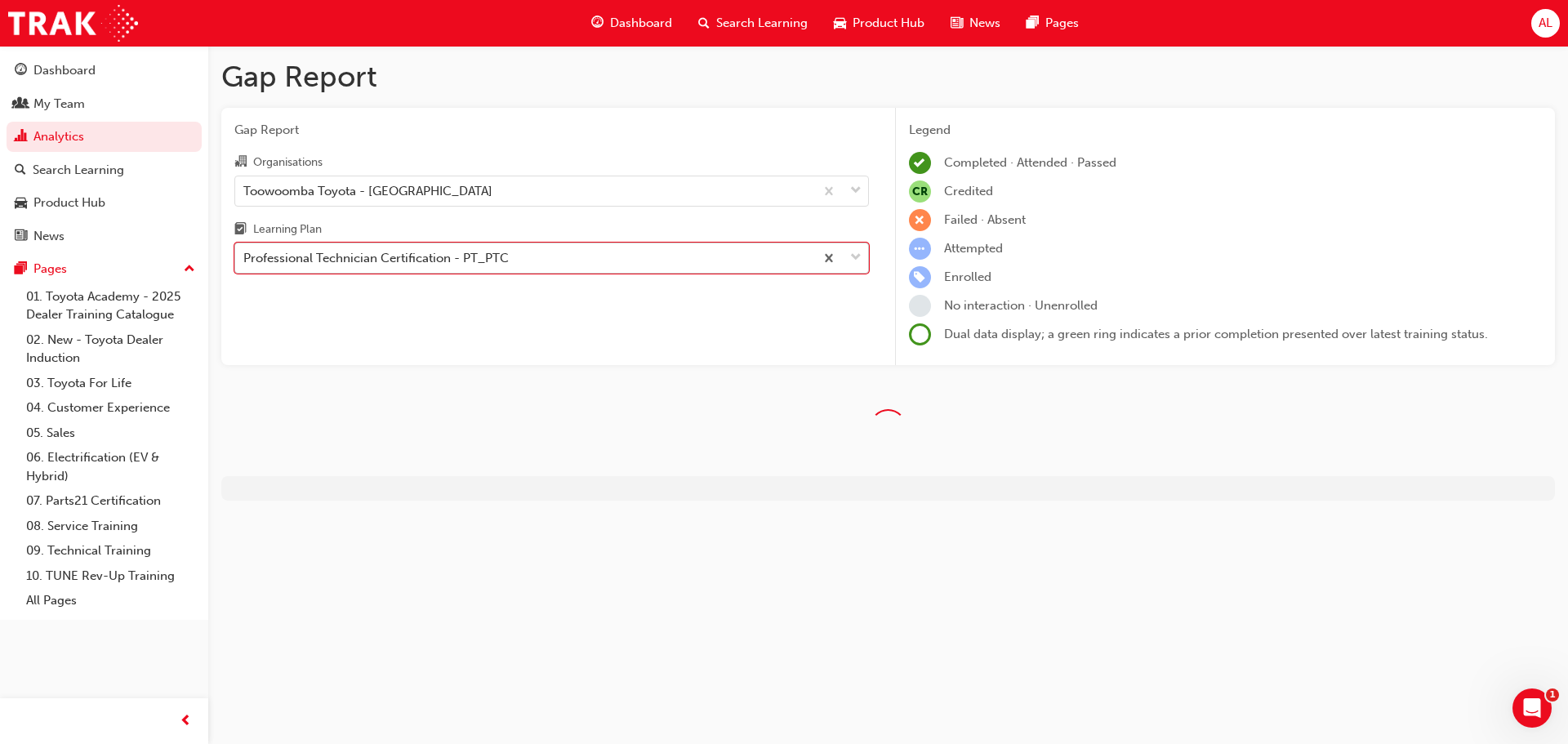
click at [472, 264] on div "Professional Technician Certification - PT_PTC" at bounding box center [376, 259] width 265 height 18
click at [245, 264] on input "Learning Plan option Professional Technician Certification - PT_PTC, selected. …" at bounding box center [244, 258] width 2 height 14
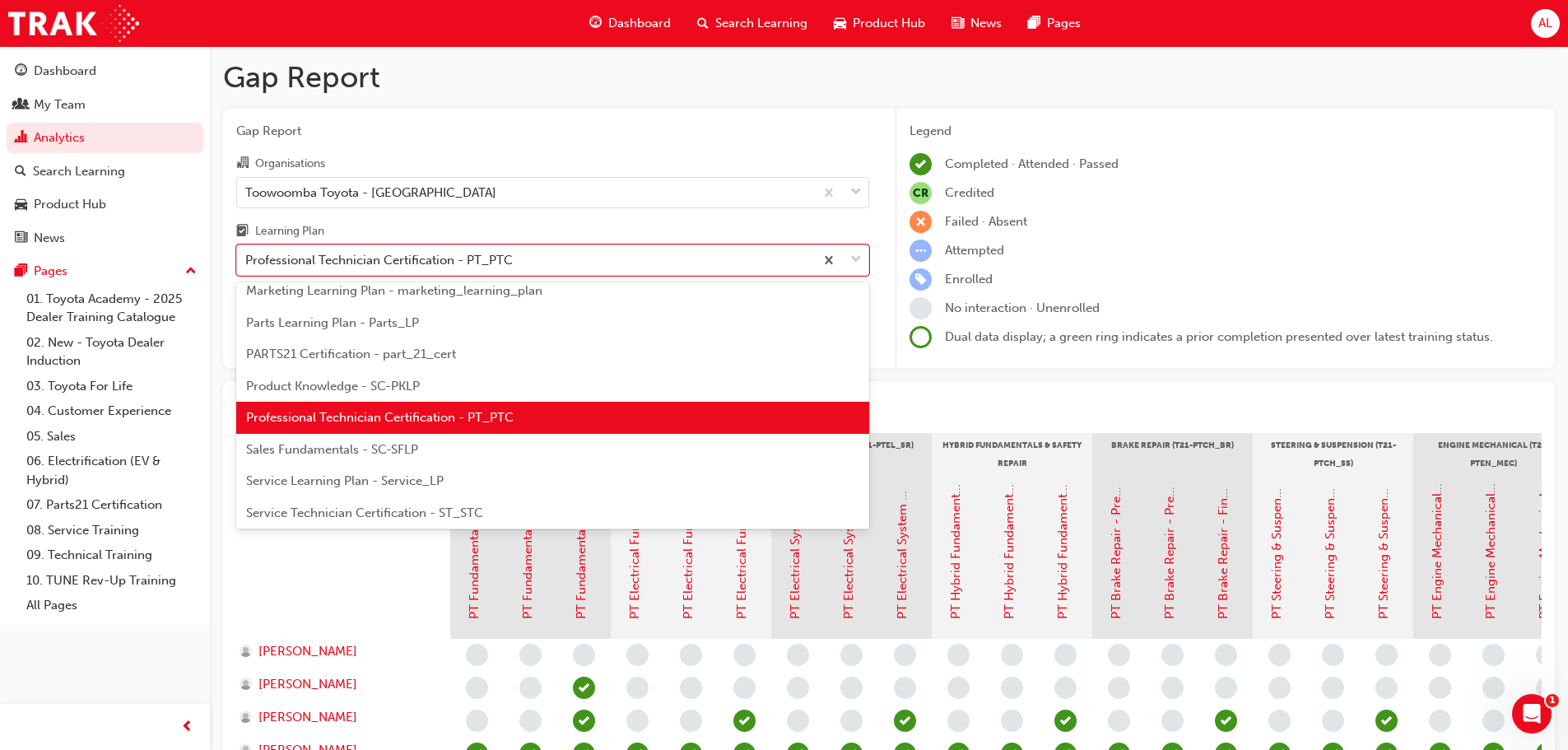
scroll to position [534, 0]
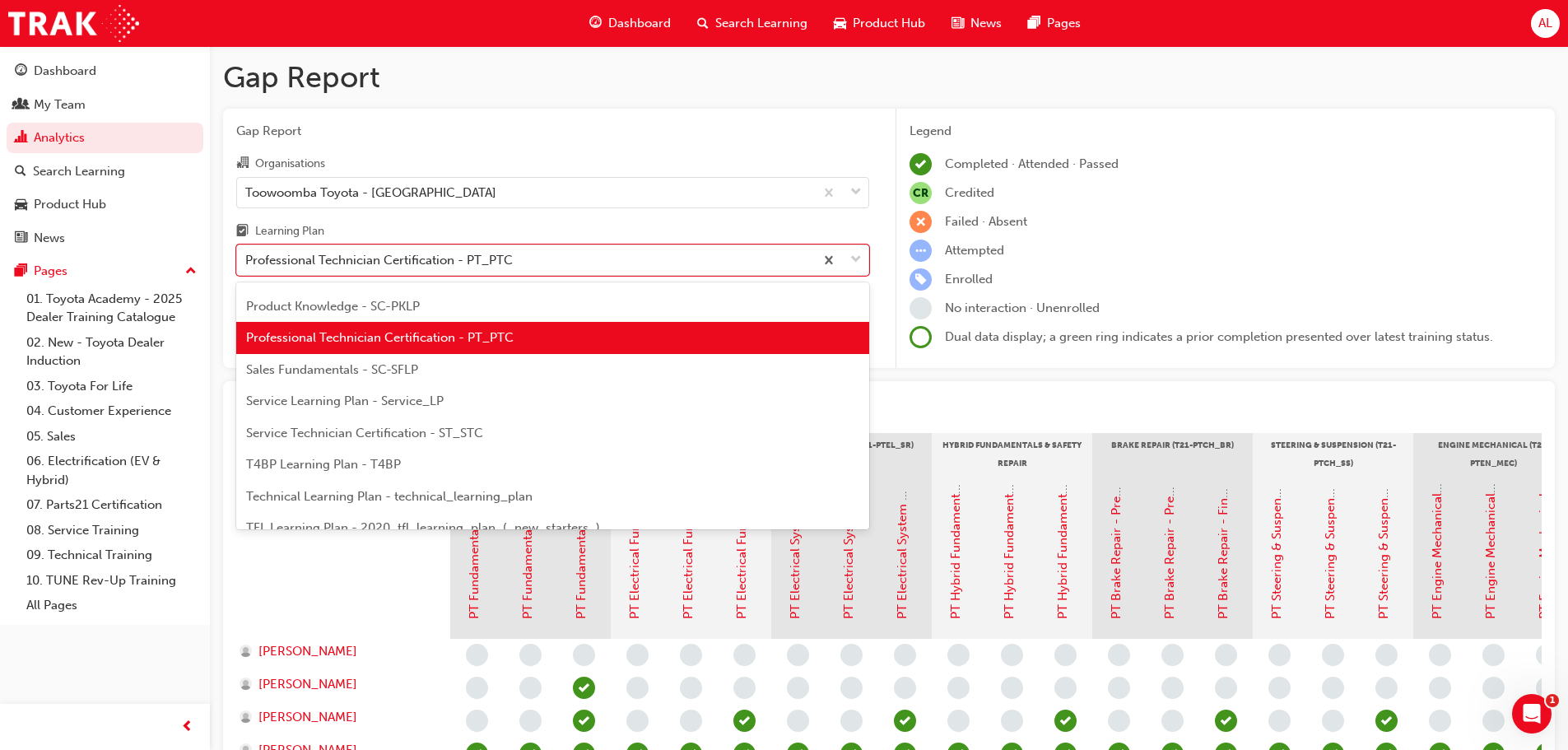
click at [380, 370] on span "Sales Fundamentals - SC-SFLP" at bounding box center [332, 370] width 172 height 15
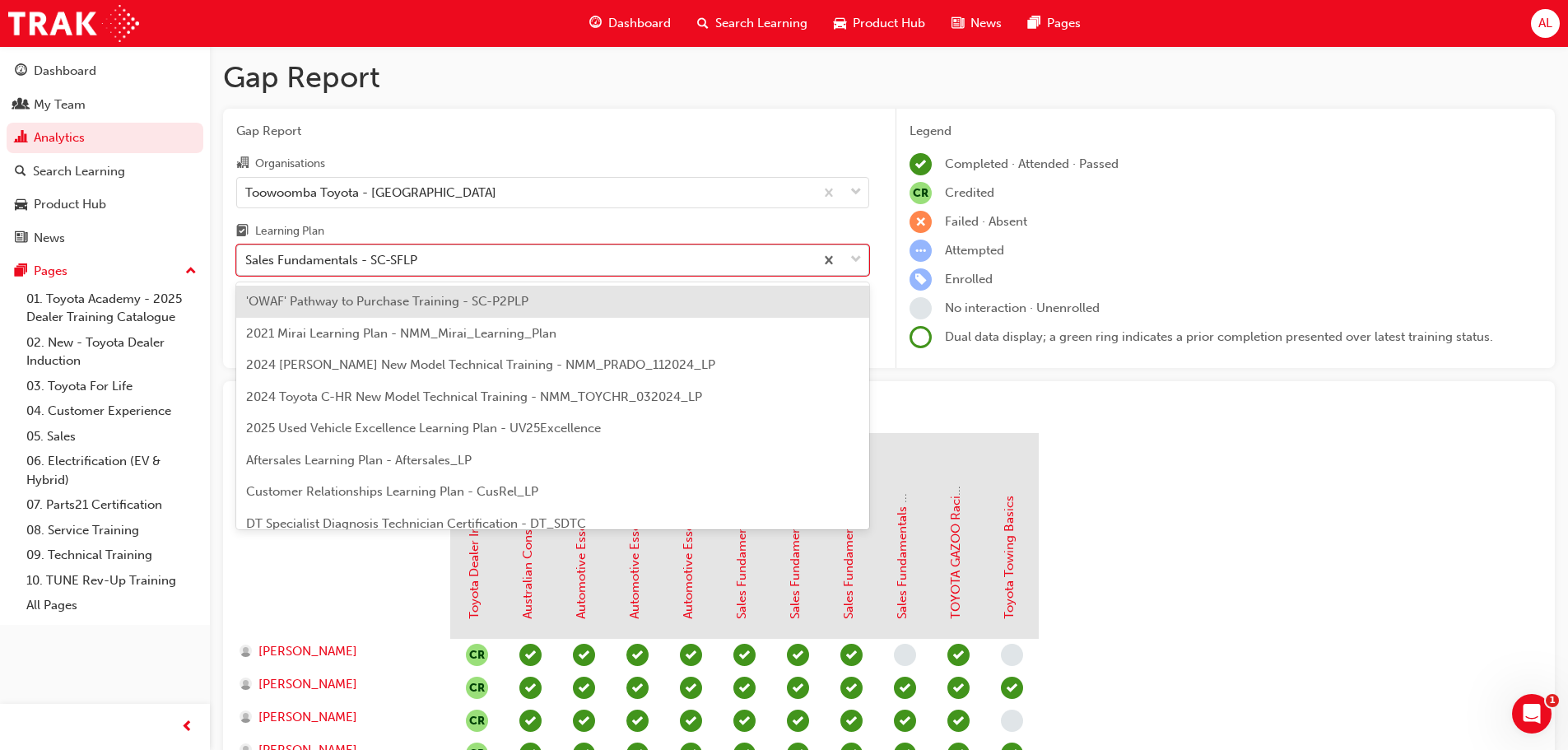
click at [448, 260] on div "Sales Fundamentals - SC-SFLP" at bounding box center [525, 261] width 577 height 29
click at [247, 260] on input "Learning Plan option Sales Fundamentals - SC-SFLP, selected. option 'OWAF' Path…" at bounding box center [246, 260] width 2 height 14
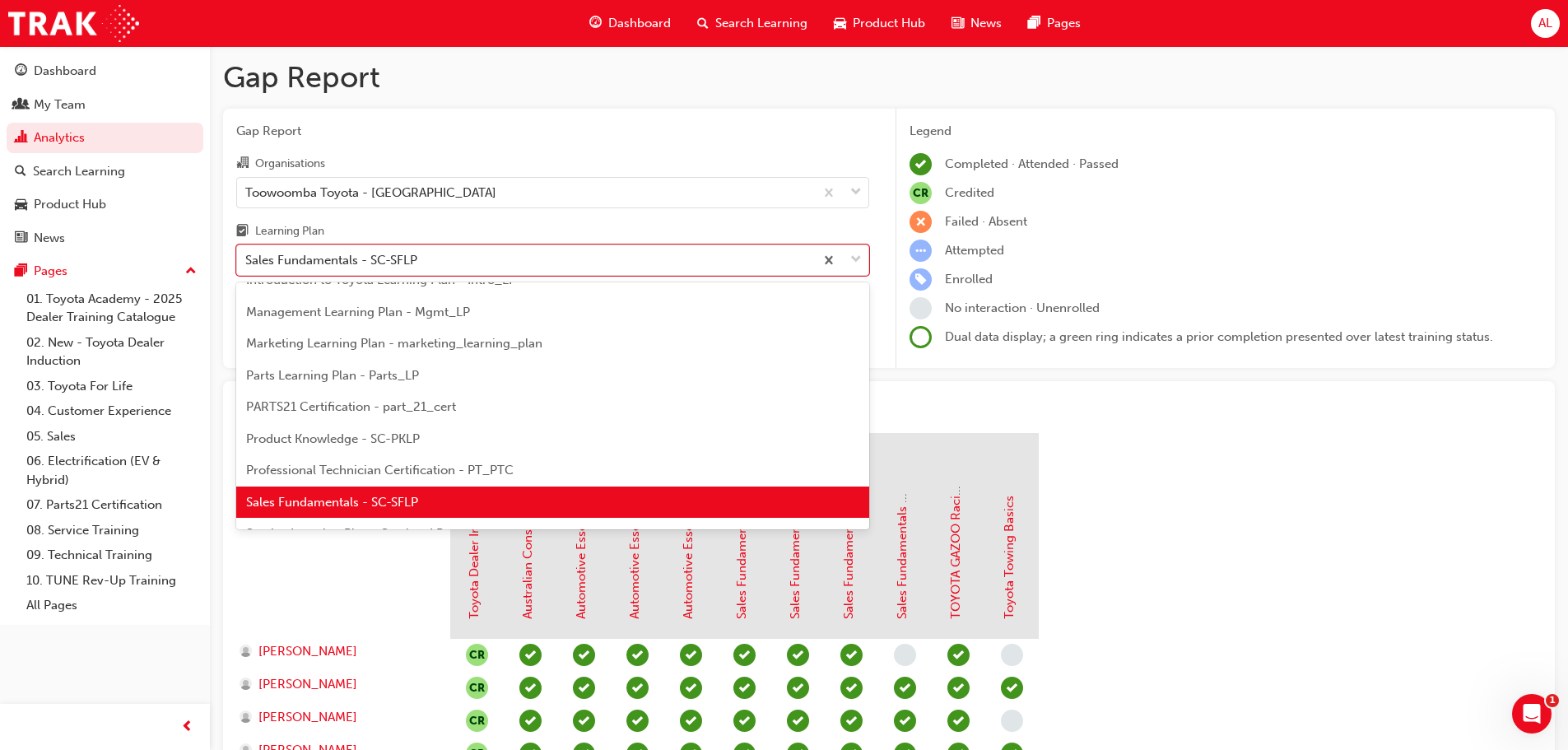
scroll to position [484, 0]
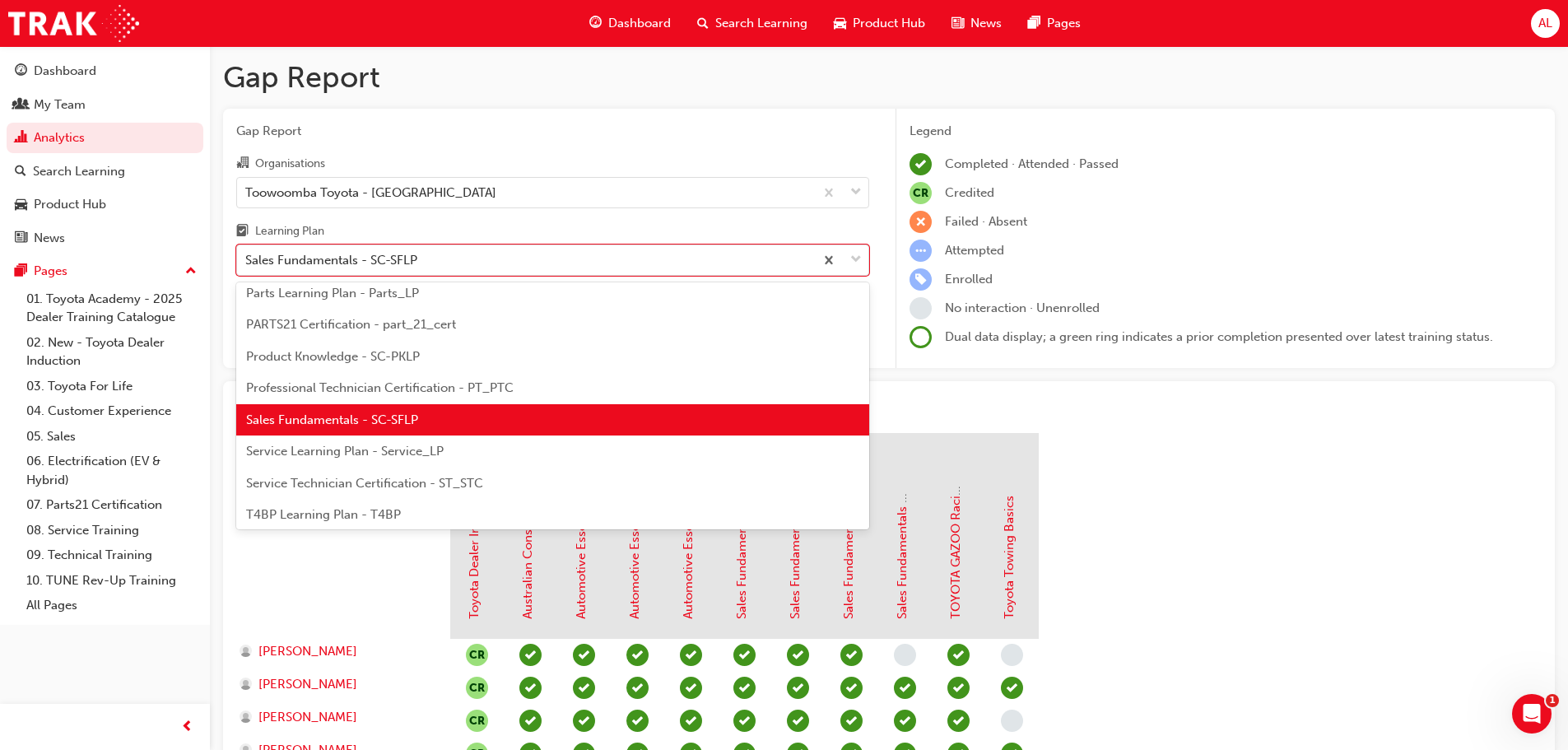
click at [410, 453] on span "Service Learning Plan - Service_LP" at bounding box center [345, 451] width 198 height 15
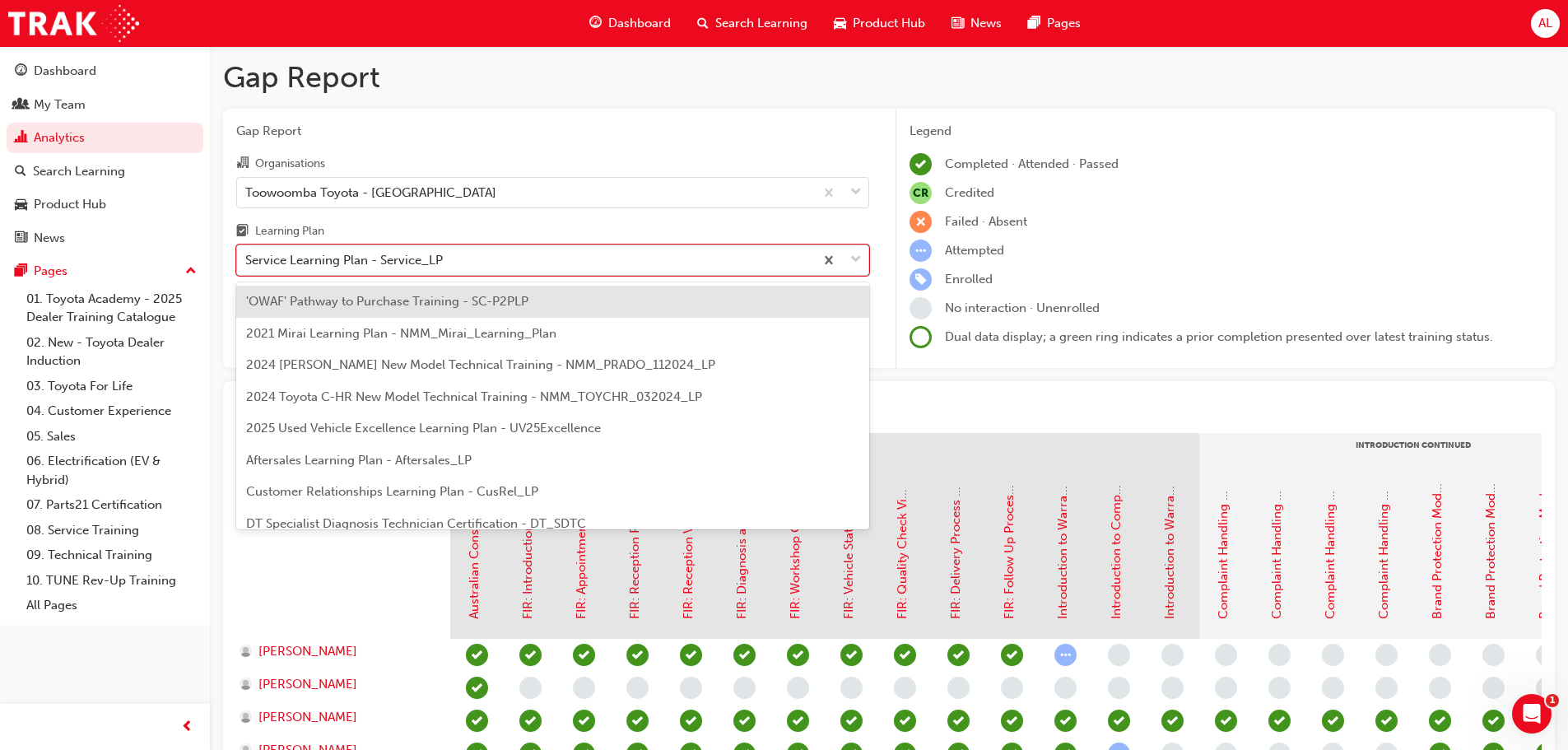
click at [559, 262] on div "Service Learning Plan - Service_LP" at bounding box center [525, 261] width 577 height 29
click at [247, 262] on input "Learning Plan option Service Learning Plan - Service_LP, selected. option 'OWAF…" at bounding box center [246, 260] width 2 height 14
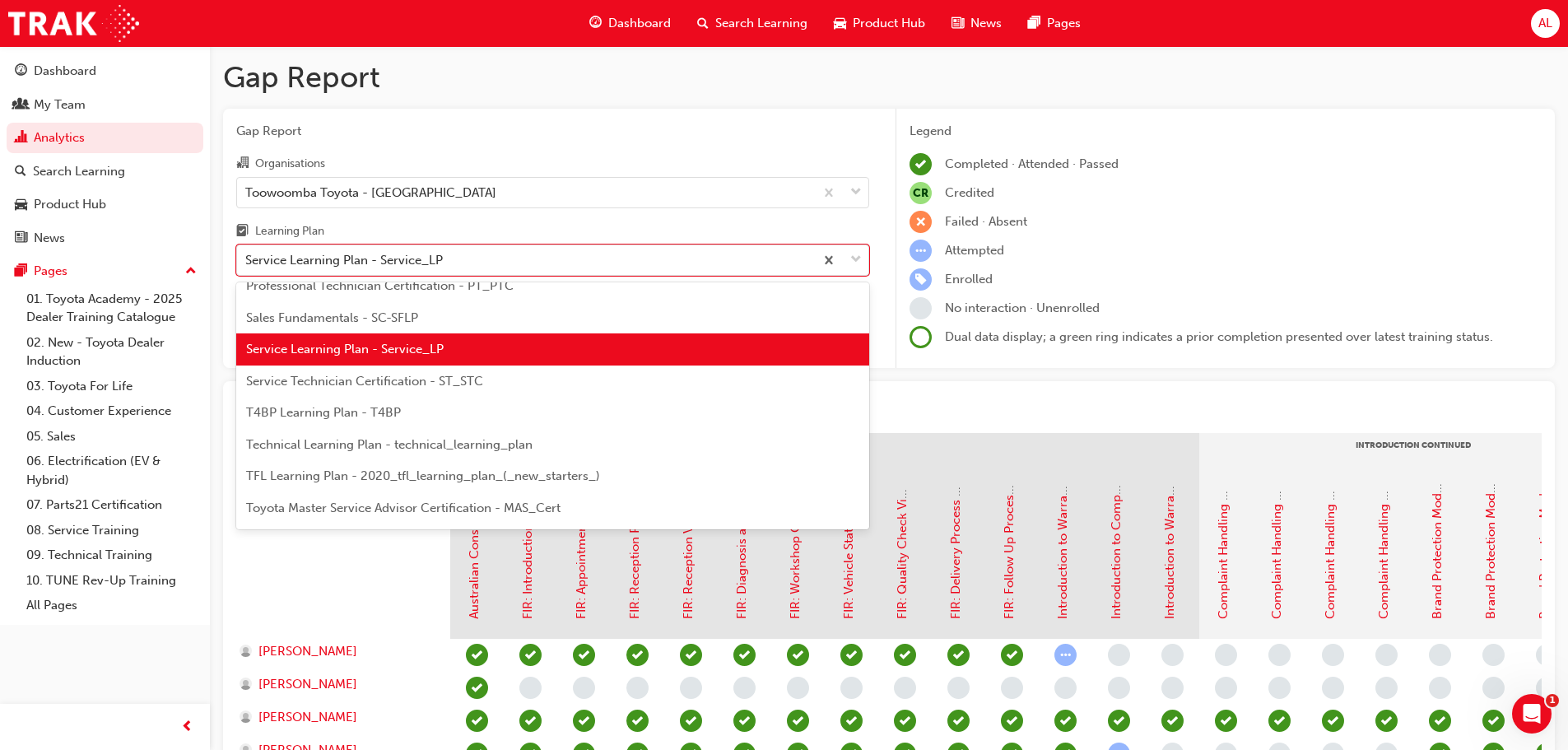
scroll to position [598, 0]
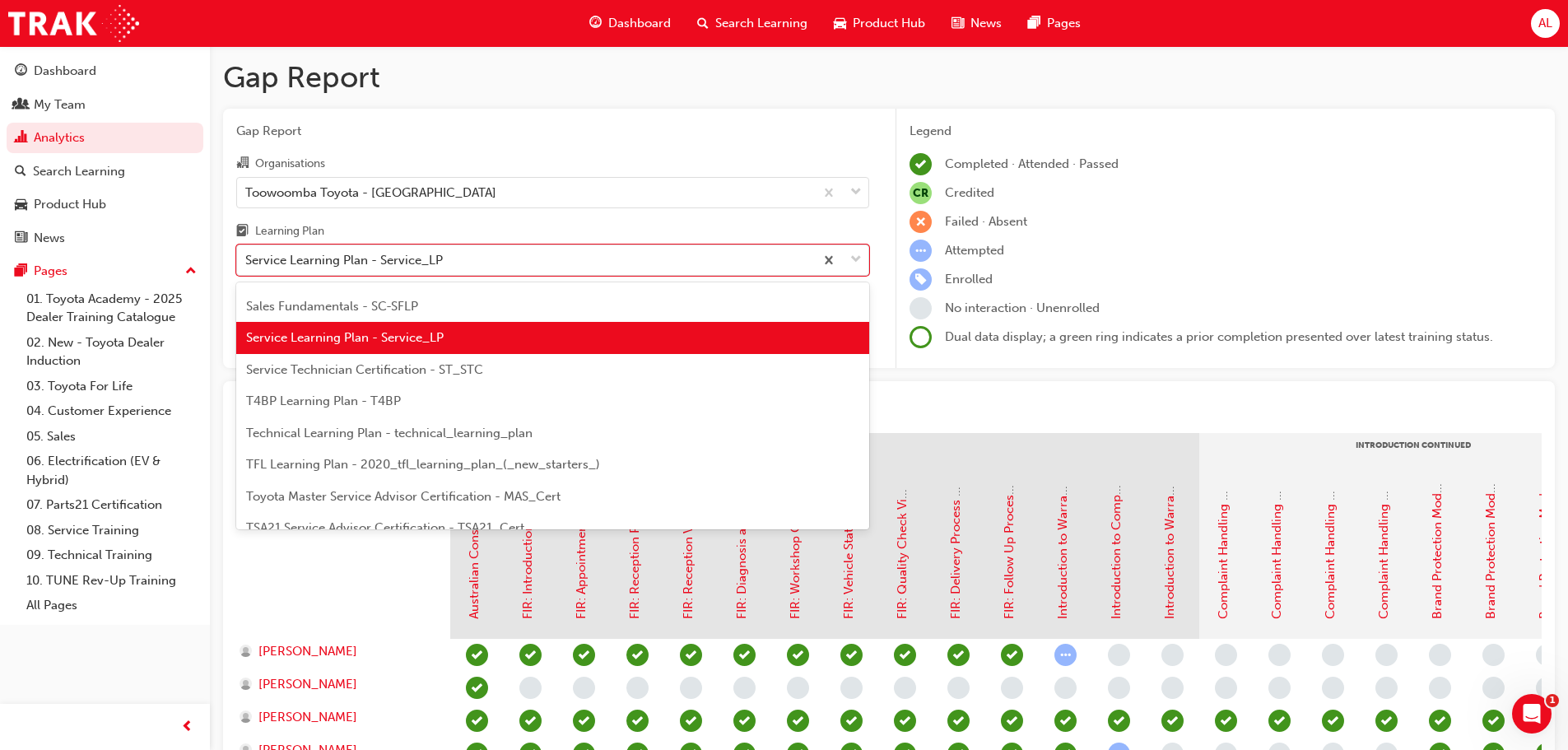
click at [344, 405] on span "T4BP Learning Plan - T4BP" at bounding box center [323, 401] width 155 height 15
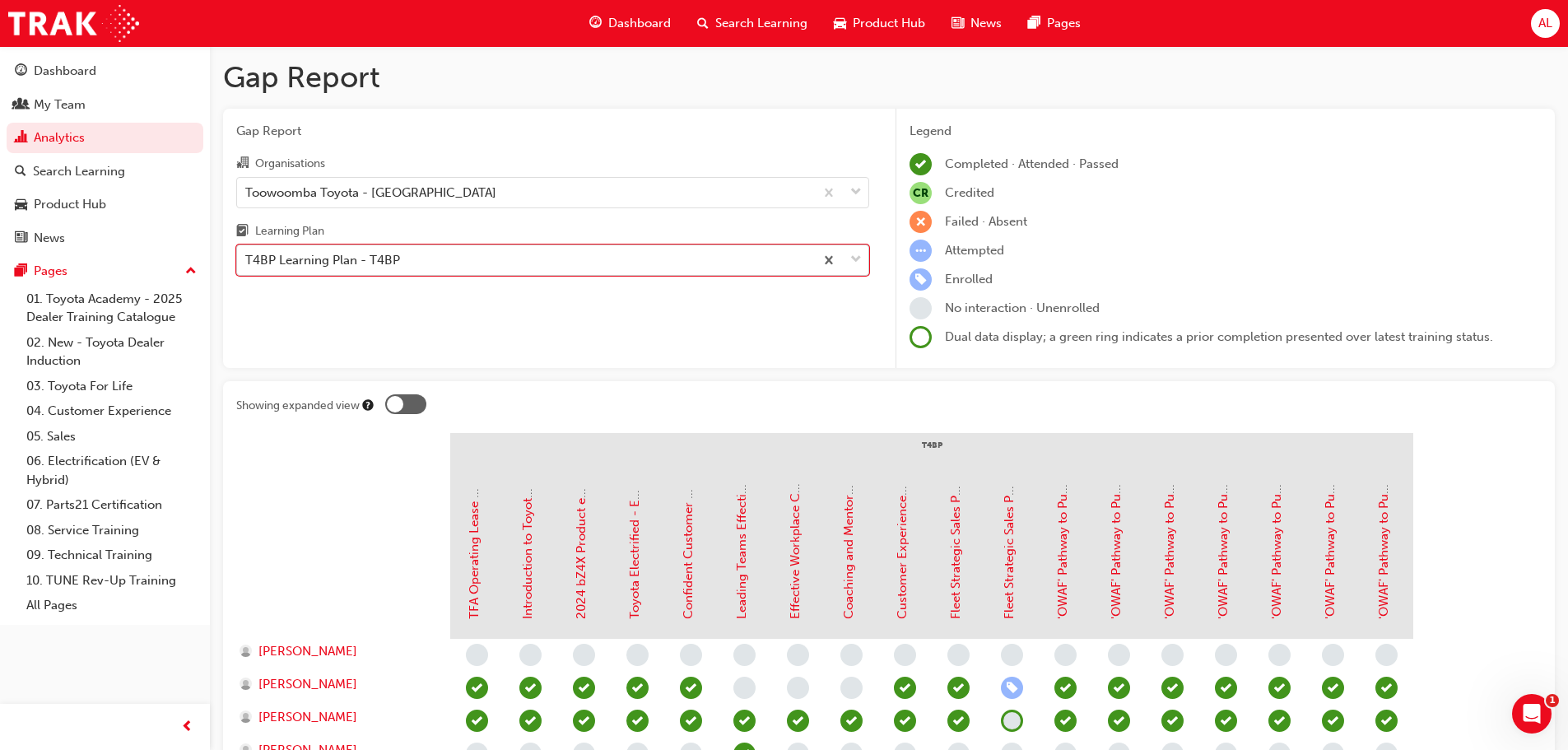
click at [450, 261] on div "T4BP Learning Plan - T4BP" at bounding box center [525, 261] width 577 height 29
click at [247, 261] on input "Learning Plan option T4BP Learning Plan - T4BP, selected. 0 results available. …" at bounding box center [246, 260] width 2 height 14
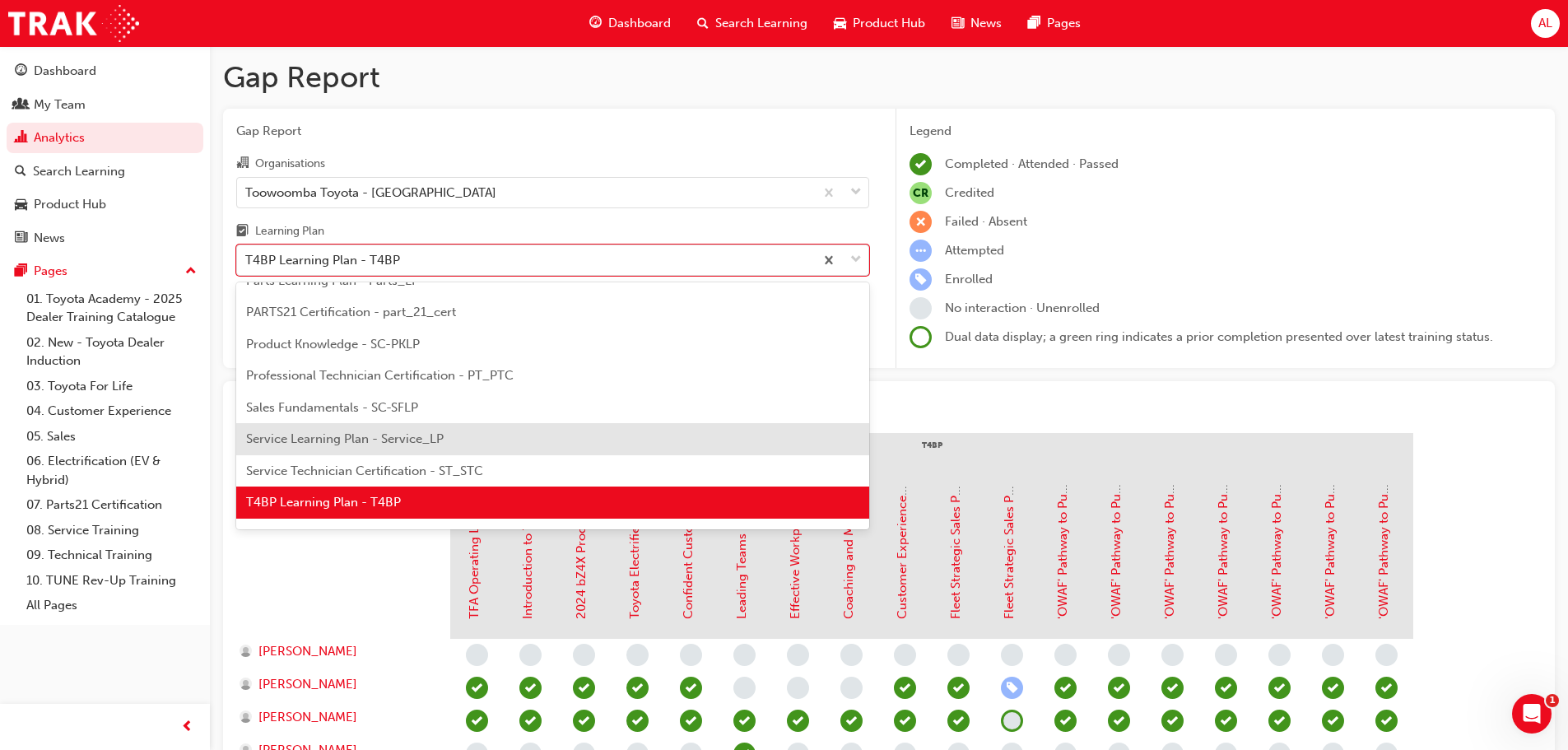
scroll to position [711, 0]
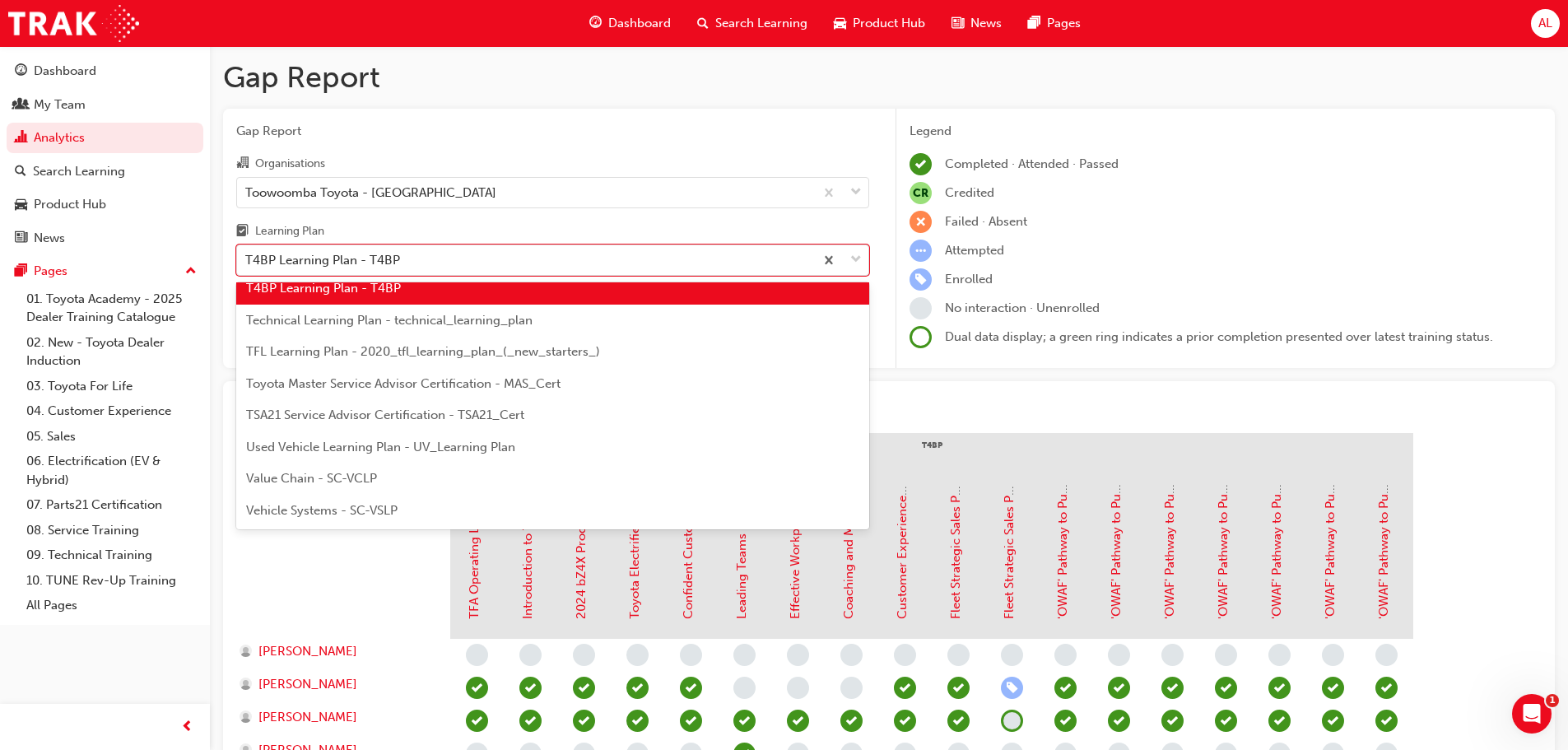
click at [431, 358] on span "TFL Learning Plan - 2020_tfl_learning_plan_(_new_starters_)" at bounding box center [423, 352] width 354 height 15
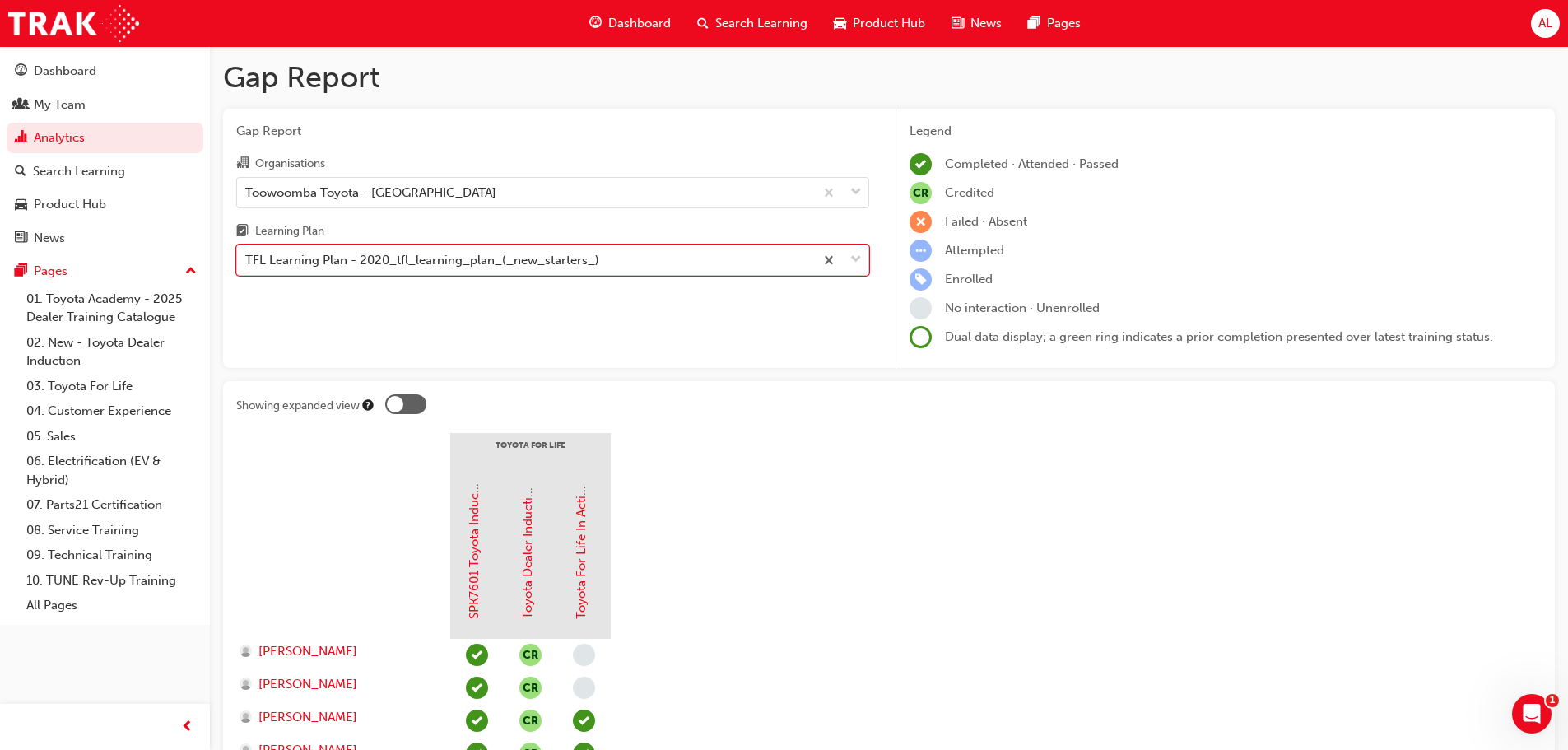
click at [498, 259] on div "TFL Learning Plan - 2020_tfl_learning_plan_(_new_starters_)" at bounding box center [422, 261] width 354 height 19
click at [247, 259] on input "Learning Plan option TFL Learning Plan - 2020_tfl_learning_plan_(_new_starters_…" at bounding box center [246, 260] width 2 height 14
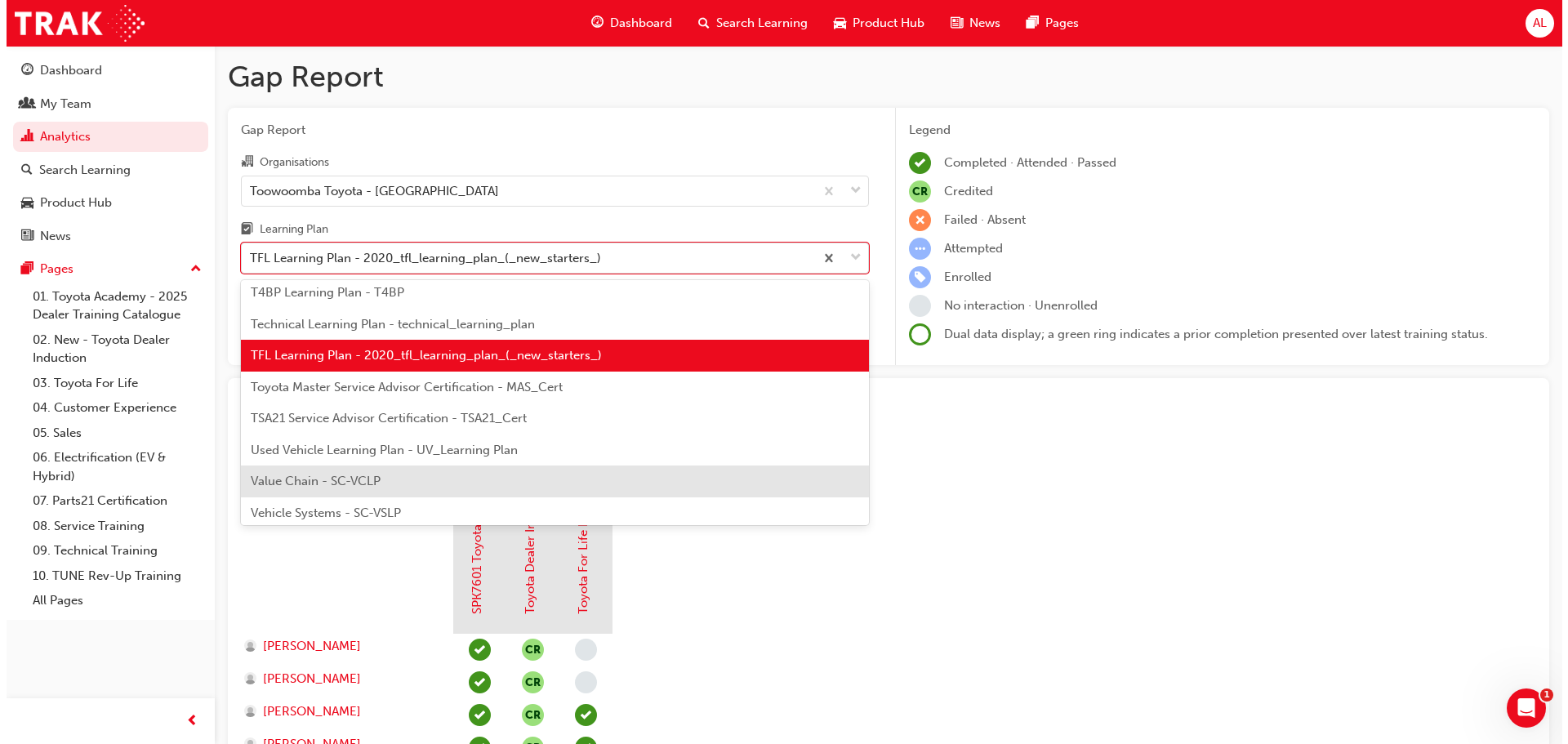
scroll to position [705, 0]
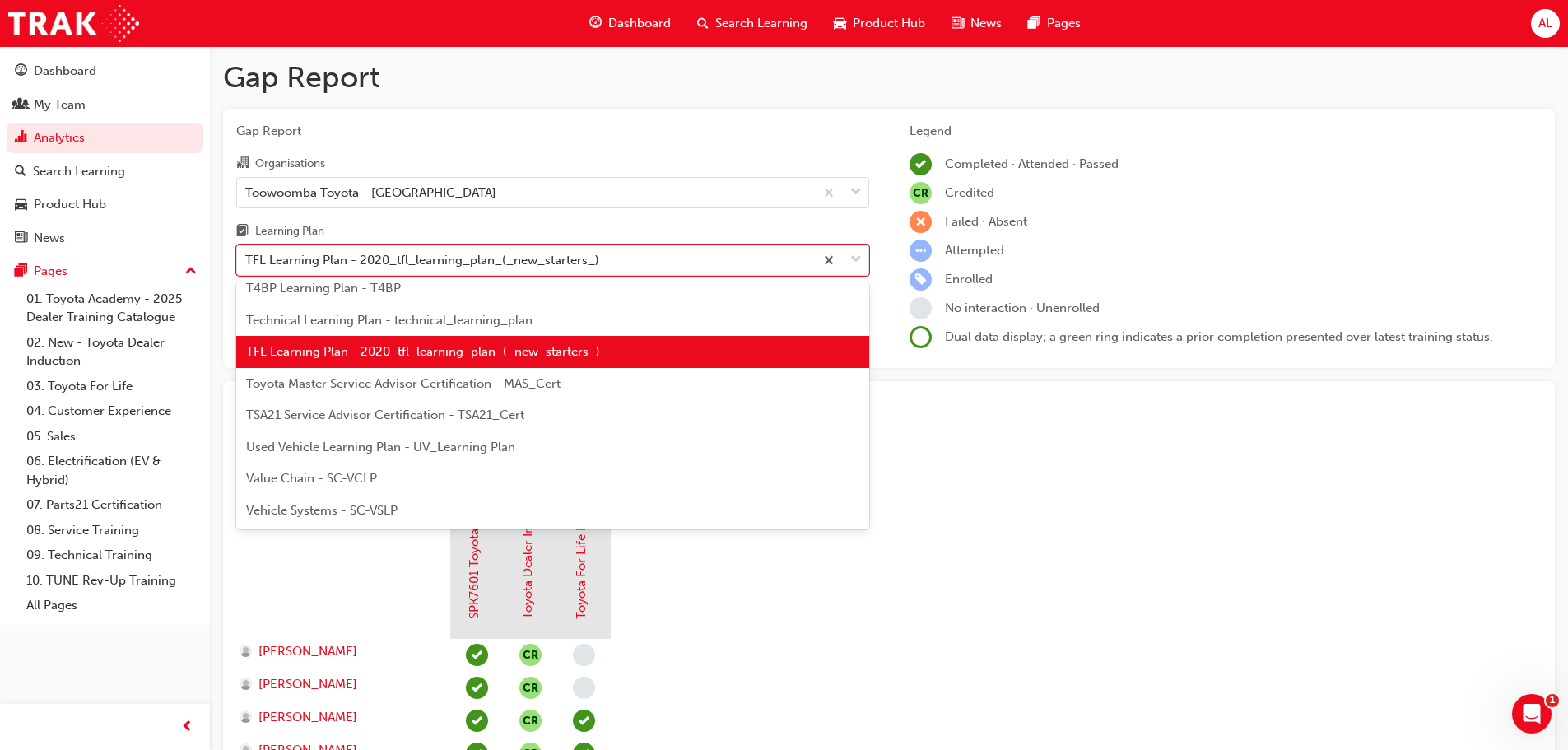
click at [383, 412] on span "TSA21 Service Advisor Certification - TSA21_Cert" at bounding box center [385, 416] width 278 height 15
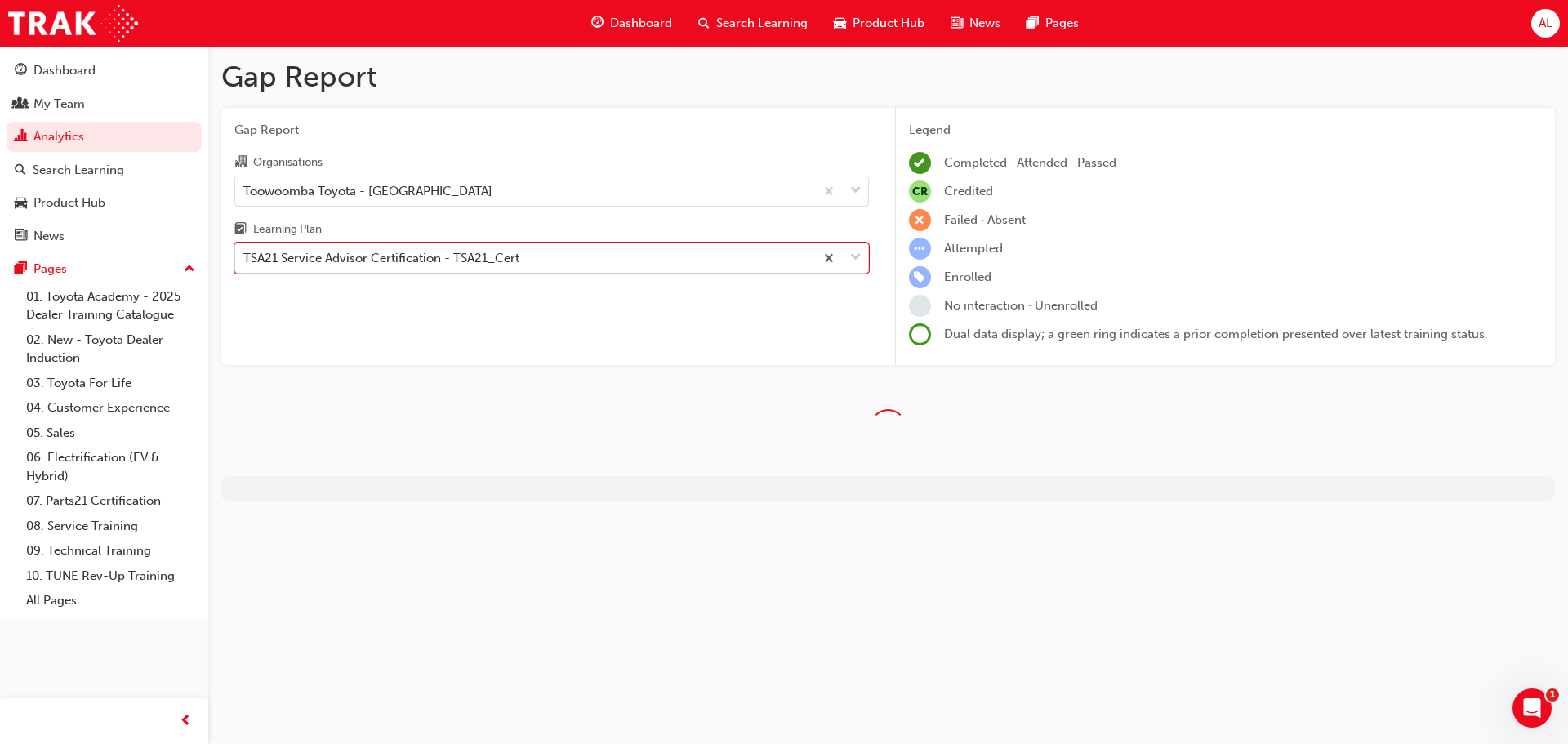
click at [457, 257] on div "TSA21 Service Advisor Certification - TSA21_Cert" at bounding box center [381, 259] width 276 height 18
click at [245, 257] on input "Learning Plan option TSA21 Service Advisor Certification - TSA21_Cert, selected…" at bounding box center [244, 258] width 2 height 14
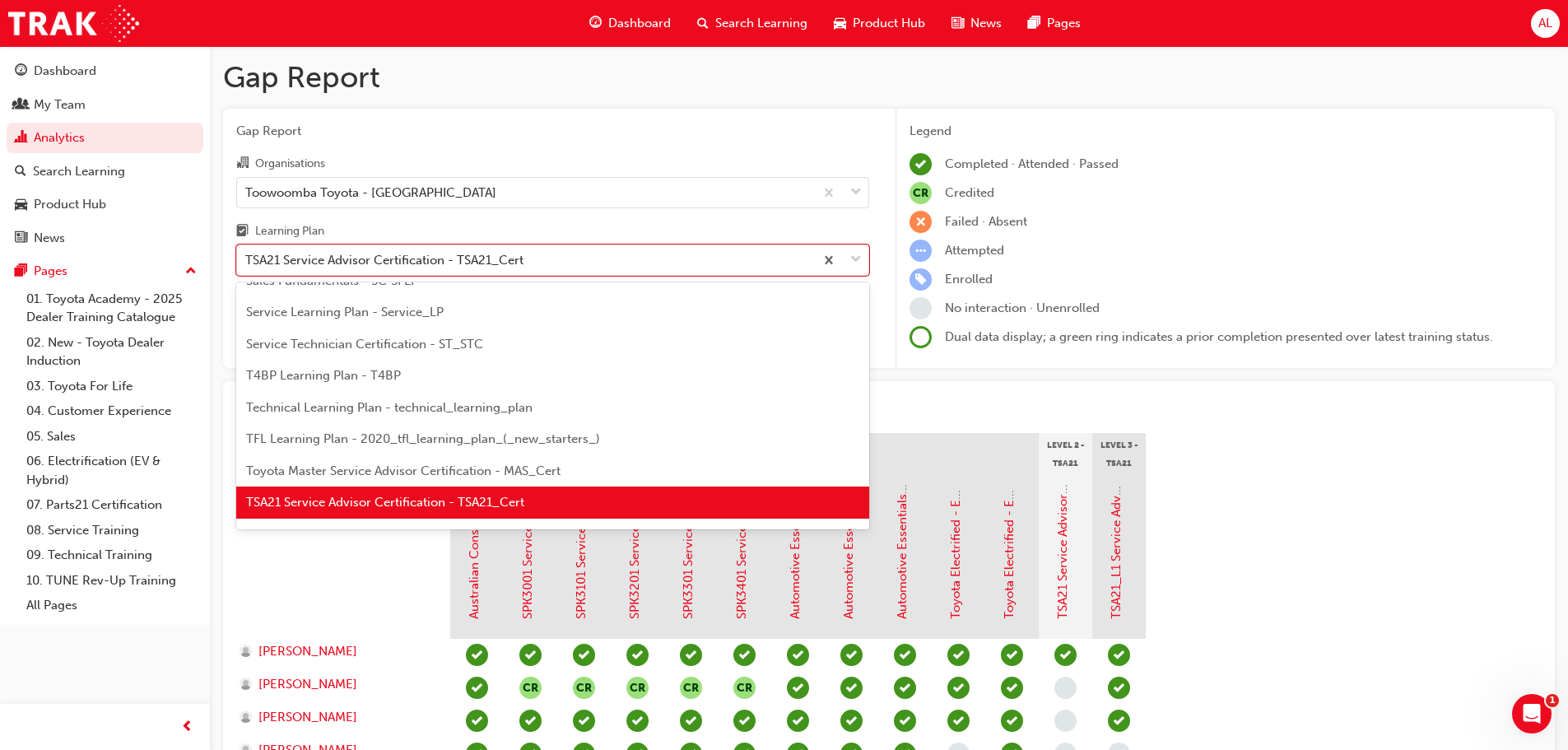
scroll to position [711, 0]
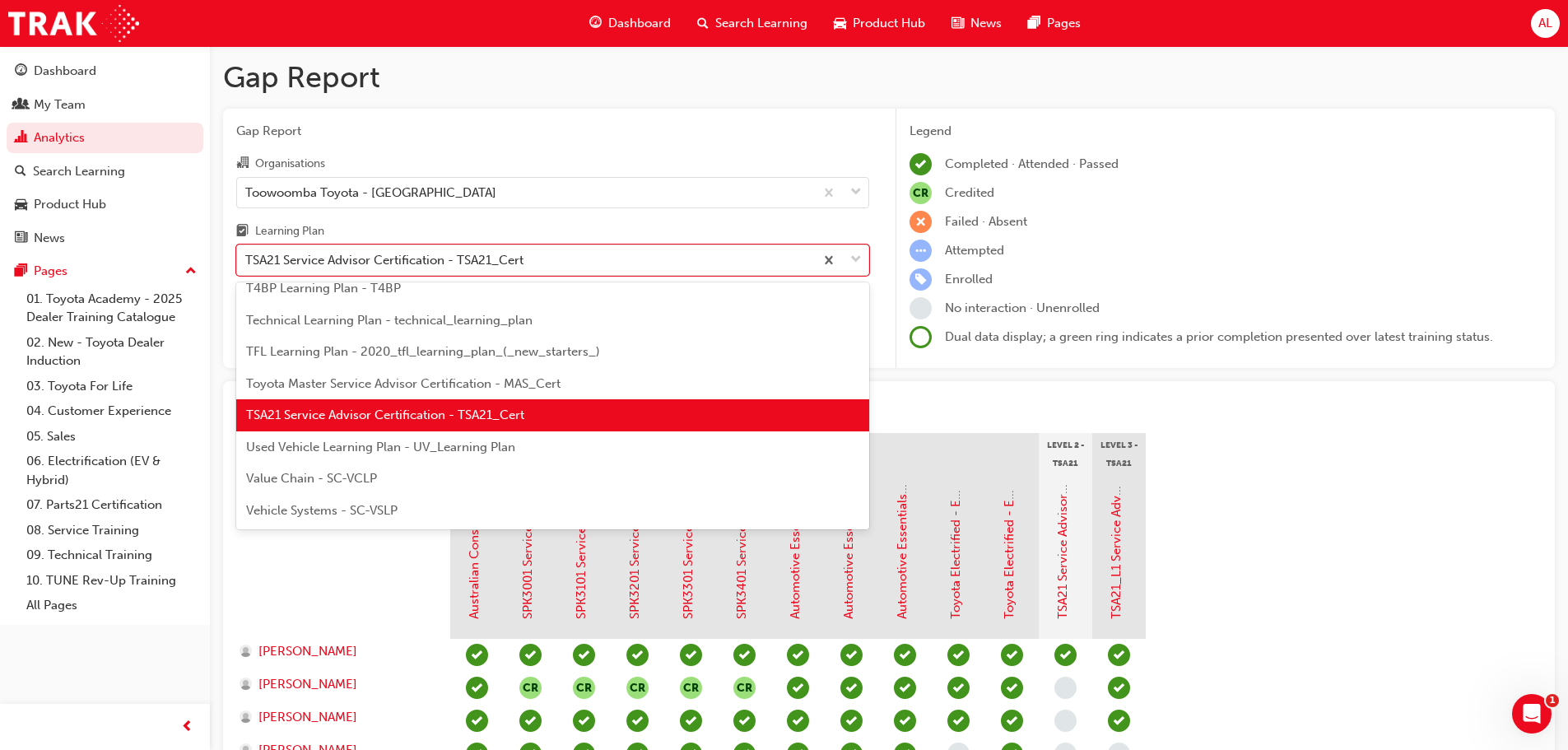
click at [332, 479] on span "Value Chain - SC-VCLP" at bounding box center [311, 479] width 131 height 15
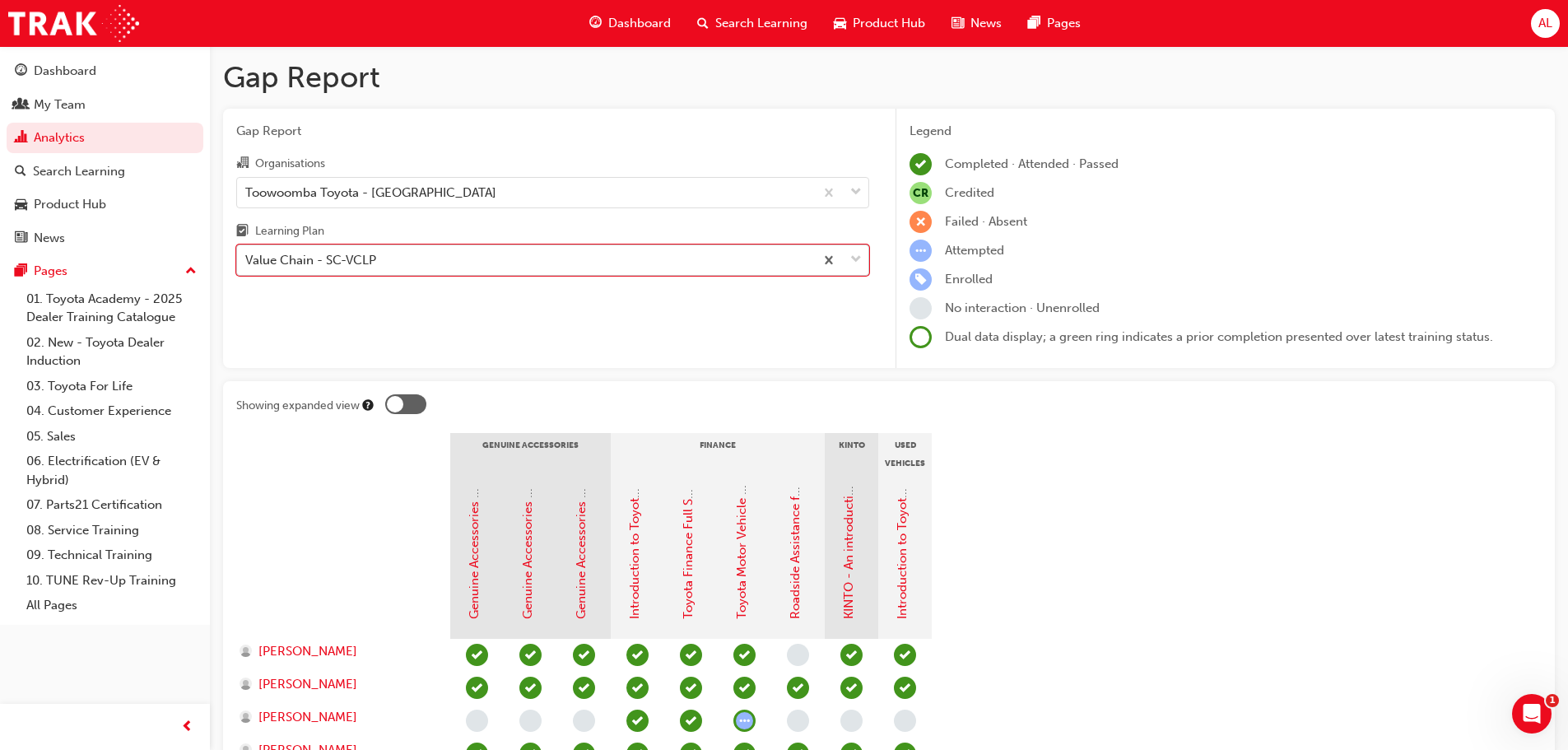
click at [413, 259] on div "Value Chain - SC-VCLP" at bounding box center [525, 261] width 577 height 29
click at [247, 259] on input "Learning Plan option Value Chain - SC-VCLP, selected. 0 results available. Sele…" at bounding box center [246, 260] width 2 height 14
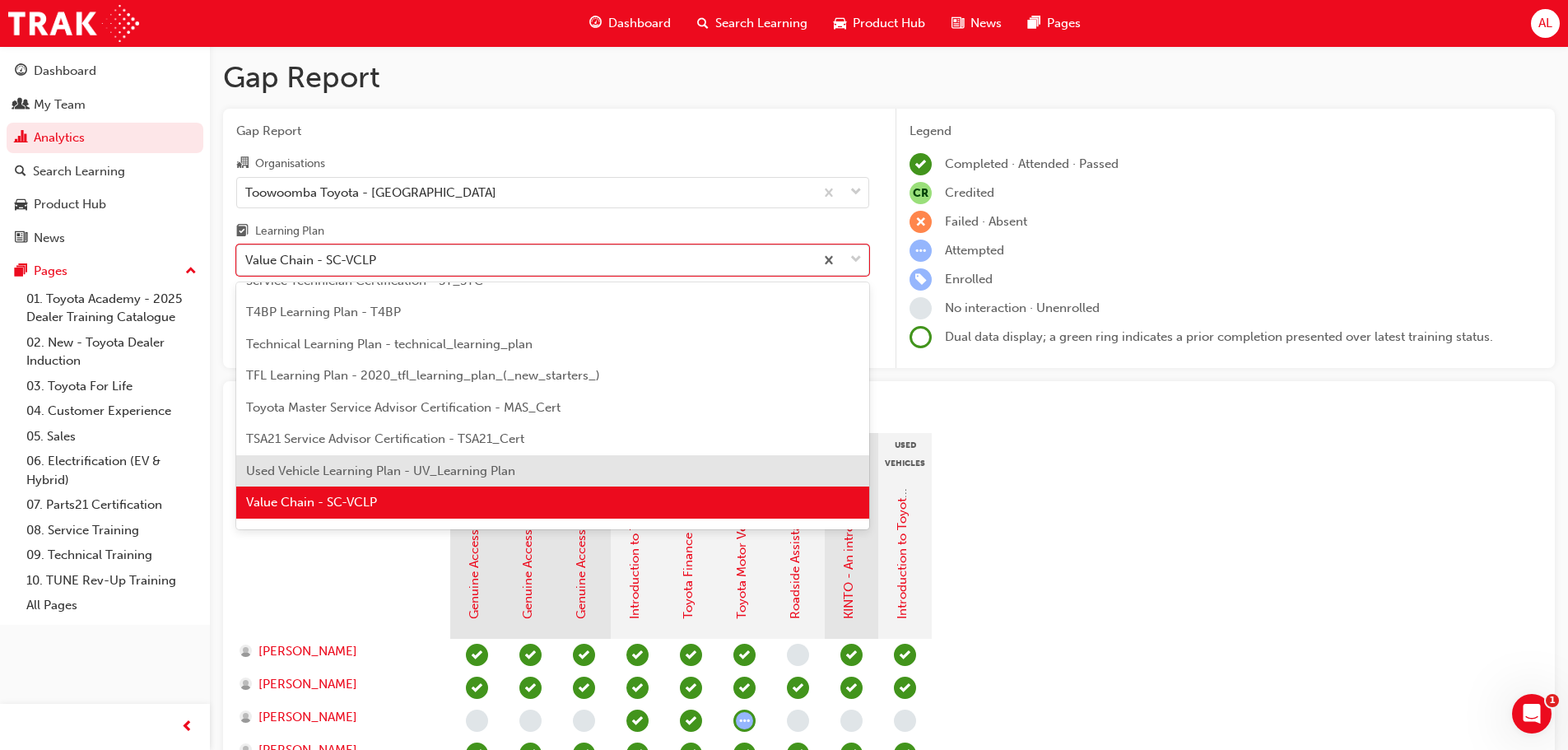
scroll to position [711, 0]
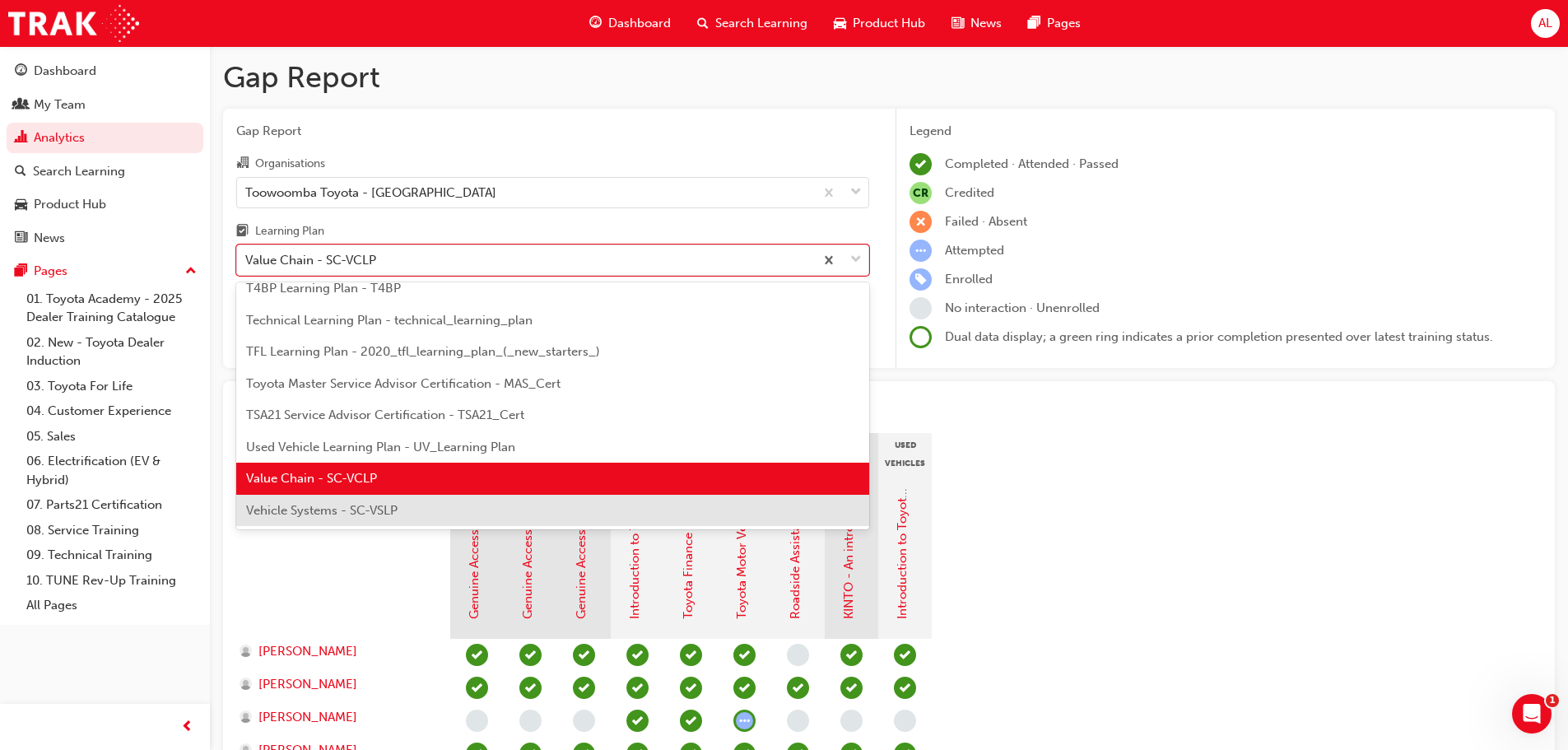
click at [336, 508] on span "Vehicle Systems - SC-VSLP" at bounding box center [322, 510] width 151 height 15
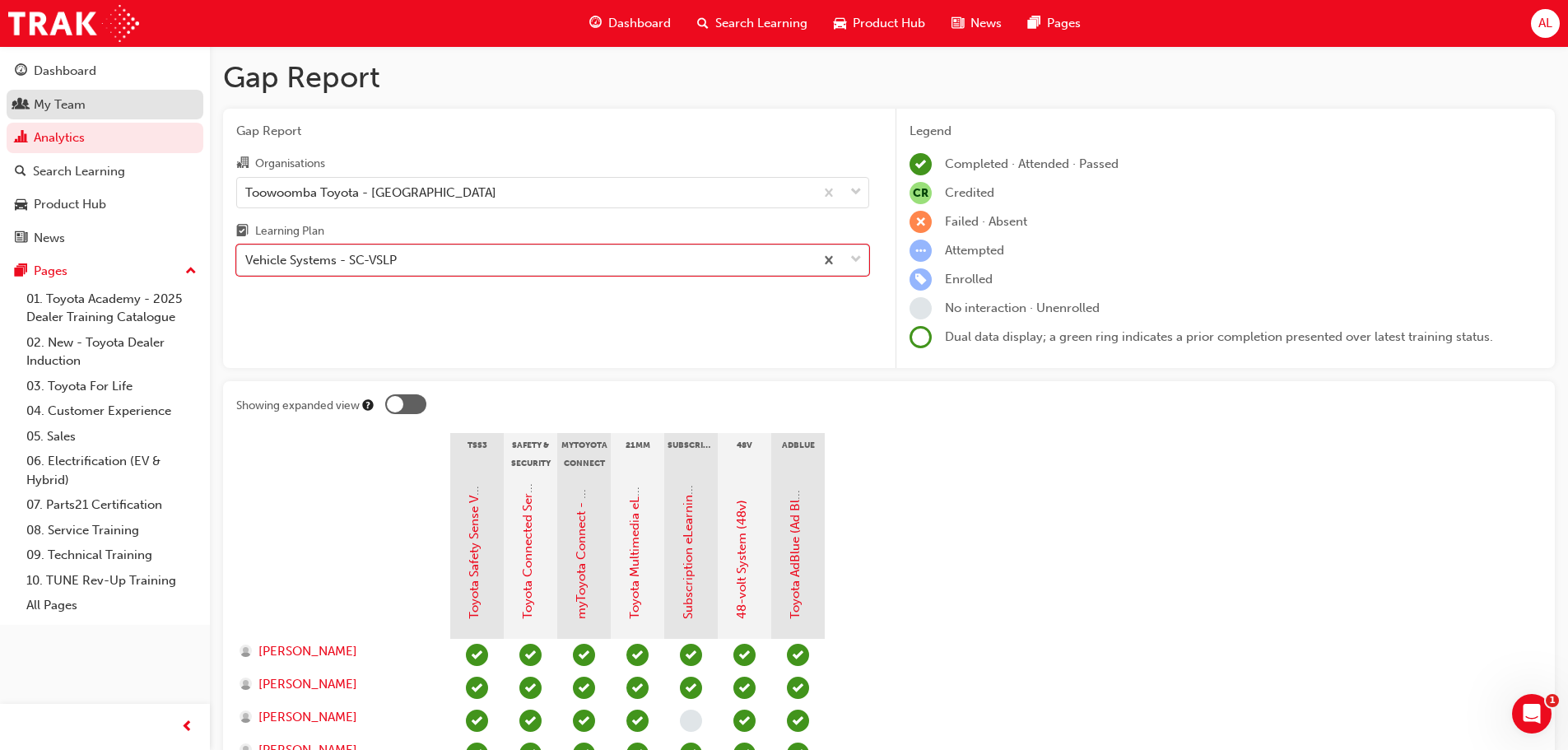
click at [60, 106] on div "My Team" at bounding box center [59, 105] width 52 height 19
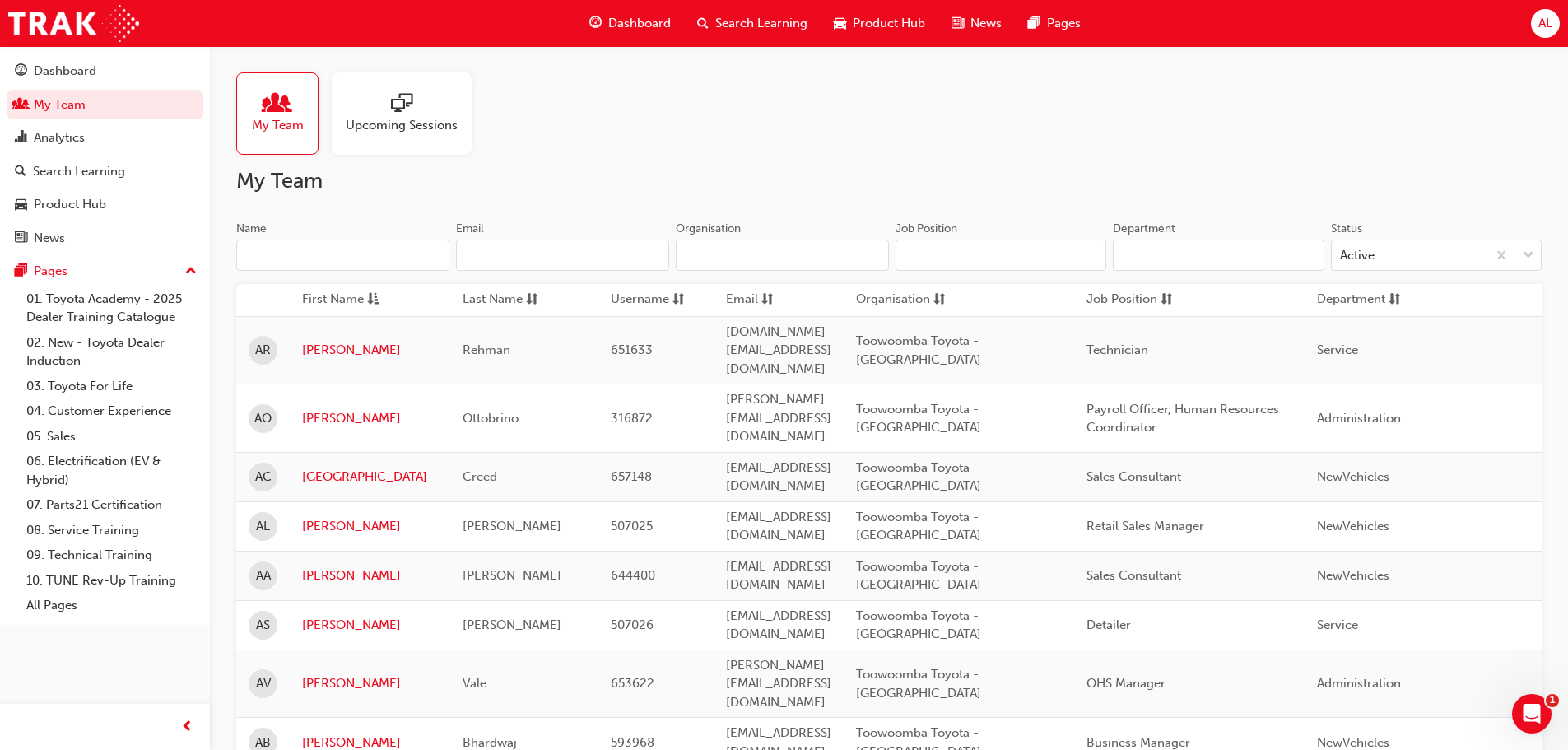
click at [432, 94] on div at bounding box center [402, 104] width 112 height 23
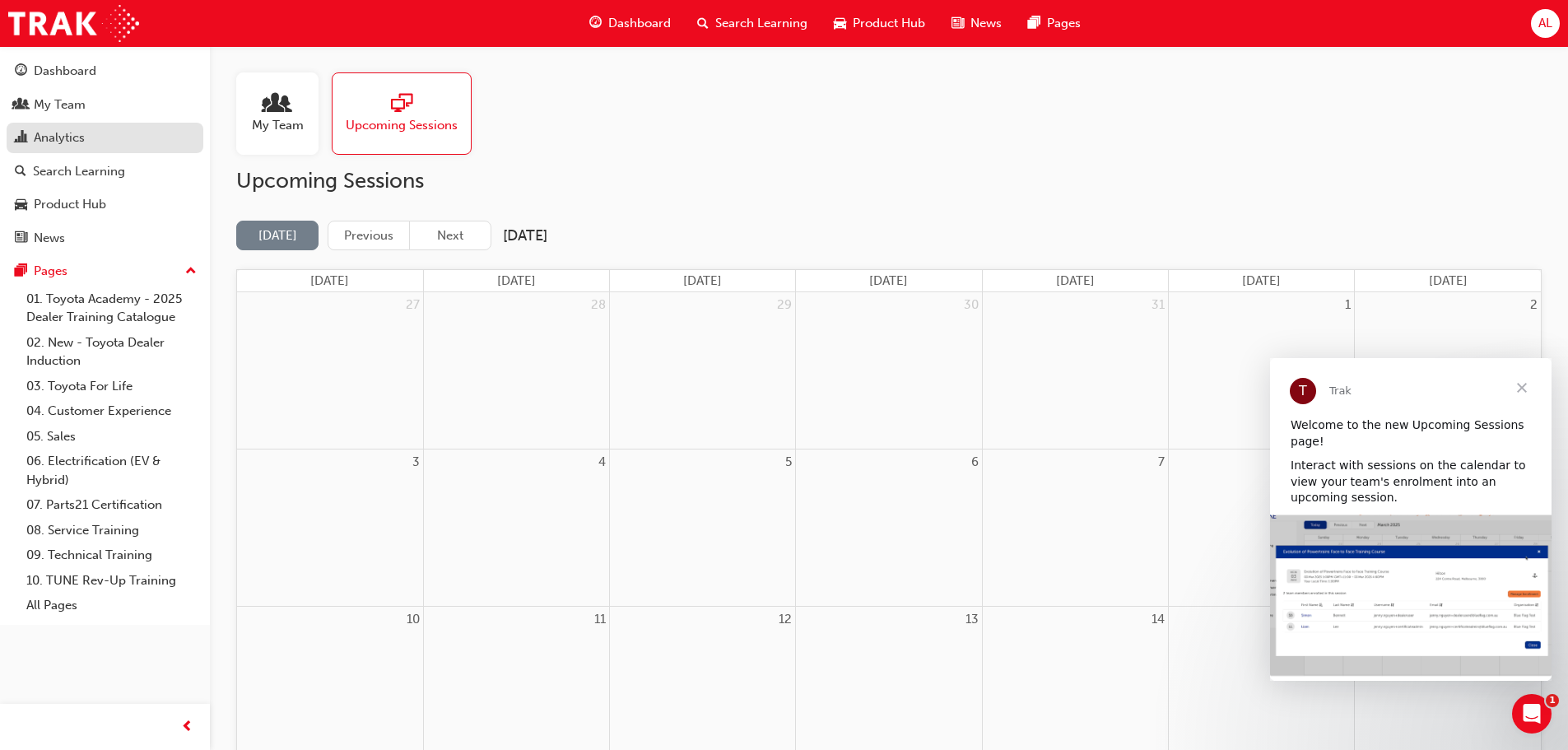
click at [64, 140] on div "Analytics" at bounding box center [59, 138] width 51 height 19
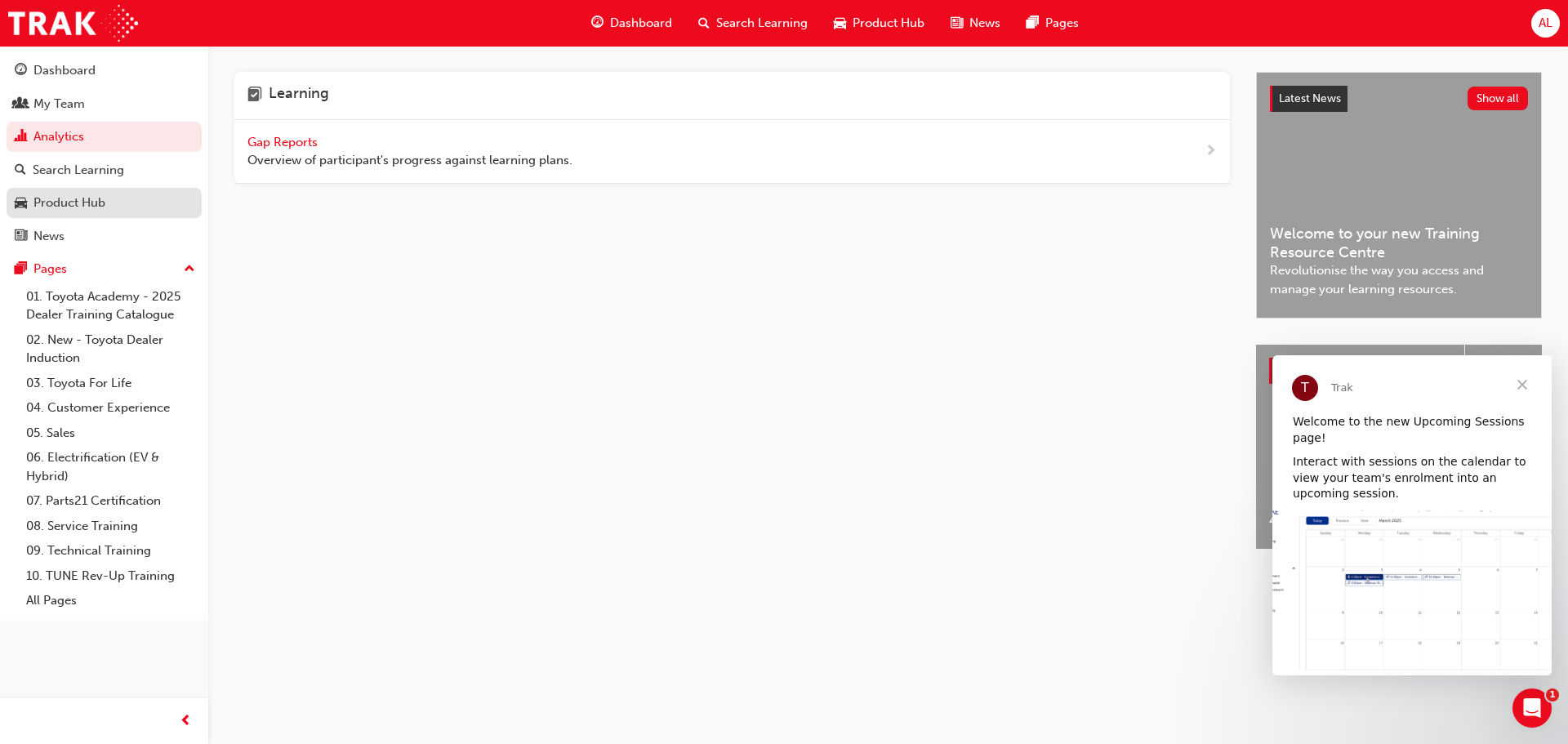
click at [93, 199] on div "Product Hub" at bounding box center [70, 203] width 72 height 18
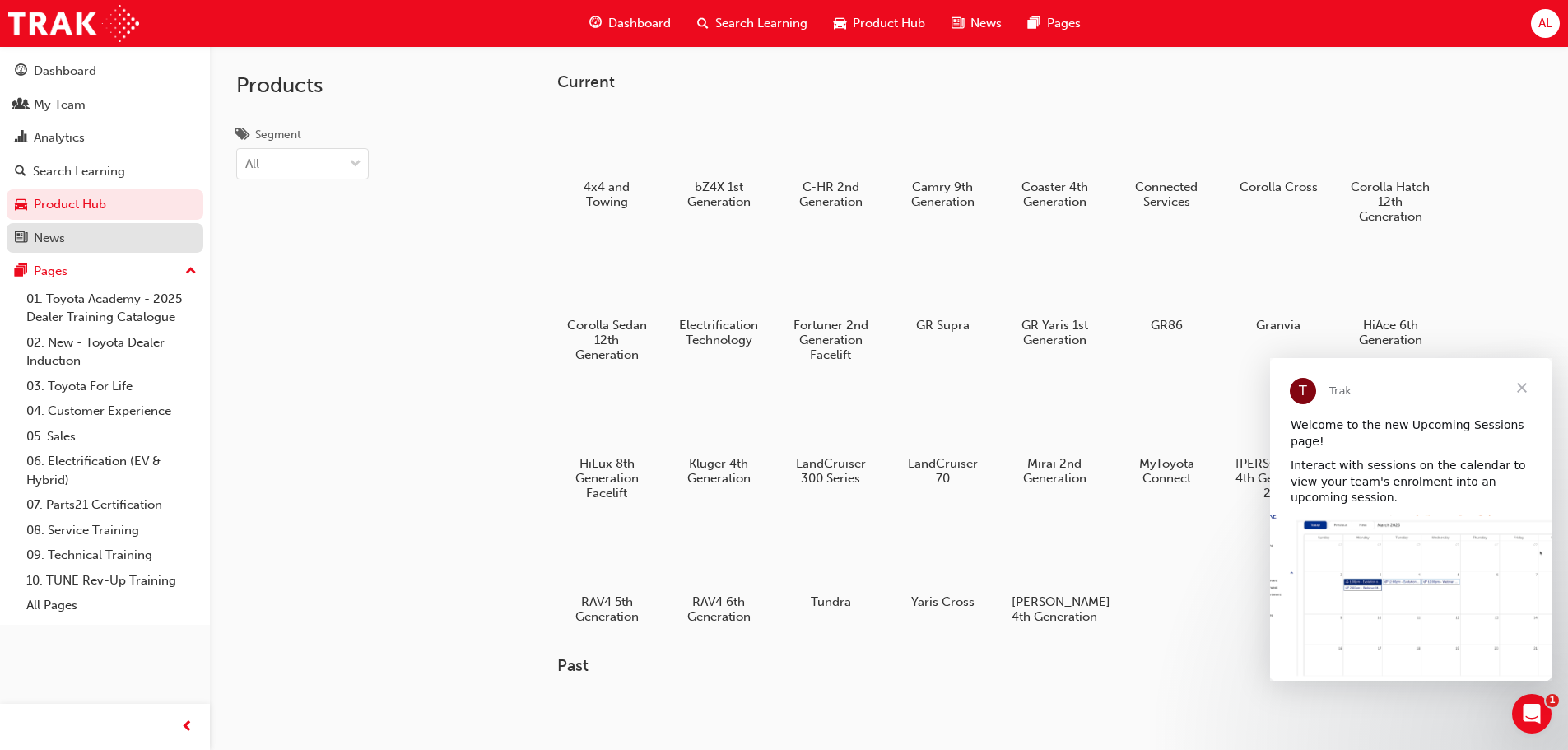
click at [98, 236] on div "News" at bounding box center [105, 239] width 180 height 20
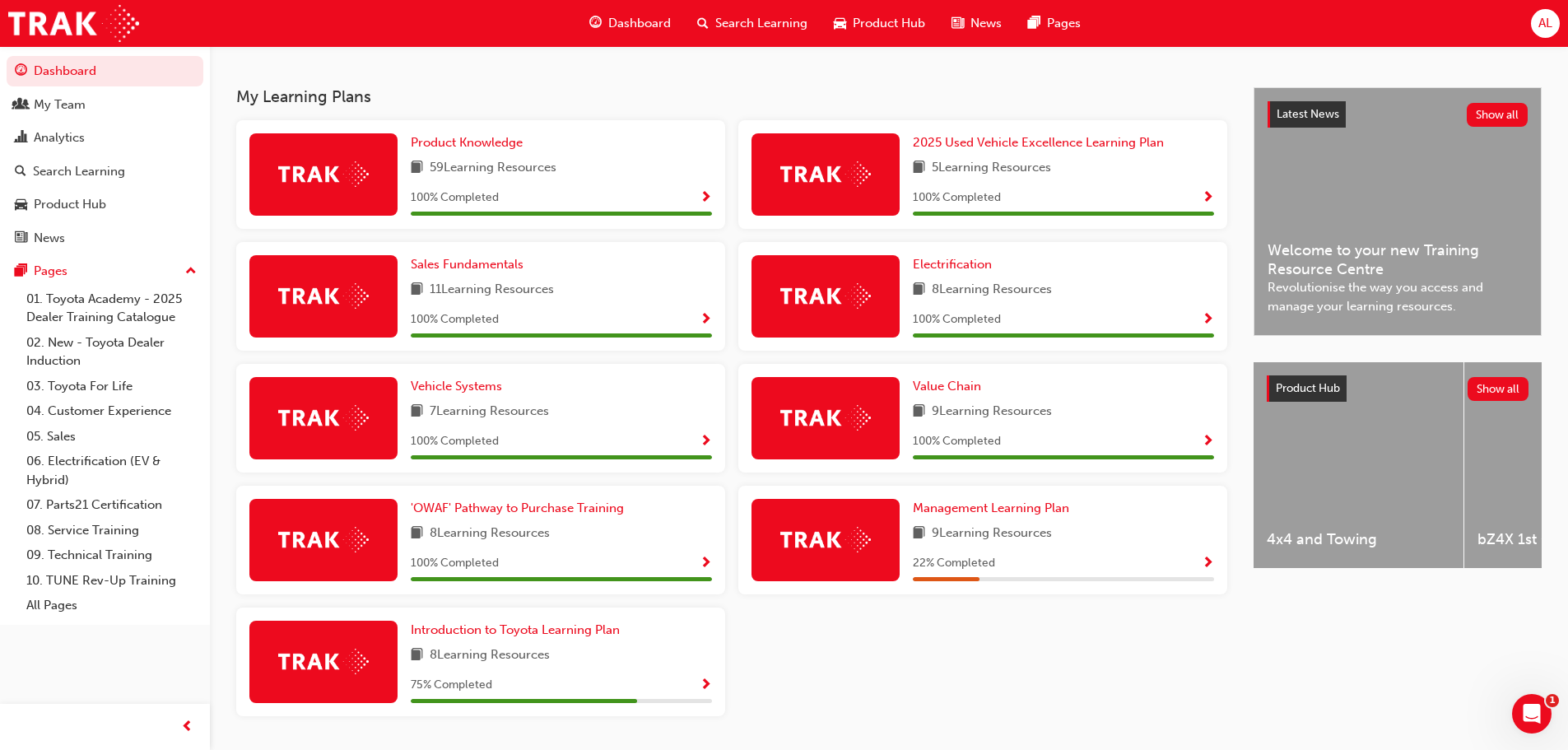
scroll to position [303, 0]
